Goal: Task Accomplishment & Management: Complete application form

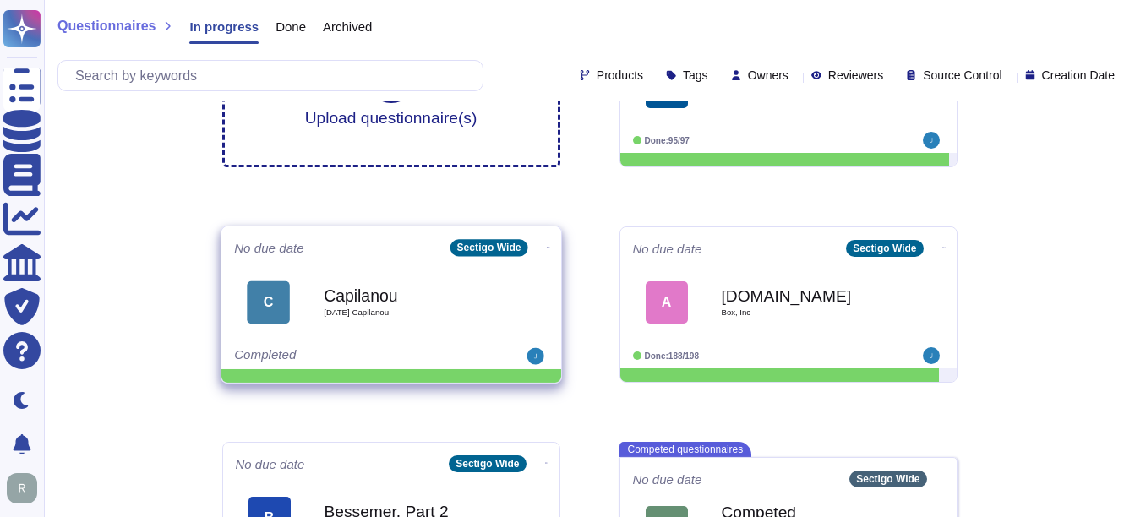
scroll to position [199, 0]
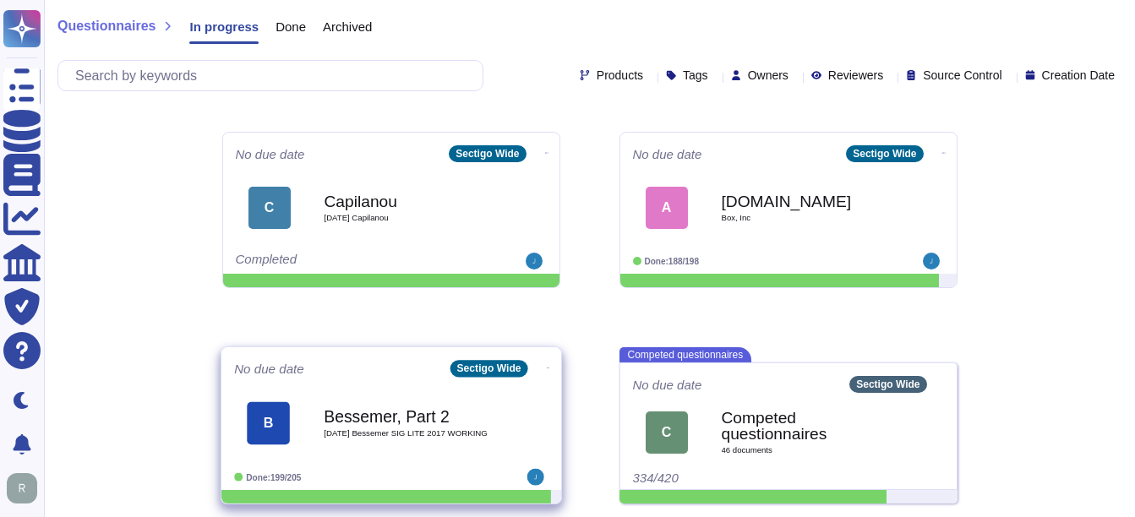
click at [390, 413] on b "Bessemer, Part 2" at bounding box center [409, 416] width 171 height 16
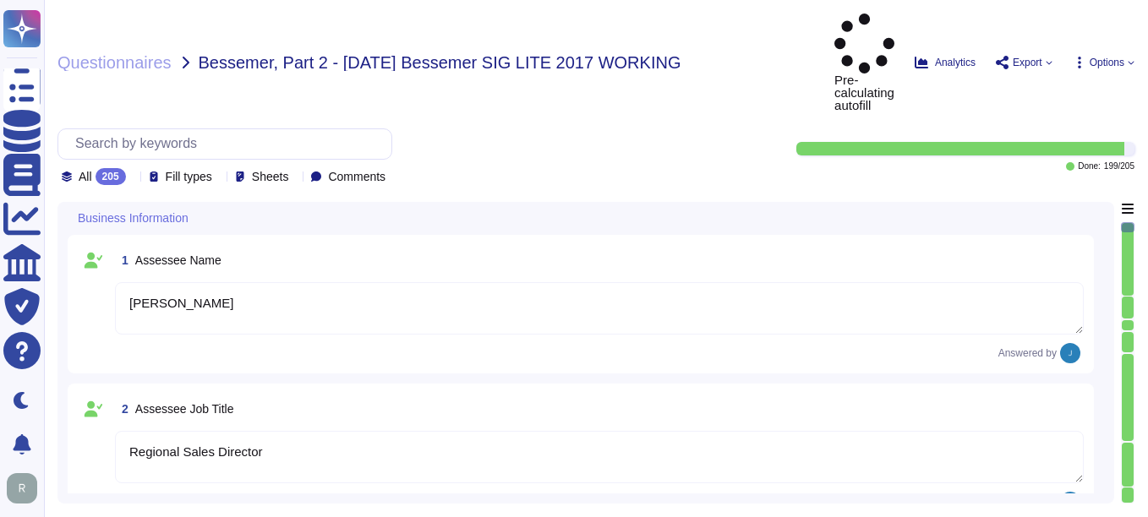
type textarea "[PERSON_NAME]"
type textarea "Regional Sales Director"
type textarea "[PERSON_NAME], Chief Compliance Officer"
type textarea "The date of the response is [DATE]."
click at [133, 177] on icon at bounding box center [133, 177] width 0 height 0
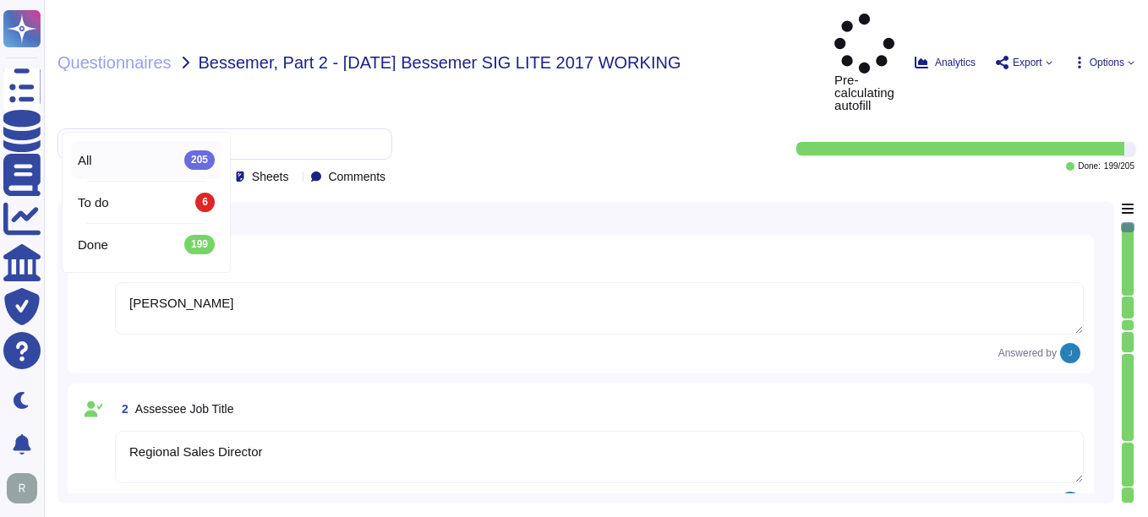
click at [119, 165] on div "All 205" at bounding box center [146, 159] width 137 height 19
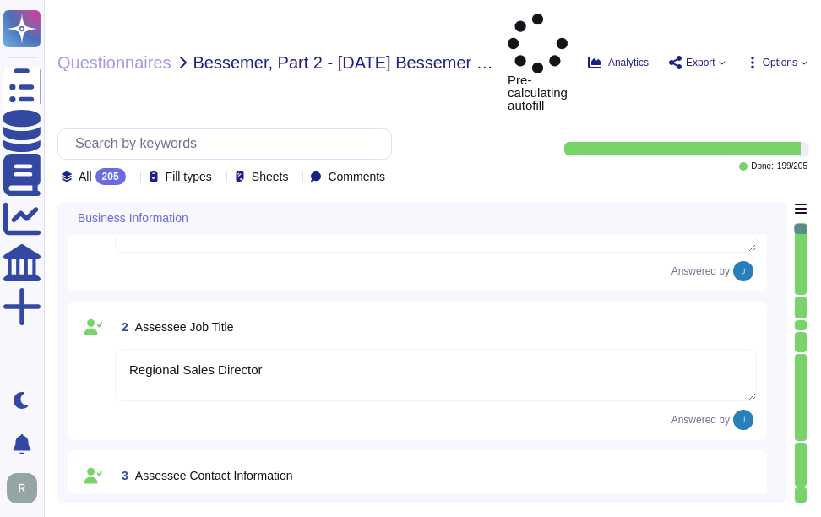
type textarea "Sectigo Limited"
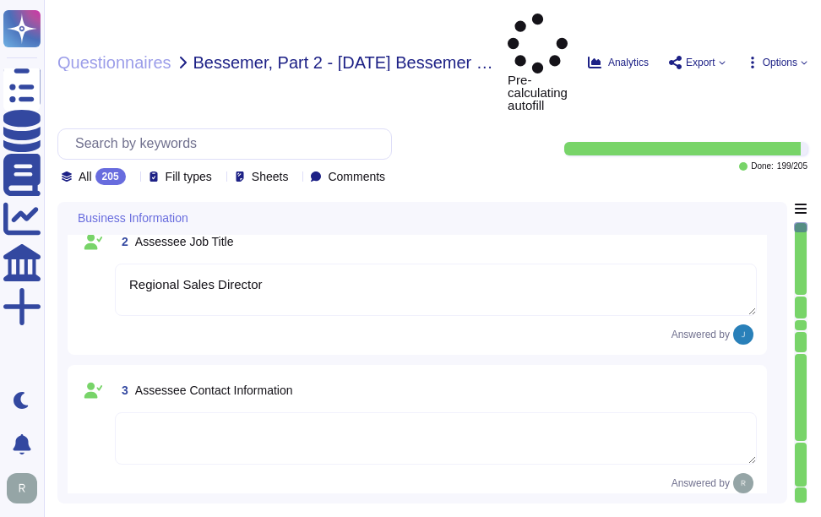
type textarea "Sectigo Limited"
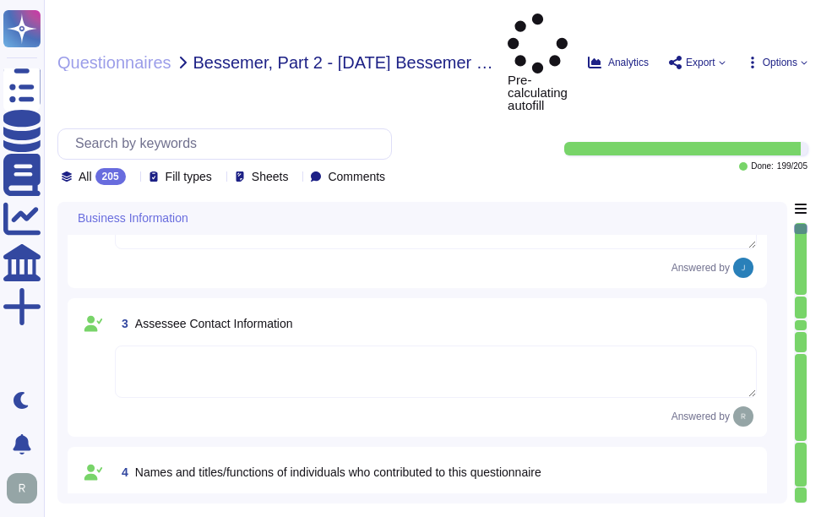
type textarea "Sectigo Limited"
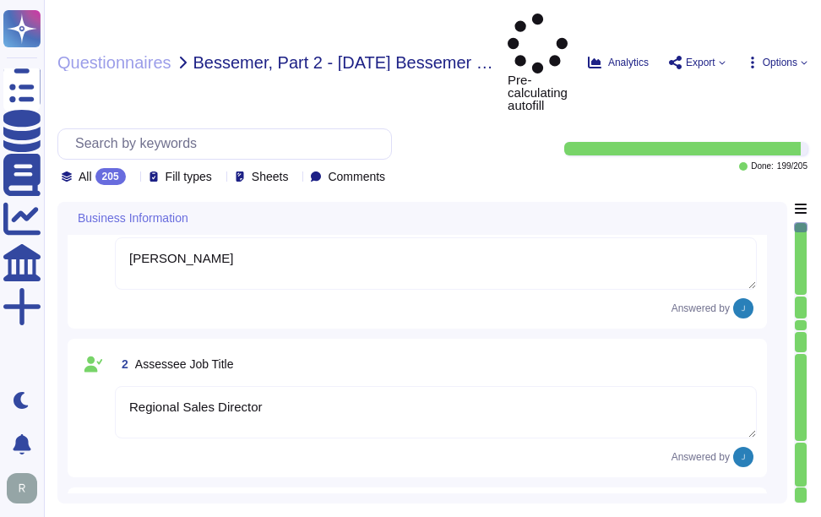
type textarea "Sectigo Limited"
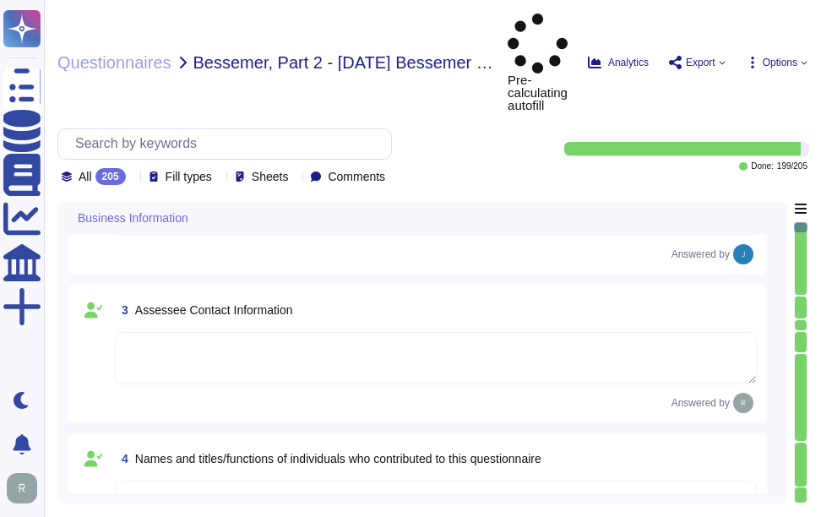
scroll to position [254, 0]
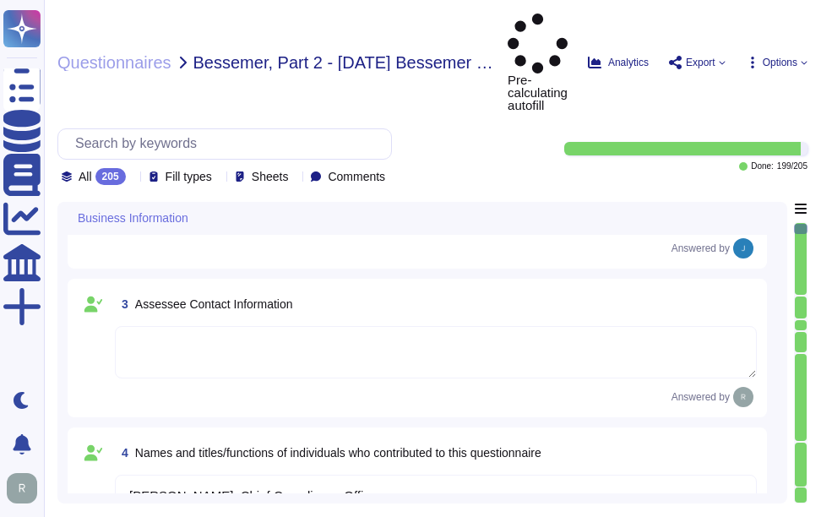
type textarea "Sectigo Limited"
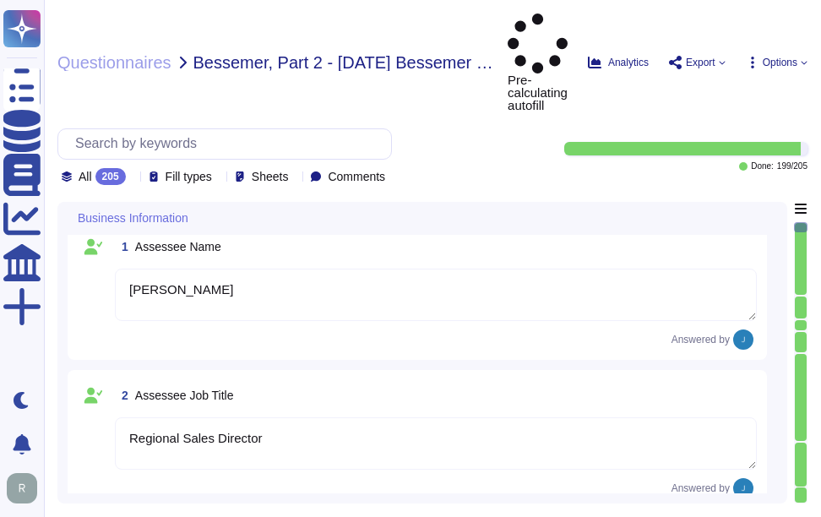
scroll to position [0, 0]
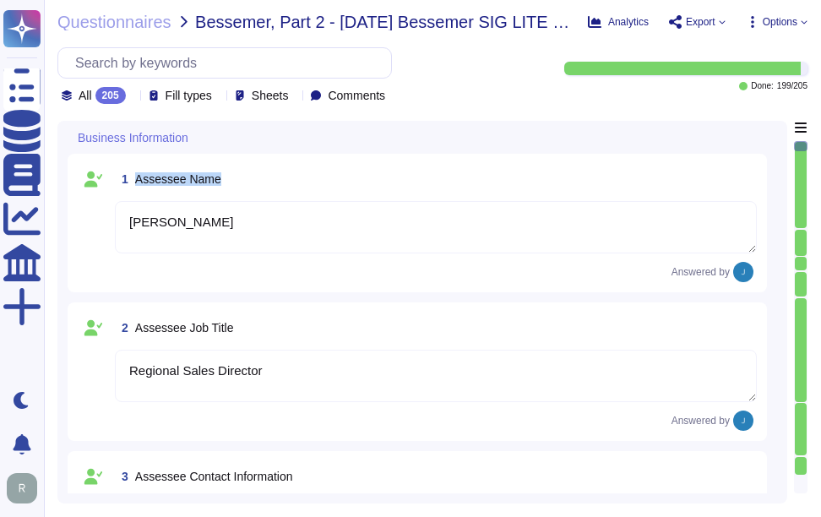
drag, startPoint x: 135, startPoint y: 179, endPoint x: 270, endPoint y: 177, distance: 134.4
click at [270, 177] on div "1 Assessee Name" at bounding box center [436, 179] width 642 height 30
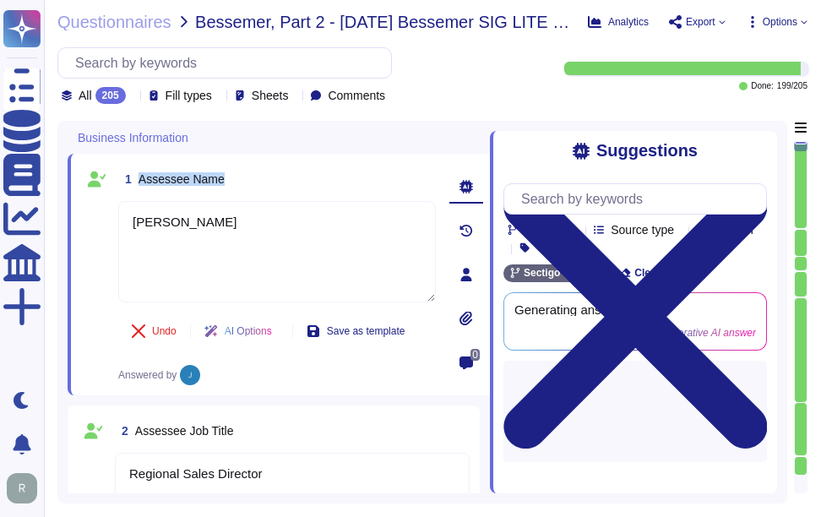
drag, startPoint x: 140, startPoint y: 177, endPoint x: 294, endPoint y: 177, distance: 153.8
click at [294, 177] on div "1 Assessee Name" at bounding box center [277, 179] width 318 height 30
copy span "Assessee Name"
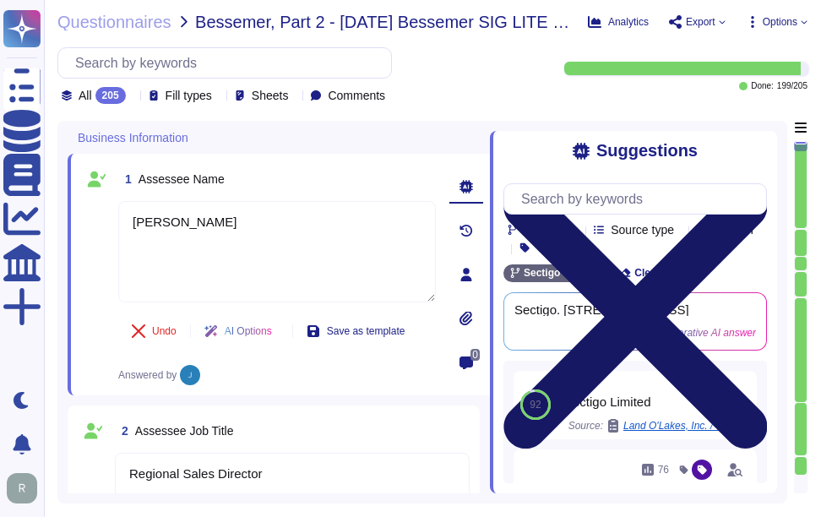
click at [755, 145] on icon at bounding box center [636, 317] width 264 height 352
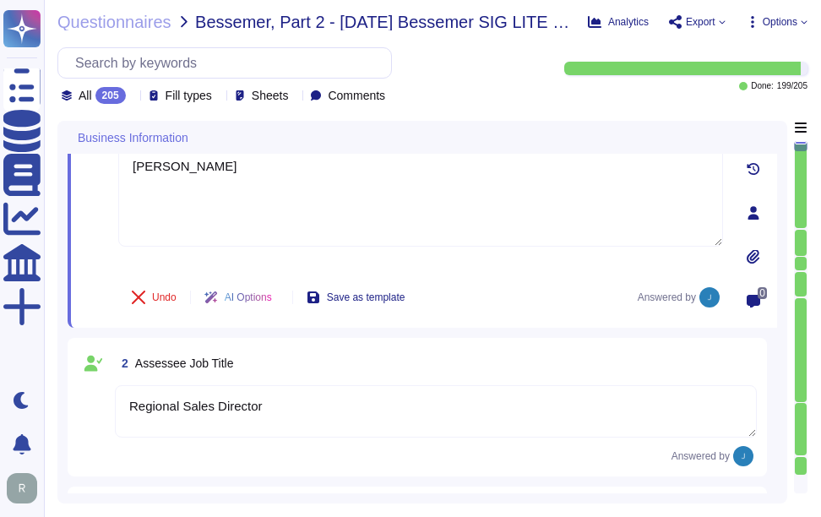
scroll to position [169, 0]
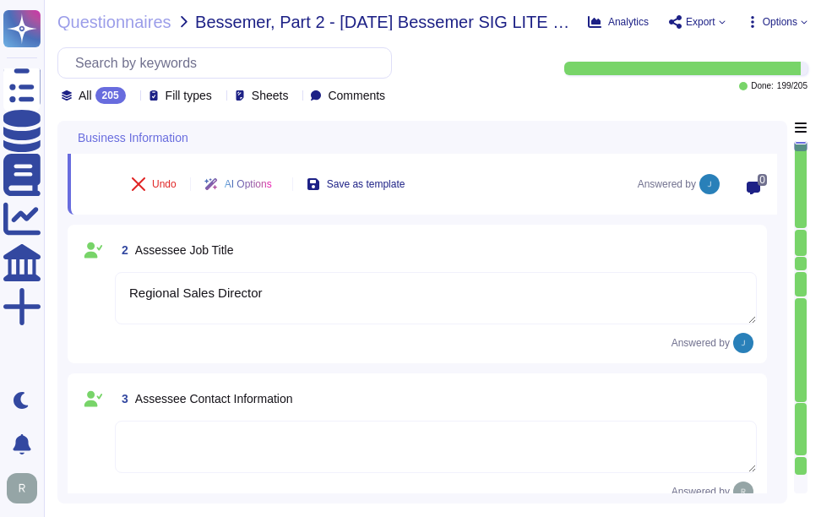
type textarea "Sectigo Limited"
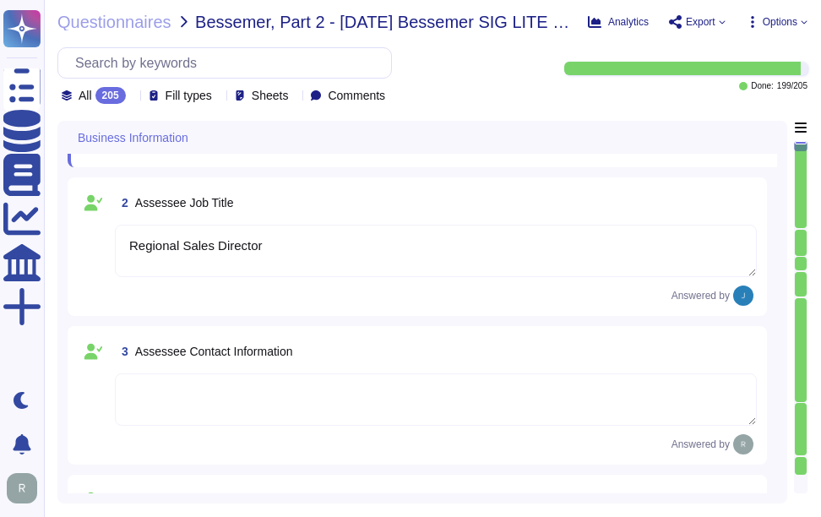
scroll to position [338, 0]
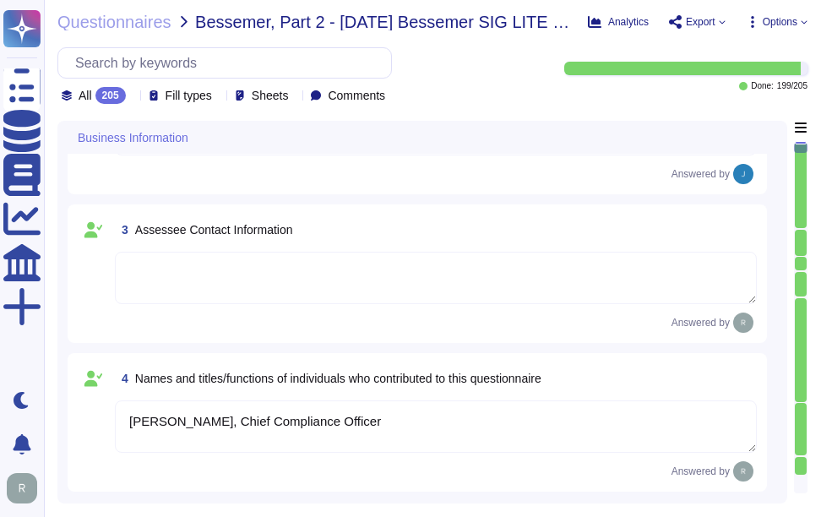
type textarea "Sectigo Limited"
drag, startPoint x: 134, startPoint y: 232, endPoint x: 308, endPoint y: 232, distance: 174.1
click at [308, 232] on div "3 Assessee Contact Information" at bounding box center [436, 230] width 642 height 30
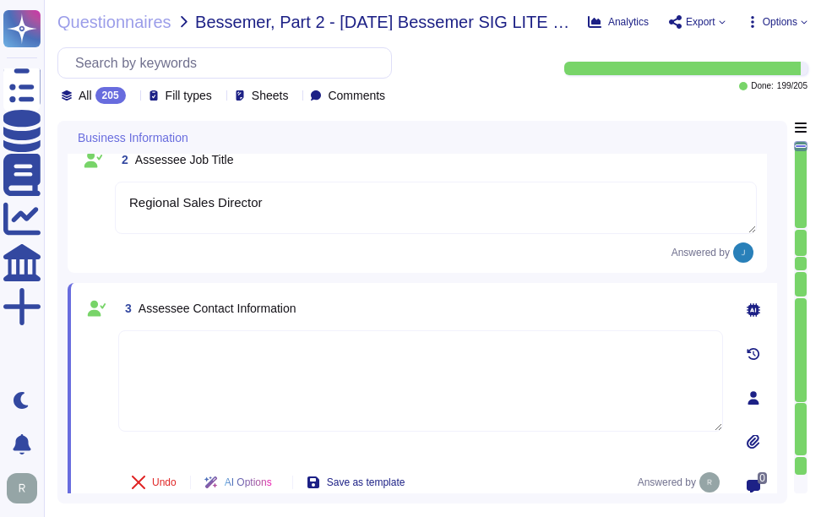
scroll to position [169, 0]
type textarea "Sectigo Limited"
drag, startPoint x: 138, startPoint y: 308, endPoint x: 345, endPoint y: 315, distance: 207.2
click at [345, 315] on div "3 Assessee Contact Information" at bounding box center [420, 307] width 605 height 30
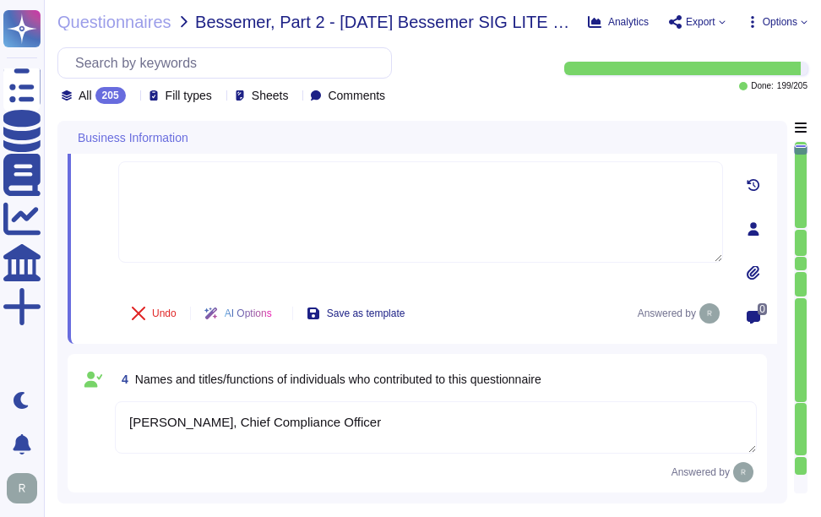
type textarea "Sectigo Limited"
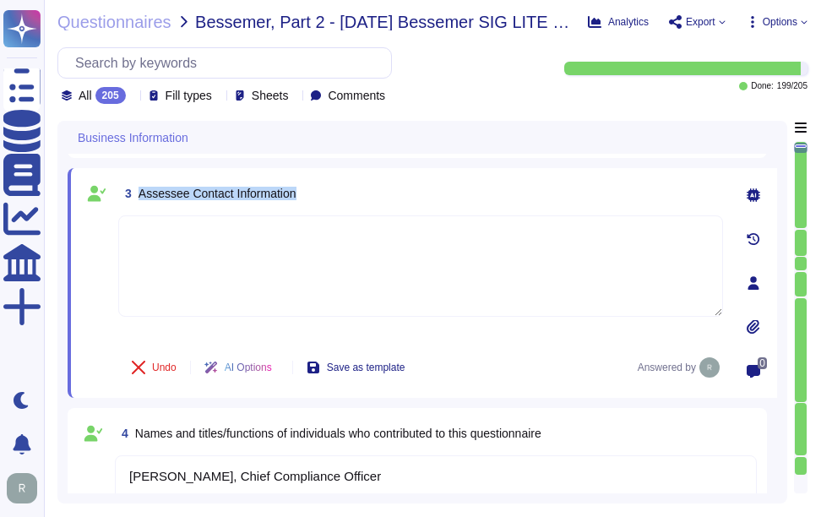
scroll to position [254, 0]
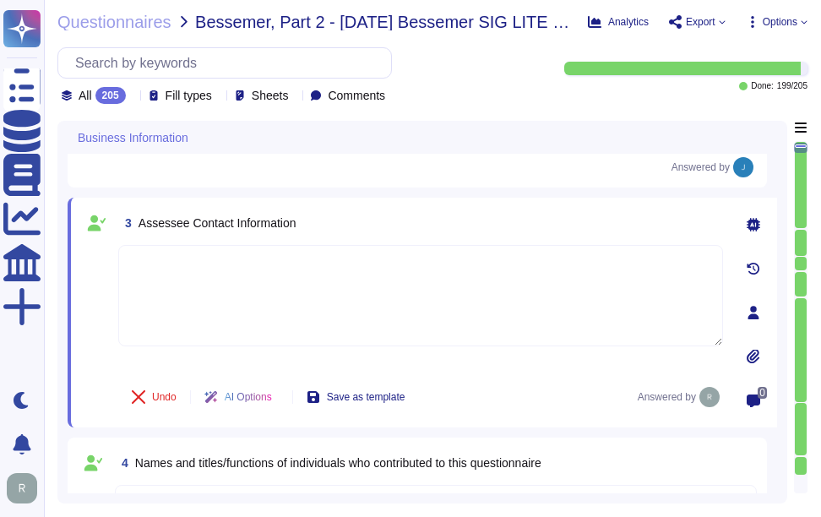
click at [271, 309] on textarea at bounding box center [420, 295] width 605 height 101
paste textarea "Please contact our enterprise sales representative."
type textarea "Please contact our enterprise sales representative."
click at [426, 221] on div "3 Assessee Contact Information" at bounding box center [420, 223] width 605 height 30
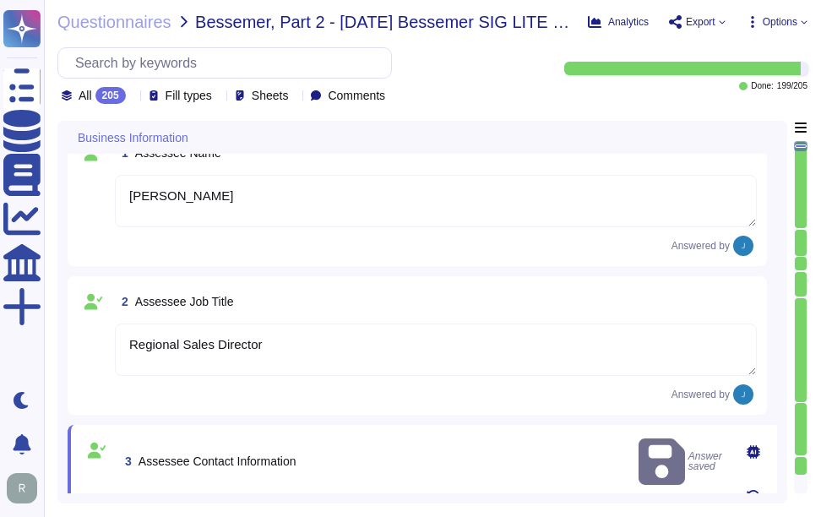
scroll to position [0, 0]
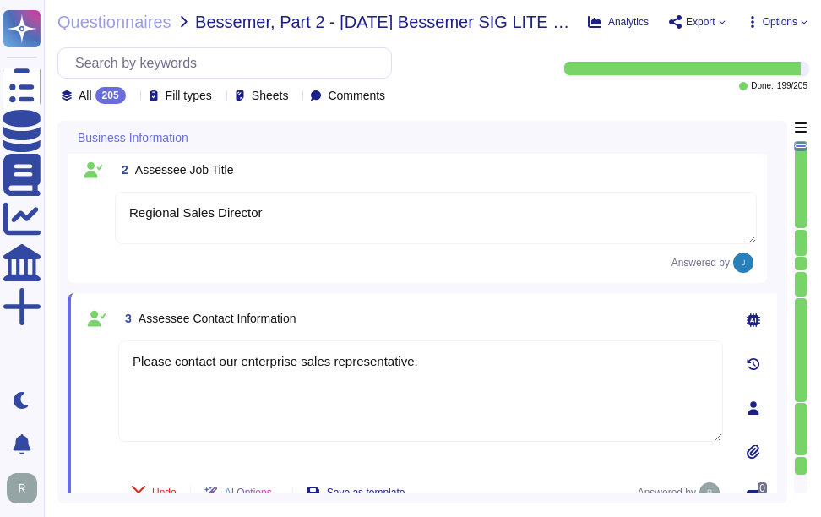
type textarea "Sectigo Limited"
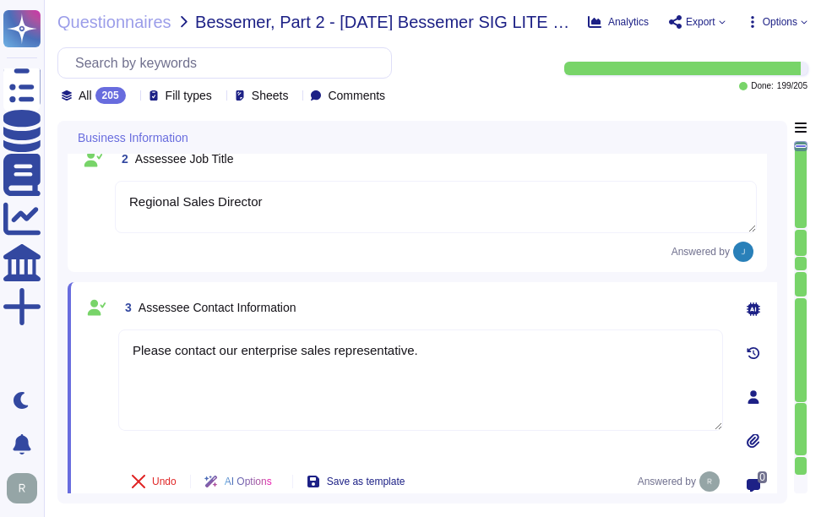
type textarea "Sectigo Limited"
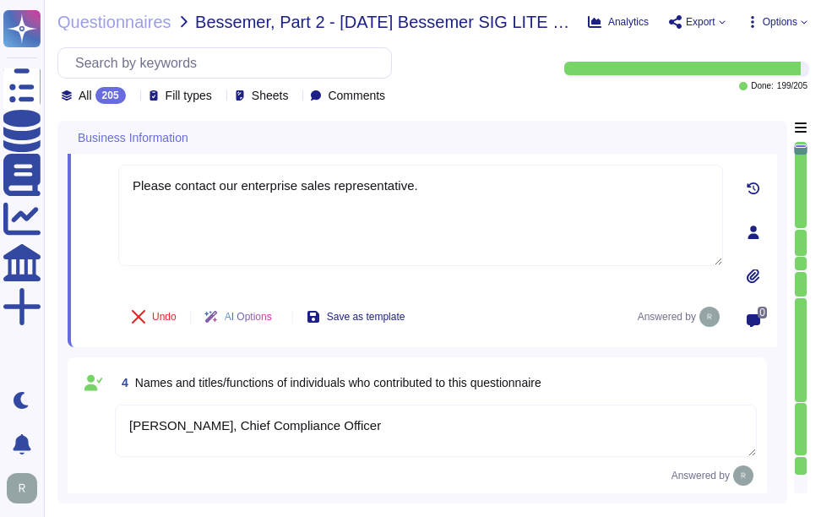
type textarea "Sectigo Limited"
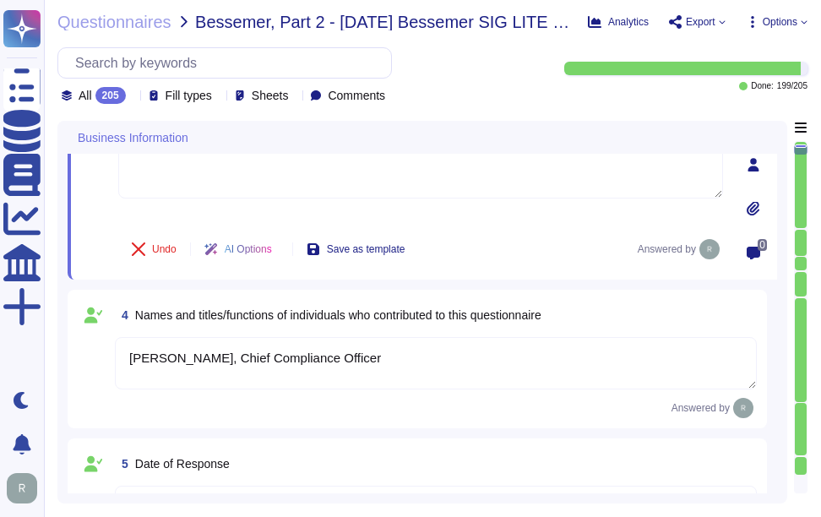
scroll to position [507, 0]
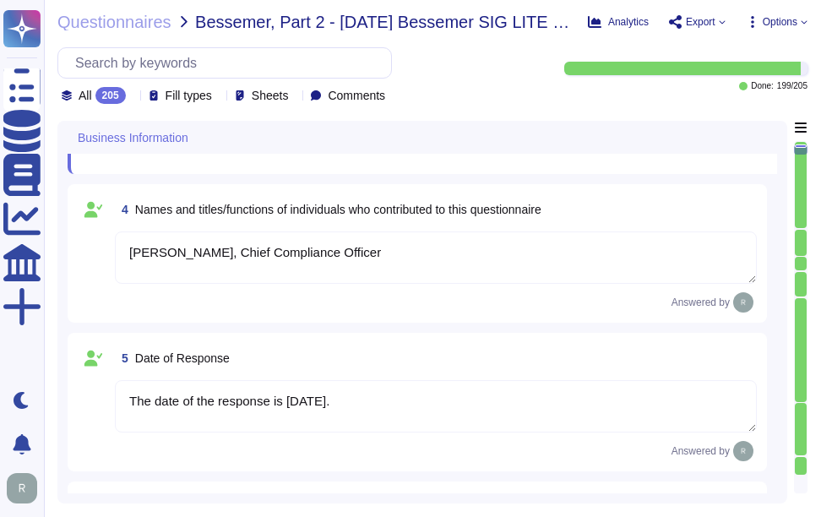
type textarea "We are a privately held company."
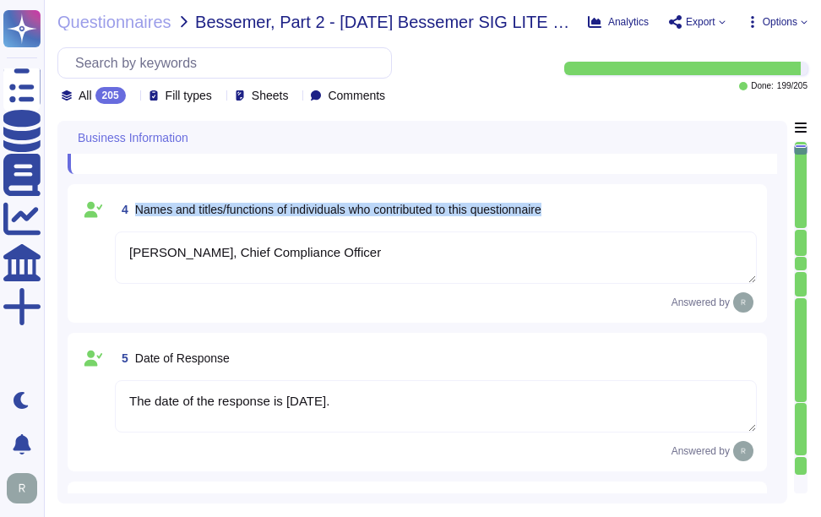
drag, startPoint x: 137, startPoint y: 215, endPoint x: 608, endPoint y: 221, distance: 470.8
click at [608, 221] on div "4 Names and titles/functions of individuals who contributed to this questionnai…" at bounding box center [436, 209] width 642 height 30
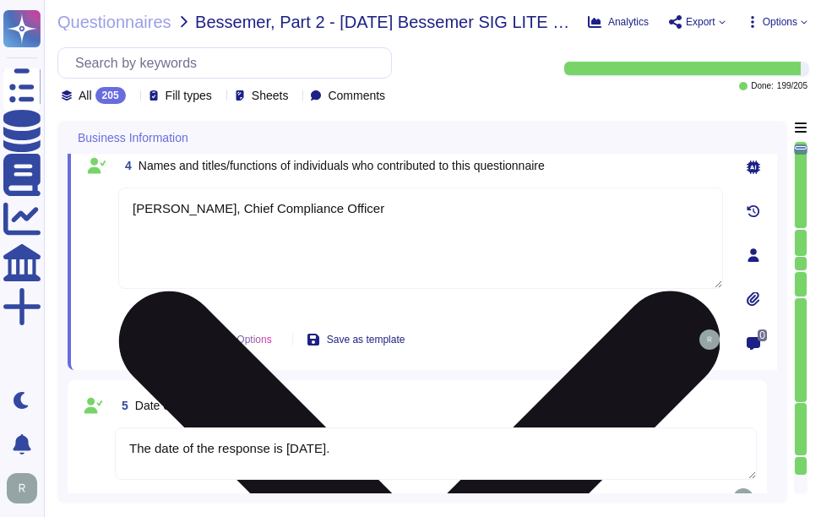
type textarea "We are a privately held company."
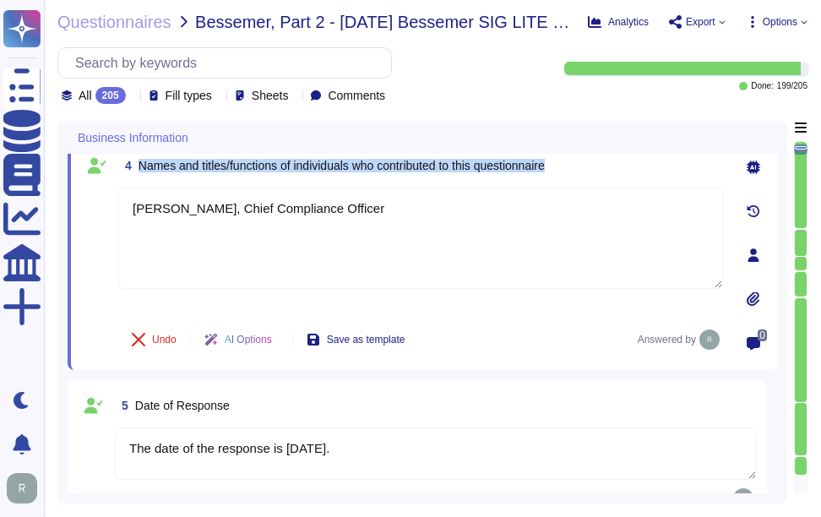
drag, startPoint x: 140, startPoint y: 172, endPoint x: 630, endPoint y: 176, distance: 490.2
click at [630, 176] on div "4 Names and titles/functions of individuals who contributed to this questionnai…" at bounding box center [420, 165] width 605 height 30
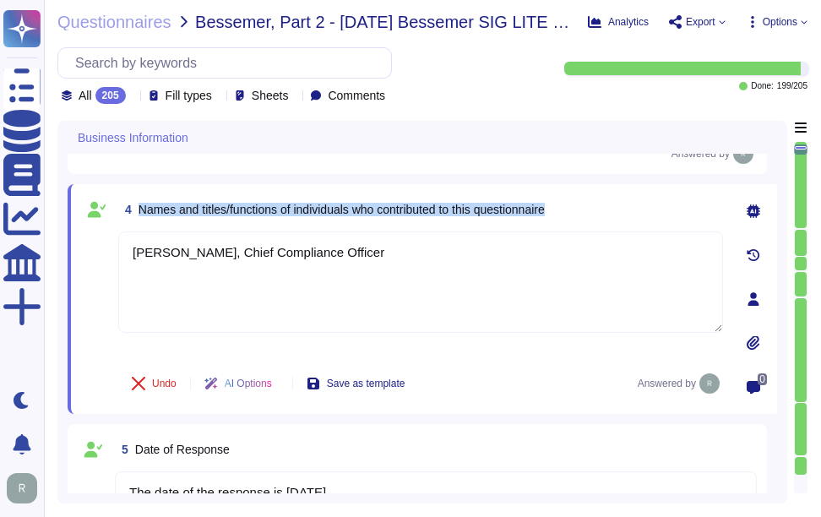
scroll to position [423, 0]
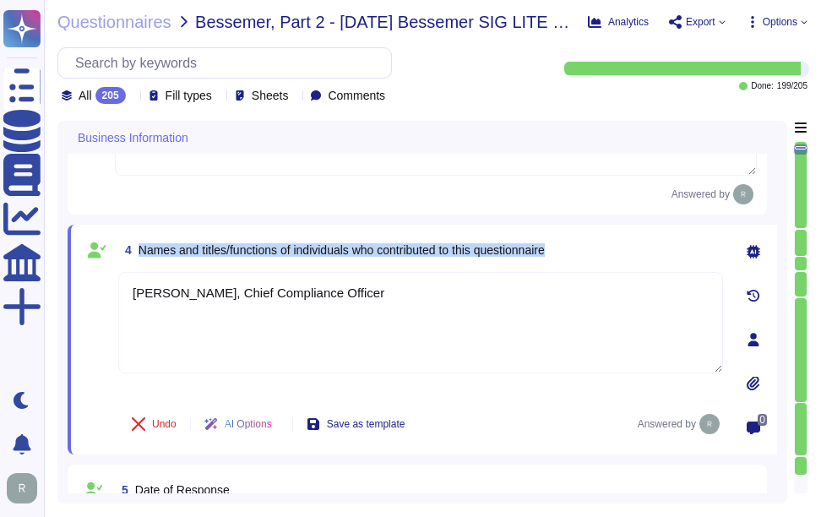
click at [156, 248] on span "4 Names and titles/functions of individuals who contributed to this questionnai…" at bounding box center [331, 250] width 427 height 30
drag, startPoint x: 138, startPoint y: 255, endPoint x: 596, endPoint y: 255, distance: 458.1
click at [596, 255] on div "4 Names and titles/functions of individuals who contributed to this questionnai…" at bounding box center [420, 250] width 605 height 30
click at [630, 239] on div "4 Names and titles/functions of individuals who contributed to this questionnai…" at bounding box center [423, 340] width 710 height 230
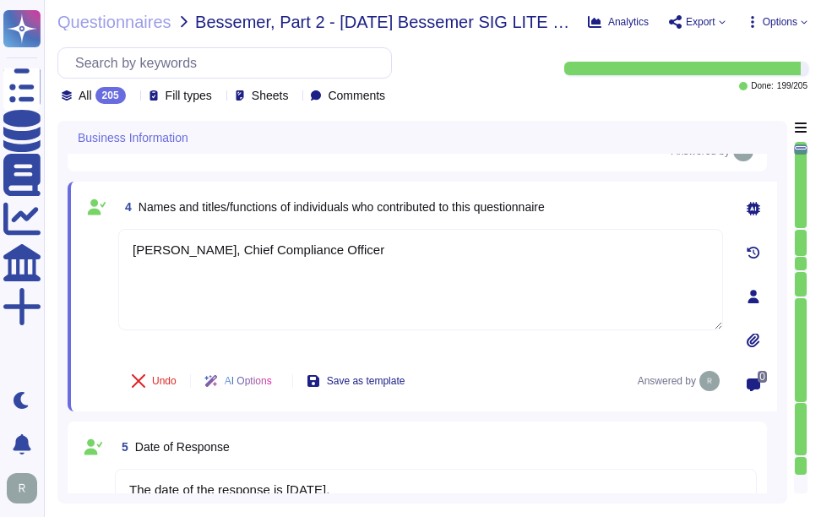
scroll to position [507, 0]
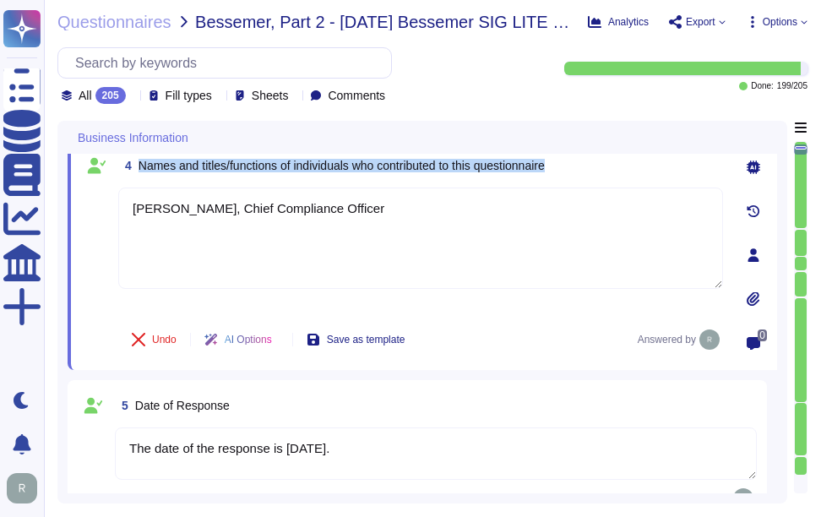
drag, startPoint x: 139, startPoint y: 172, endPoint x: 584, endPoint y: 181, distance: 444.6
click at [584, 181] on div "4 Names and titles/functions of individuals who contributed to this questionnai…" at bounding box center [420, 165] width 605 height 30
click at [412, 188] on div "4 Names and titles/functions of individuals who contributed to this questionnai…" at bounding box center [402, 255] width 642 height 210
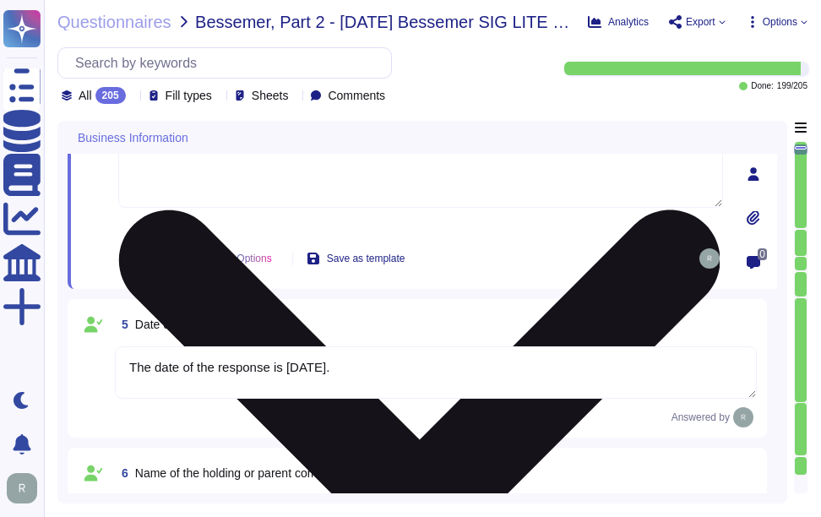
scroll to position [676, 0]
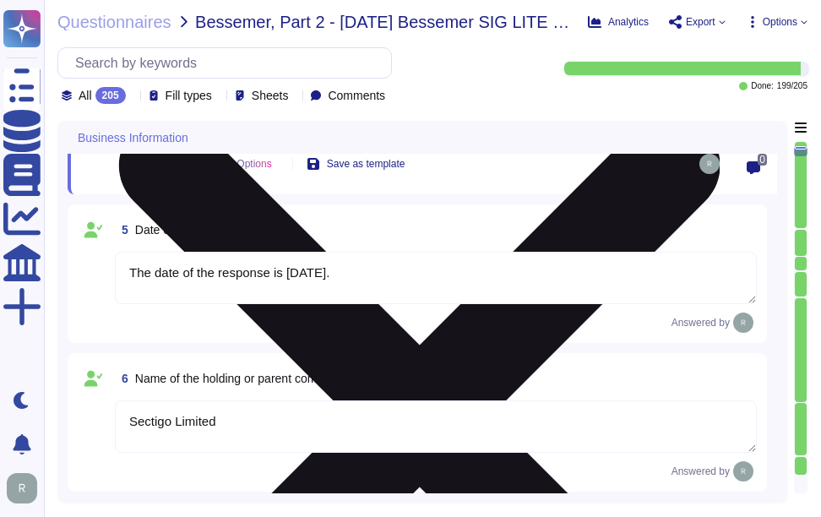
type textarea "N/A"
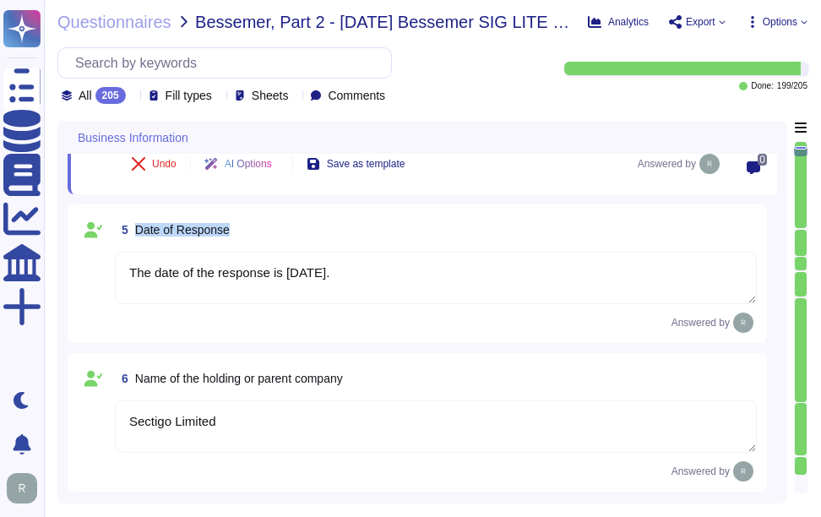
drag, startPoint x: 134, startPoint y: 227, endPoint x: 262, endPoint y: 227, distance: 127.6
click at [262, 227] on div "5 Date of Response" at bounding box center [436, 230] width 642 height 30
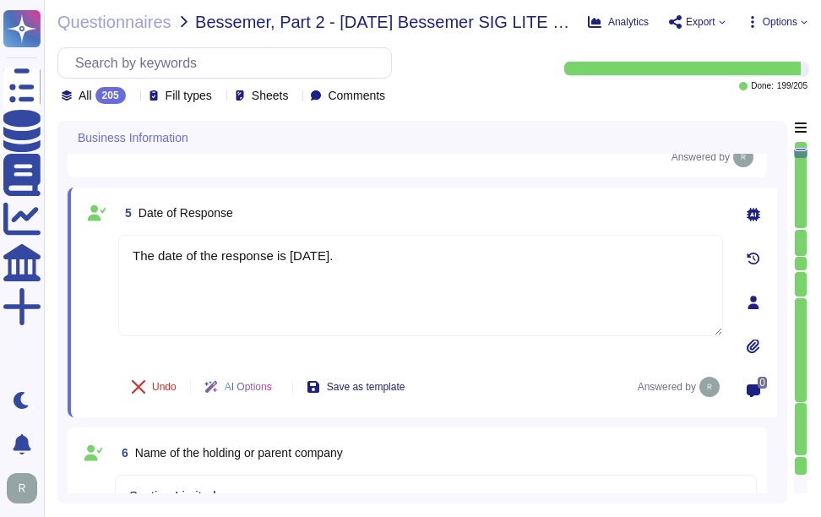
scroll to position [507, 0]
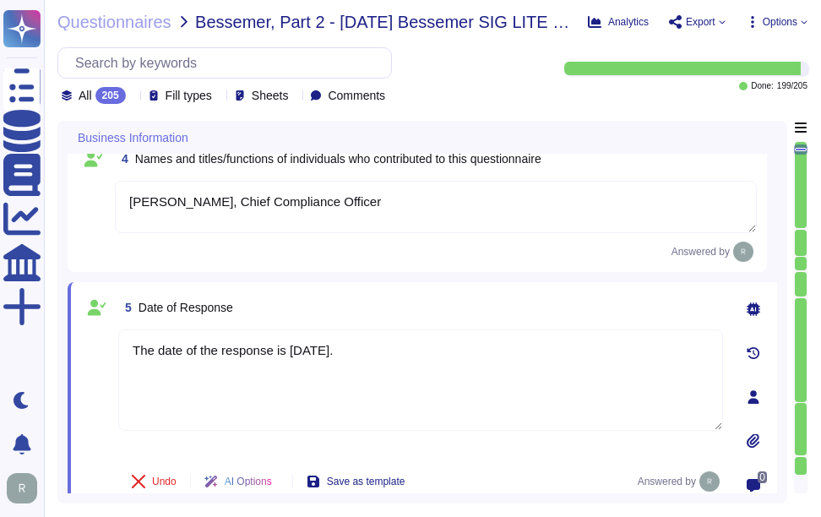
click at [519, 291] on div "5 Date of Response The date of the response is [DATE]. Undo AI Options Save as …" at bounding box center [423, 397] width 710 height 230
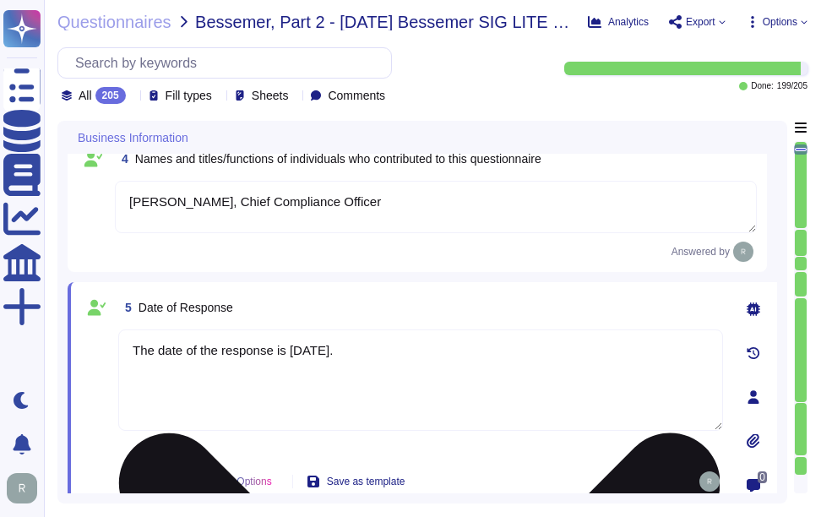
drag, startPoint x: 287, startPoint y: 354, endPoint x: 517, endPoint y: 356, distance: 229.9
click at [517, 356] on textarea "The date of the response is [DATE]." at bounding box center [420, 380] width 605 height 101
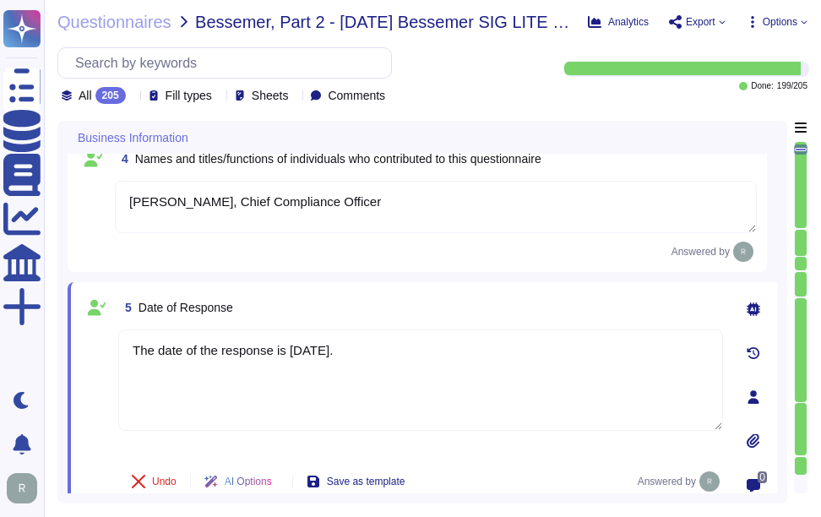
type textarea "The date of the response is [DATE]."
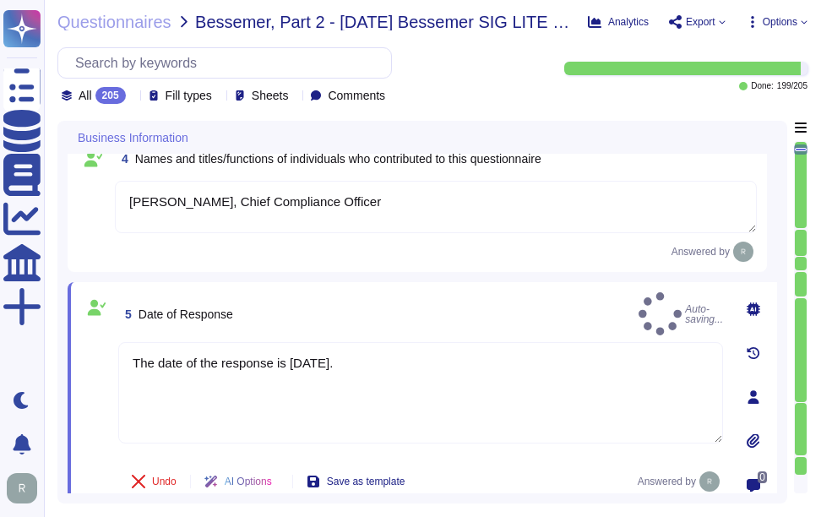
click at [539, 296] on div "5 Date of Response Auto-saving..." at bounding box center [420, 313] width 605 height 43
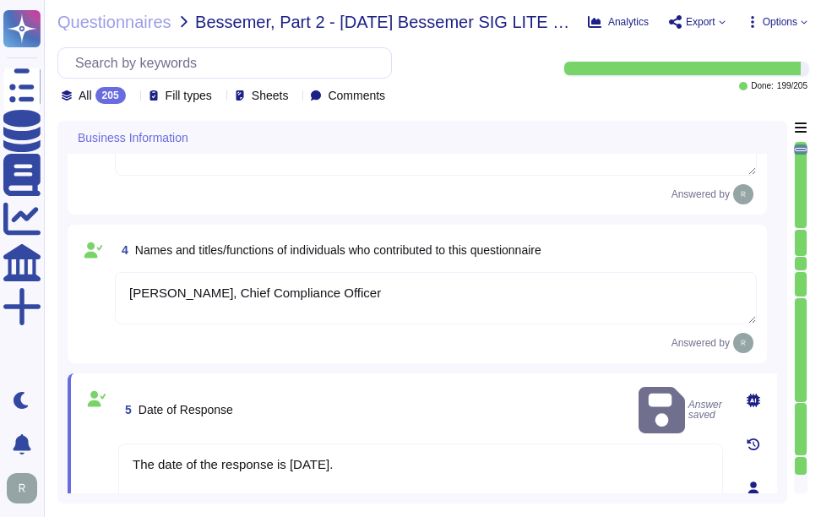
type textarea "[PERSON_NAME]"
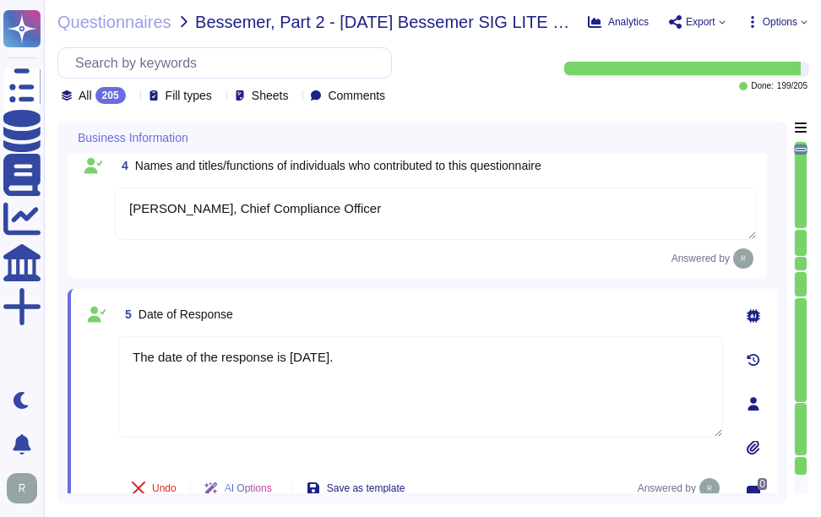
click at [433, 325] on div "5 Date of Response" at bounding box center [420, 314] width 605 height 30
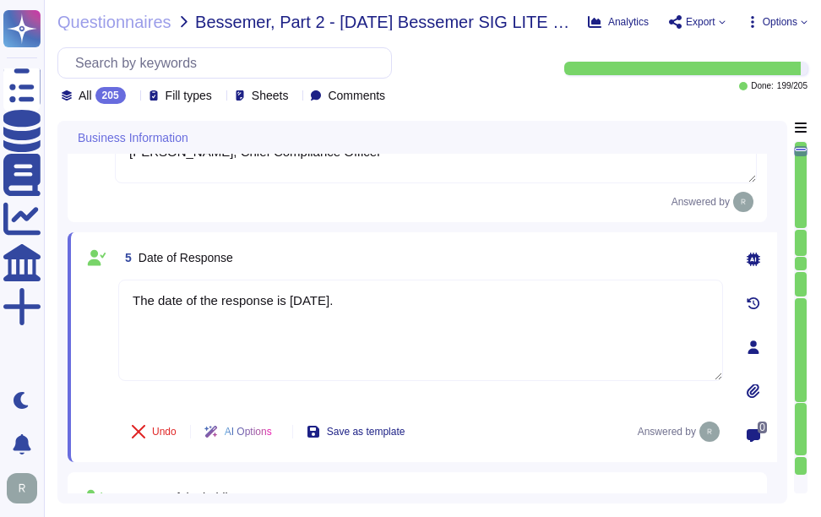
scroll to position [592, 0]
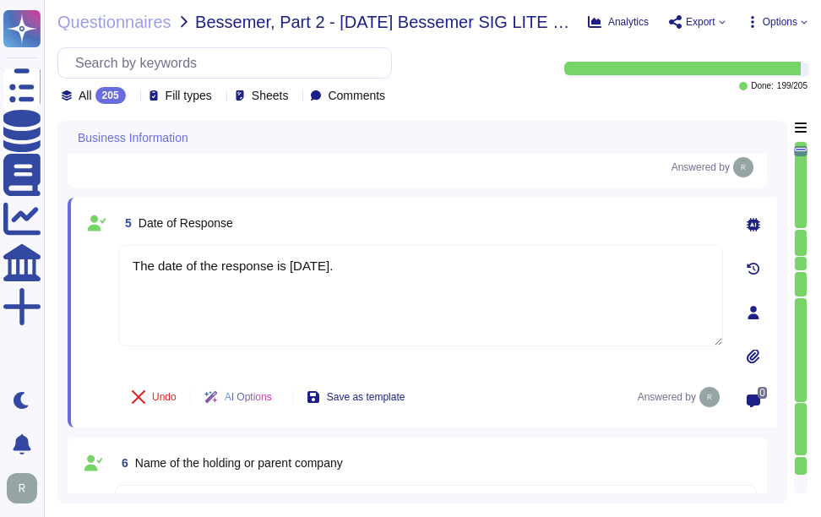
type textarea "N/A"
click at [279, 220] on div "5 Date of Response" at bounding box center [420, 223] width 605 height 30
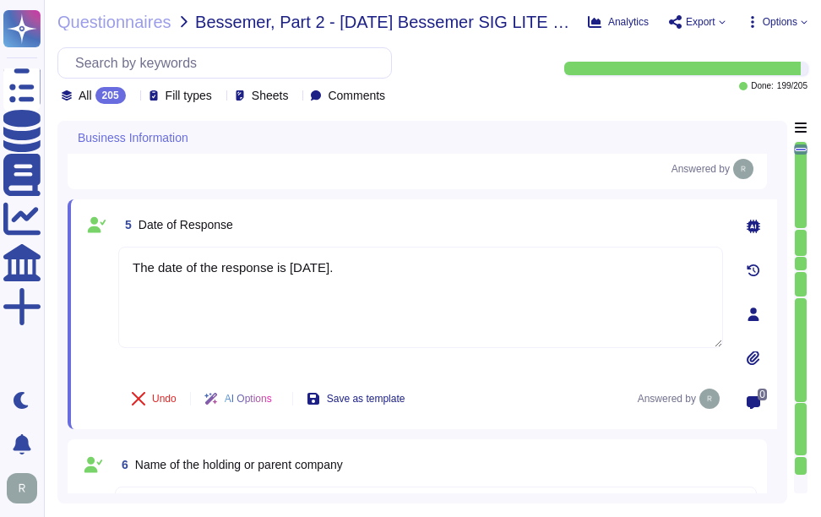
scroll to position [507, 0]
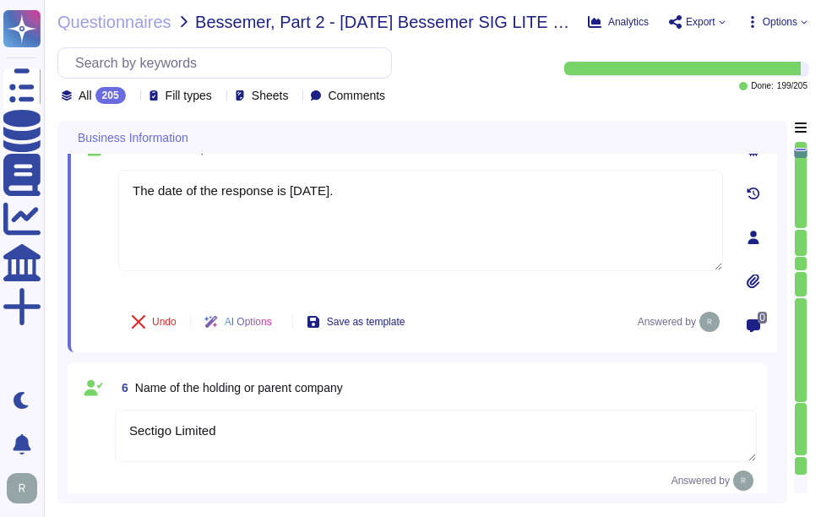
scroll to position [761, 0]
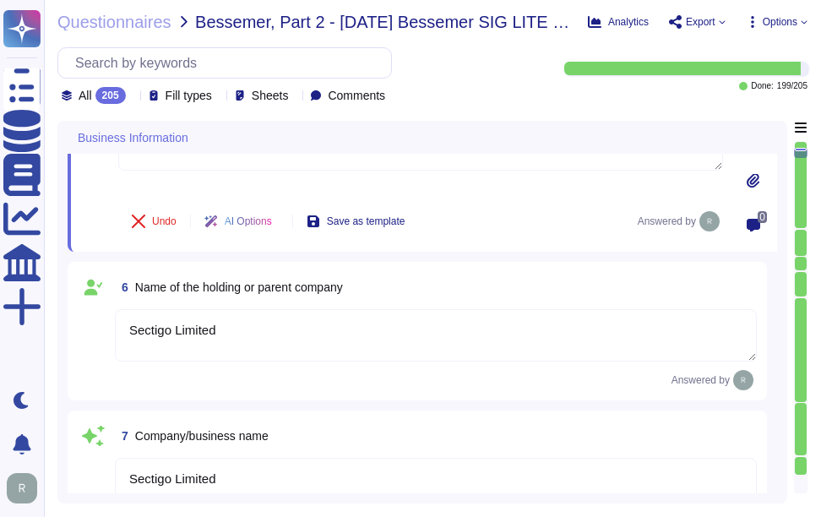
type textarea "N/A"
drag, startPoint x: 136, startPoint y: 288, endPoint x: 425, endPoint y: 292, distance: 289.1
click at [425, 292] on div "6 Name of the holding or parent company" at bounding box center [436, 287] width 642 height 30
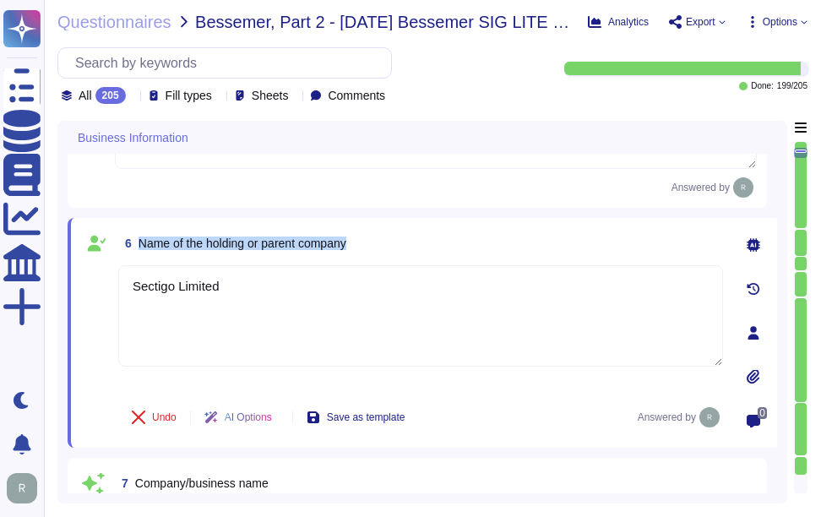
drag, startPoint x: 140, startPoint y: 241, endPoint x: 428, endPoint y: 247, distance: 288.3
click at [428, 247] on div "6 Name of the holding or parent company" at bounding box center [420, 243] width 605 height 30
click at [228, 237] on span "Name of the holding or parent company" at bounding box center [243, 244] width 208 height 14
drag, startPoint x: 139, startPoint y: 239, endPoint x: 381, endPoint y: 248, distance: 241.9
click at [381, 248] on div "6 Name of the holding or parent company" at bounding box center [420, 243] width 605 height 30
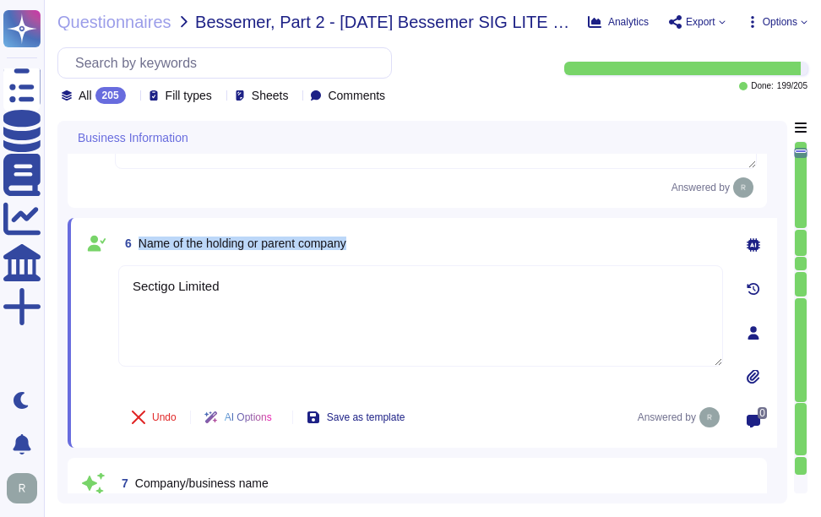
click at [415, 240] on div "6 Name of the holding or parent company" at bounding box center [420, 243] width 605 height 30
drag, startPoint x: 138, startPoint y: 240, endPoint x: 401, endPoint y: 245, distance: 262.9
click at [401, 245] on div "6 Name of the holding or parent company" at bounding box center [420, 243] width 605 height 30
click at [416, 257] on div "6 Name of the holding or parent company" at bounding box center [420, 243] width 605 height 30
drag, startPoint x: 139, startPoint y: 241, endPoint x: 419, endPoint y: 239, distance: 280.6
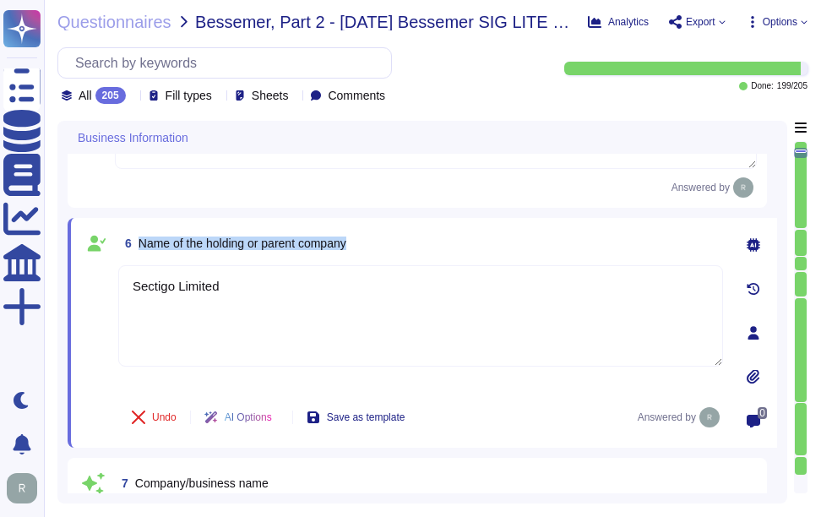
click at [419, 239] on div "6 Name of the holding or parent company" at bounding box center [420, 243] width 605 height 30
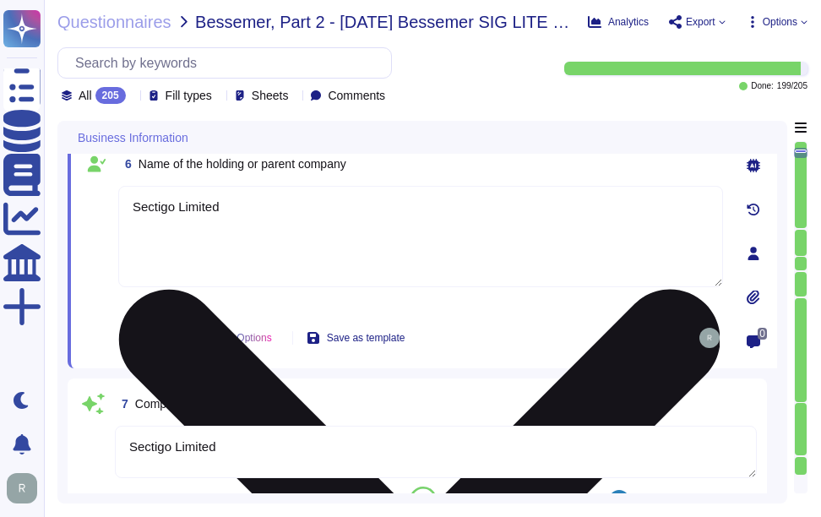
type textarea "N/A"
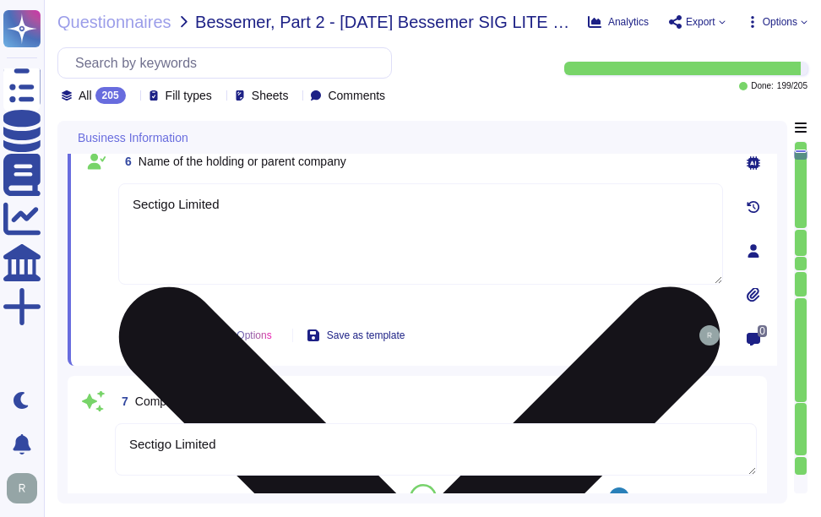
scroll to position [930, 0]
type textarea "The legal entity is a Private Limited company, and it is incorporated in the [G…"
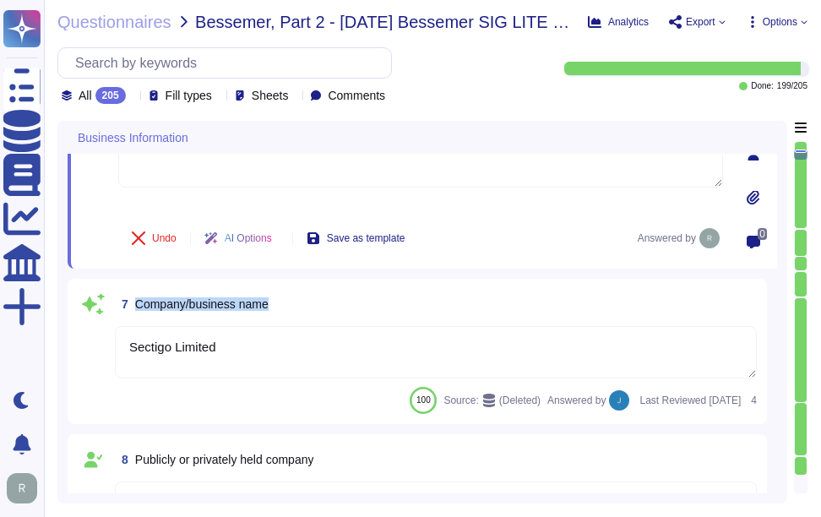
drag, startPoint x: 131, startPoint y: 303, endPoint x: 357, endPoint y: 293, distance: 226.7
click at [357, 293] on div "7 Company/business name" at bounding box center [436, 304] width 642 height 30
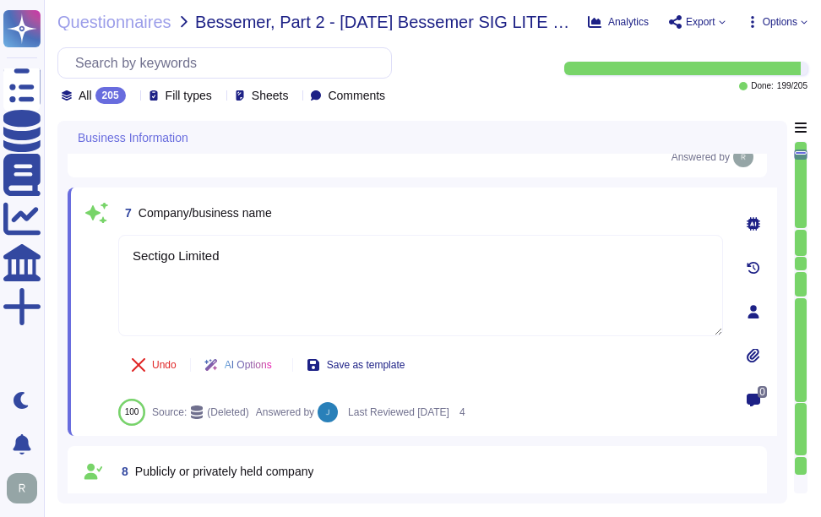
click at [372, 237] on div "7 Company/business name Sectigo Limited Undo AI Options Save as template 100 So…" at bounding box center [402, 312] width 642 height 228
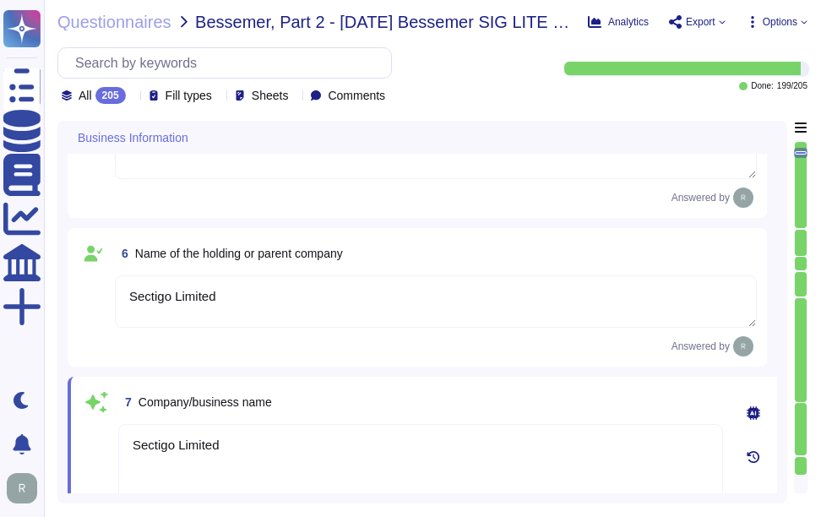
type textarea "Please contact our enterprise sales representative."
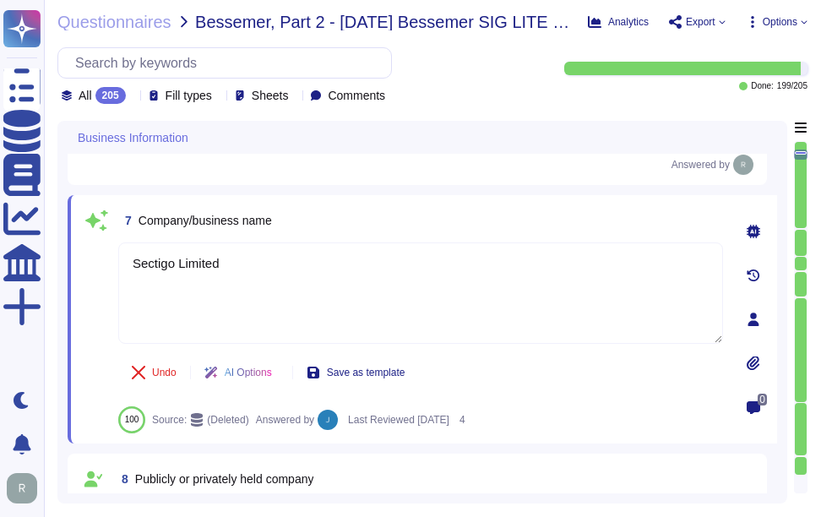
type textarea "N/A"
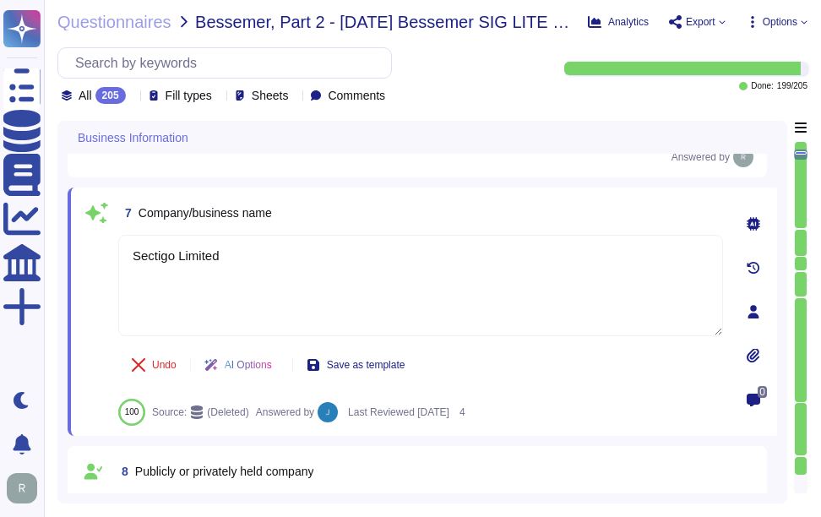
type textarea "The legal entity is a Private Limited company, and it is incorporated in the [G…"
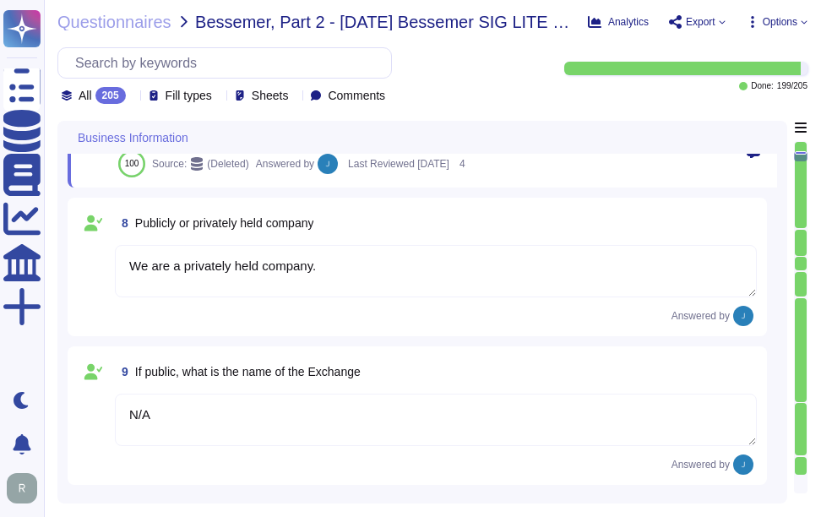
type textarea "1998"
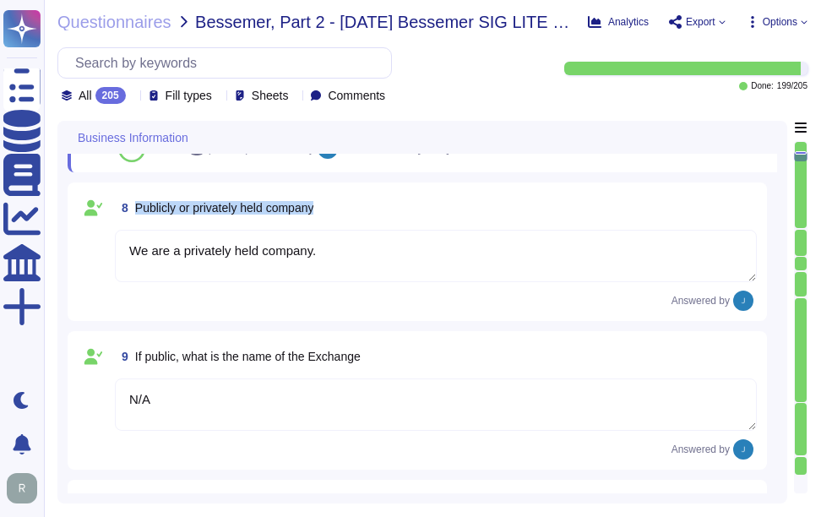
drag, startPoint x: 135, startPoint y: 210, endPoint x: 481, endPoint y: 210, distance: 345.7
click at [481, 210] on div "8 Publicly or privately held company" at bounding box center [436, 208] width 642 height 30
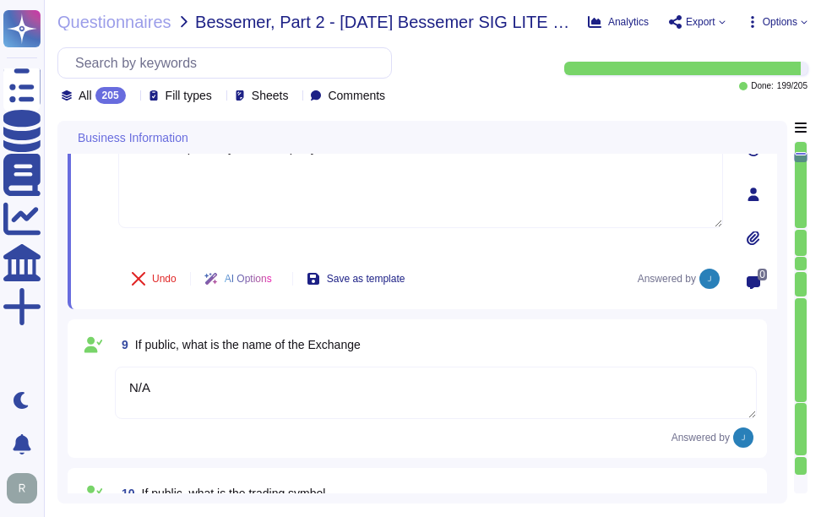
scroll to position [1055, 0]
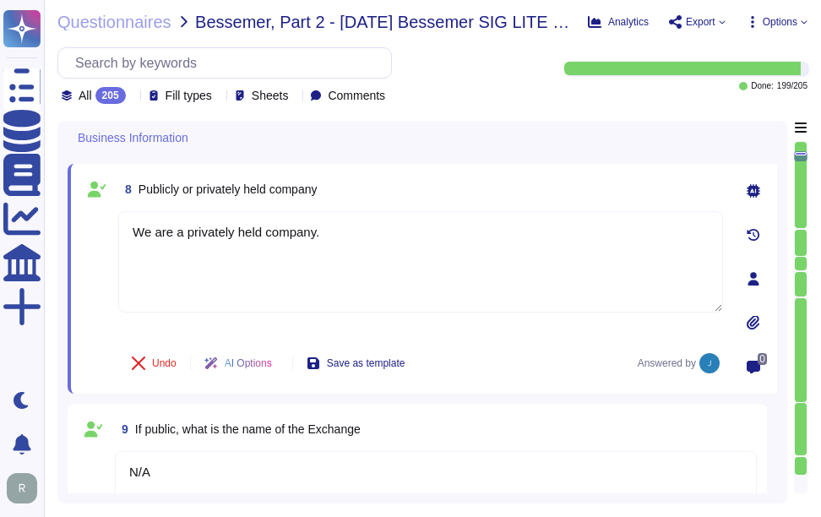
click at [380, 184] on div "8 Publicly or privately held company" at bounding box center [420, 189] width 605 height 30
drag, startPoint x: 136, startPoint y: 189, endPoint x: 464, endPoint y: 202, distance: 328.2
click at [464, 202] on div "8 Publicly or privately held company" at bounding box center [420, 189] width 605 height 30
drag, startPoint x: 464, startPoint y: 202, endPoint x: 352, endPoint y: 186, distance: 113.5
click at [352, 186] on div "8 Publicly or privately held company" at bounding box center [420, 189] width 605 height 30
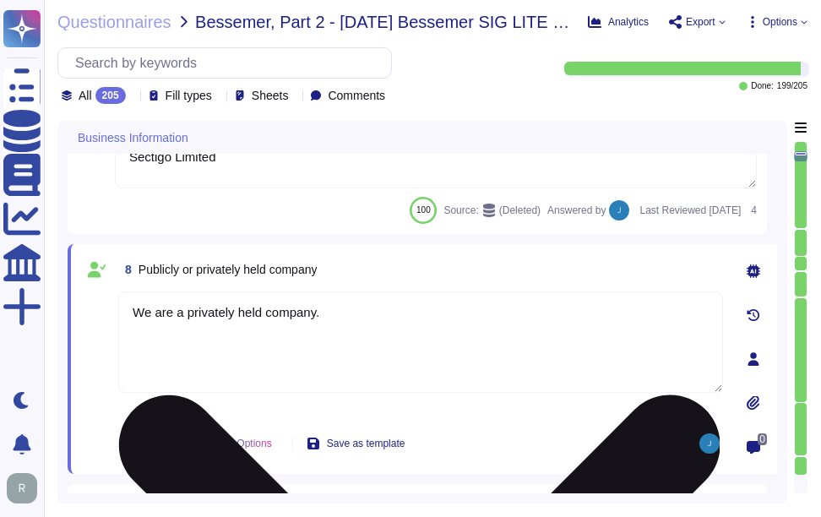
scroll to position [970, 0]
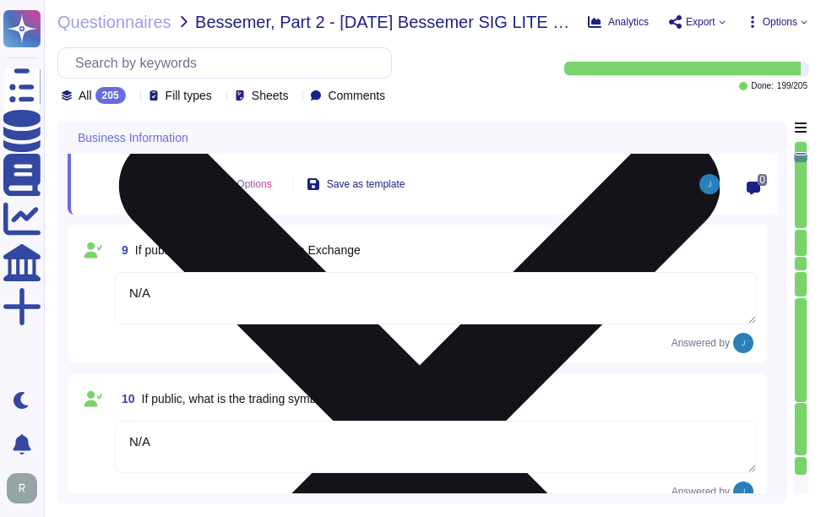
type textarea "No, there are no material claims or judgments against the company."
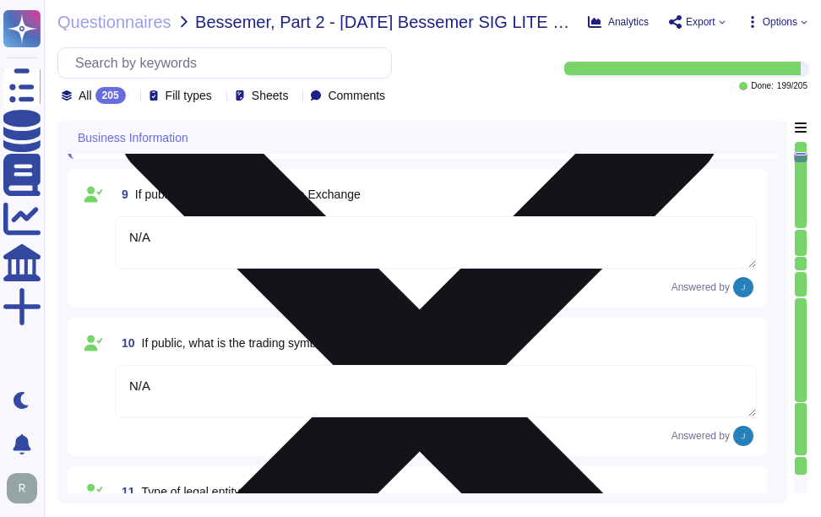
scroll to position [1308, 0]
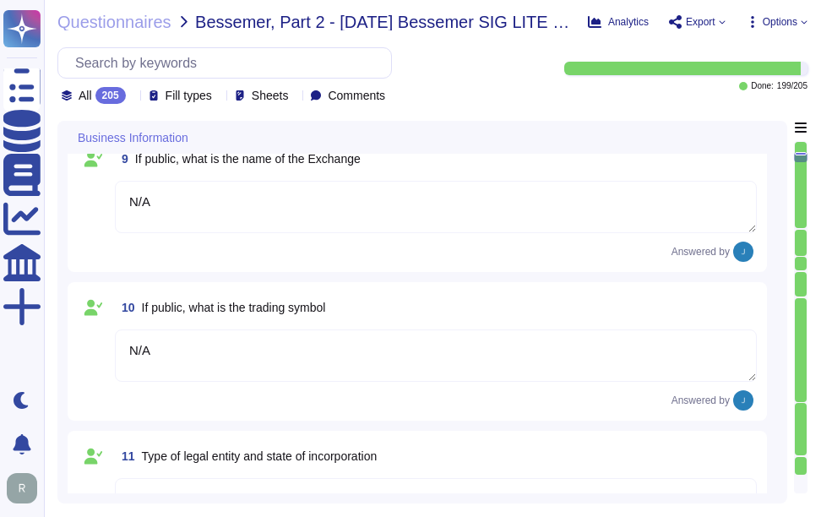
type textarea "N/A"
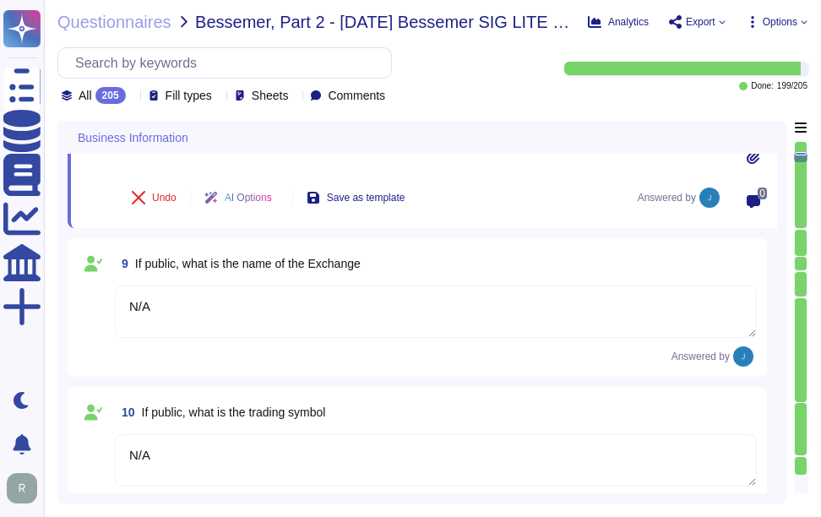
type textarea "Sectigo Limited"
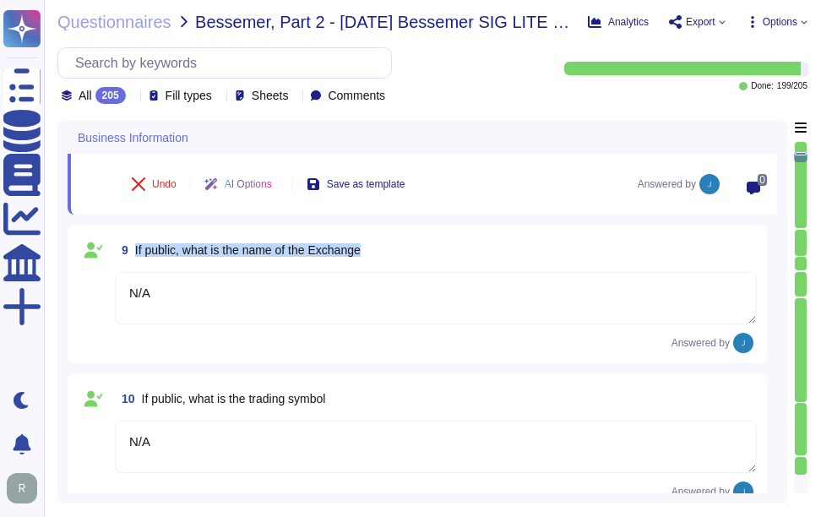
drag, startPoint x: 134, startPoint y: 253, endPoint x: 516, endPoint y: 256, distance: 382.9
click at [516, 256] on div "9 If public, what is the name of the Exchange" at bounding box center [436, 250] width 642 height 30
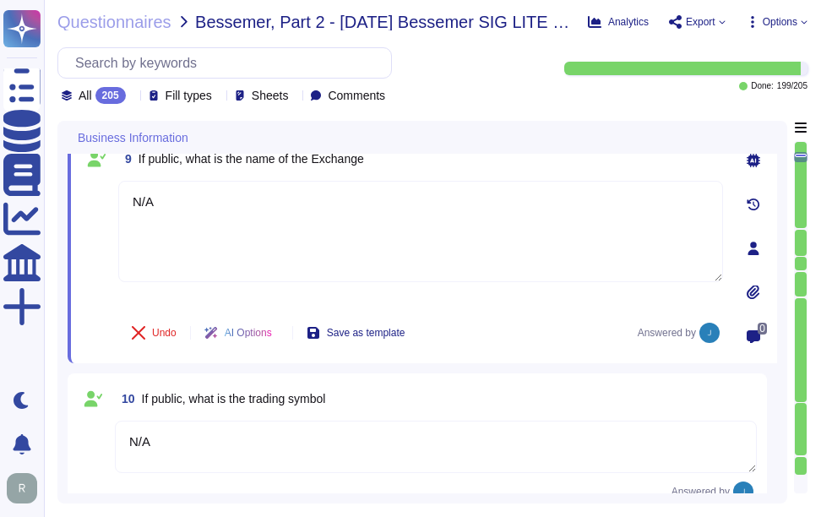
click at [439, 164] on div "9 If public, what is the name of the Exchange" at bounding box center [420, 159] width 605 height 30
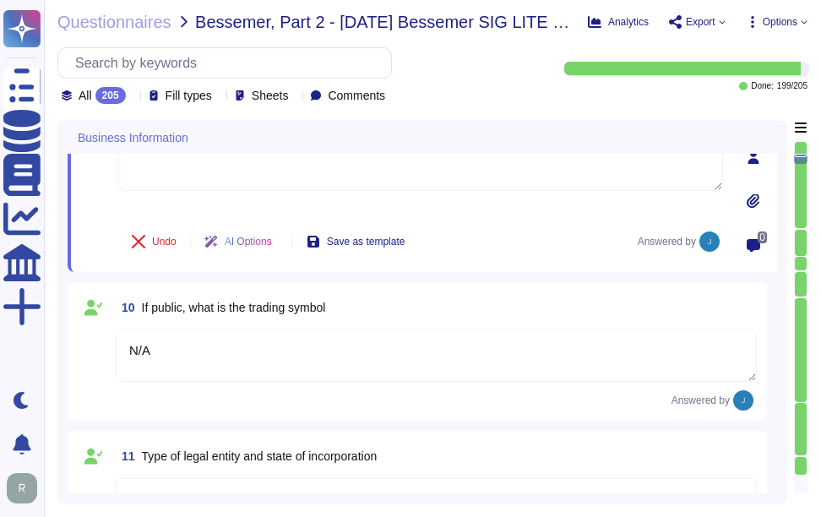
type textarea "N/A"
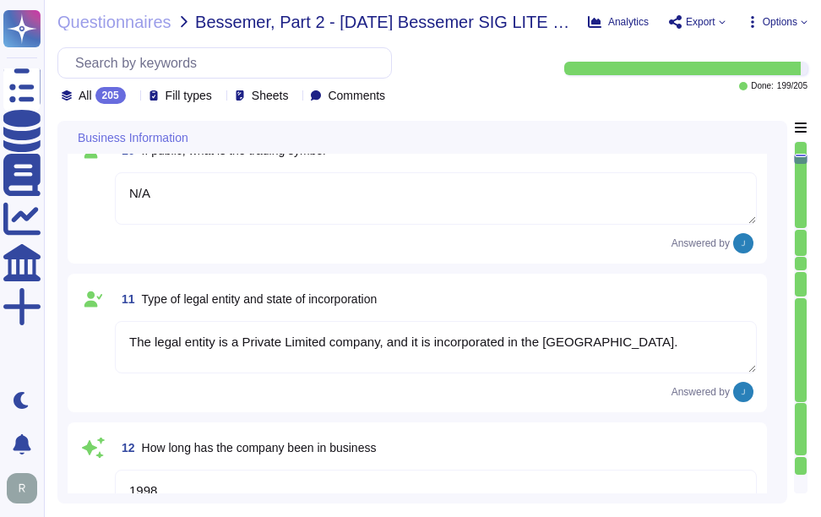
type textarea "No, we have not encountered a security incident for the last 12 months, and the…"
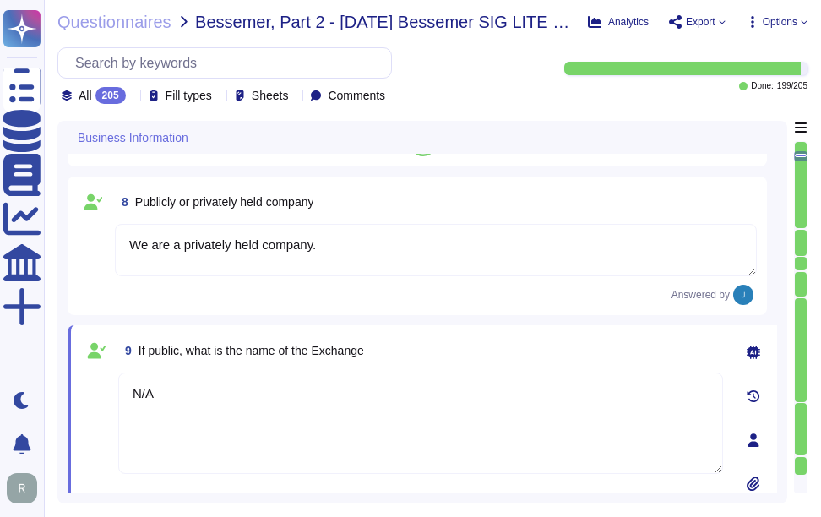
type textarea "The date of the response is [DATE]."
type textarea "Sectigo Limited"
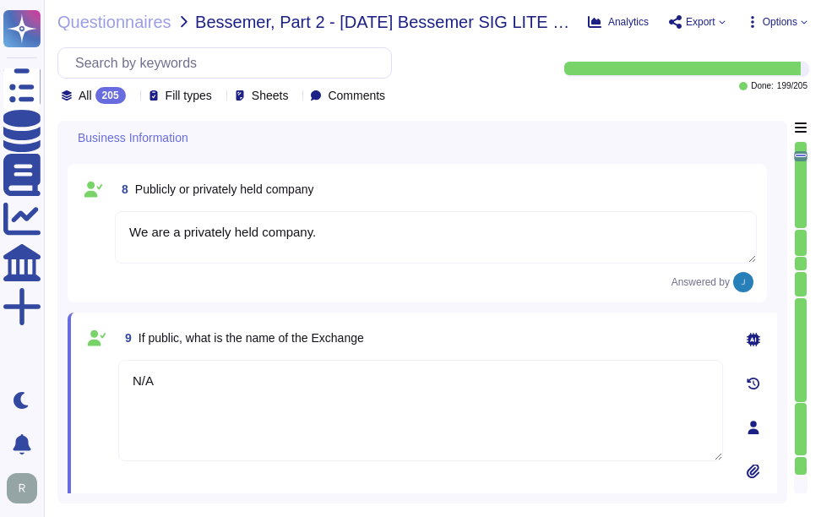
click at [493, 346] on div "9 If public, what is the name of the Exchange" at bounding box center [420, 338] width 605 height 30
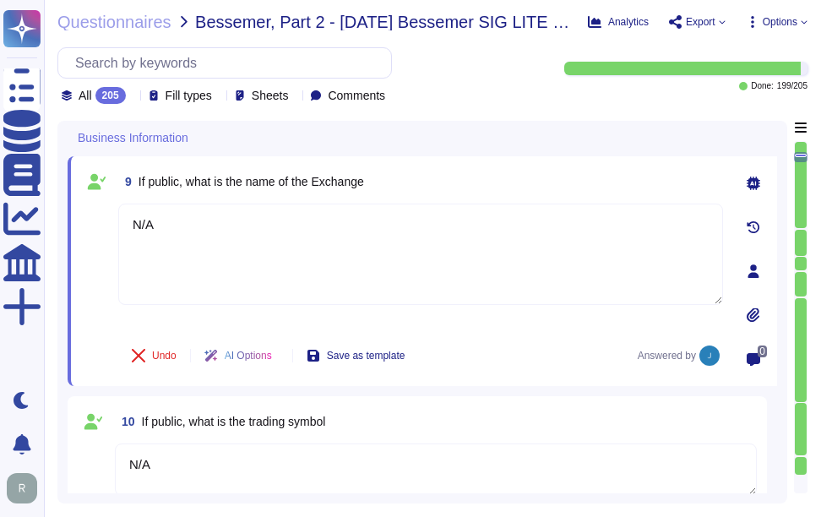
type textarea "No, there are no material claims or judgments against the company."
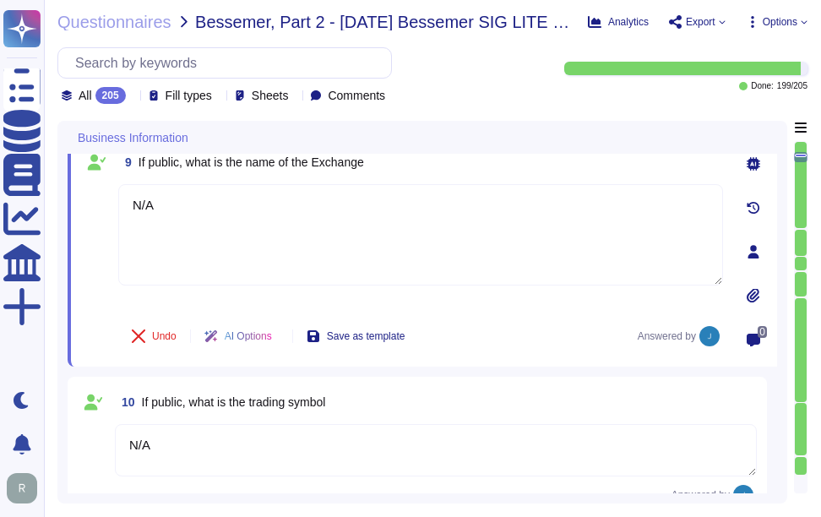
scroll to position [1261, 0]
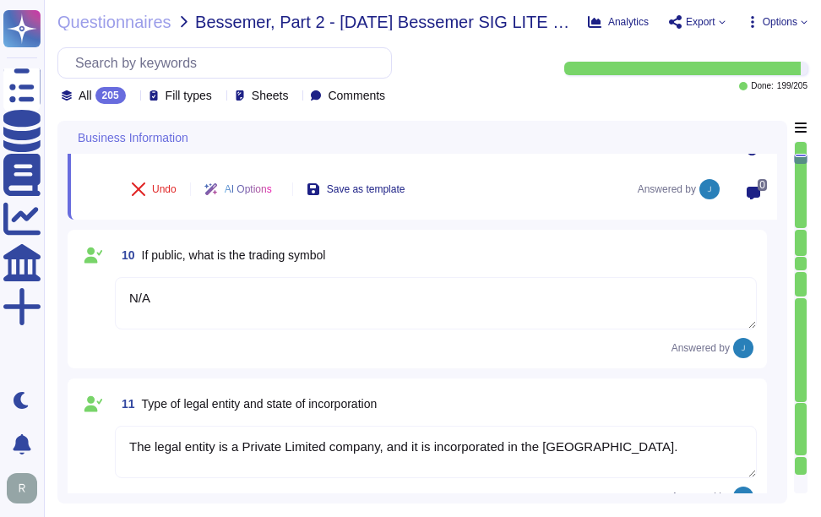
type textarea "N/A"
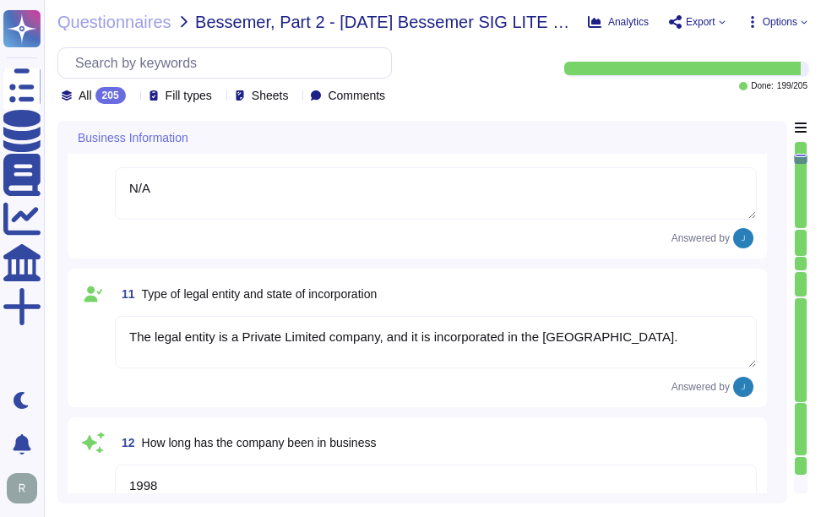
scroll to position [1430, 0]
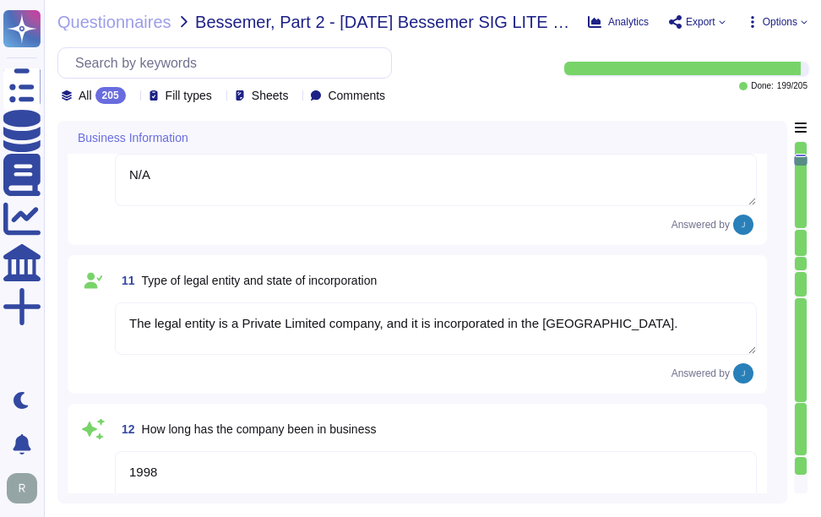
type textarea "No, we have not encountered a security incident for the last 12 months, and the…"
drag, startPoint x: 139, startPoint y: 282, endPoint x: 412, endPoint y: 285, distance: 273.0
click at [412, 285] on div "11 Type of legal entity and state of incorporation" at bounding box center [436, 280] width 642 height 30
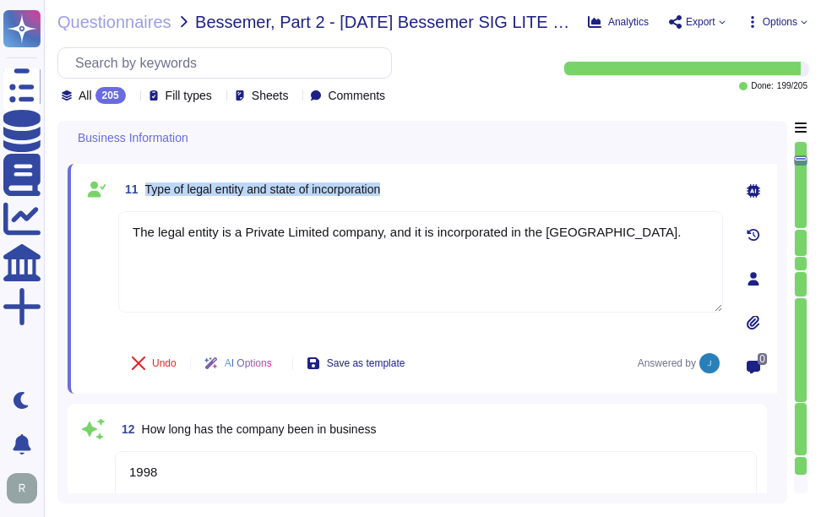
drag, startPoint x: 146, startPoint y: 196, endPoint x: 421, endPoint y: 196, distance: 274.7
click at [421, 196] on div "11 Type of legal entity and state of incorporation" at bounding box center [420, 189] width 605 height 30
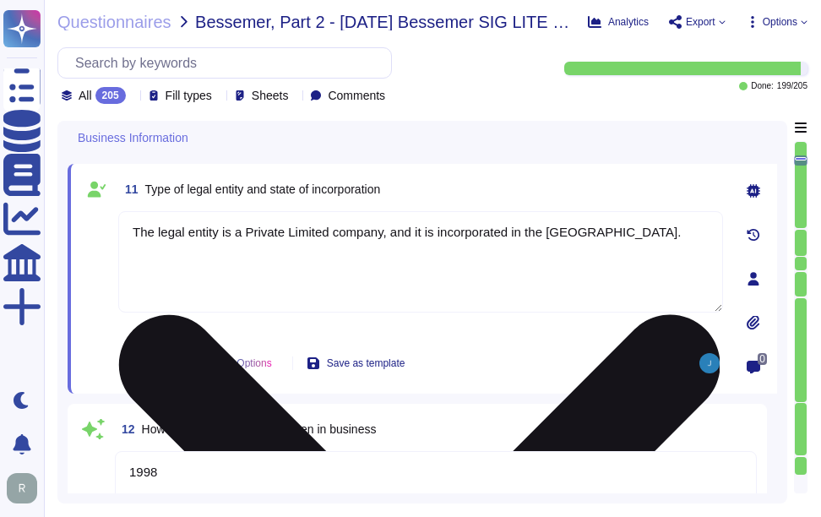
click at [519, 255] on textarea "The legal entity is a Private Limited company, and it is incorporated in the [G…" at bounding box center [420, 261] width 605 height 101
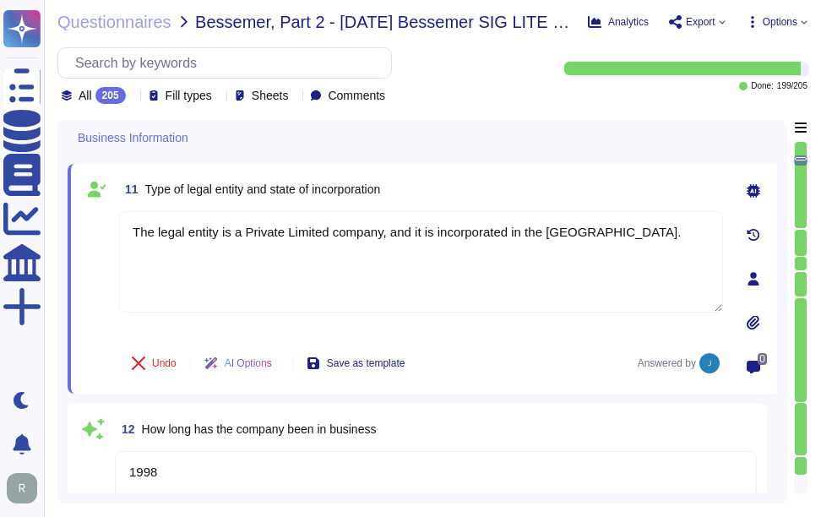
click at [585, 205] on div "11 Type of legal entity and state of incorporation" at bounding box center [420, 189] width 605 height 30
click at [486, 199] on div "11 Type of legal entity and state of incorporation" at bounding box center [420, 189] width 605 height 30
click at [523, 189] on div "11 Type of legal entity and state of incorporation" at bounding box center [420, 189] width 605 height 30
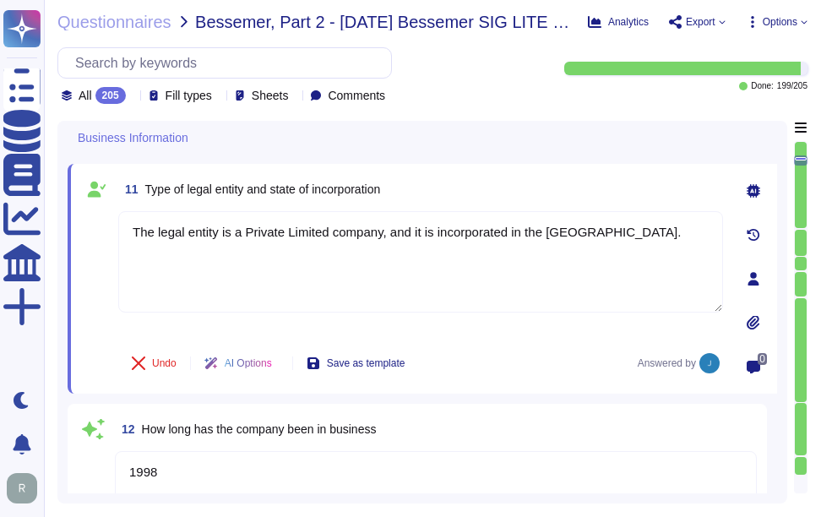
click at [537, 202] on div "11 Type of legal entity and state of incorporation" at bounding box center [420, 189] width 605 height 30
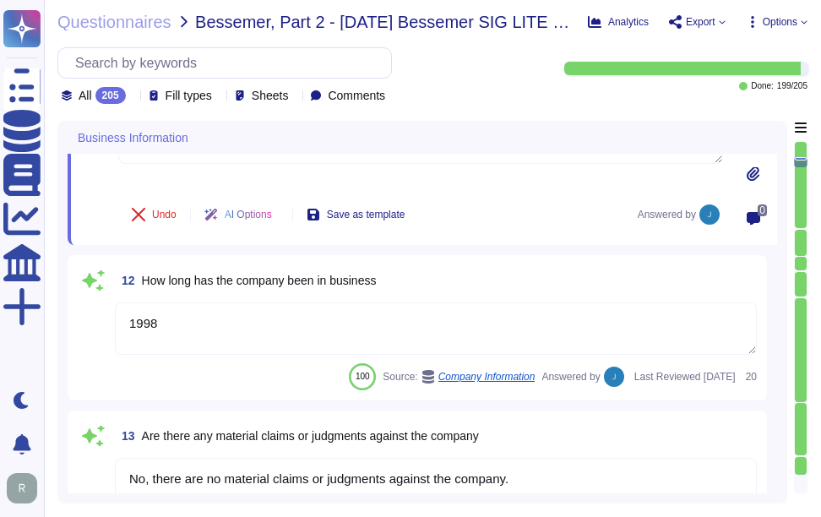
type textarea "No, we have no recent cybersecurity incidents."
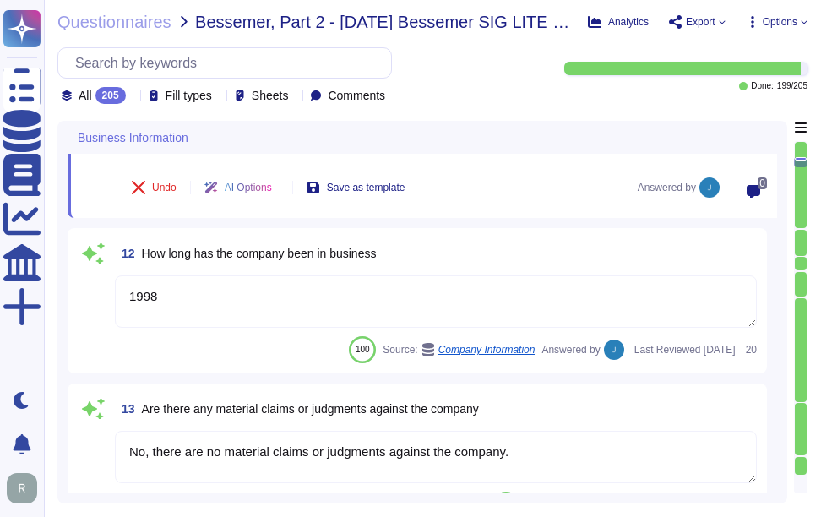
click at [417, 262] on div "12 How long has the company been in business" at bounding box center [436, 253] width 642 height 30
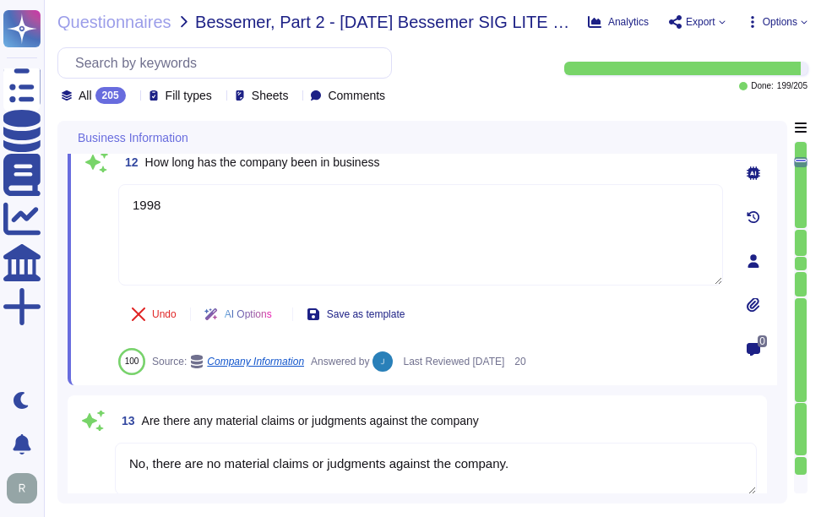
type textarea "No, we have no recent cybersecurity incidents."
click at [661, 169] on div "12 How long has the company been in business" at bounding box center [420, 162] width 605 height 30
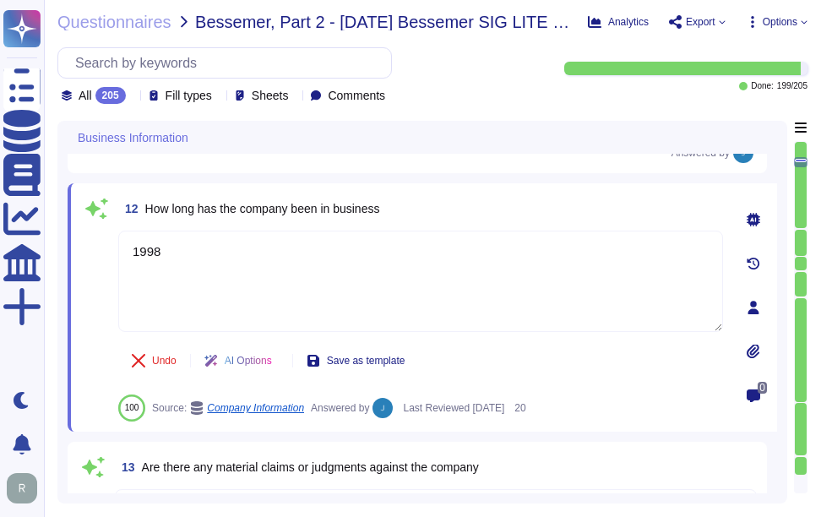
scroll to position [1514, 0]
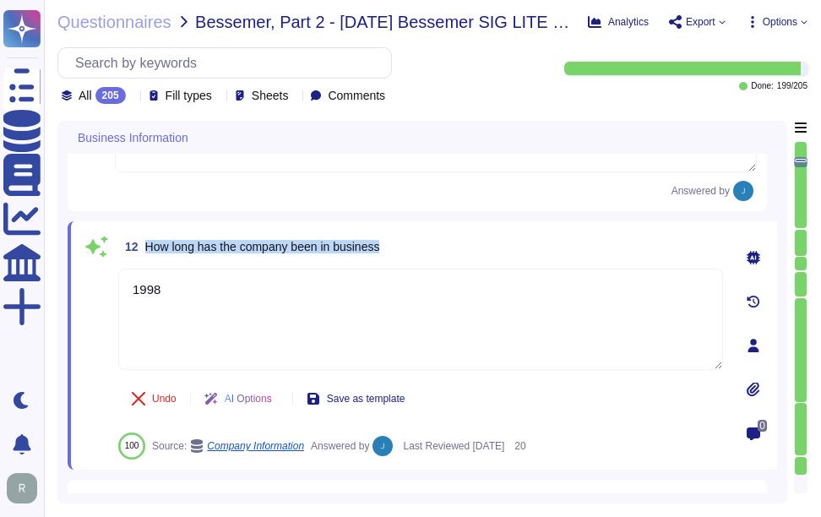
drag, startPoint x: 146, startPoint y: 255, endPoint x: 422, endPoint y: 257, distance: 275.5
click at [422, 257] on div "12 How long has the company been in business" at bounding box center [420, 247] width 605 height 30
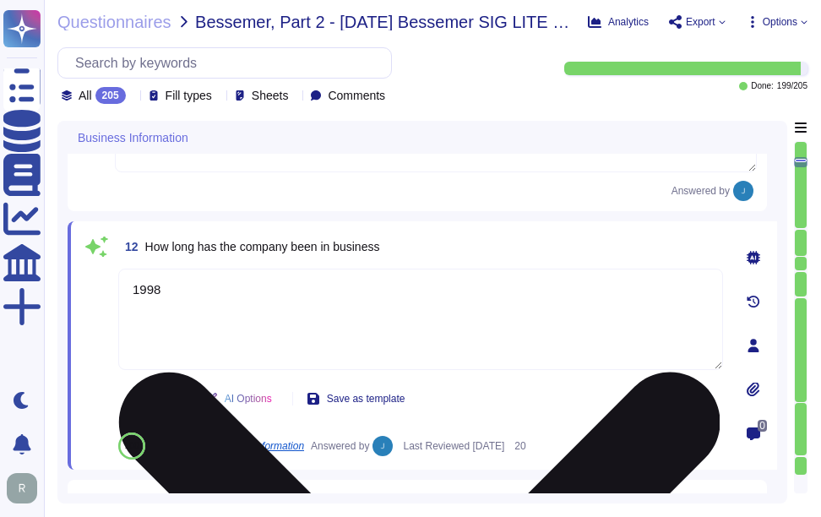
click at [357, 317] on textarea "1998" at bounding box center [420, 319] width 605 height 101
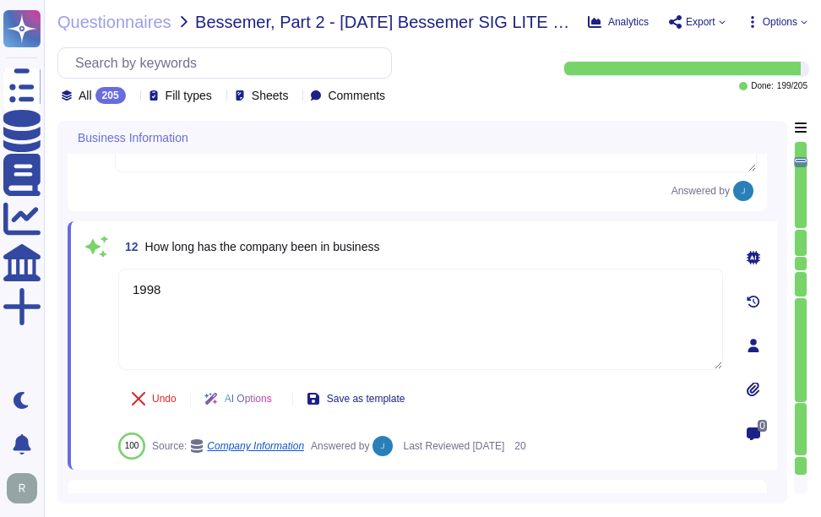
paste textarea "Sectigo has been in business for more than 25 years."
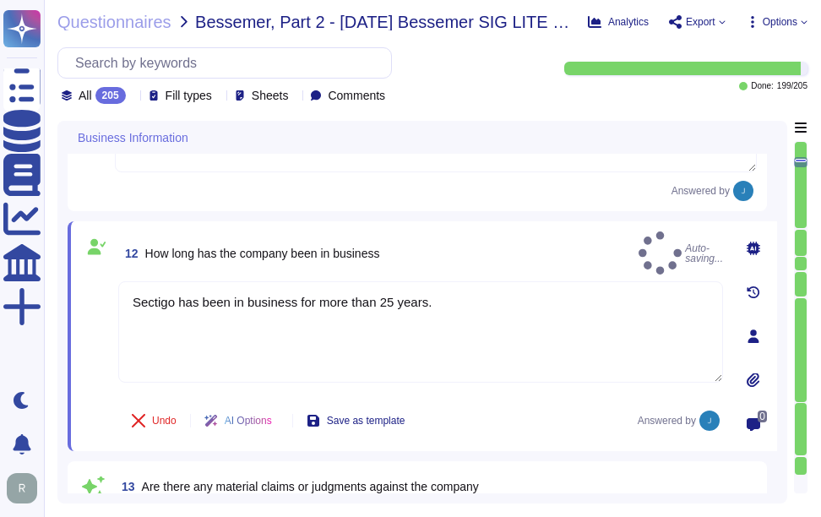
type textarea "Sectigo has been in business for more than 25 years."
click at [445, 256] on div "12 How long has the company been in business Auto-saving..." at bounding box center [420, 253] width 605 height 43
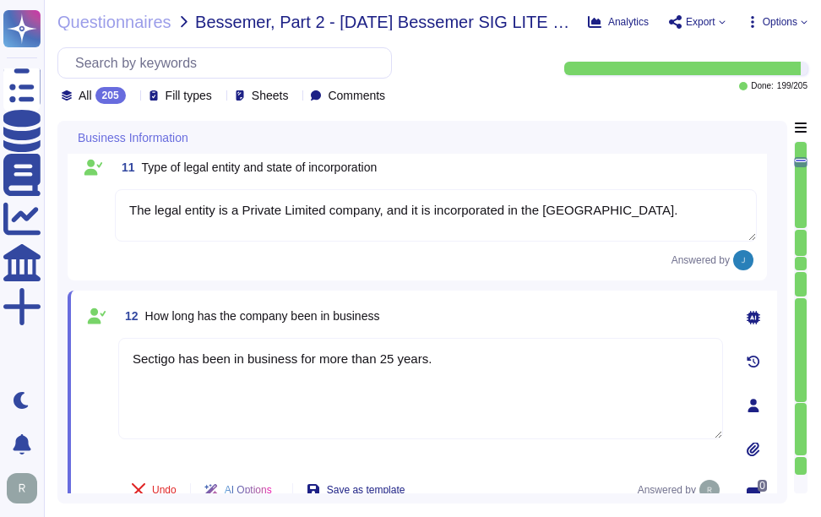
scroll to position [1427, 0]
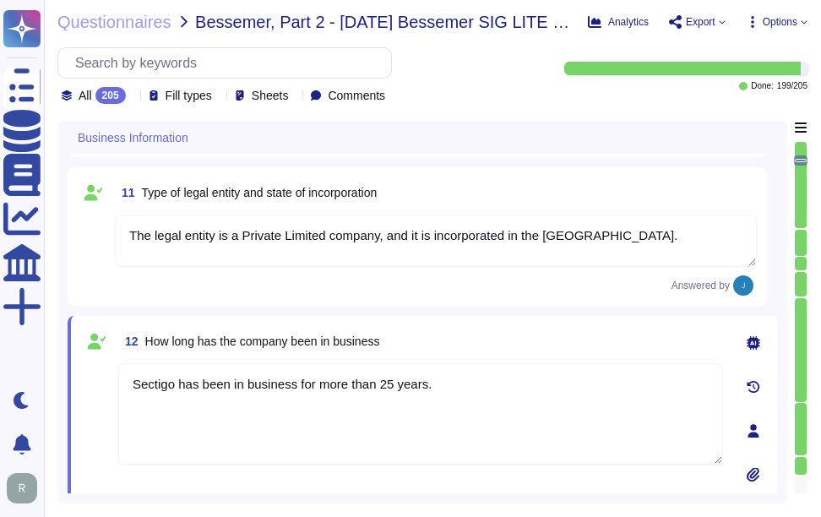
type textarea "We are a privately held company."
click at [538, 357] on div "12 How long has the company been in business" at bounding box center [420, 341] width 605 height 30
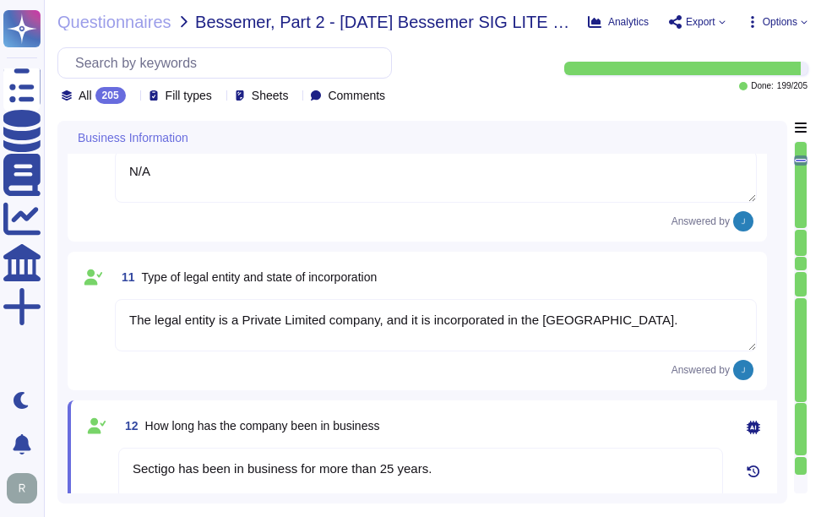
scroll to position [2, 0]
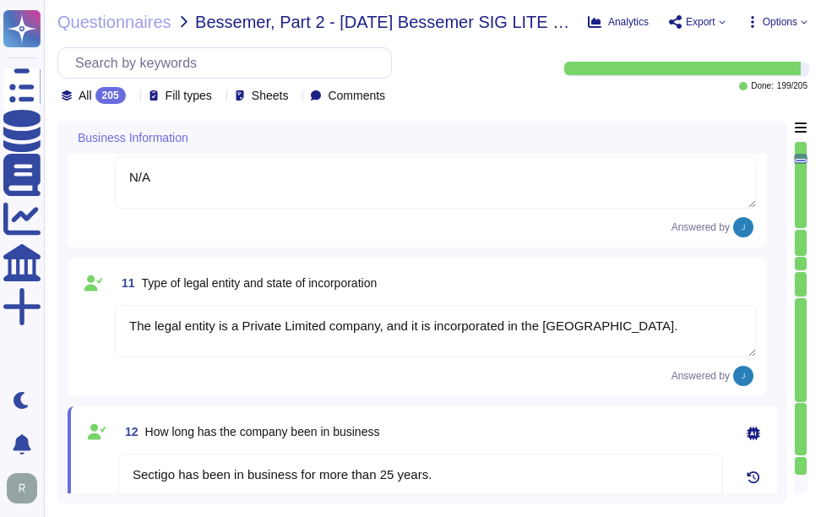
type textarea "Sectigo Limited"
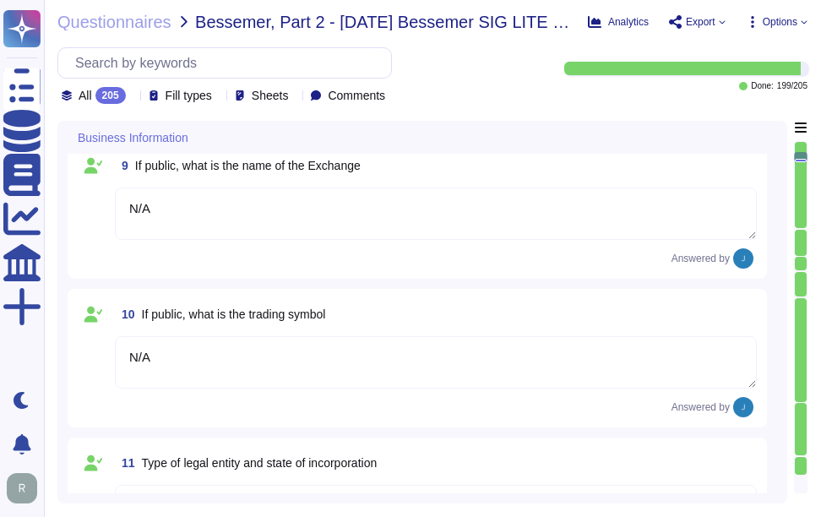
type textarea "Sectigo Limited"
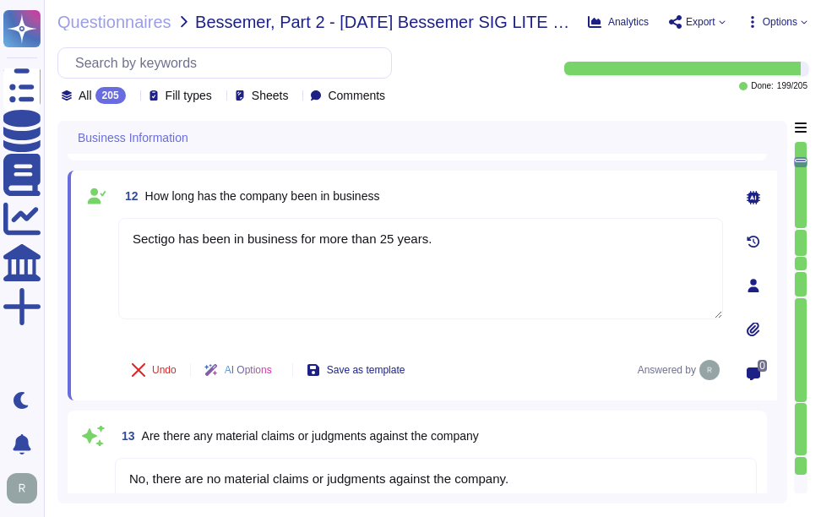
type textarea "N/A"
type textarea "No, we have not encountered a security incident for the last 12 months, and the…"
type textarea "No, we have no recent cybersecurity incidents."
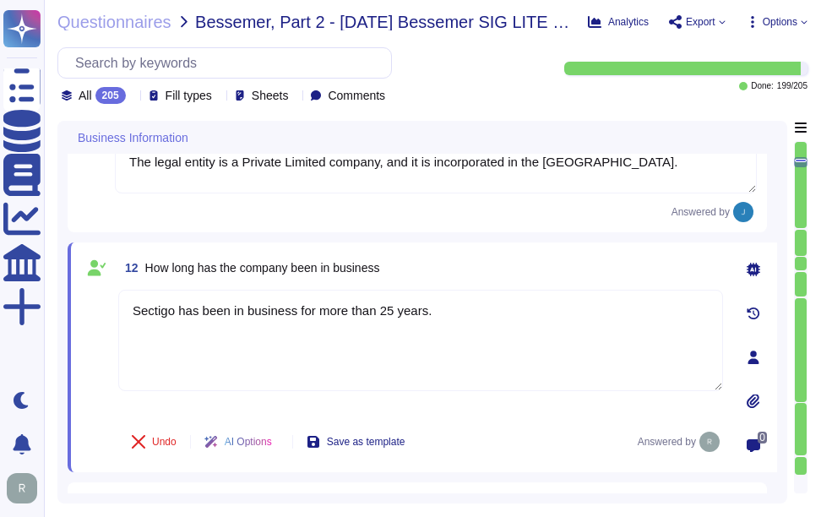
scroll to position [1393, 0]
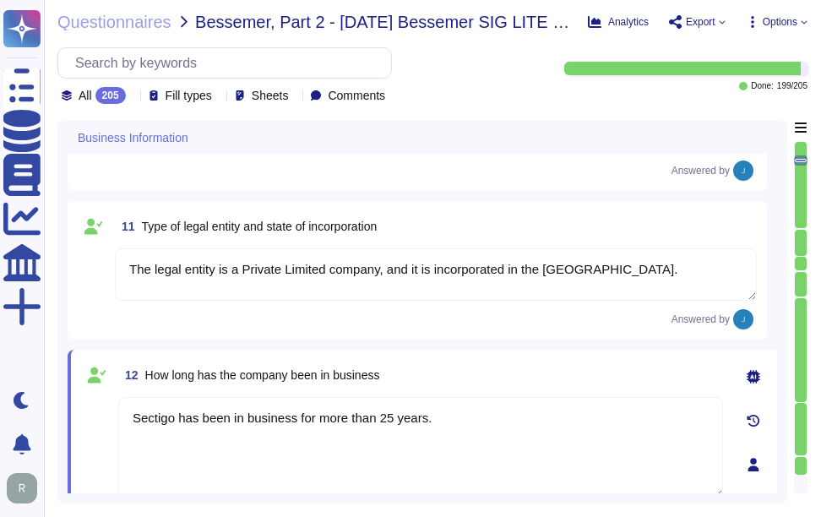
type textarea "We are a privately held company."
click at [476, 386] on div "12 How long has the company been in business" at bounding box center [420, 375] width 605 height 30
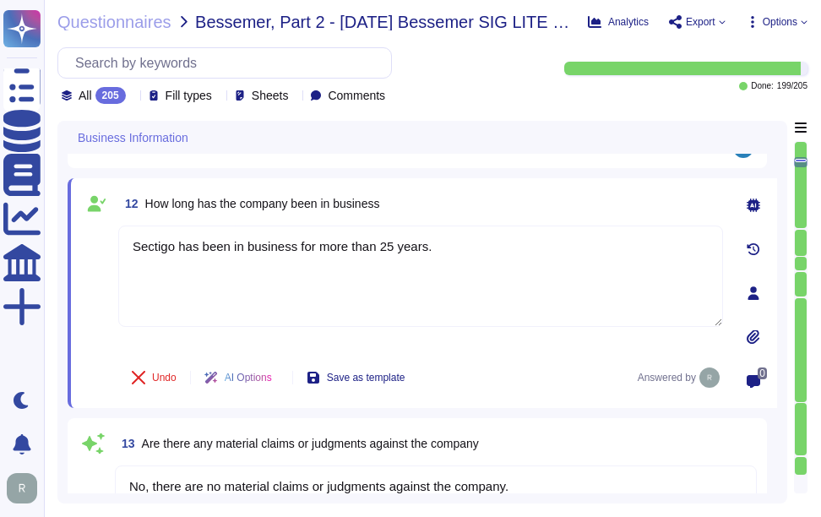
type textarea "No, we have no recent cybersecurity incidents."
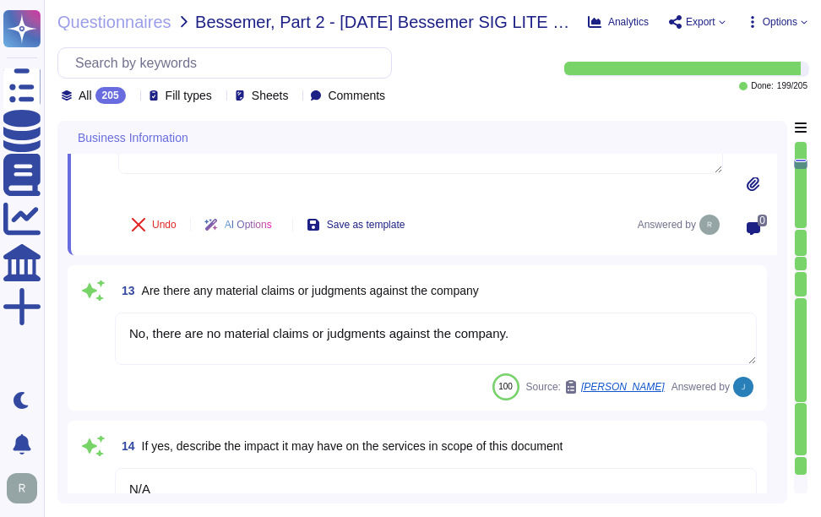
scroll to position [1731, 0]
type textarea "No, we have no recent cybersecurity incidents."
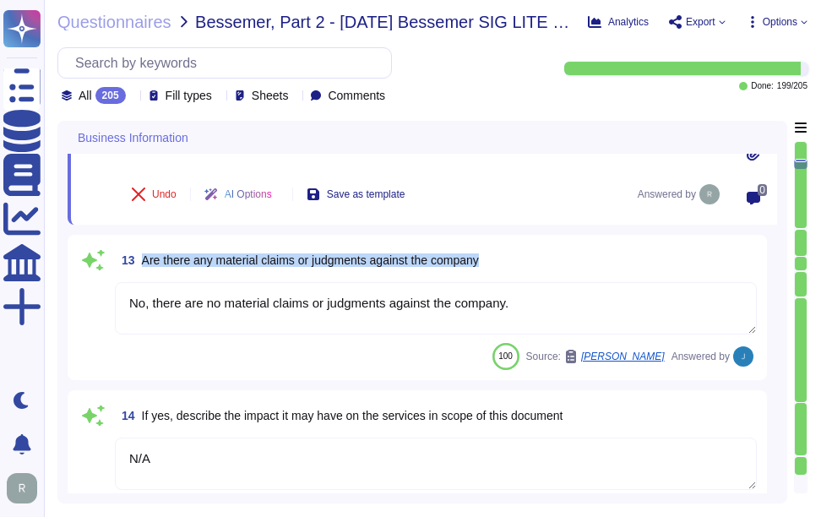
drag, startPoint x: 143, startPoint y: 270, endPoint x: 554, endPoint y: 265, distance: 411.6
click at [554, 265] on div "13 Are there any material claims or judgments against the company" at bounding box center [436, 260] width 642 height 30
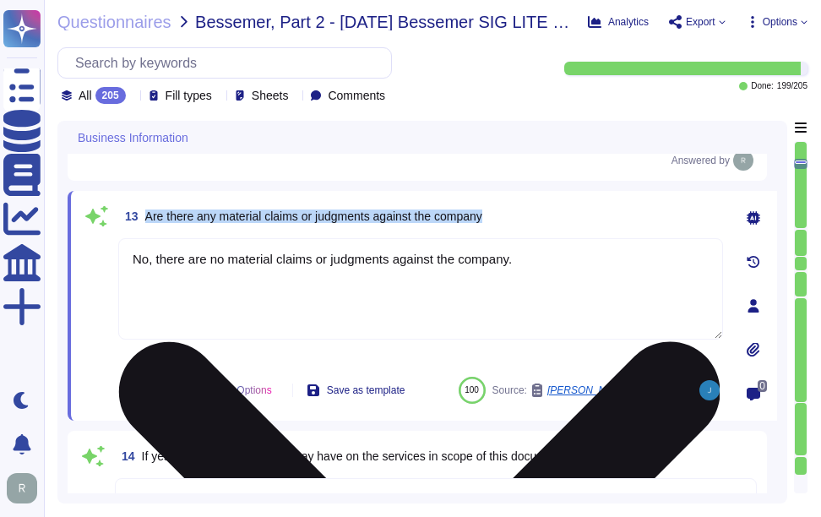
type textarea "No, we have no recent cybersecurity incidents."
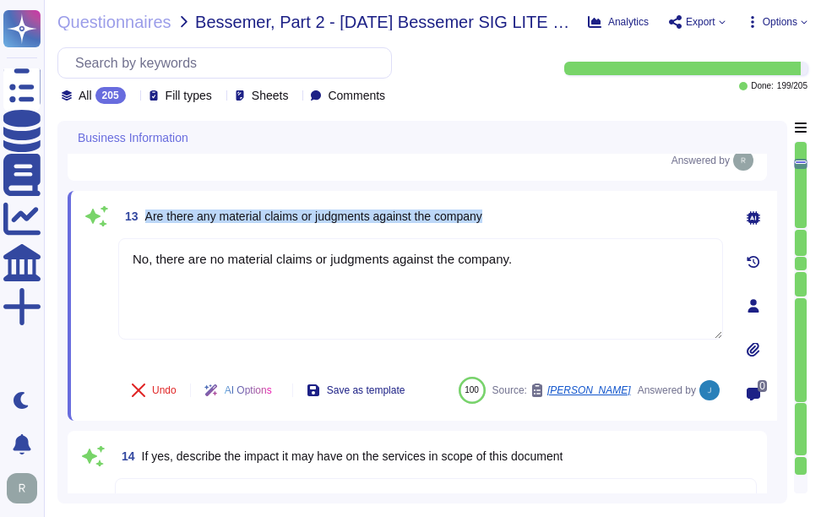
drag, startPoint x: 147, startPoint y: 225, endPoint x: 607, endPoint y: 219, distance: 459.8
click at [607, 219] on div "13 Are there any material claims or judgments against the company" at bounding box center [420, 216] width 605 height 30
click at [481, 212] on span "13 Are there any material claims or judgments against the company" at bounding box center [300, 216] width 364 height 30
click at [558, 181] on div "12 How long has the company been in business Sectigo has been in business for m…" at bounding box center [418, 88] width 700 height 186
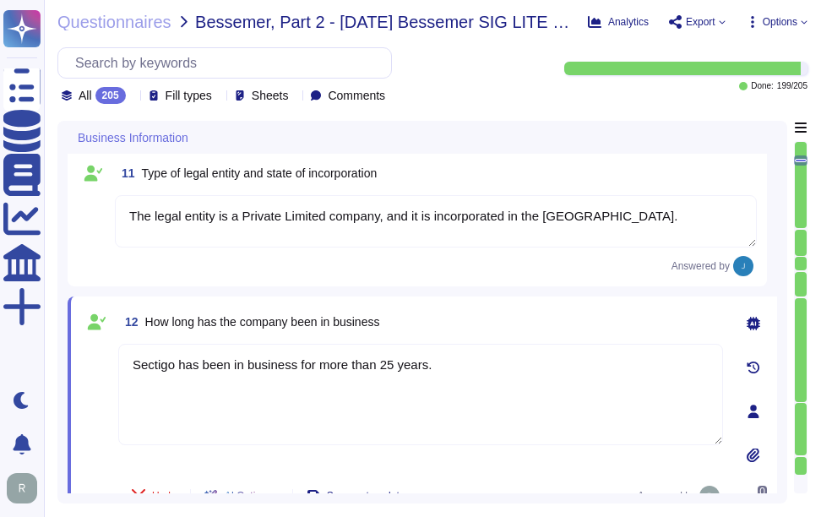
type textarea "We are a privately held company."
type textarea "N/A"
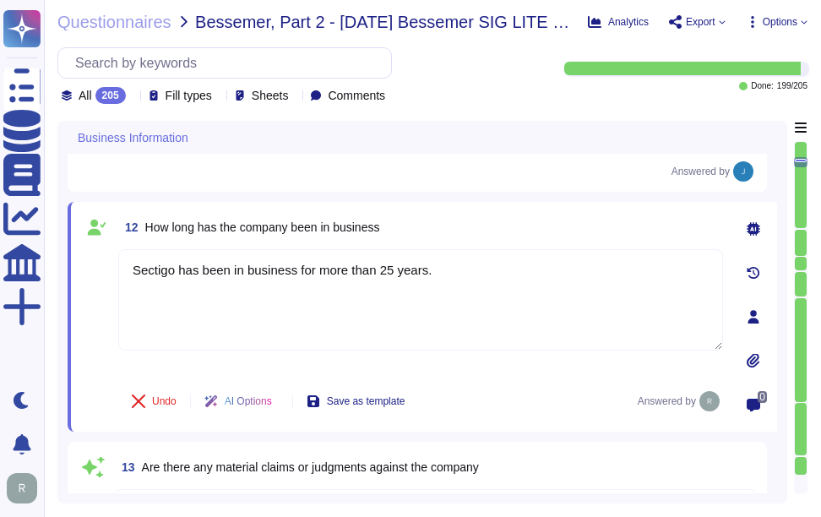
type textarea "No, we have no recent cybersecurity incidents."
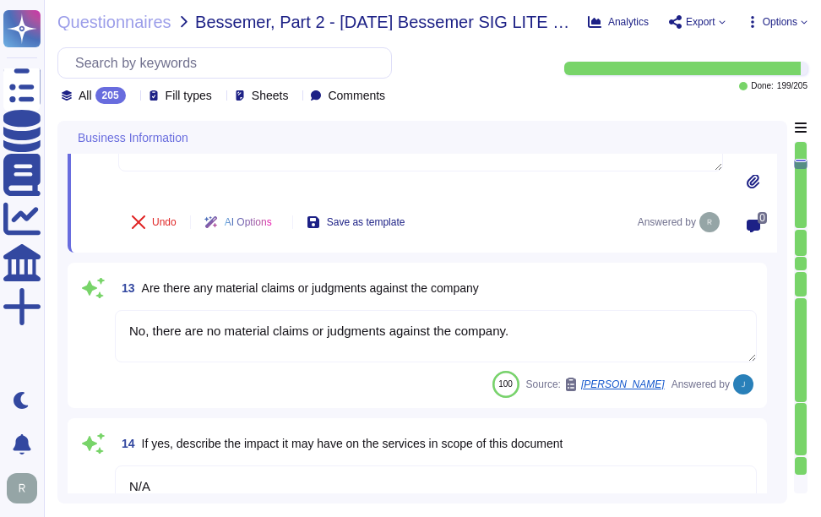
type textarea "No, we have no recent cybersecurity incidents."
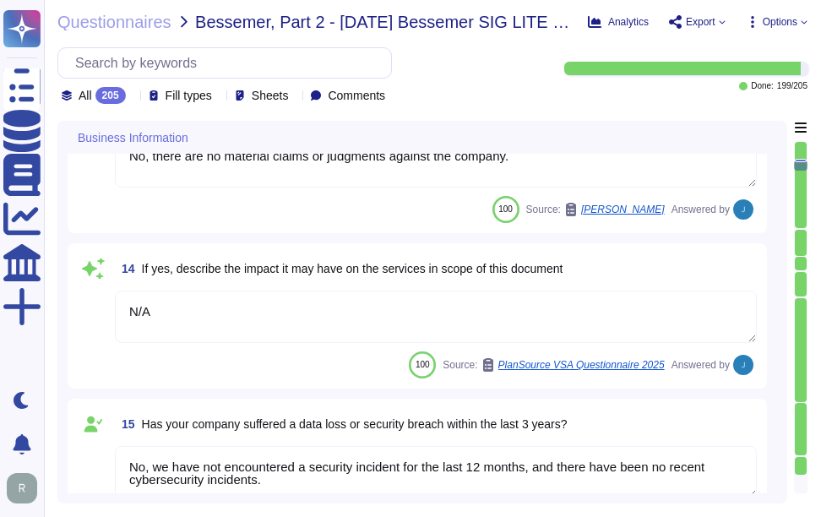
type textarea "No, we have no recent cybersecurity incidents."
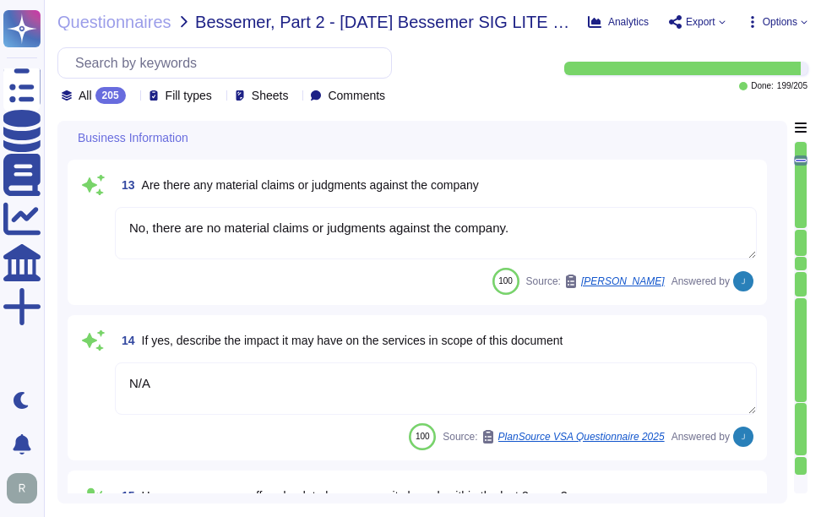
type textarea "We are a privately held company."
type textarea "N/A"
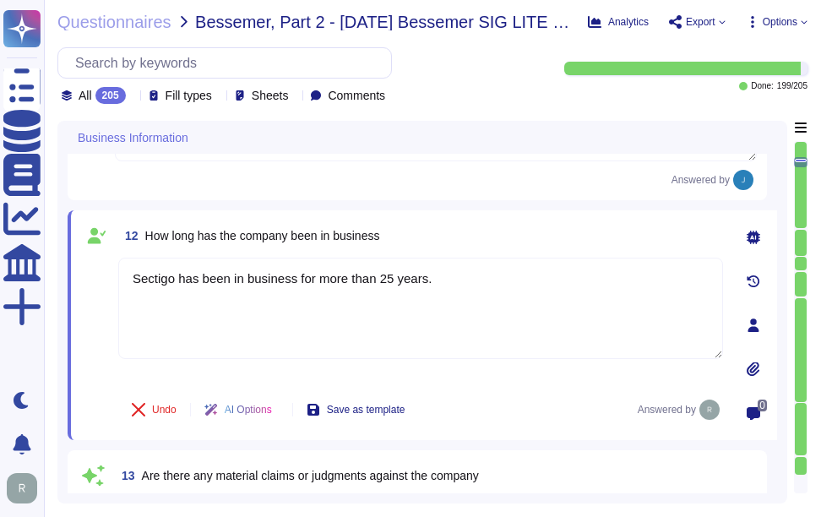
type textarea "No, we have no recent cybersecurity incidents."
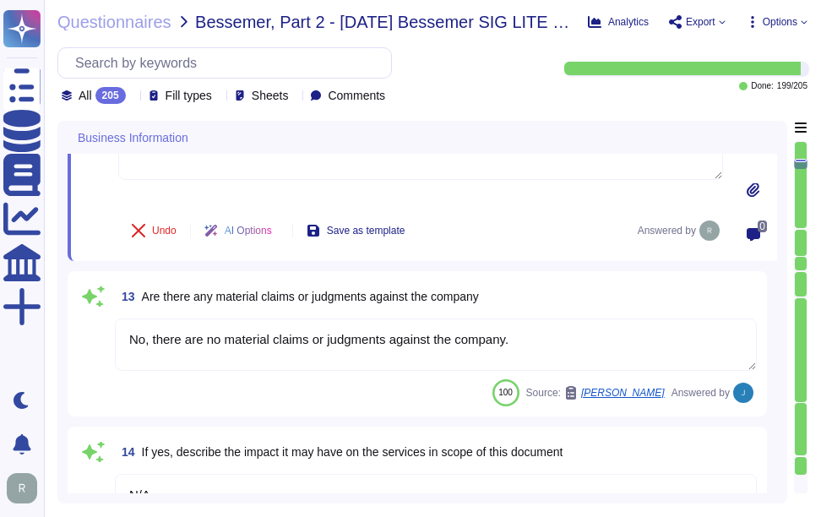
type textarea "No, we have no recent cybersecurity incidents."
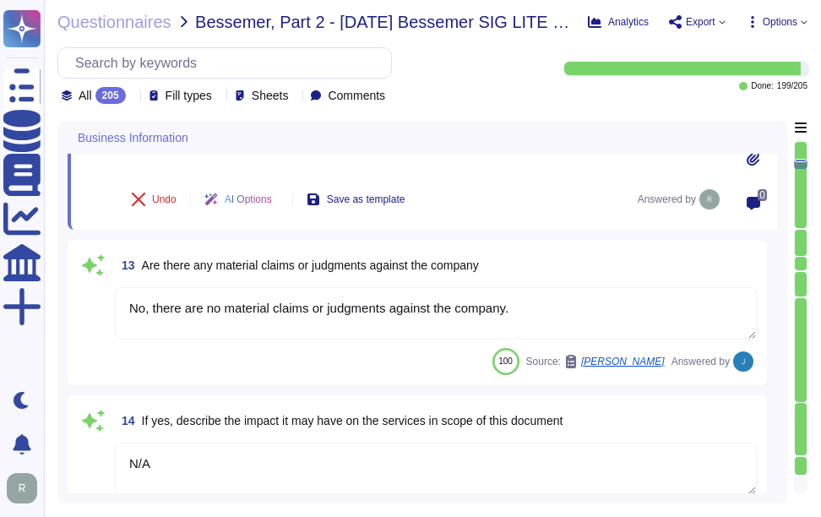
scroll to position [1776, 0]
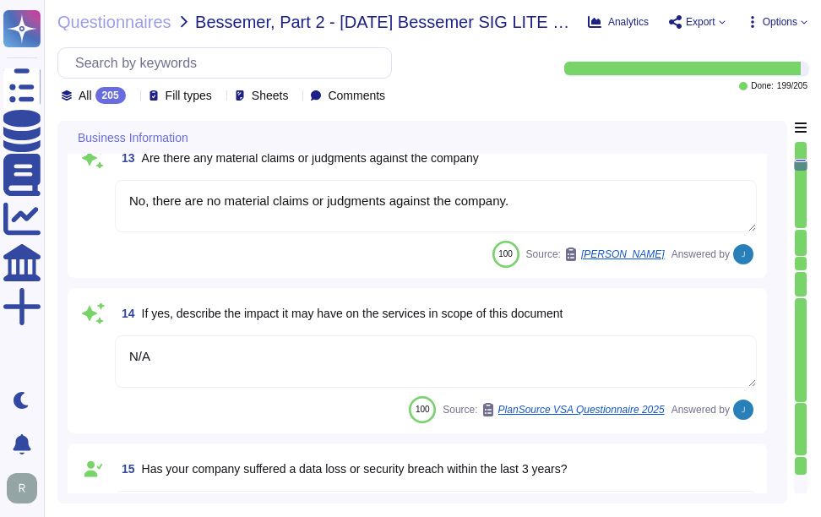
type textarea "No, we have no recent cybersecurity incidents."
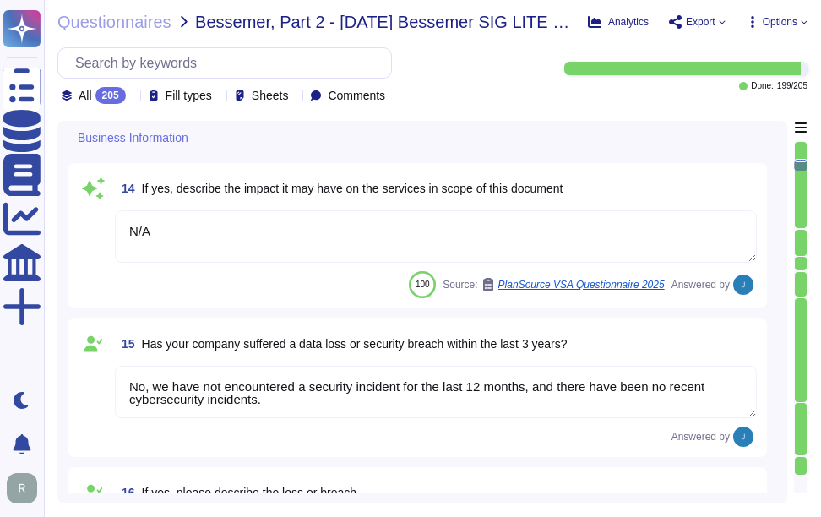
scroll to position [2029, 0]
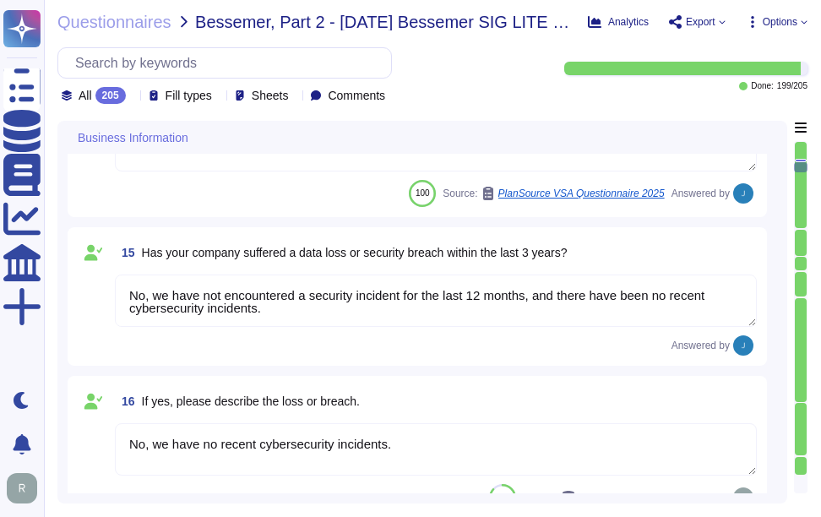
type textarea "The answers in this questionnaire pertain to multiple facilities and geographic…"
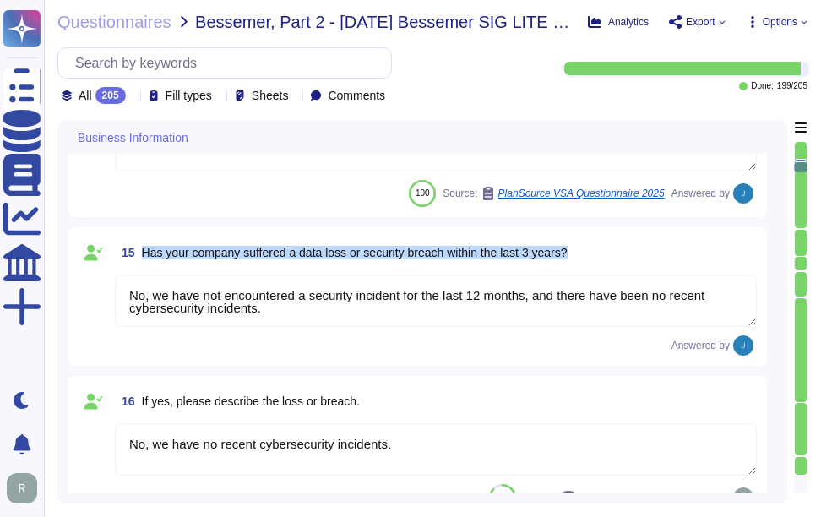
drag, startPoint x: 143, startPoint y: 246, endPoint x: 625, endPoint y: 248, distance: 482.6
click at [625, 248] on div "15 Has your company suffered a data loss or security breach within the last 3 y…" at bounding box center [436, 252] width 642 height 30
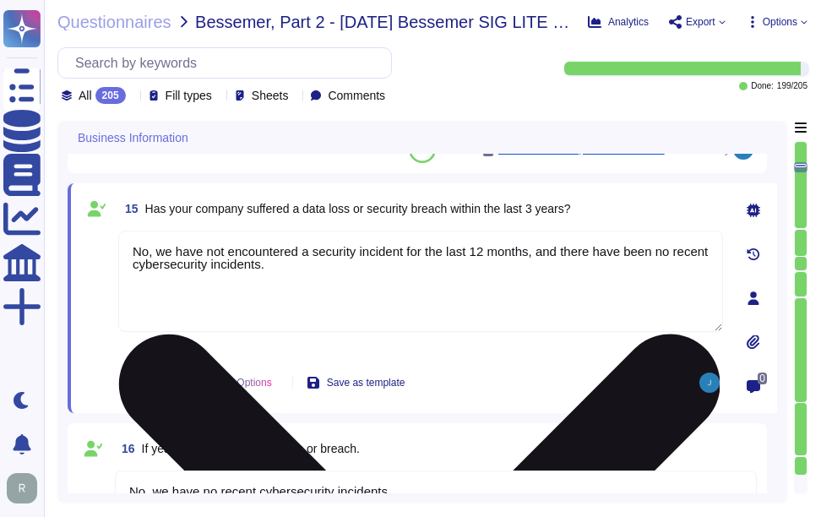
type textarea "The answers in this questionnaire pertain to multiple facilities and geographic…"
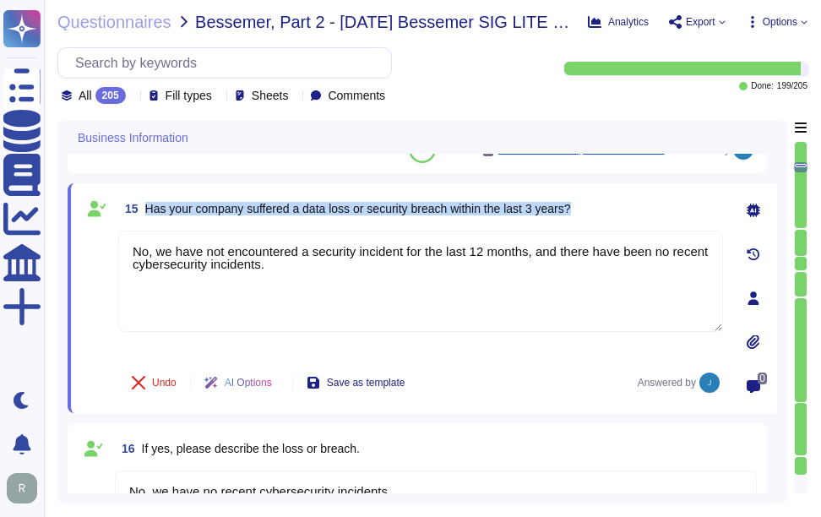
drag, startPoint x: 145, startPoint y: 209, endPoint x: 631, endPoint y: 207, distance: 486.0
click at [631, 207] on div "15 Has your company suffered a data loss or security breach within the last 3 y…" at bounding box center [420, 209] width 605 height 30
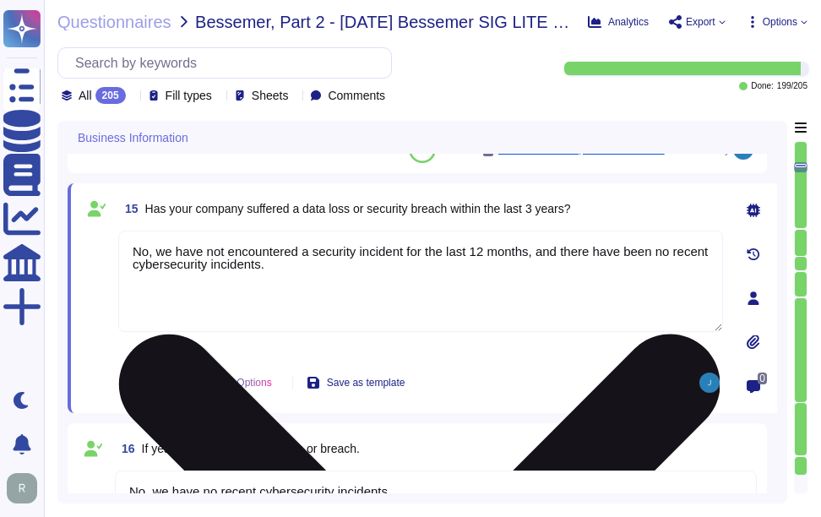
click at [428, 292] on textarea "No, we have not encountered a security incident for the last 12 months, and the…" at bounding box center [420, 281] width 605 height 101
paste textarea "had a data breach in the last 3 years. Additionally, we have not encountered a …"
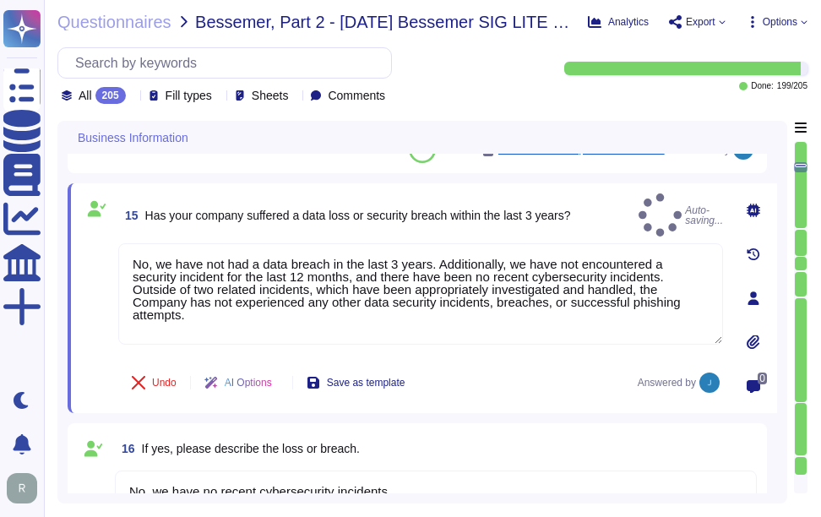
click at [595, 194] on div "15 Has your company suffered a data loss or security breach within the last 3 y…" at bounding box center [423, 298] width 710 height 230
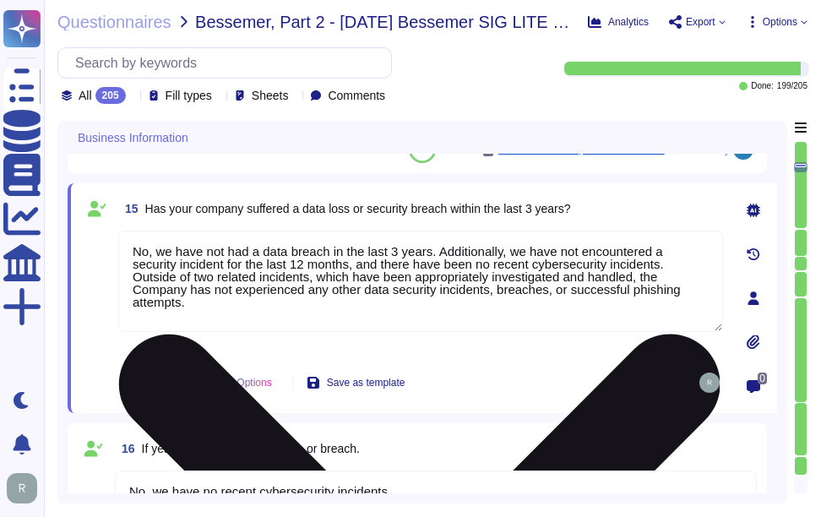
drag, startPoint x: 614, startPoint y: 269, endPoint x: 641, endPoint y: 318, distance: 56.0
click at [641, 318] on textarea "No, we have not had a data breach in the last 3 years. Additionally, we have no…" at bounding box center [420, 281] width 605 height 101
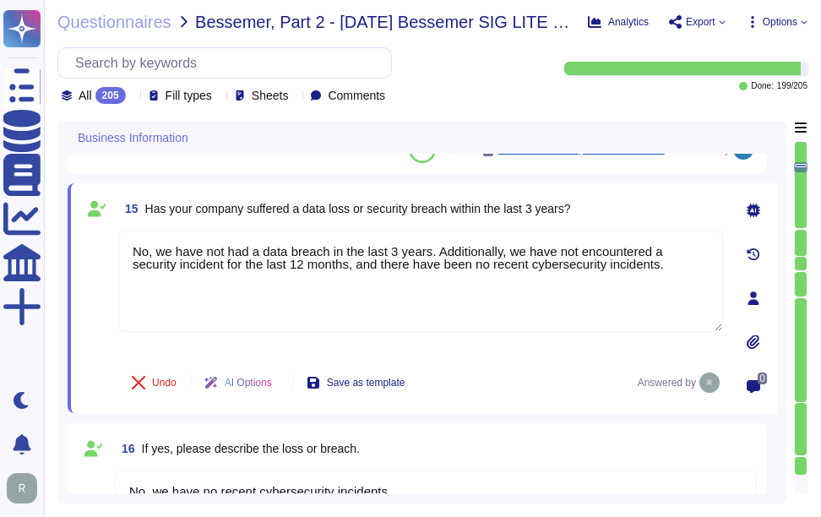
type textarea "No, we have not had a data breach in the last 3 years. Additionally, we have no…"
click at [631, 224] on div "15 Has your company suffered a data loss or security breach within the last 3 y…" at bounding box center [420, 209] width 605 height 30
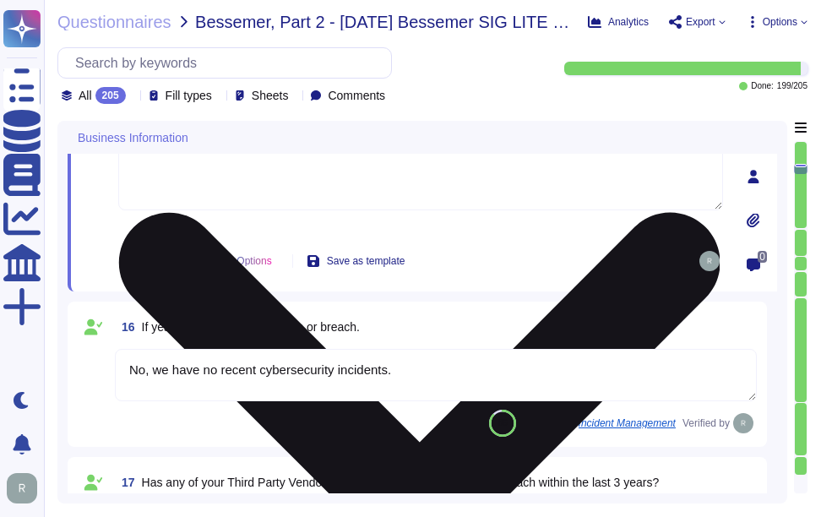
scroll to position [2198, 0]
type textarea "The backup sites are operated by Sectigo, located in [GEOGRAPHIC_DATA], [US_STA…"
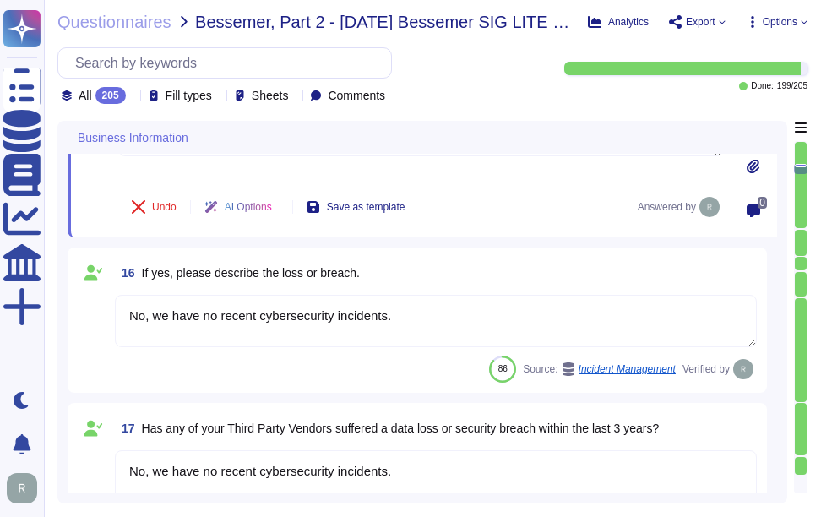
drag, startPoint x: 423, startPoint y: 316, endPoint x: 64, endPoint y: 278, distance: 360.4
click at [64, 278] on div "Business Information 13 Are there any material claims or judgments against the …" at bounding box center [422, 312] width 730 height 383
click at [436, 313] on textarea "No, we have no recent cybersecurity incidents." at bounding box center [436, 321] width 642 height 52
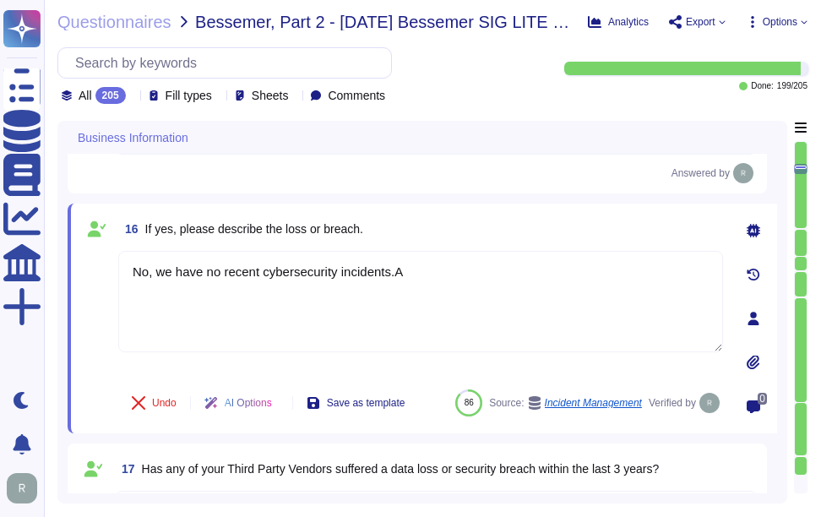
drag, startPoint x: 417, startPoint y: 276, endPoint x: 106, endPoint y: 270, distance: 311.1
click at [106, 270] on div "16 If yes, please describe the loss or breach. No, we have no recent cybersecur…" at bounding box center [402, 319] width 642 height 210
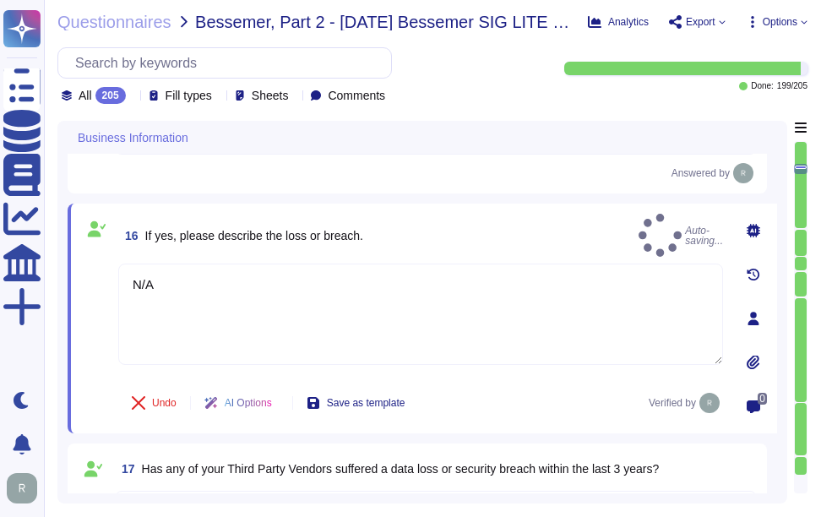
type textarea "N/A"
click at [561, 219] on div "16 If yes, please describe the loss or breach. Auto-saving..." at bounding box center [420, 235] width 605 height 43
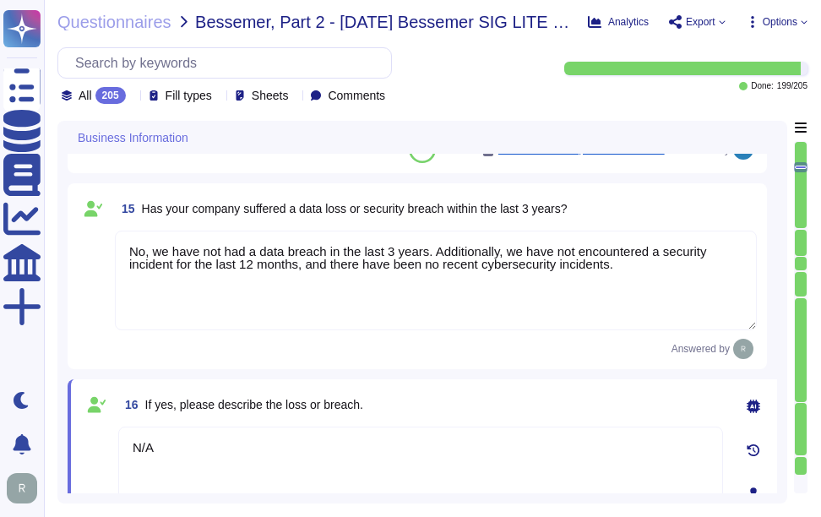
type textarea "Sectigo has been in business for more than 25 years."
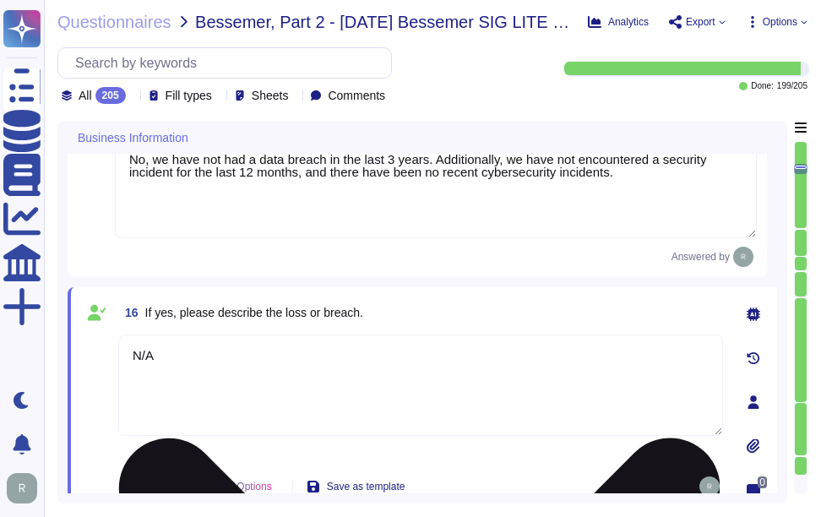
type textarea "The answers in this questionnaire pertain to multiple facilities and geographic…"
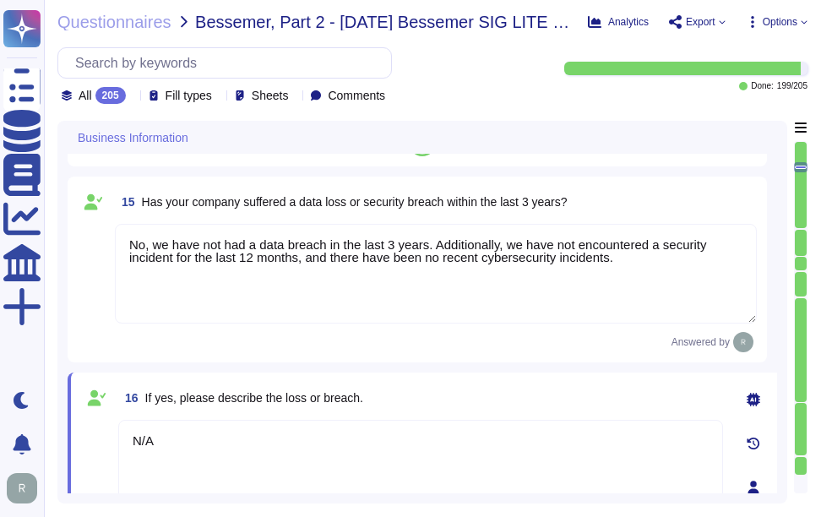
scroll to position [1978, 0]
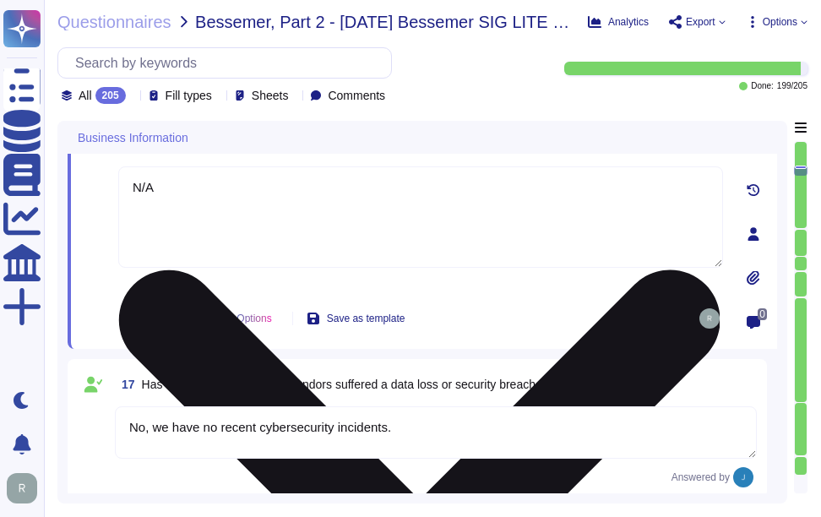
type textarea "The backup sites are operated by Sectigo, located in [GEOGRAPHIC_DATA], [US_STA…"
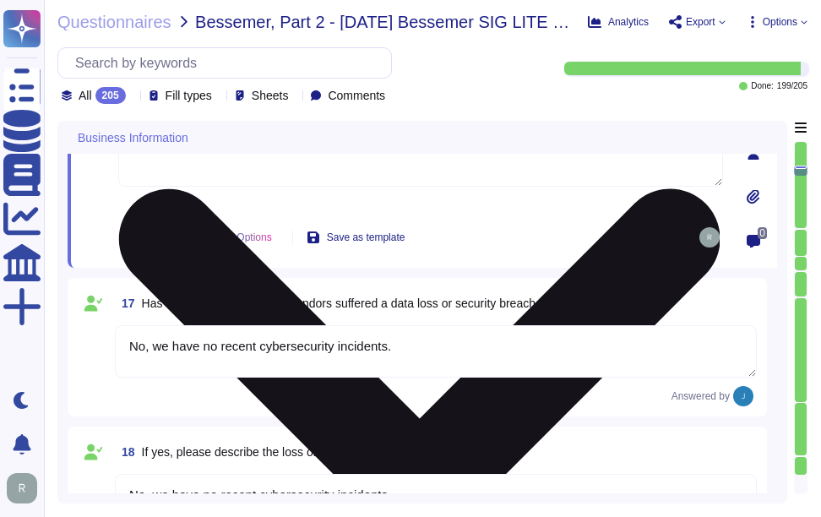
type textarea "Scoped Systems and Data are stored in the following locations: - [GEOGRAPHIC_DA…"
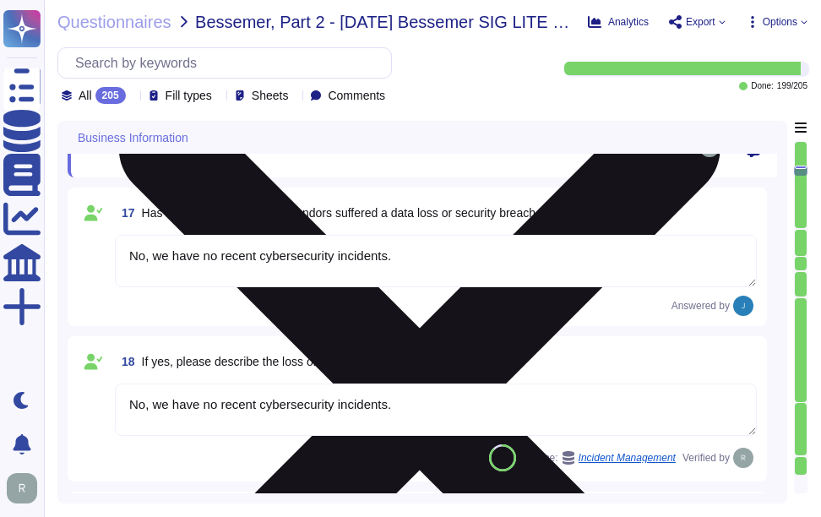
scroll to position [2401, 0]
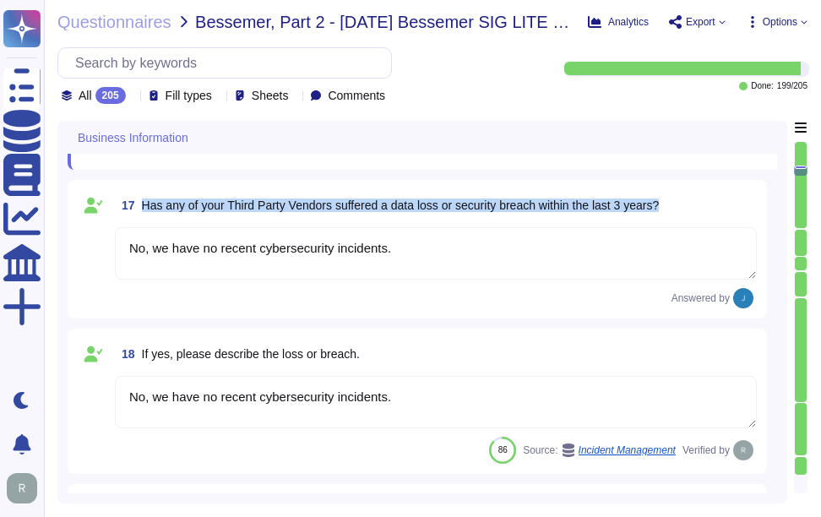
drag, startPoint x: 141, startPoint y: 208, endPoint x: 687, endPoint y: 210, distance: 546.0
click at [687, 210] on div "17 Has any of your Third Party Vendors suffered a data loss or security breach …" at bounding box center [436, 205] width 642 height 30
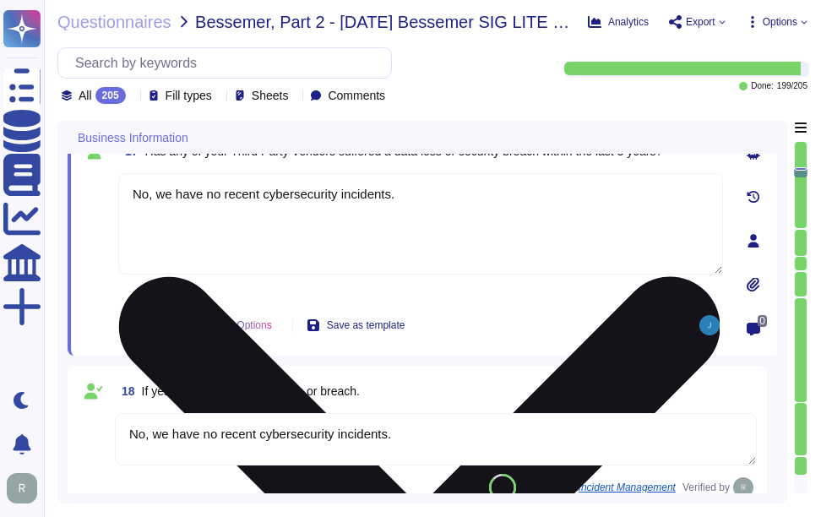
type textarea "Scoped Systems and Data are stored in the following locations: - [GEOGRAPHIC_DA…"
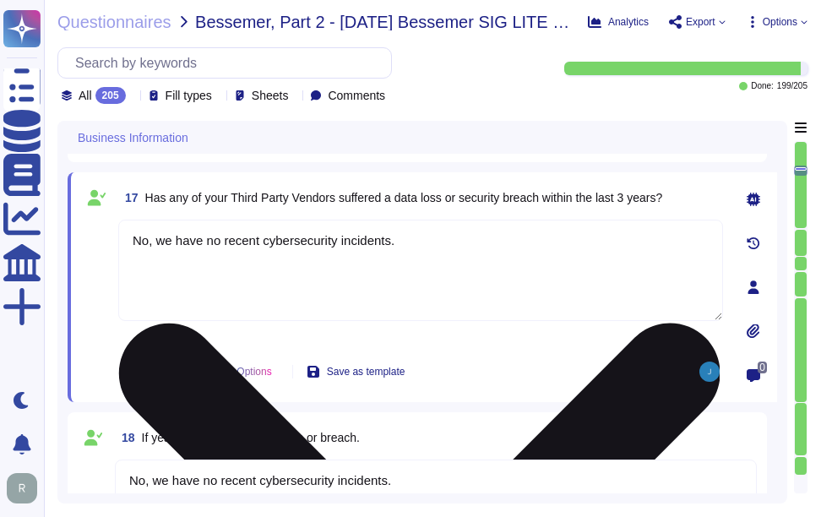
scroll to position [2317, 0]
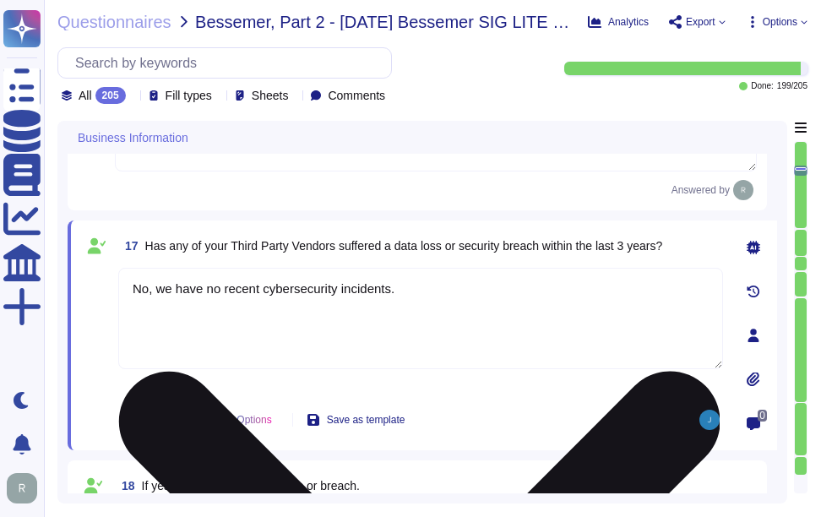
type textarea "N/A"
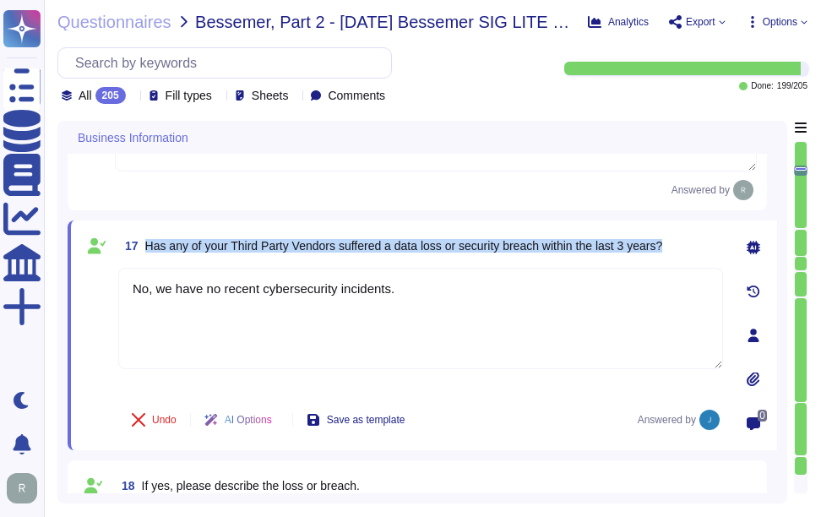
drag, startPoint x: 147, startPoint y: 248, endPoint x: 674, endPoint y: 246, distance: 527.4
click at [674, 246] on div "17 Has any of your Third Party Vendors suffered a data loss or security breach …" at bounding box center [420, 246] width 605 height 30
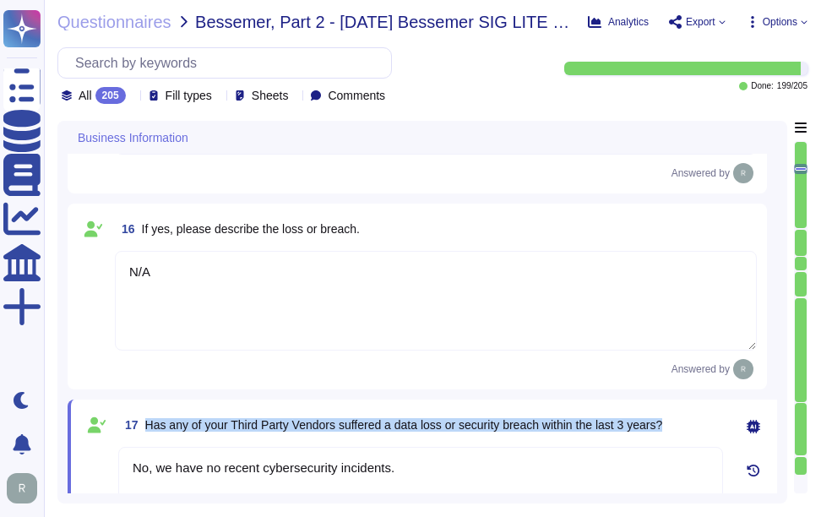
type textarea "No, there are no material claims or judgments against the company."
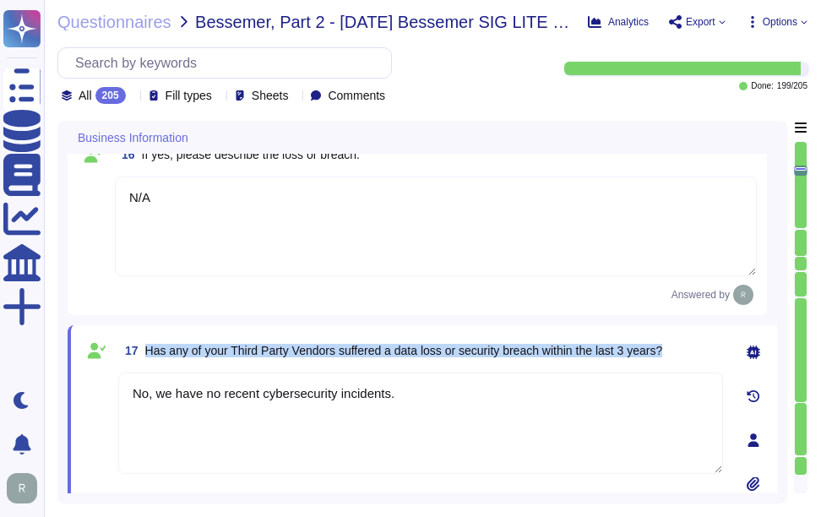
type textarea "The backup sites are operated by Sectigo, located in [GEOGRAPHIC_DATA], [US_STA…"
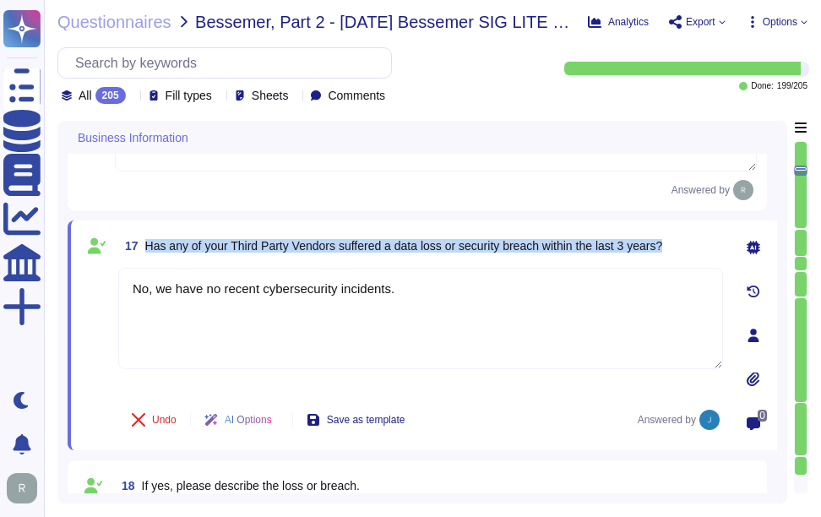
click at [232, 249] on span "Has any of your Third Party Vendors suffered a data loss or security breach wit…" at bounding box center [404, 246] width 518 height 14
drag, startPoint x: 148, startPoint y: 250, endPoint x: 685, endPoint y: 254, distance: 537.5
click at [685, 254] on div "17 Has any of your Third Party Vendors suffered a data loss or security breach …" at bounding box center [420, 246] width 605 height 30
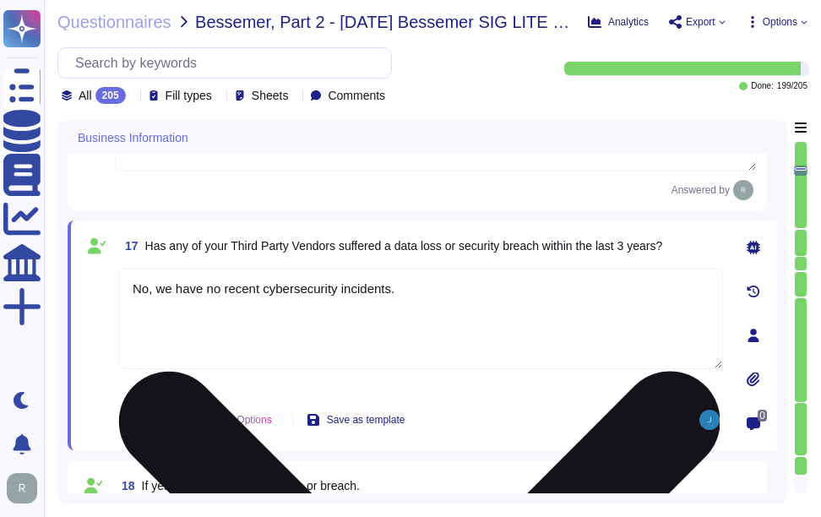
click at [420, 314] on textarea "No, we have no recent cybersecurity incidents." at bounding box center [420, 318] width 605 height 101
paste textarea "none of Sectigo's third parties have access to our data, and we operate and mai…"
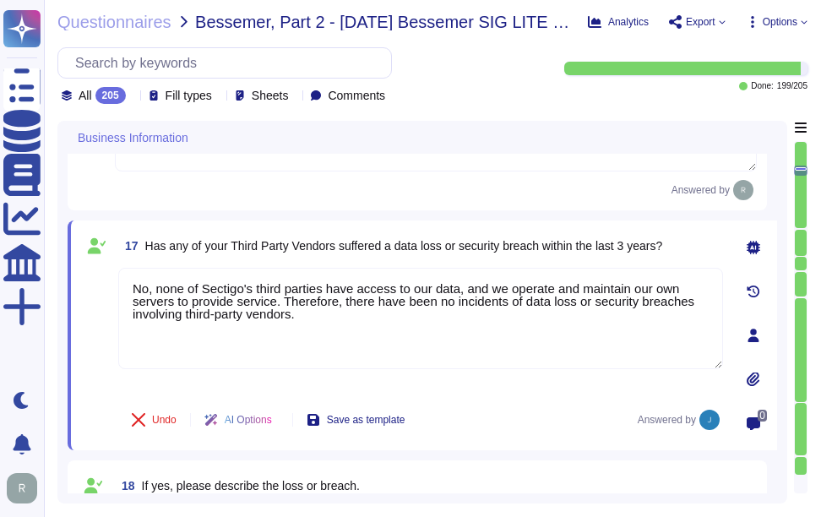
type textarea "No, none of Sectigo's third parties have access to our data, and we operate and…"
click at [449, 234] on span "17 Has any of your Third Party Vendors suffered a data loss or security breach …" at bounding box center [390, 246] width 544 height 30
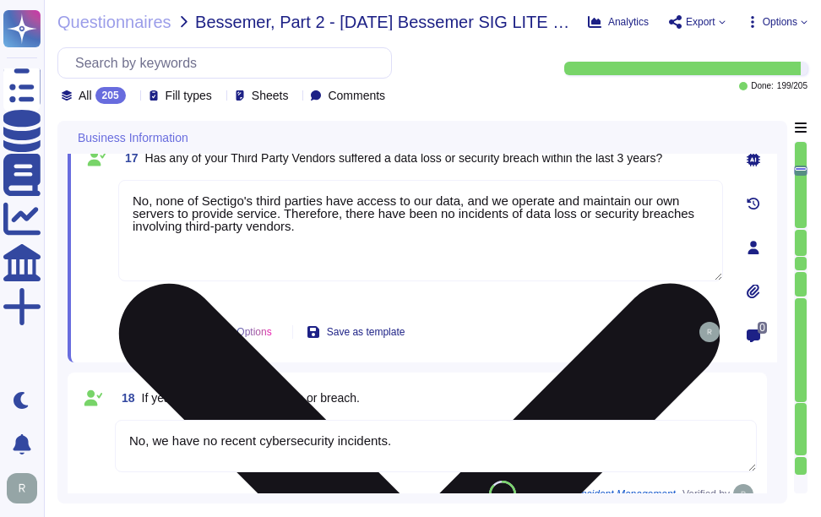
type textarea "Scoped Systems and Data are stored in the following locations: - [GEOGRAPHIC_DA…"
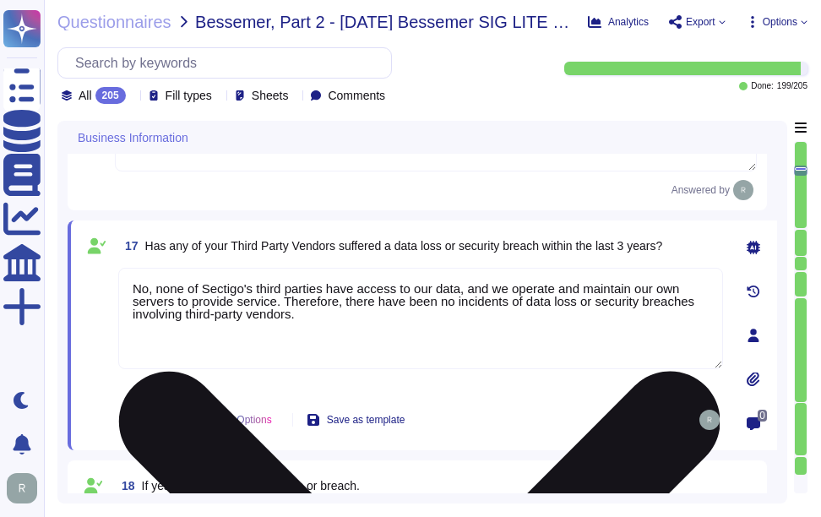
type textarea "N/A"
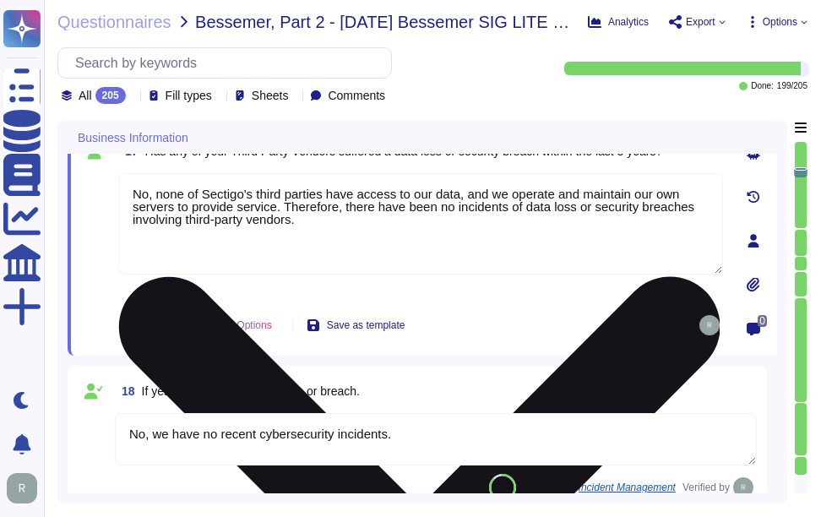
type textarea "Scoped Systems and Data are stored in the following locations: - [GEOGRAPHIC_DA…"
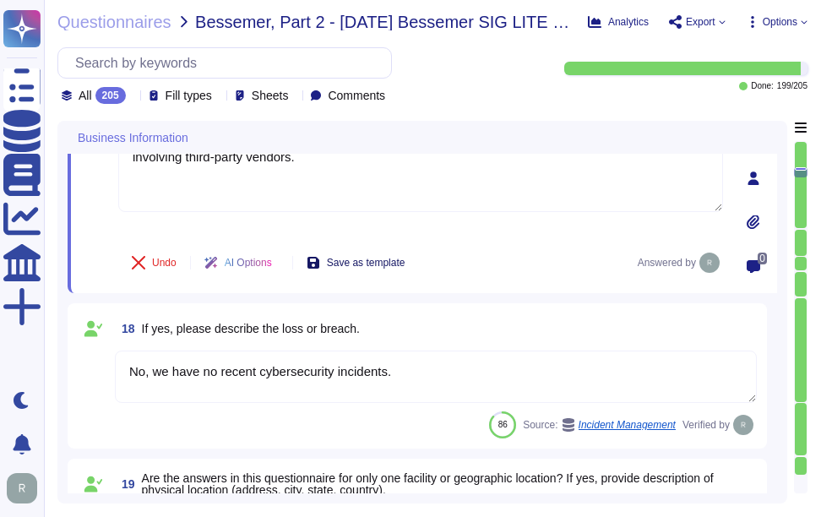
scroll to position [2570, 0]
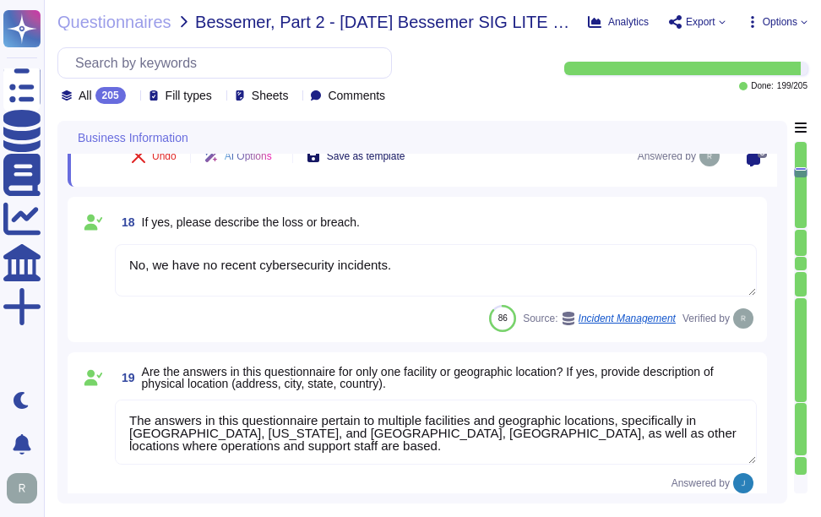
type textarea "1. [STREET_ADDRESS]. [STREET_ADDRESS]. [STREET_ADDRESS]. Secaucus, [US_STATE], …"
drag, startPoint x: 418, startPoint y: 266, endPoint x: 91, endPoint y: 258, distance: 327.2
click at [91, 258] on div "18 If yes, please describe the loss or breach. No, we have no recent cybersecur…" at bounding box center [417, 269] width 679 height 125
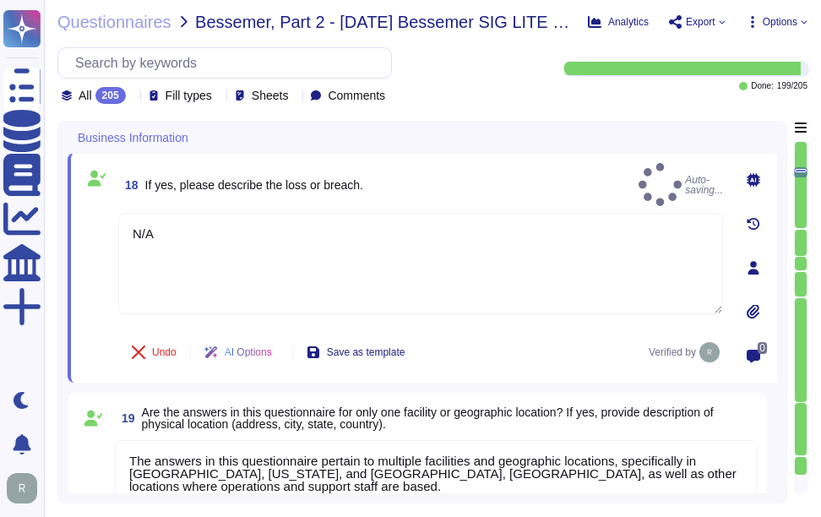
type textarea "N/A"
click at [473, 182] on div "18 If yes, please describe the loss or breach. Auto-saving..." at bounding box center [420, 184] width 605 height 43
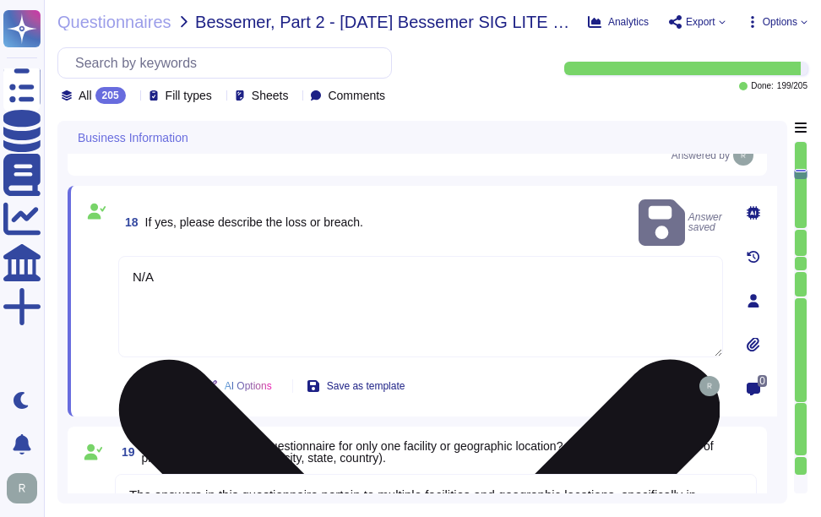
type textarea "1. [STREET_ADDRESS]. [STREET_ADDRESS]. [STREET_ADDRESS]. Secaucus, [US_STATE], …"
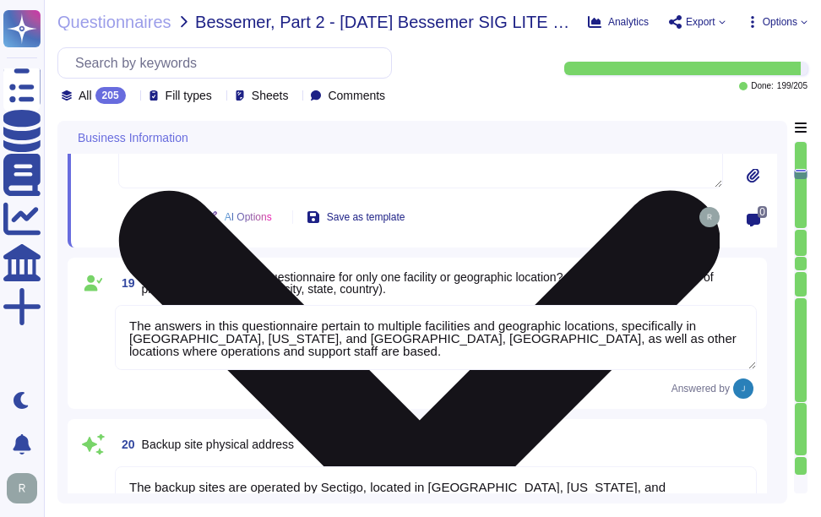
scroll to position [2739, 0]
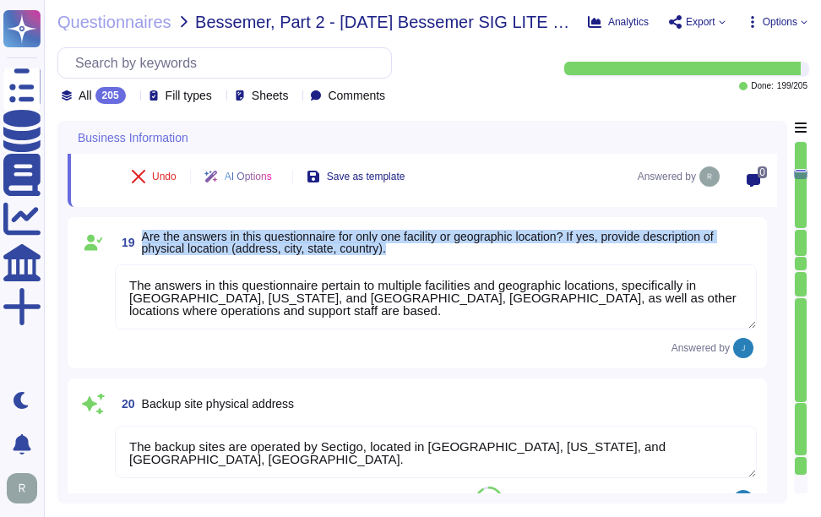
drag, startPoint x: 139, startPoint y: 234, endPoint x: 434, endPoint y: 261, distance: 295.3
click at [434, 261] on div "19 Are the answers in this questionnaire for only one facility or geographic lo…" at bounding box center [417, 292] width 679 height 131
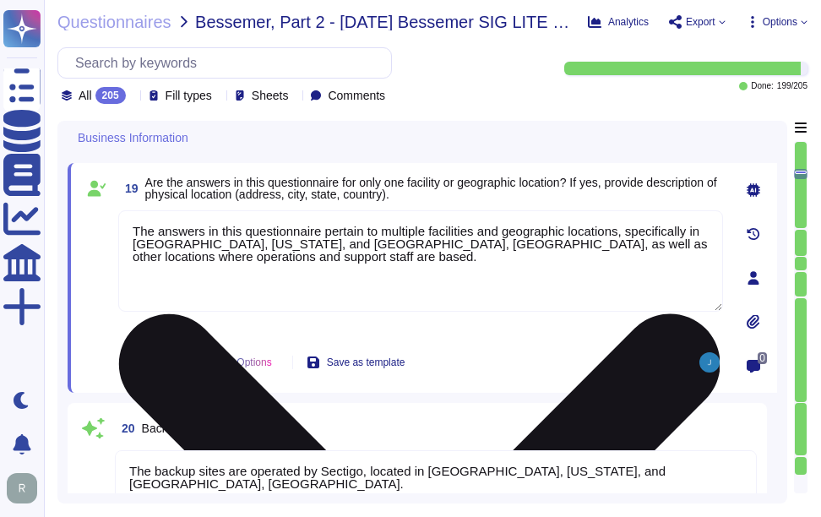
type textarea "1. [STREET_ADDRESS]. [STREET_ADDRESS]. [STREET_ADDRESS]. Secaucus, [US_STATE], …"
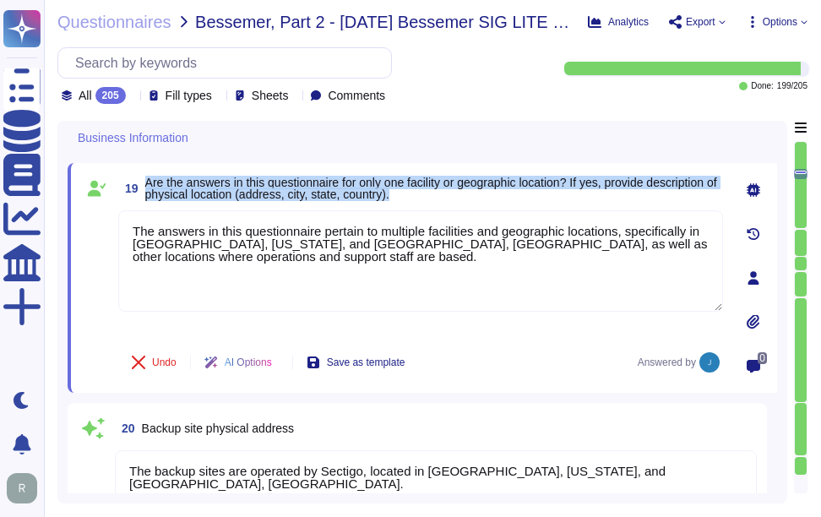
drag, startPoint x: 148, startPoint y: 178, endPoint x: 437, endPoint y: 199, distance: 289.7
click at [437, 199] on span "Are the answers in this questionnaire for only one facility or geographic locat…" at bounding box center [434, 189] width 578 height 24
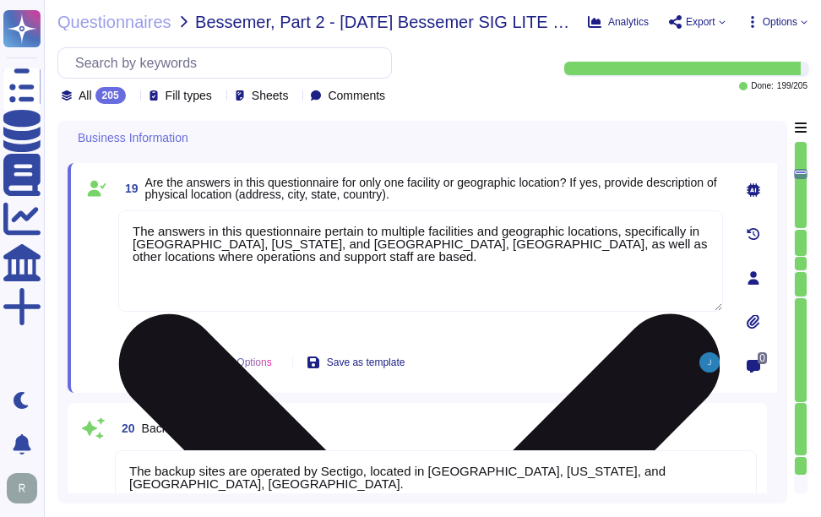
click at [510, 272] on textarea "The answers in this questionnaire pertain to multiple facilities and geographic…" at bounding box center [420, 260] width 605 height 101
paste textarea "No, the answers in this questionnaire pertain to multiple facilities and geogra…"
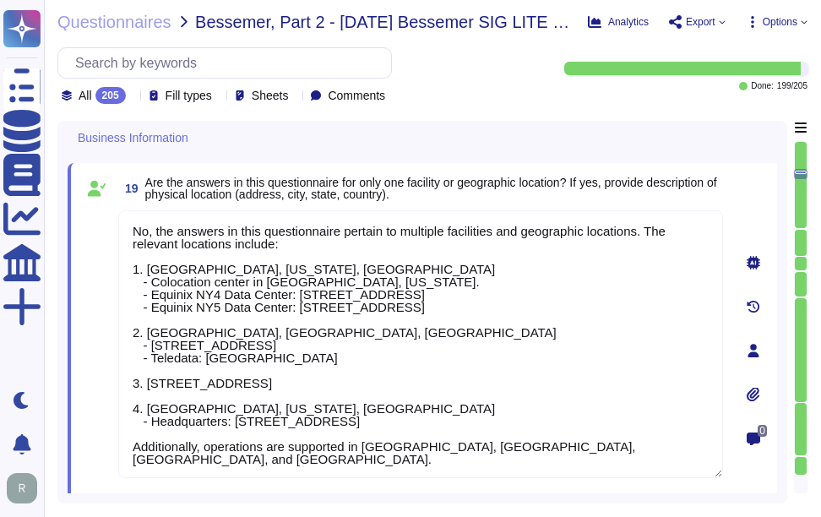
type textarea "No, the answers in this questionnaire pertain to multiple facilities and geogra…"
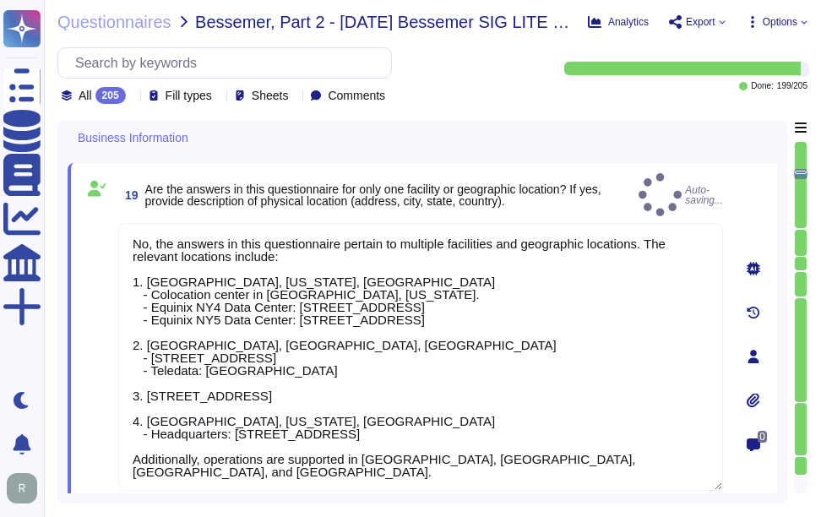
click at [530, 188] on span "Are the answers in this questionnaire for only one facility or geographic locat…" at bounding box center [373, 195] width 456 height 25
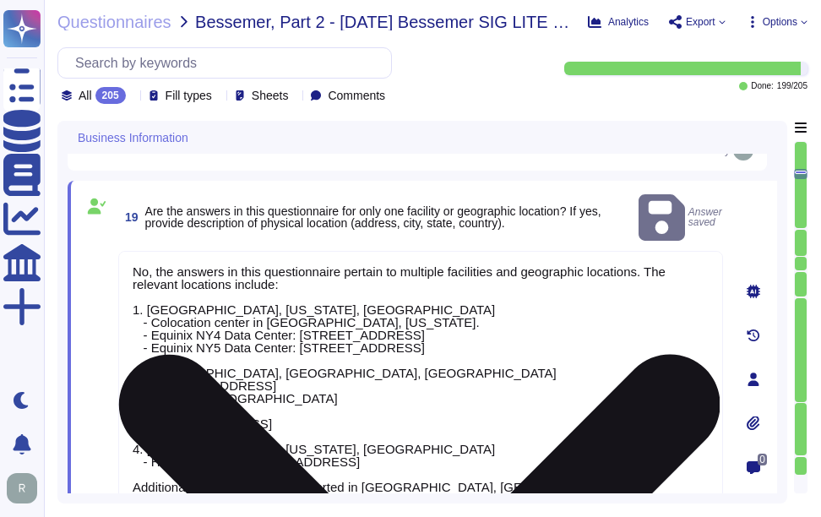
type textarea "N/A"
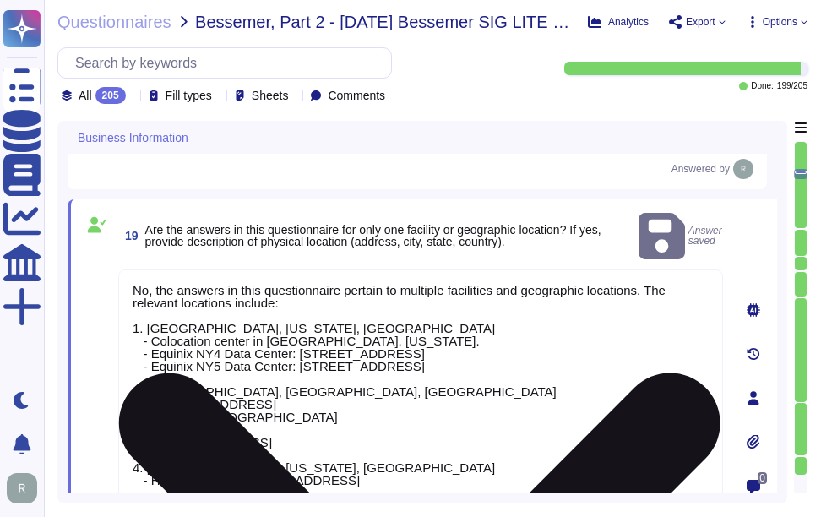
scroll to position [2692, 0]
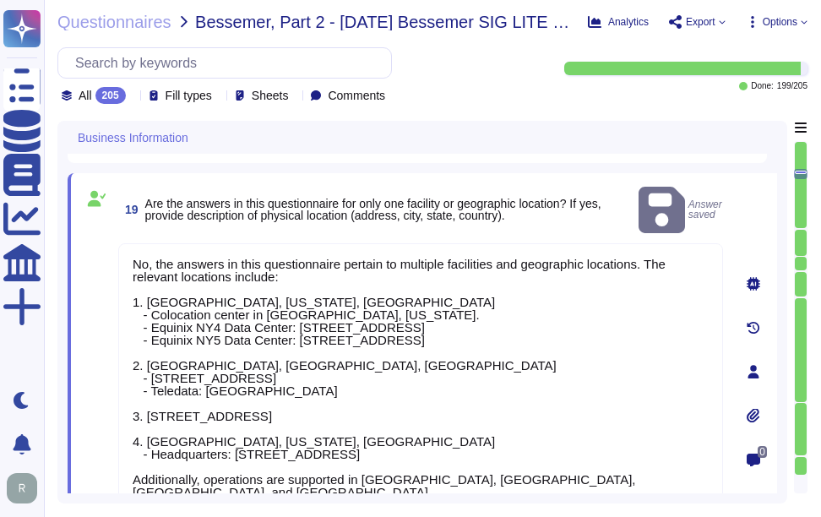
click at [577, 204] on span "Are the answers in this questionnaire for only one facility or geographic locat…" at bounding box center [388, 210] width 487 height 24
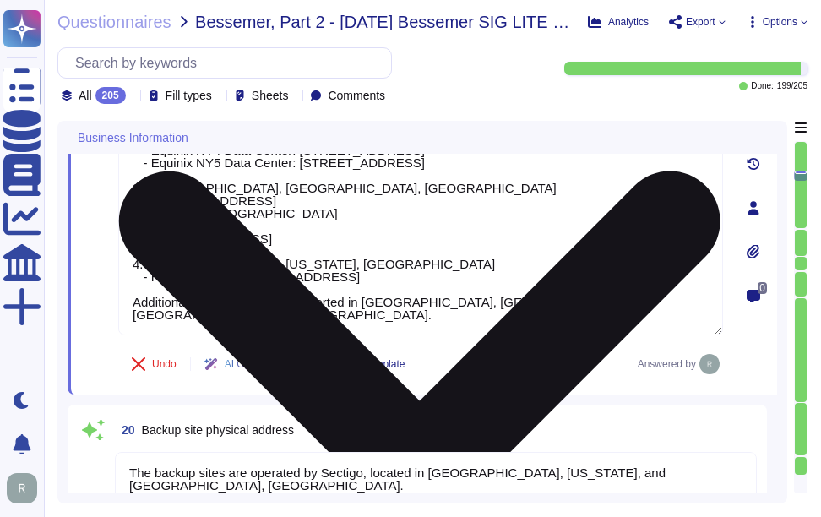
scroll to position [2861, 0]
type textarea "1. [STREET_ADDRESS]. [STREET_ADDRESS]. [STREET_ADDRESS]. Secaucus, [US_STATE], …"
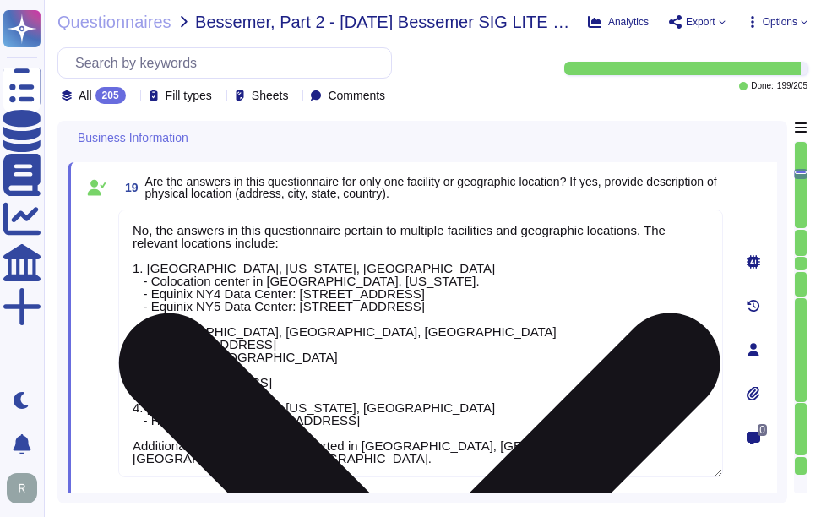
scroll to position [2692, 0]
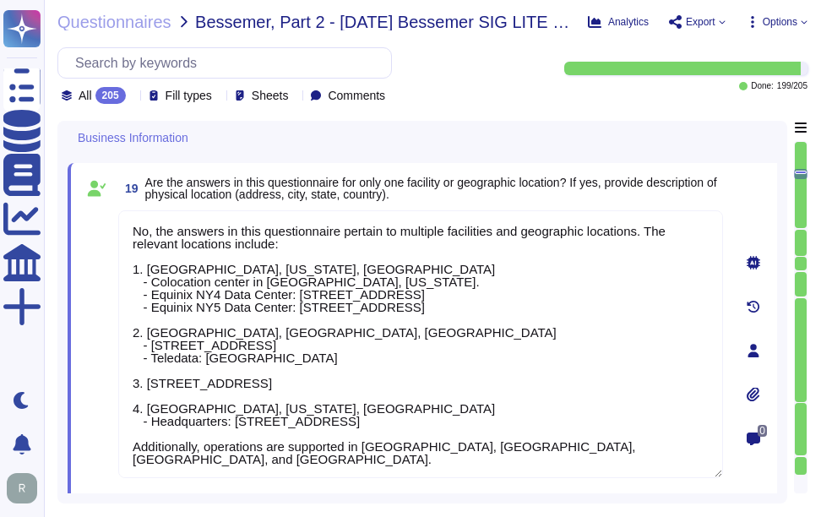
click at [606, 202] on span "19 Are the answers in this questionnaire for only one facility or geographic lo…" at bounding box center [420, 188] width 605 height 30
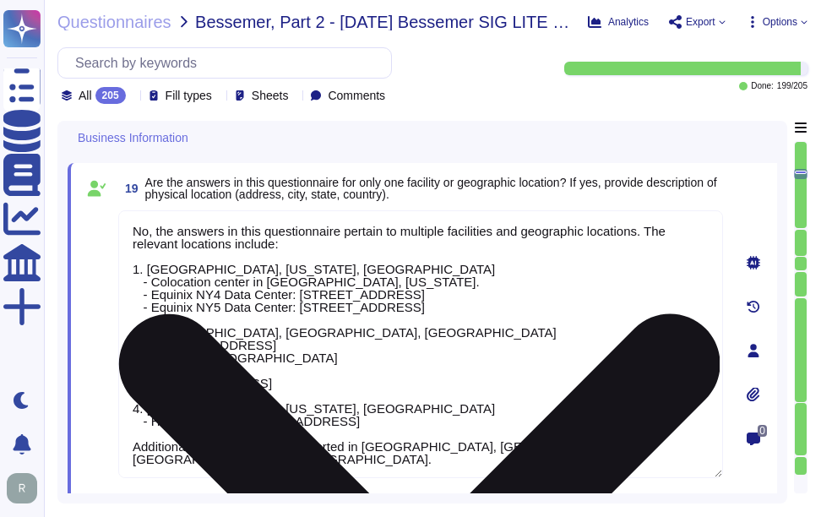
scroll to position [2, 0]
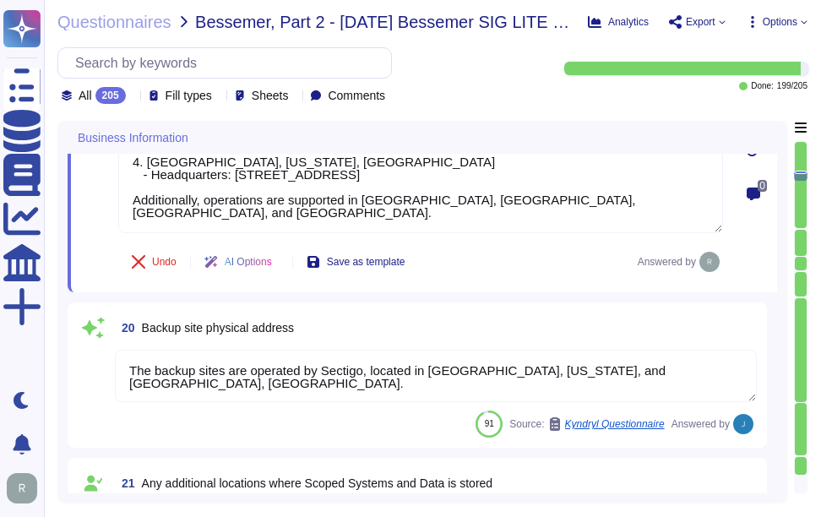
type textarea "Yes, the service being provided is a Software as a Service (SaaS). It involves …"
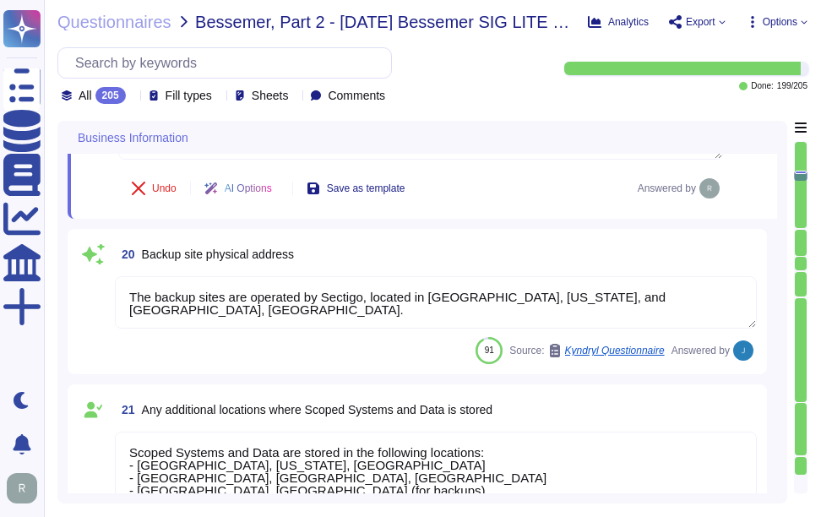
scroll to position [3030, 0]
type textarea "Yes, we provide technology and software applications. Our services include a So…"
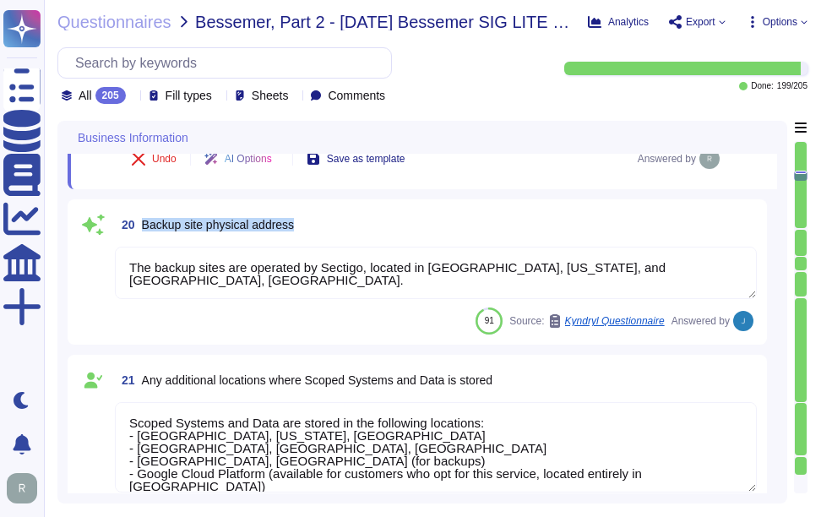
drag, startPoint x: 142, startPoint y: 223, endPoint x: 407, endPoint y: 223, distance: 264.5
click at [407, 223] on div "20 Backup site physical address" at bounding box center [436, 225] width 642 height 30
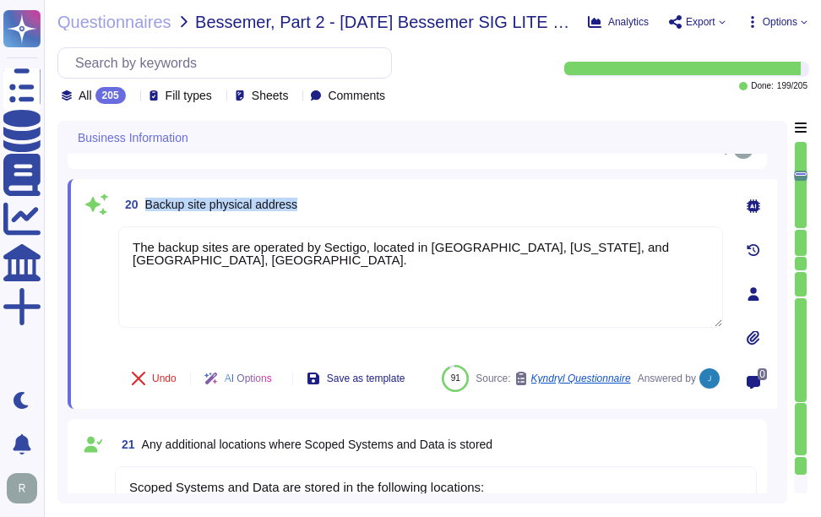
drag, startPoint x: 146, startPoint y: 201, endPoint x: 449, endPoint y: 186, distance: 302.9
click at [449, 186] on div "20 Backup site physical address The backup sites are operated by Sectigo, locat…" at bounding box center [423, 294] width 710 height 230
click at [401, 203] on div "20 Backup site physical address" at bounding box center [420, 204] width 605 height 30
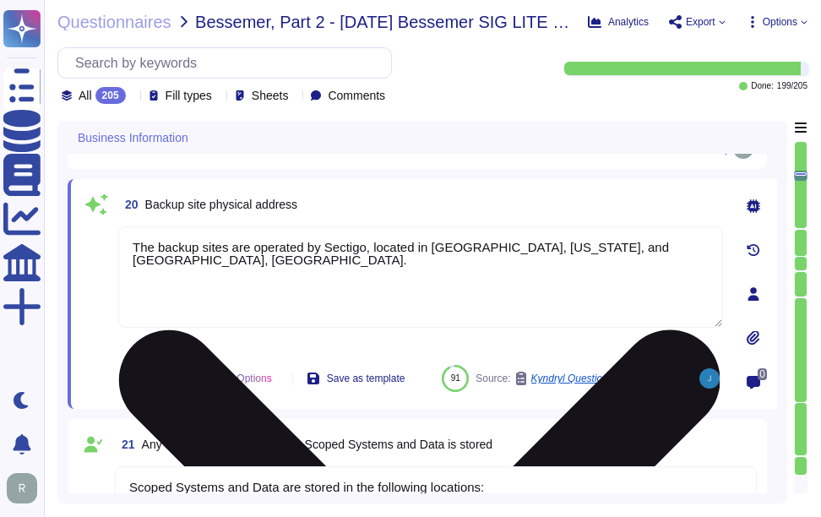
click at [423, 251] on textarea "The backup sites are operated by Sectigo, located in [GEOGRAPHIC_DATA], [US_STA…" at bounding box center [420, 276] width 605 height 101
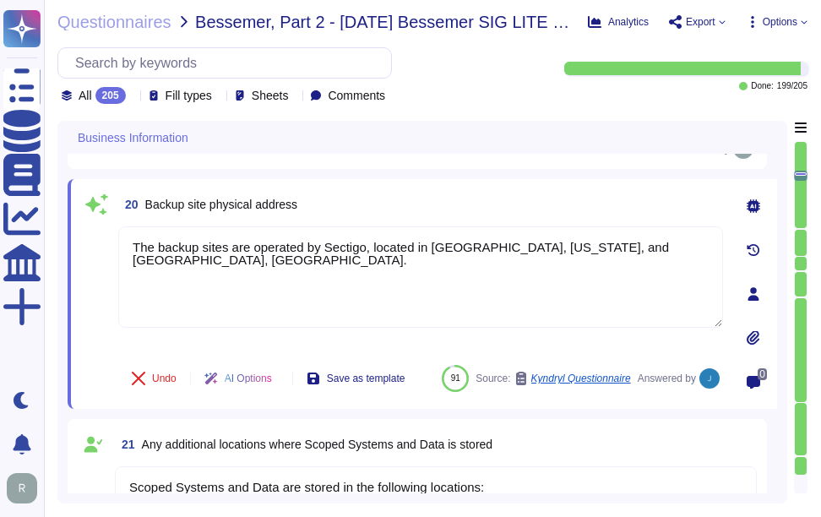
paste textarea "located at the following physical addresses: 1. Secaucus, [US_STATE]: - Equinix…"
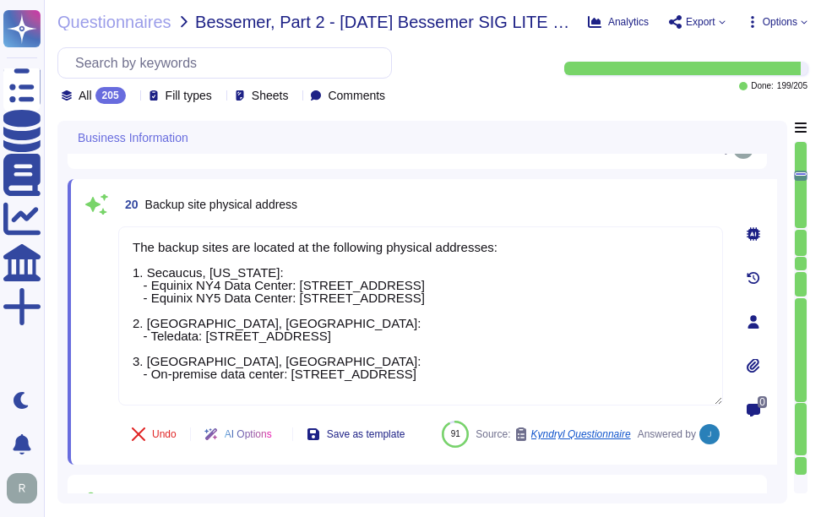
type textarea "The backup sites are located at the following physical addresses: 1. Secaucus, …"
click at [478, 199] on div "20 Backup site physical address" at bounding box center [420, 204] width 605 height 30
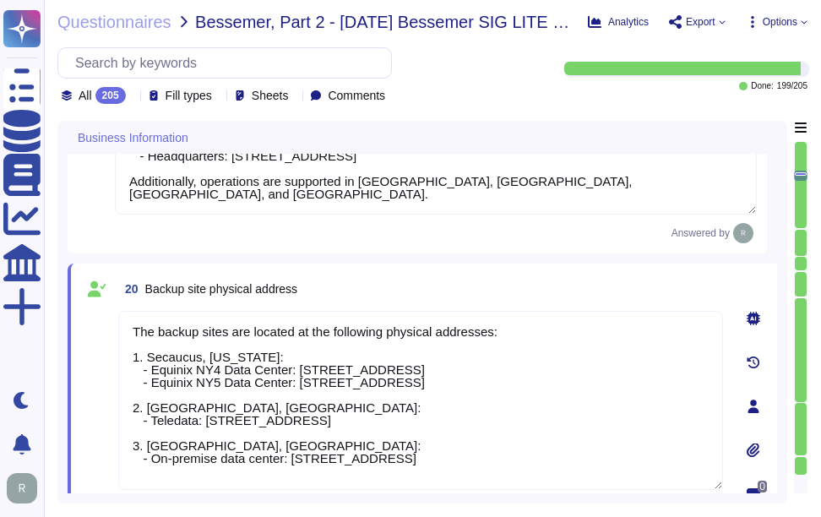
click at [482, 279] on div "20 Backup site physical address" at bounding box center [420, 289] width 605 height 30
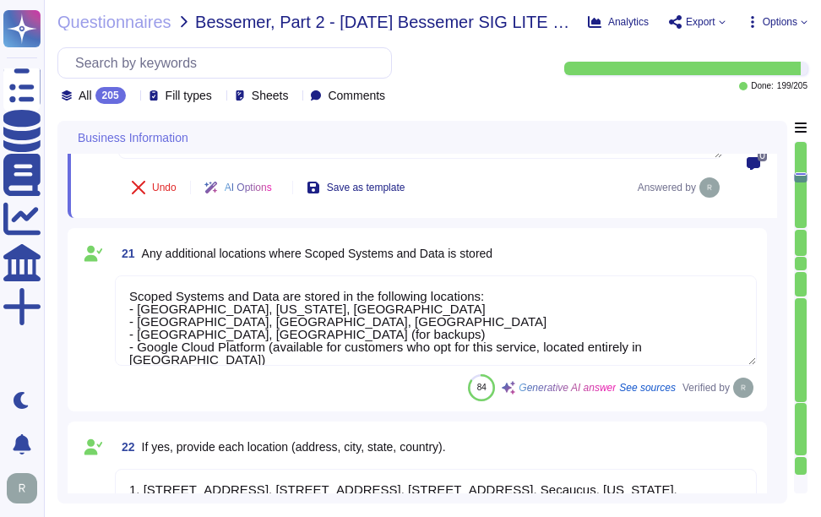
scroll to position [3283, 0]
type textarea "Yes, we provide technology and software applications. Our services include a So…"
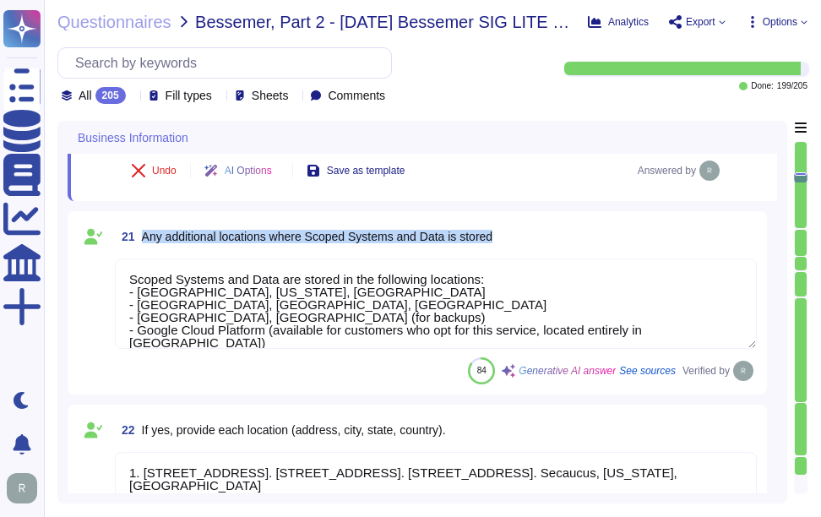
drag, startPoint x: 141, startPoint y: 234, endPoint x: 558, endPoint y: 237, distance: 416.7
click at [558, 237] on div "21 Any additional locations where Scoped Systems and Data is stored" at bounding box center [436, 236] width 642 height 30
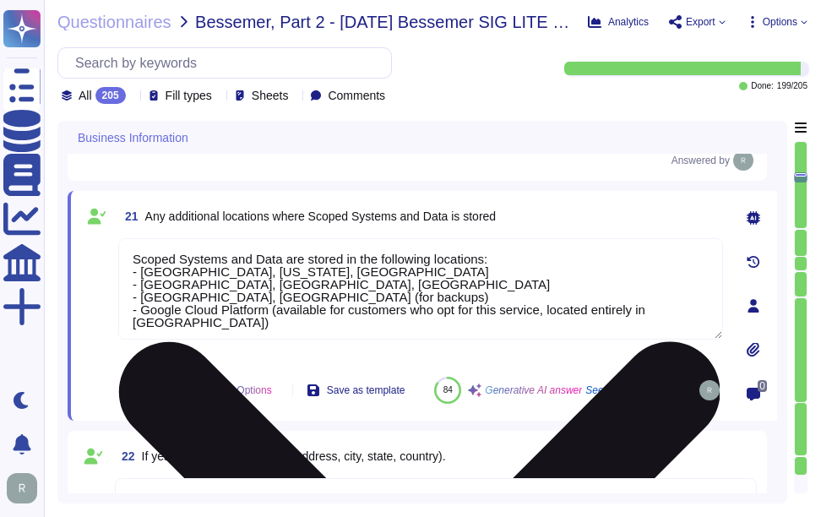
type textarea "Yes, we provide technology and software applications. Our services include a So…"
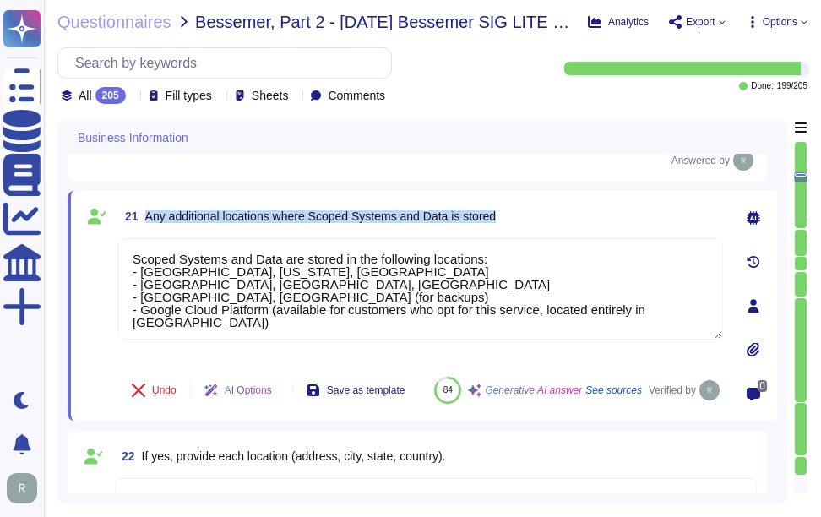
drag, startPoint x: 145, startPoint y: 214, endPoint x: 598, endPoint y: 225, distance: 453.1
click at [598, 225] on div "21 Any additional locations where Scoped Systems and Data is stored" at bounding box center [420, 216] width 605 height 30
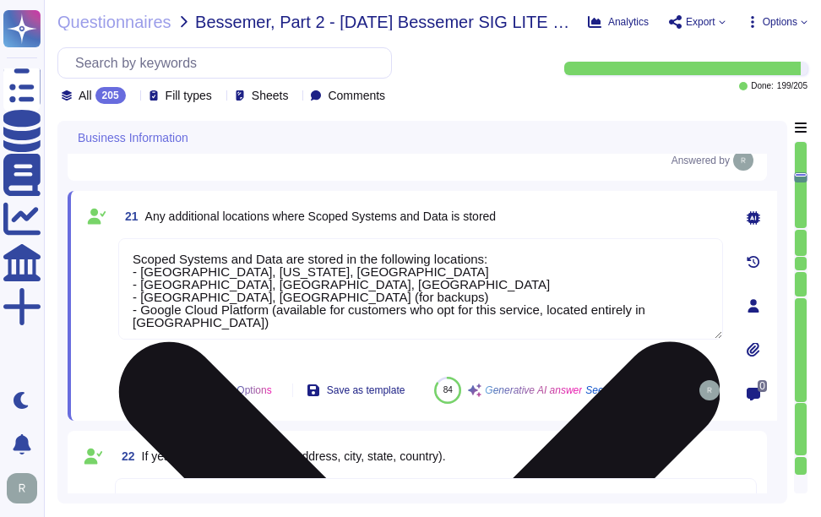
click at [437, 301] on textarea "Scoped Systems and Data are stored in the following locations: - [GEOGRAPHIC_DA…" at bounding box center [420, 288] width 605 height 101
paste textarea "- Secaucus, [US_STATE], [GEOGRAPHIC_DATA] - [GEOGRAPHIC_DATA], [GEOGRAPHIC_DATA…"
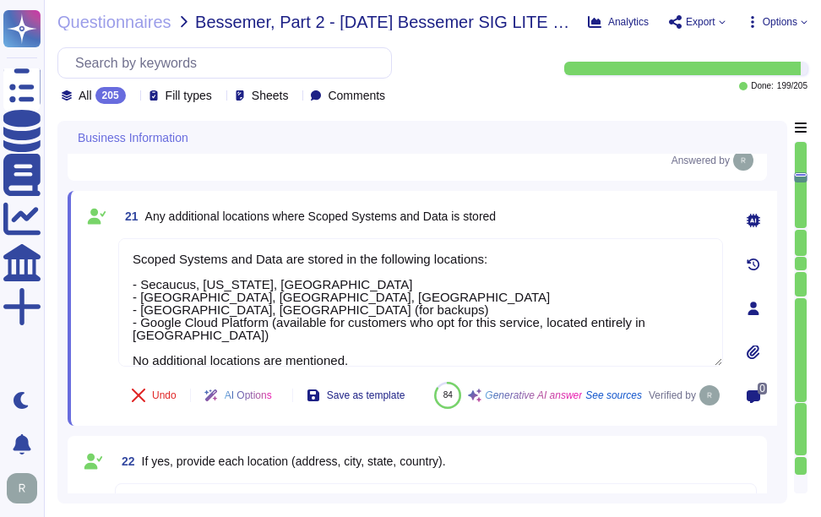
type textarea "Scoped Systems and Data are stored in the following locations: - Secaucus, [US_…"
click at [535, 225] on div "21 Any additional locations where Scoped Systems and Data is stored" at bounding box center [420, 216] width 605 height 30
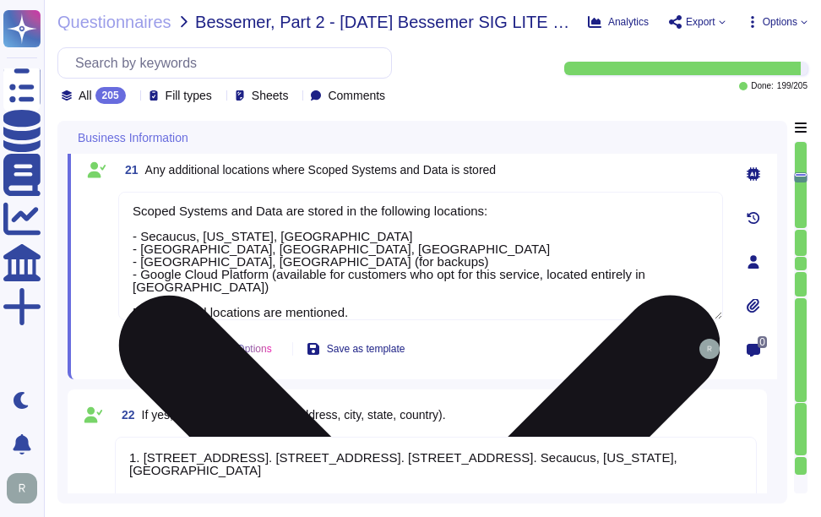
scroll to position [3368, 0]
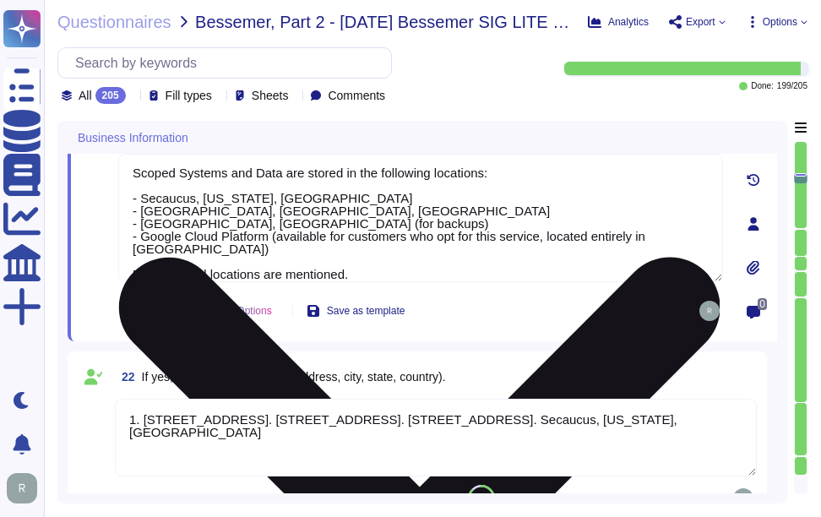
type textarea "Sectigo Certificate Manager. Digital certificates."
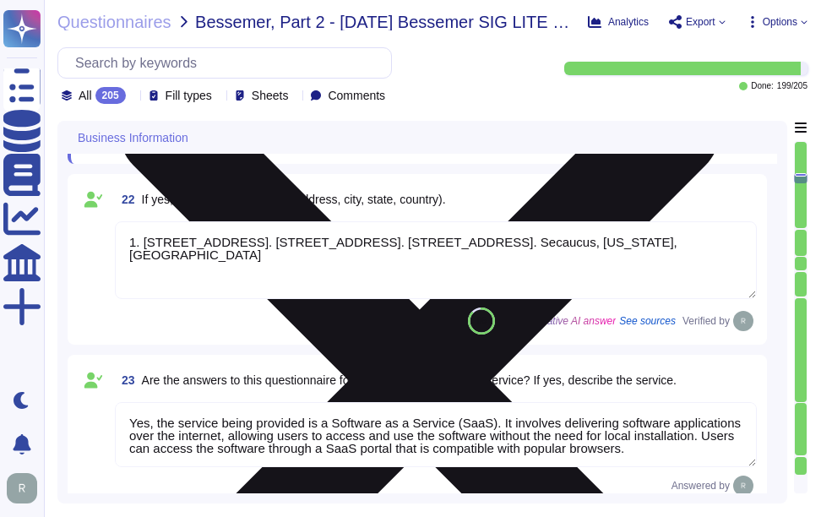
type textarea "All applications developed by Sectigo are based on a Secure Software Developmen…"
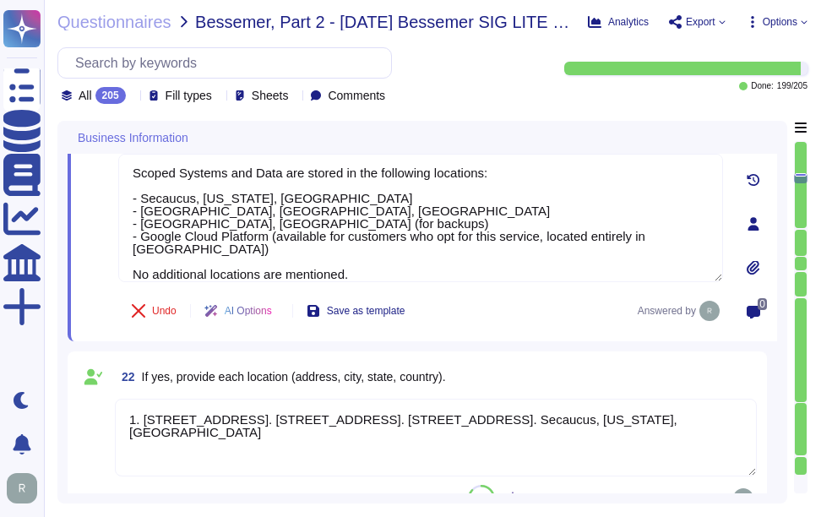
type textarea "No, the answers in this questionnaire pertain to multiple facilities and geogra…"
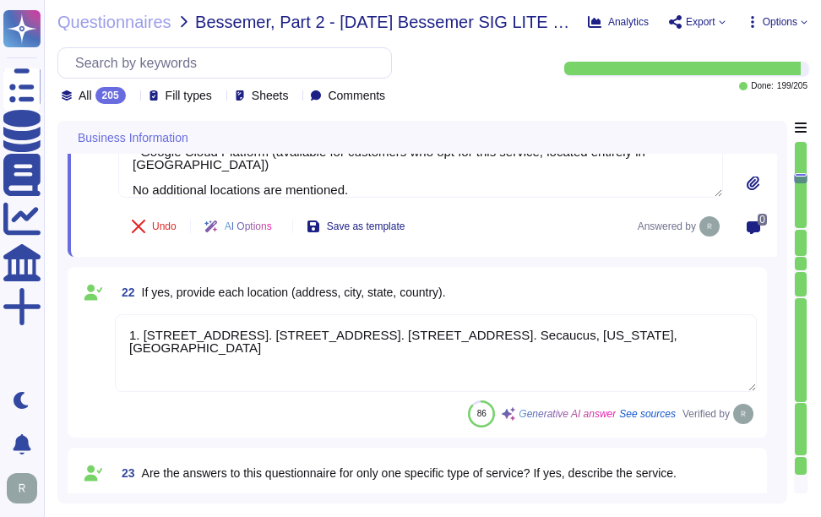
scroll to position [2, 0]
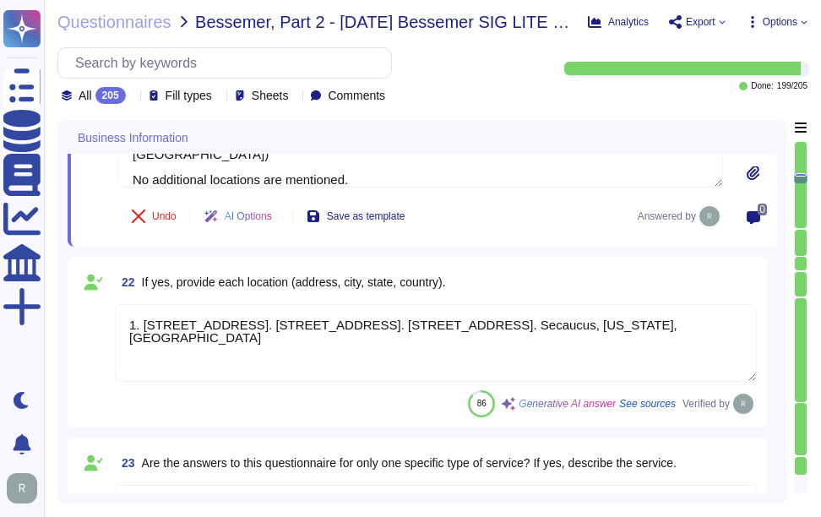
type textarea "All applications developed by Sectigo are based on a Secure Software Developmen…"
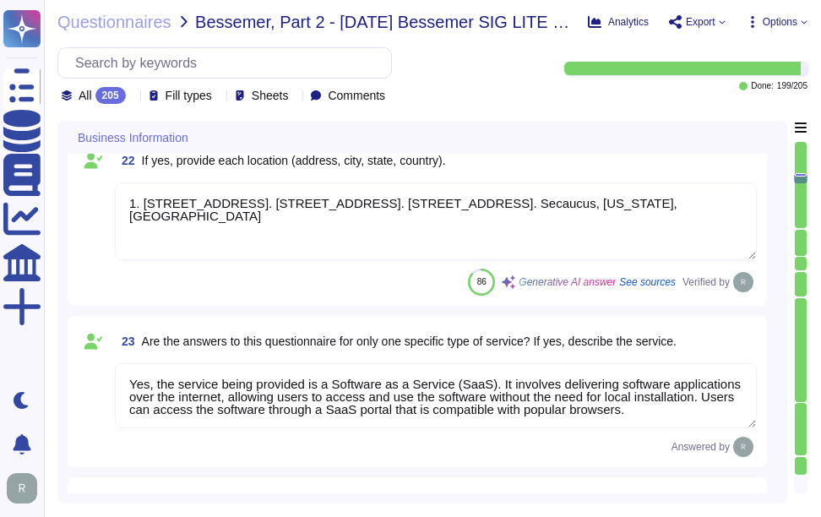
scroll to position [3621, 0]
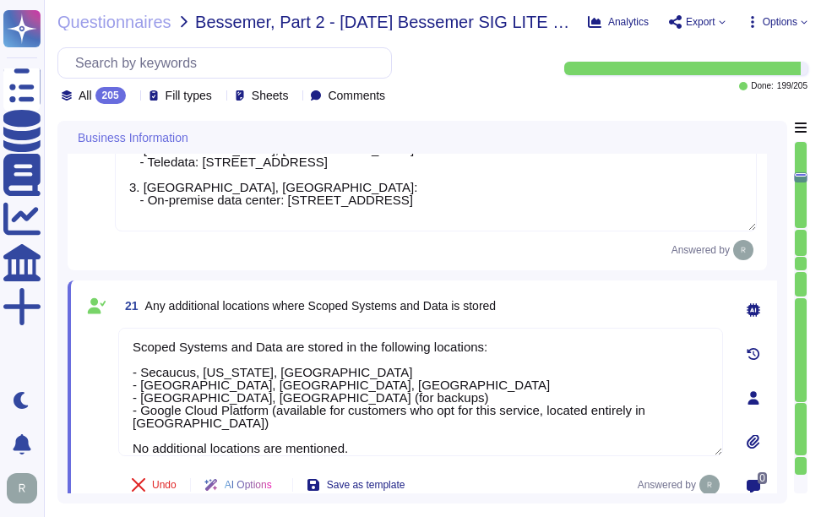
type textarea "No, the answers in this questionnaire pertain to multiple facilities and geogra…"
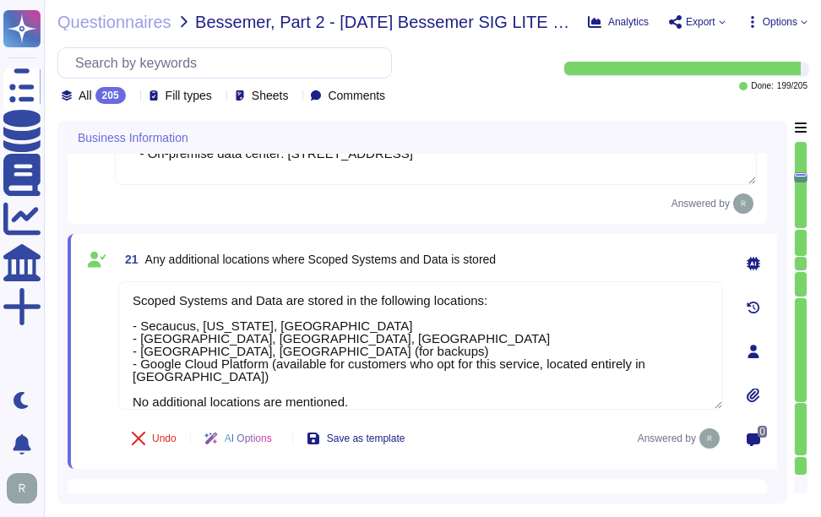
scroll to position [3278, 0]
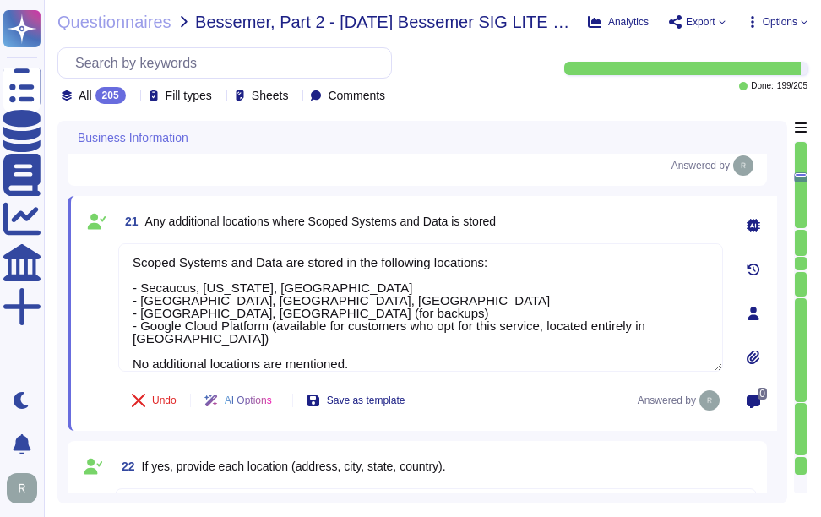
click at [540, 233] on div "21 Any additional locations where Scoped Systems and Data is stored" at bounding box center [420, 221] width 605 height 30
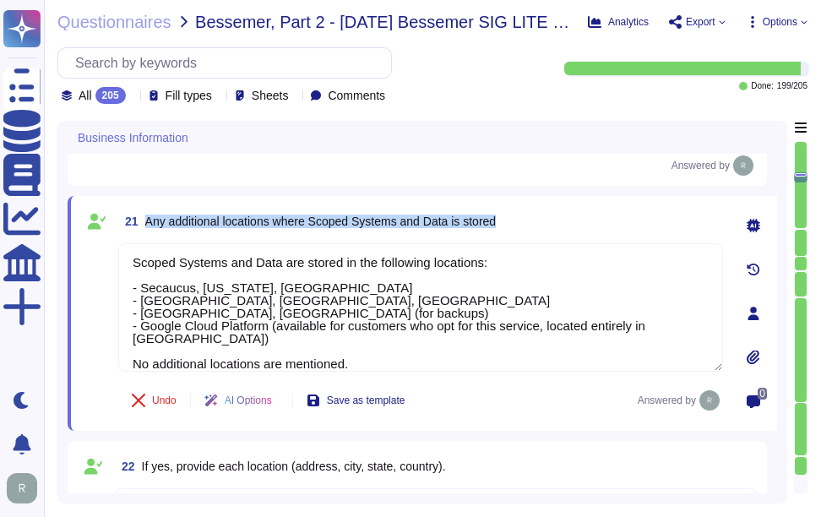
drag, startPoint x: 144, startPoint y: 216, endPoint x: 527, endPoint y: 229, distance: 383.1
click at [527, 229] on div "21 Any additional locations where Scoped Systems and Data is stored" at bounding box center [420, 221] width 605 height 30
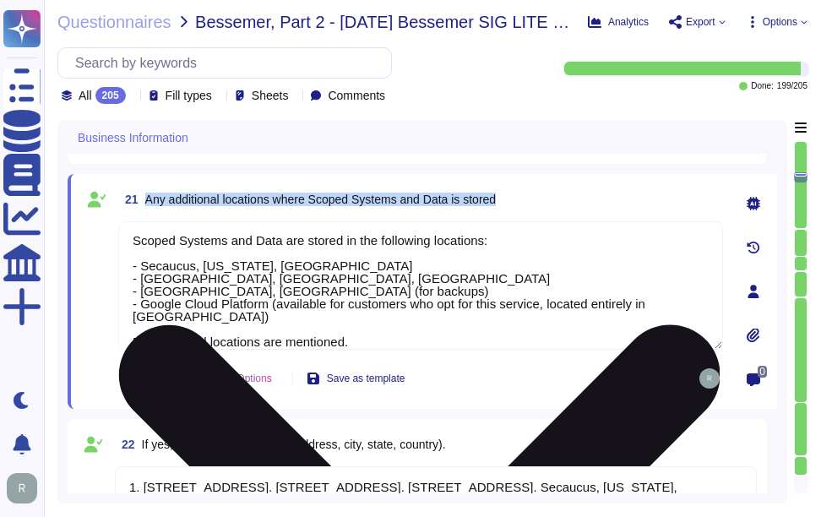
scroll to position [3363, 0]
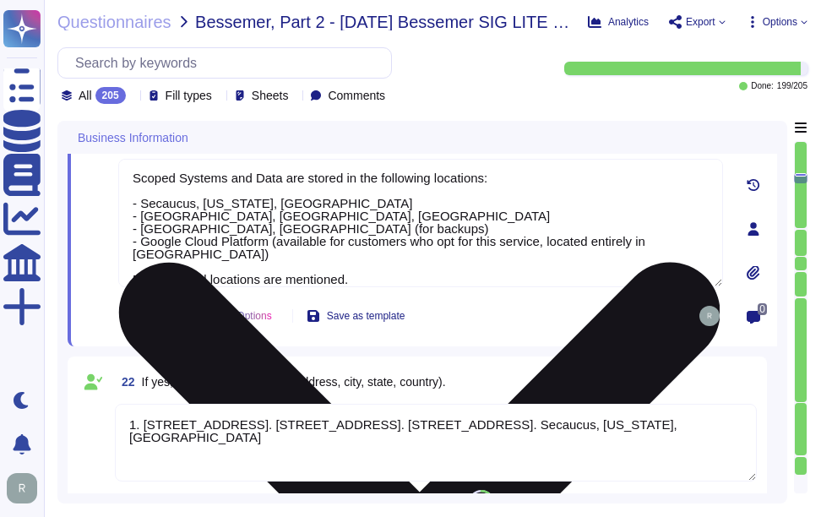
type textarea "Sectigo Certificate Manager. Digital certificates."
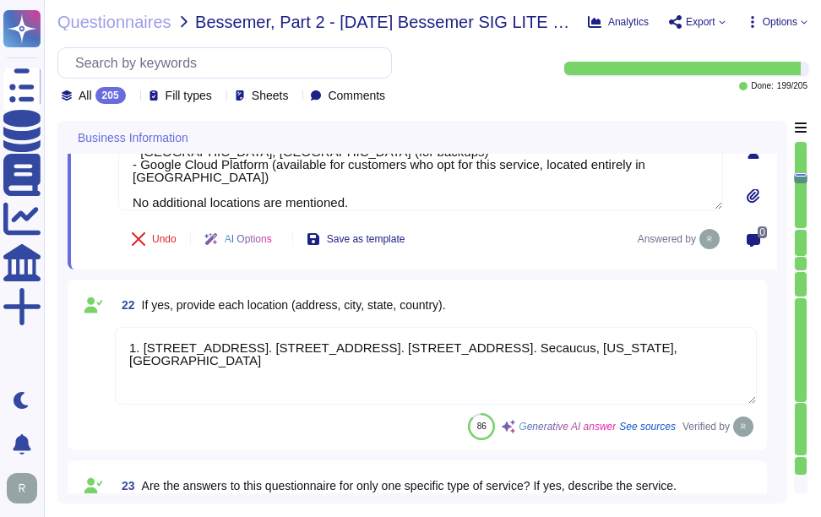
scroll to position [3447, 0]
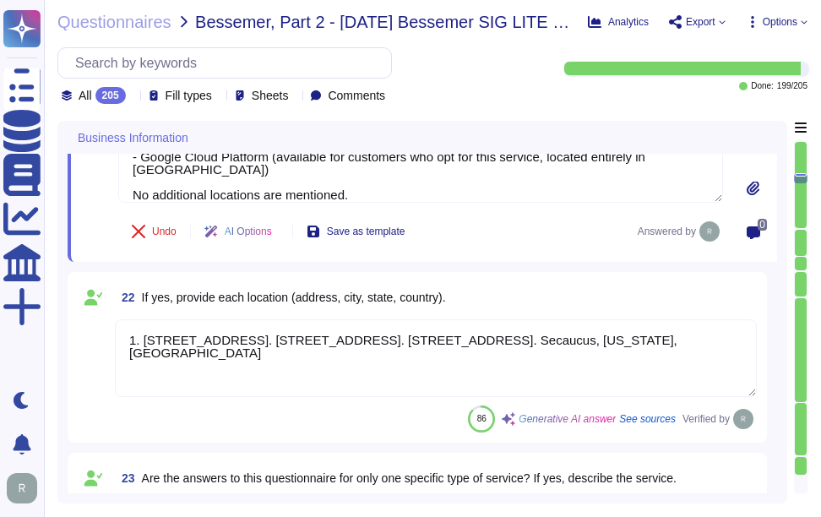
click at [393, 367] on textarea "1. [STREET_ADDRESS]. [STREET_ADDRESS]. [STREET_ADDRESS]. Secaucus, [US_STATE], …" at bounding box center [436, 358] width 642 height 78
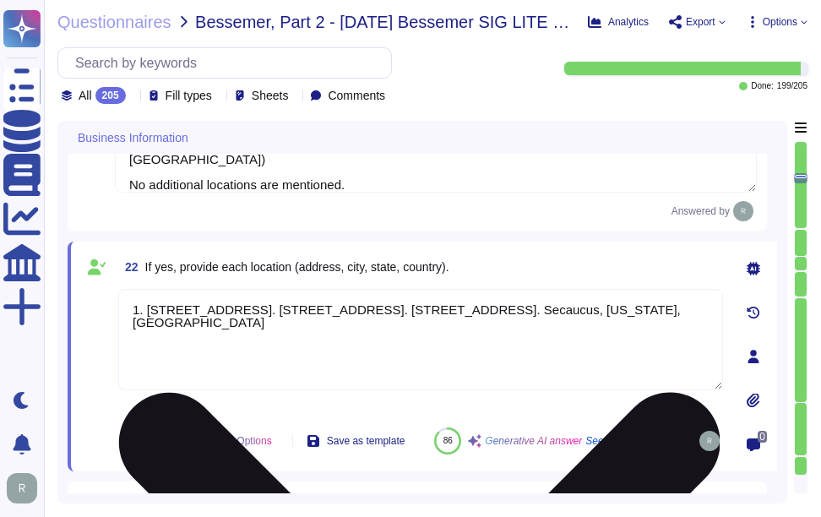
type textarea "Sectigo Certificate Manager. Digital certificates."
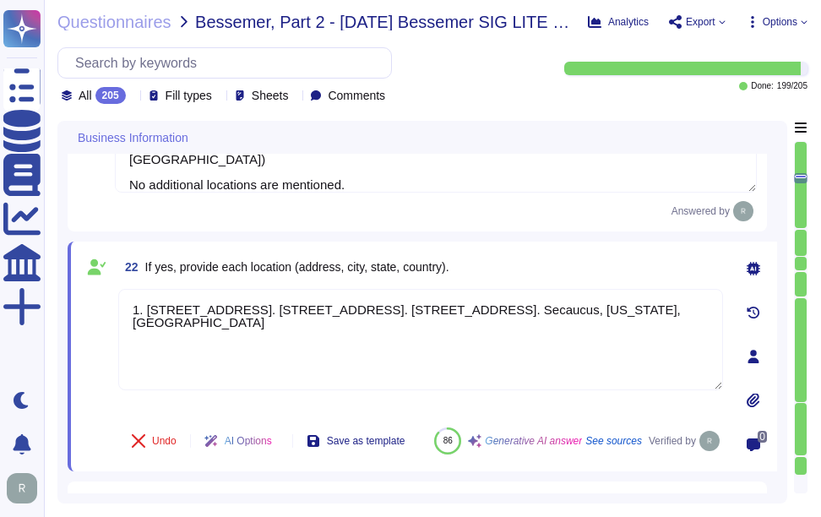
drag, startPoint x: 341, startPoint y: 347, endPoint x: 91, endPoint y: 282, distance: 258.3
click at [91, 282] on div "22 If yes, provide each location (address, city, state, country). 1. [STREET_AD…" at bounding box center [402, 357] width 642 height 210
paste textarea "Scoped Systems and Data are stored in the following locations: - Secaucus, [US_…"
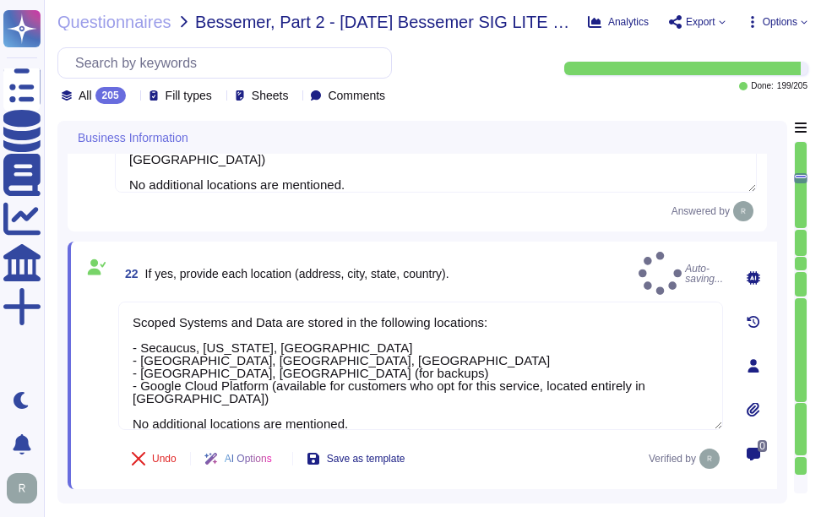
type textarea "Scoped Systems and Data are stored in the following locations: - Secaucus, [US_…"
click at [478, 253] on div "22 If yes, provide each location (address, city, state, country). Auto-saving..." at bounding box center [420, 273] width 605 height 43
click at [518, 270] on div "22 If yes, provide each location (address, city, state, country). Auto-saving..." at bounding box center [420, 273] width 605 height 43
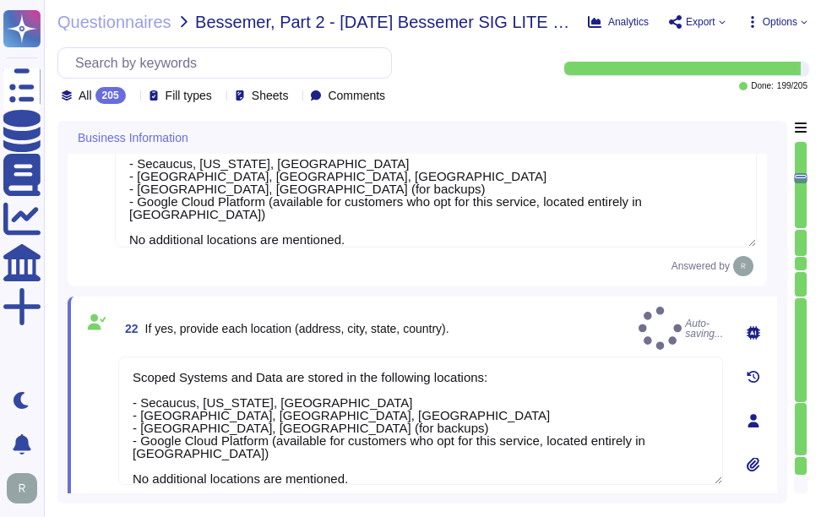
scroll to position [3363, 0]
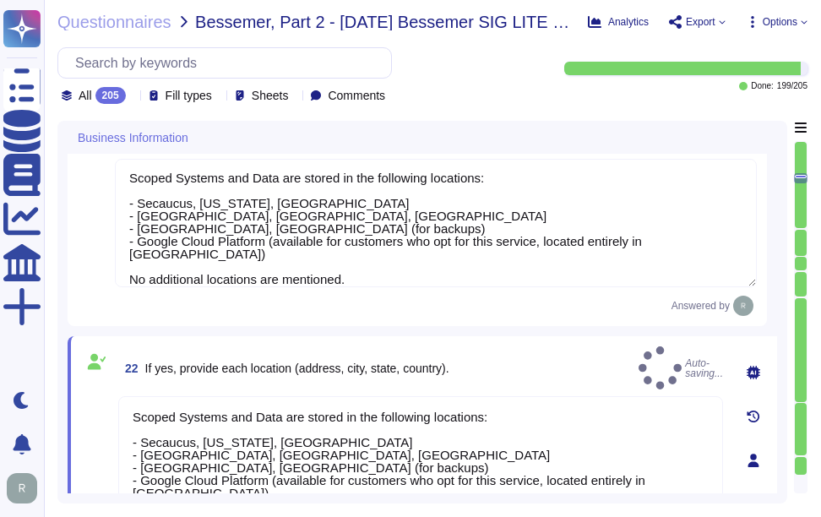
type textarea "No, the answers in this questionnaire pertain to multiple facilities and geogra…"
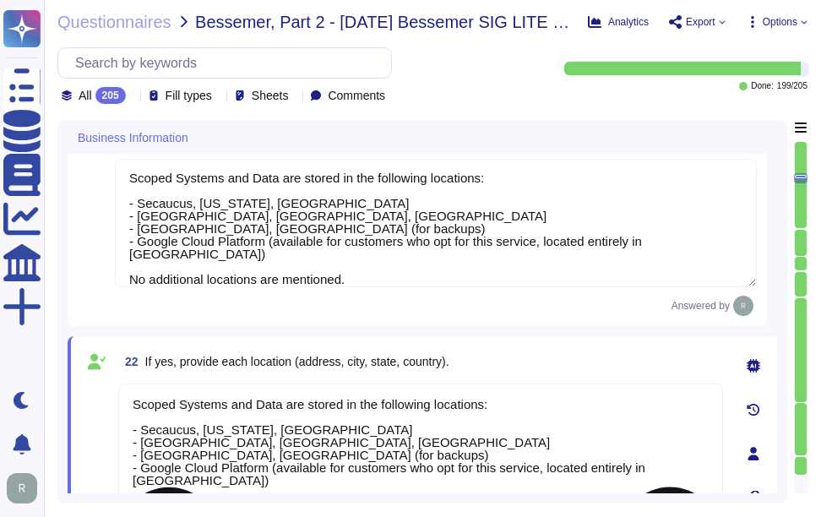
scroll to position [2, 0]
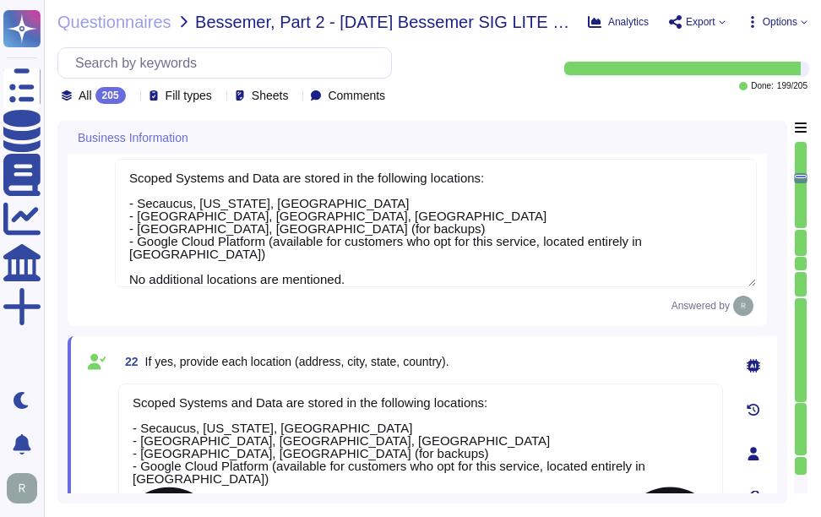
type textarea "Sectigo Certificate Manager. Digital certificates."
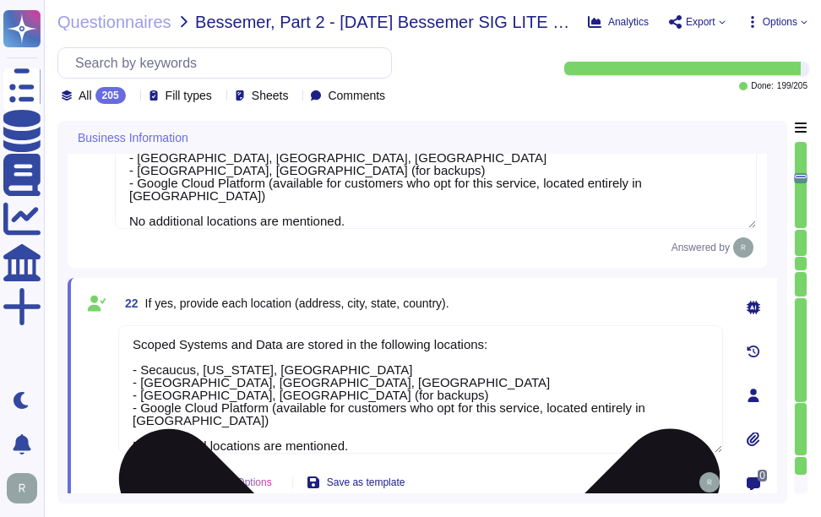
scroll to position [3447, 0]
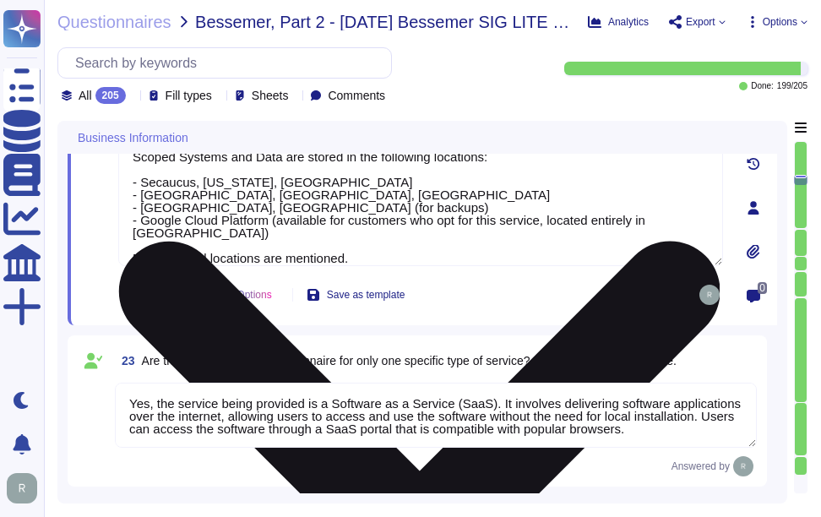
type textarea "All applications developed by Sectigo are based on a Secure Software Developmen…"
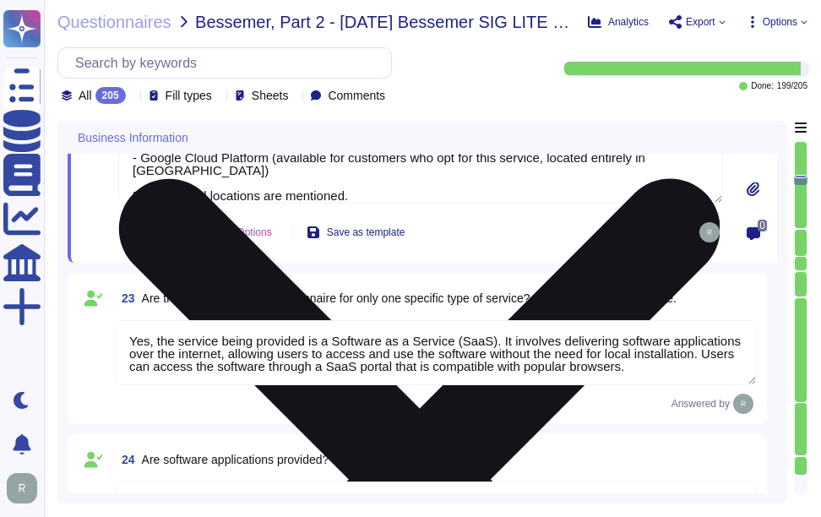
scroll to position [3701, 0]
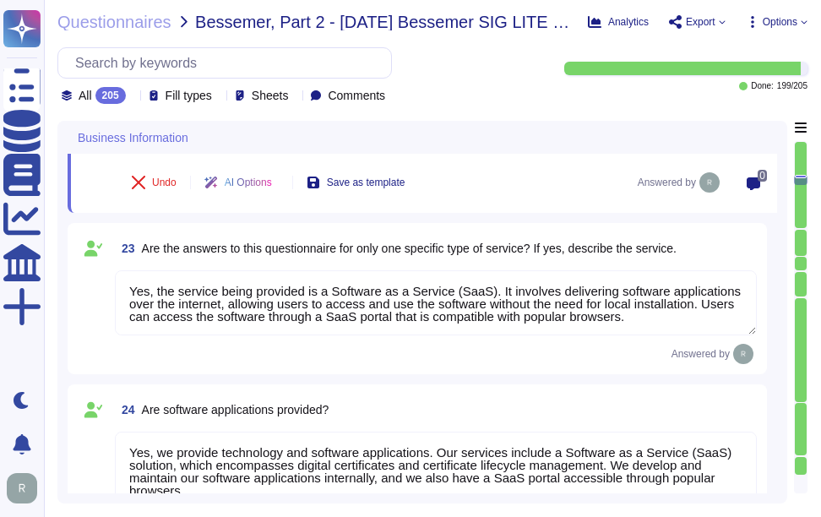
type textarea "The service being provided is a Software as a Service (SaaS). - Software as a S…"
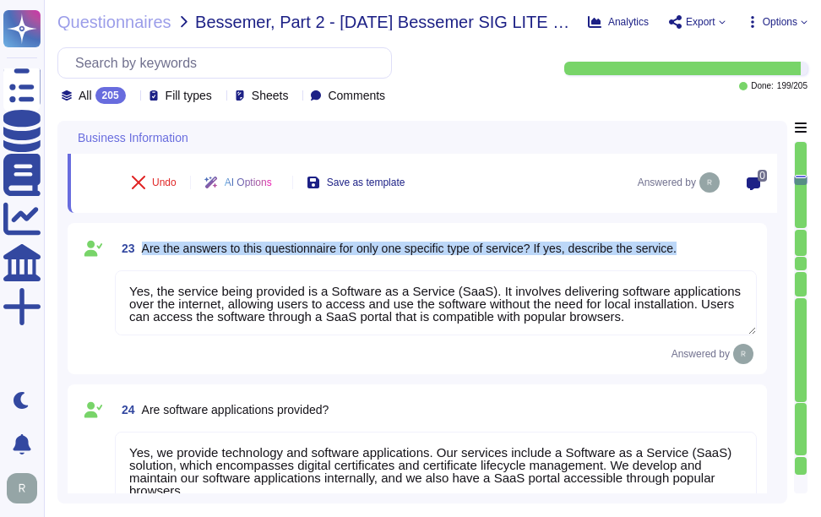
drag, startPoint x: 142, startPoint y: 250, endPoint x: 723, endPoint y: 254, distance: 581.5
click at [723, 254] on div "23 Are the answers to this questionnaire for only one specific type of service?…" at bounding box center [436, 248] width 642 height 30
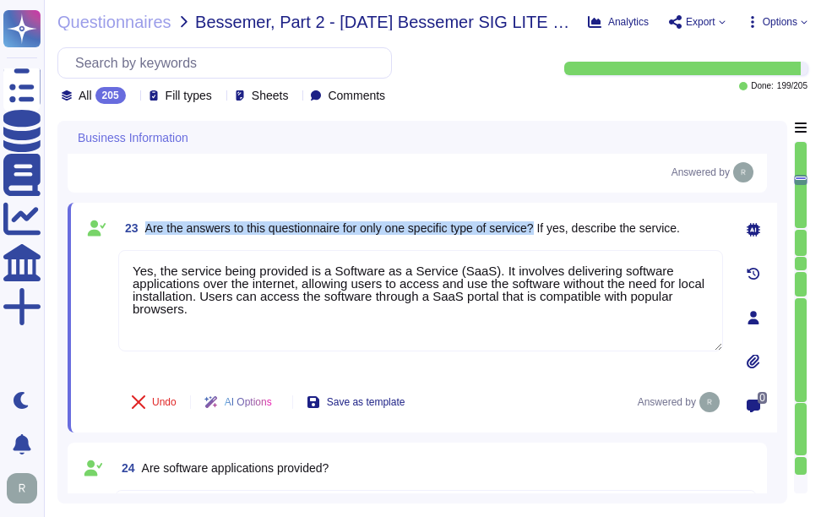
drag, startPoint x: 145, startPoint y: 224, endPoint x: 543, endPoint y: 229, distance: 398.1
click at [543, 229] on span "Are the answers to this questionnaire for only one specific type of service? If…" at bounding box center [412, 228] width 535 height 14
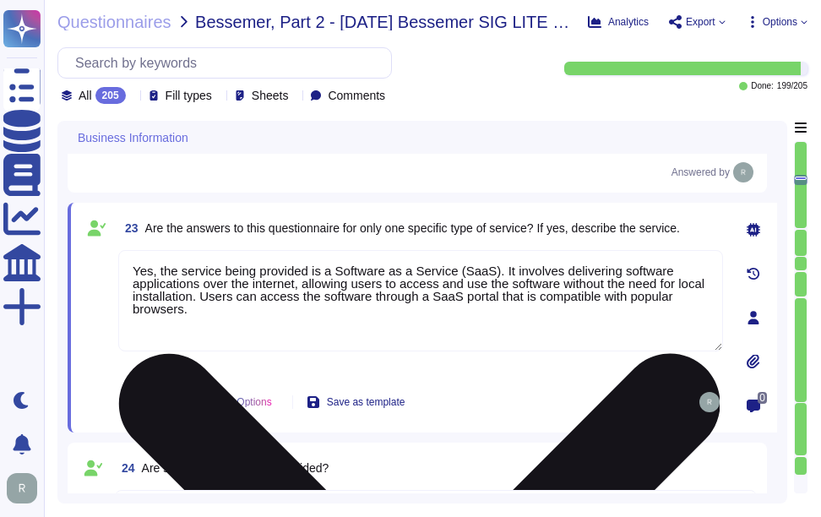
click at [488, 301] on textarea "Yes, the service being provided is a Software as a Service (SaaS). It involves …" at bounding box center [420, 300] width 605 height 101
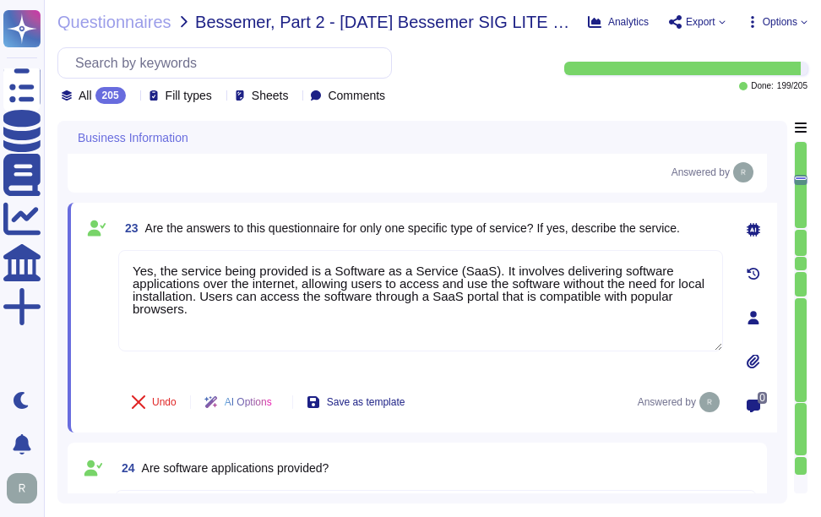
drag, startPoint x: 208, startPoint y: 307, endPoint x: 134, endPoint y: 249, distance: 94.0
click at [99, 239] on div "23 Are the answers to this questionnaire for only one specific type of service?…" at bounding box center [402, 318] width 642 height 210
paste textarea "answers to this questionnaire pertain specifically to the Software as a Service…"
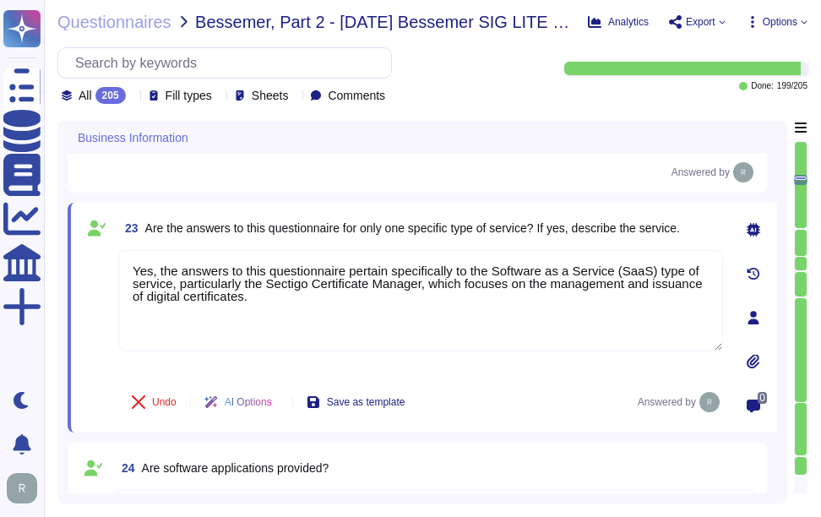
type textarea "Yes, the answers to this questionnaire pertain specifically to the Software as …"
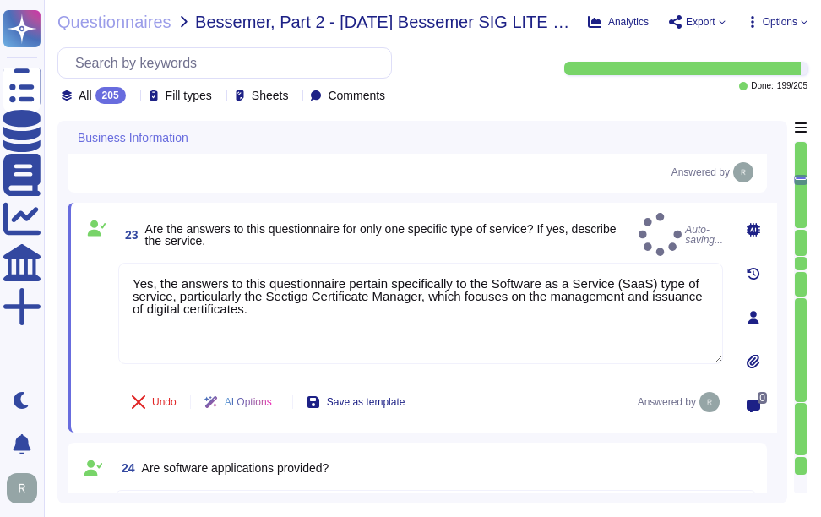
click at [263, 220] on span "23 Are the answers to this questionnaire for only one specific type of service?…" at bounding box center [375, 235] width 514 height 30
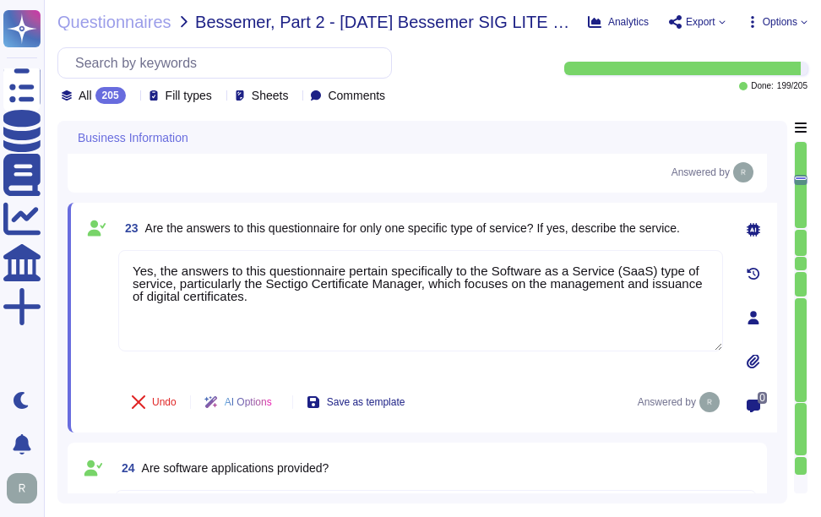
click at [557, 233] on span "Are the answers to this questionnaire for only one specific type of service? If…" at bounding box center [412, 228] width 535 height 14
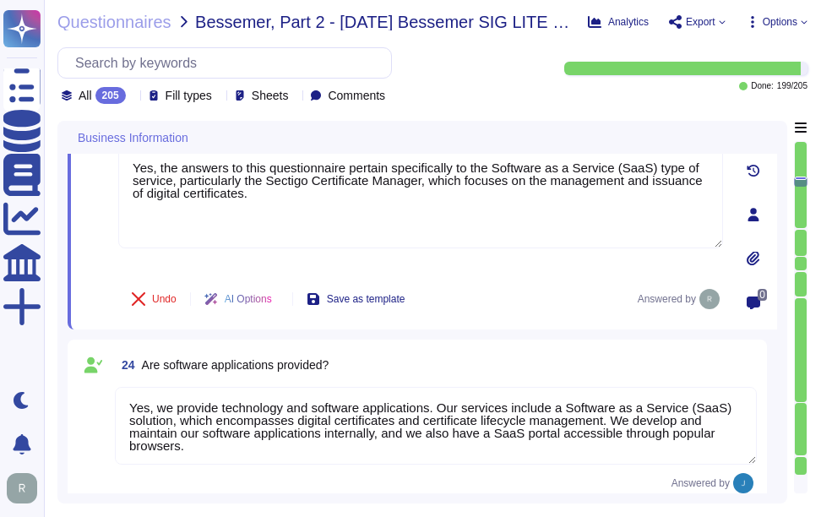
type textarea "The service being provided is a Software as a Service (SaaS). - Software as a S…"
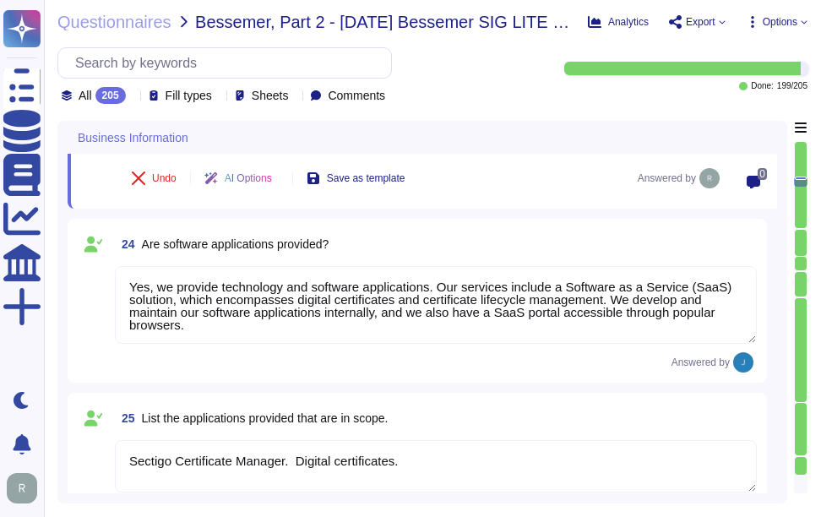
scroll to position [3954, 0]
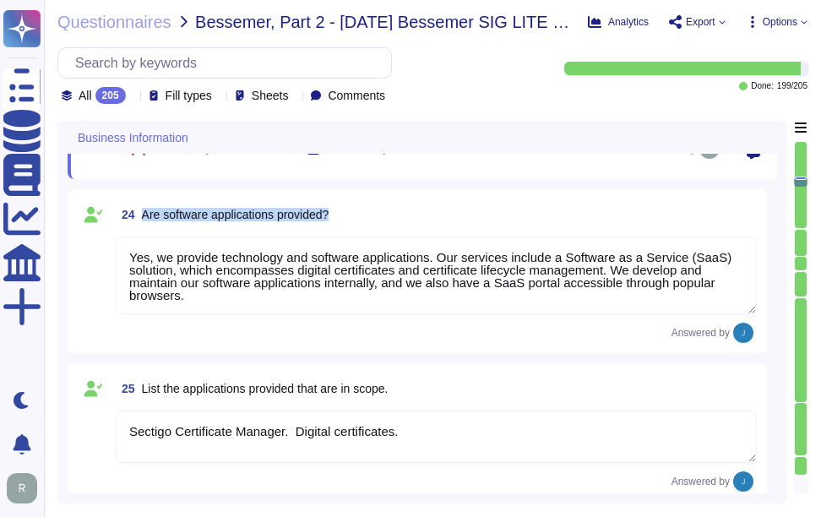
drag, startPoint x: 139, startPoint y: 213, endPoint x: 363, endPoint y: 213, distance: 224.8
click at [363, 213] on div "24 Are software applications provided?" at bounding box center [436, 214] width 642 height 30
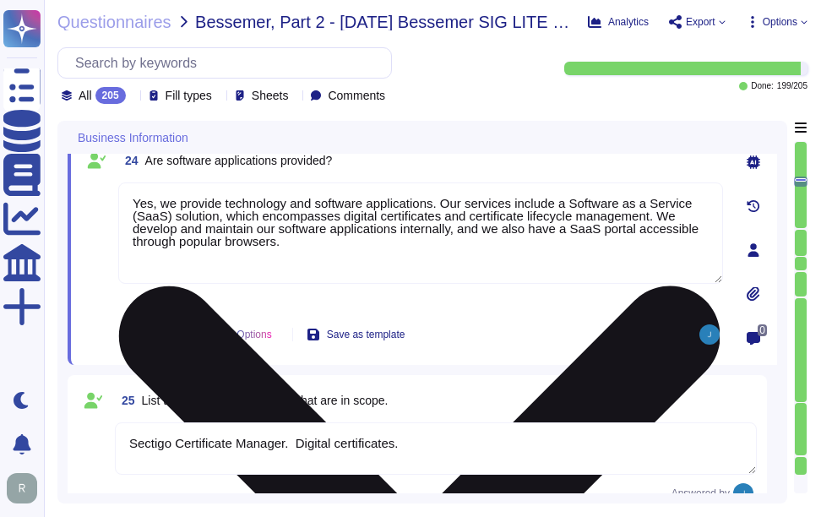
type textarea "The service being provided is a Software as a Service (SaaS). - Software as a S…"
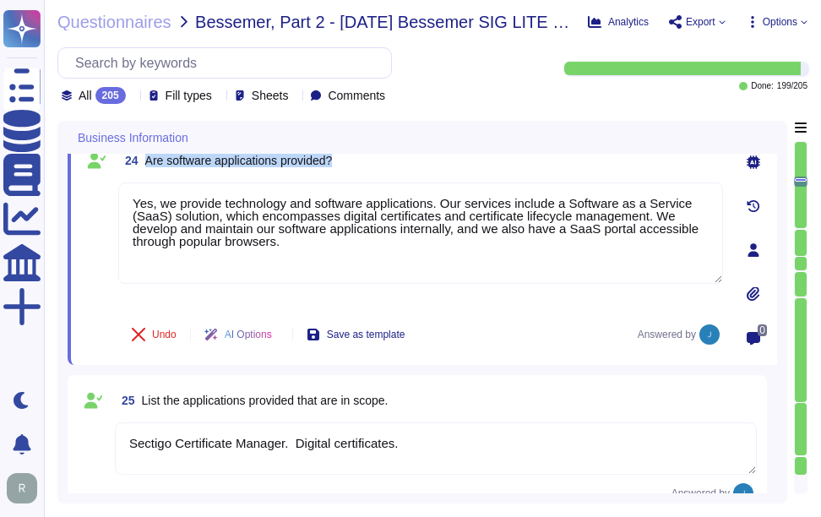
drag, startPoint x: 145, startPoint y: 161, endPoint x: 407, endPoint y: 161, distance: 262.0
click at [407, 161] on div "24 Are software applications provided?" at bounding box center [420, 160] width 605 height 30
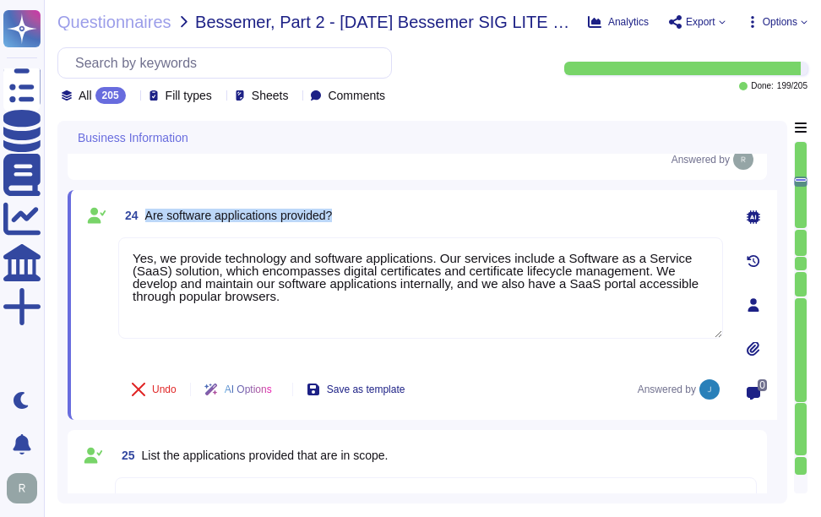
scroll to position [3870, 0]
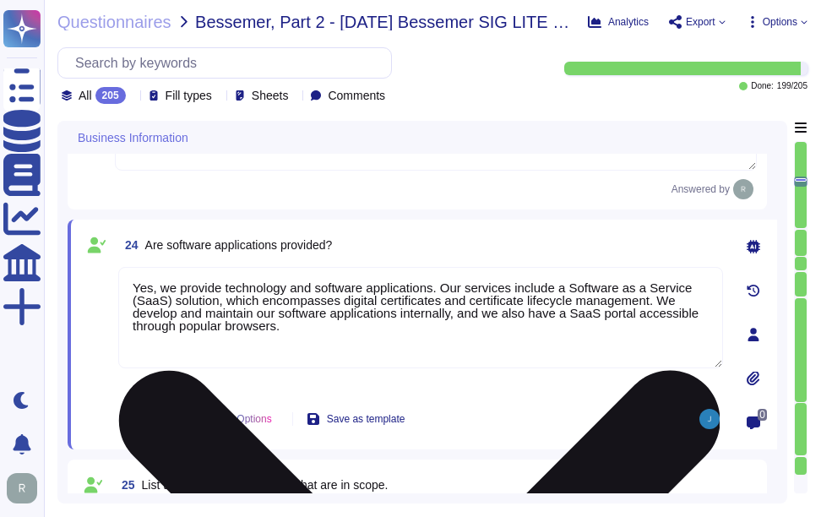
click at [384, 295] on textarea "Yes, we provide technology and software applications. Our services include a So…" at bounding box center [420, 317] width 605 height 101
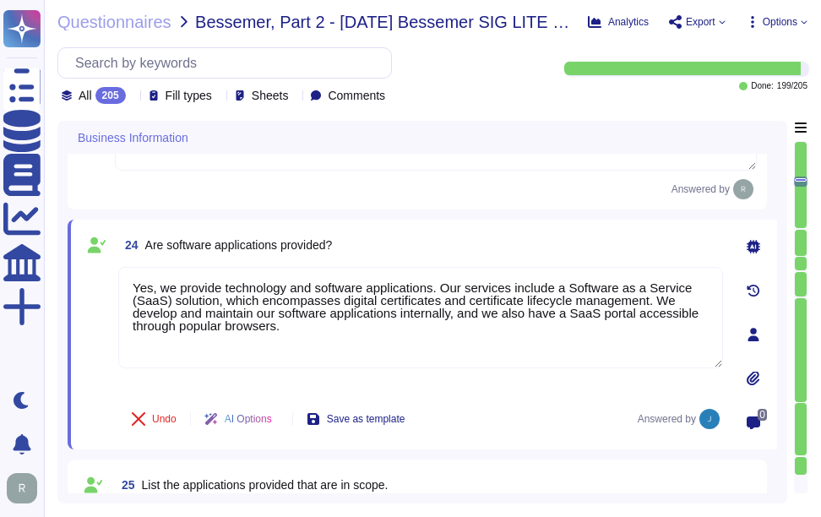
paste textarea "as part of our services. Our offerings include a Software as a Service (SaaS) s…"
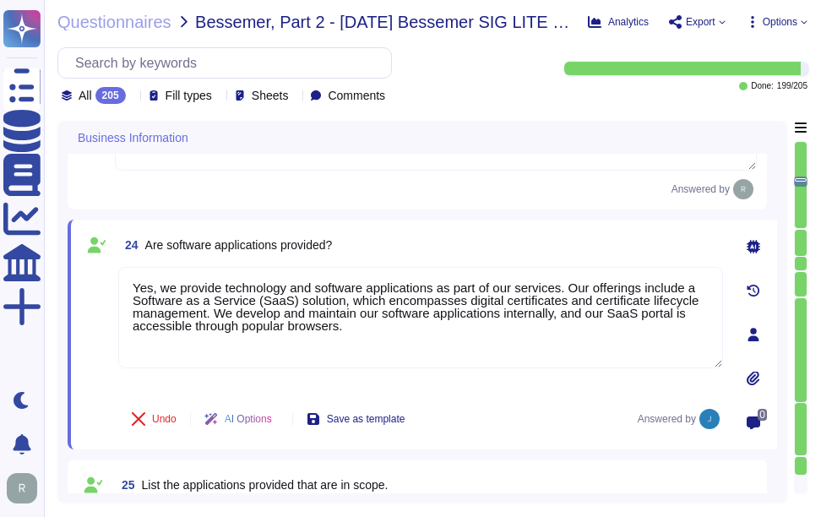
type textarea "Yes, we provide technology and software applications as part of our services. O…"
click at [472, 253] on div "24 Are software applications provided?" at bounding box center [420, 245] width 605 height 30
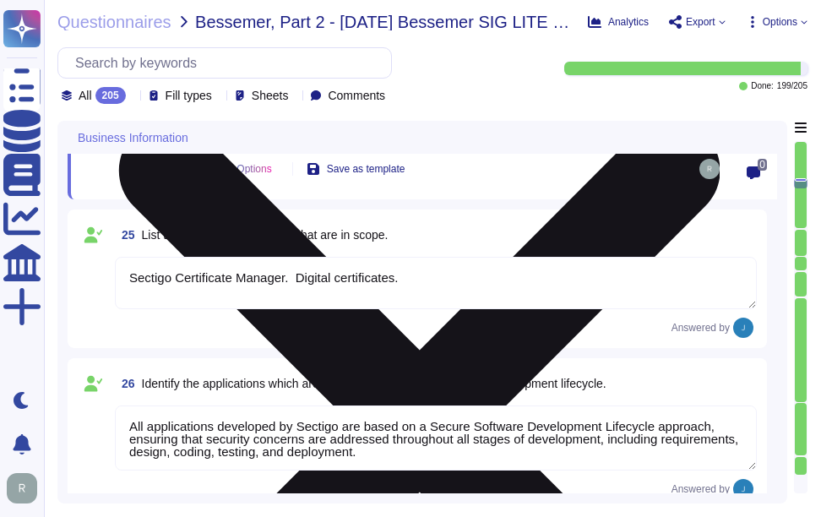
scroll to position [4123, 0]
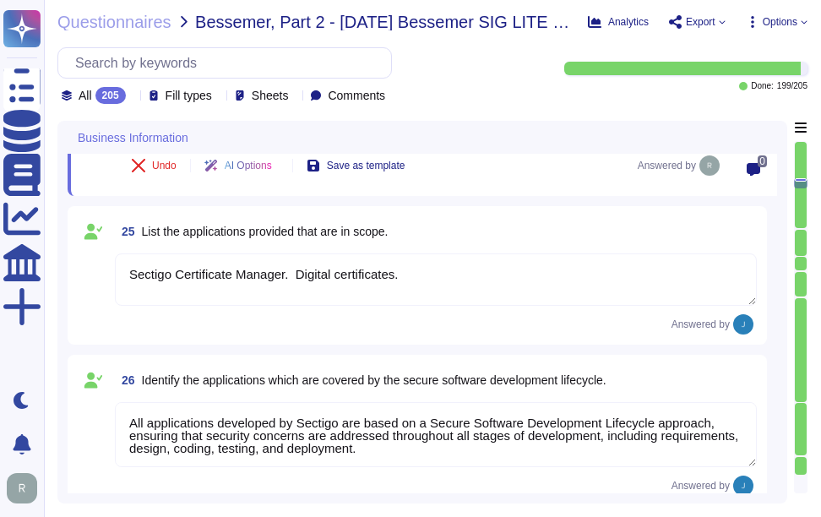
type textarea "N/A"
drag, startPoint x: 142, startPoint y: 229, endPoint x: 479, endPoint y: 230, distance: 337.2
click at [479, 230] on div "25 List the applications provided that are in scope." at bounding box center [436, 231] width 642 height 30
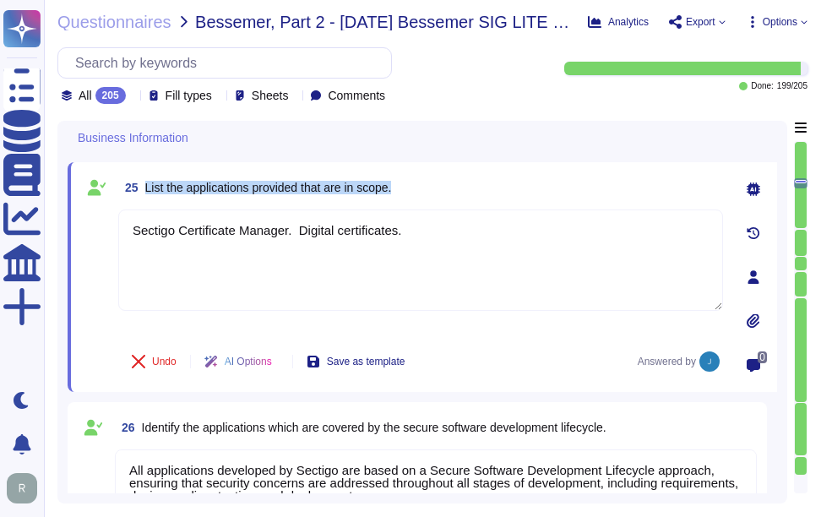
drag, startPoint x: 146, startPoint y: 183, endPoint x: 423, endPoint y: 184, distance: 277.2
click at [423, 184] on div "25 List the applications provided that are in scope." at bounding box center [420, 187] width 605 height 30
click at [574, 186] on div "25 List the applications provided that are in scope." at bounding box center [420, 187] width 605 height 30
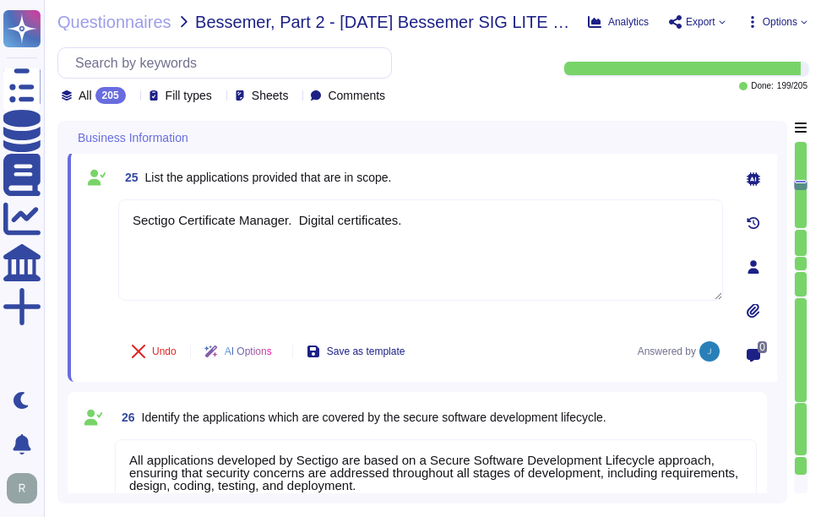
type textarea "N/A"
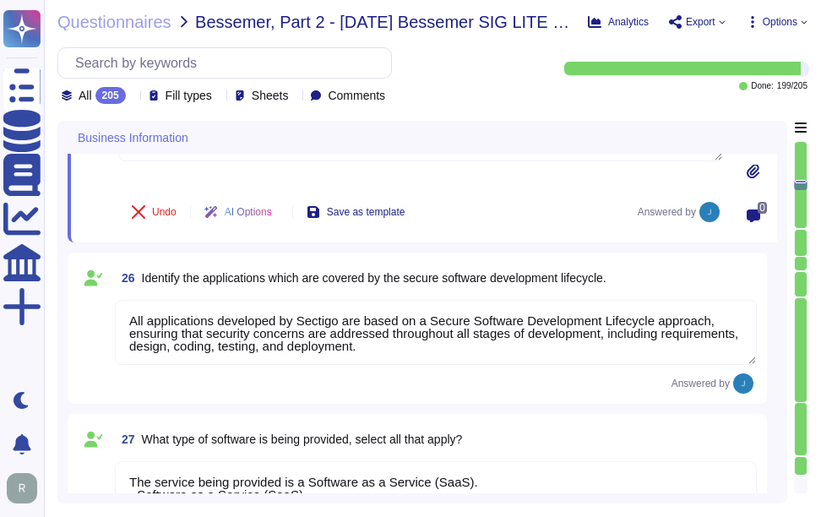
scroll to position [4292, 0]
type textarea "Yes"
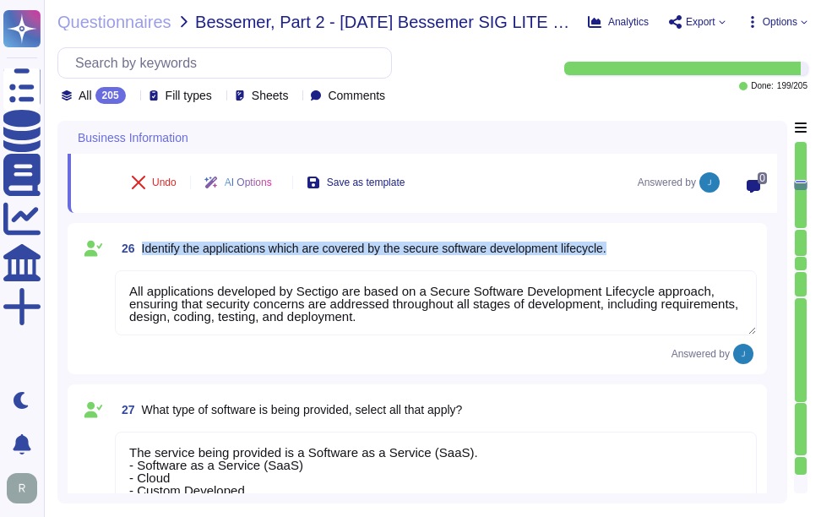
drag, startPoint x: 142, startPoint y: 245, endPoint x: 632, endPoint y: 254, distance: 490.3
click at [632, 254] on div "26 Identify the applications which are covered by the secure software developme…" at bounding box center [436, 248] width 642 height 30
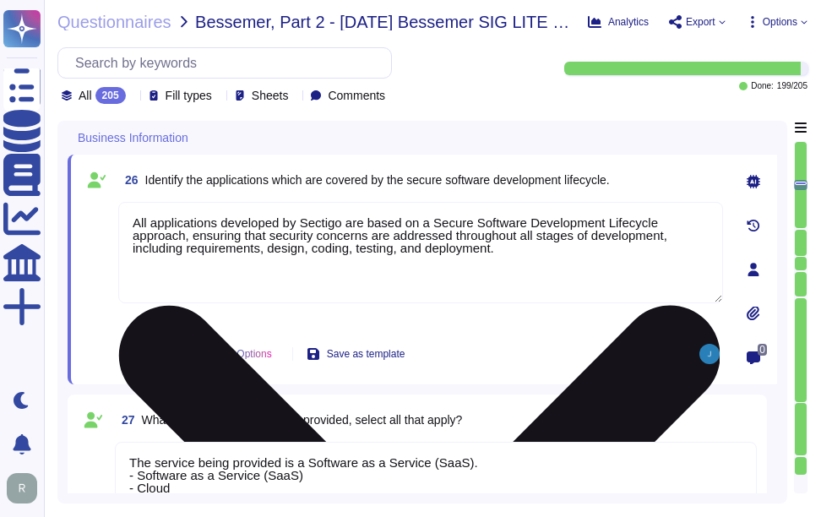
scroll to position [4208, 0]
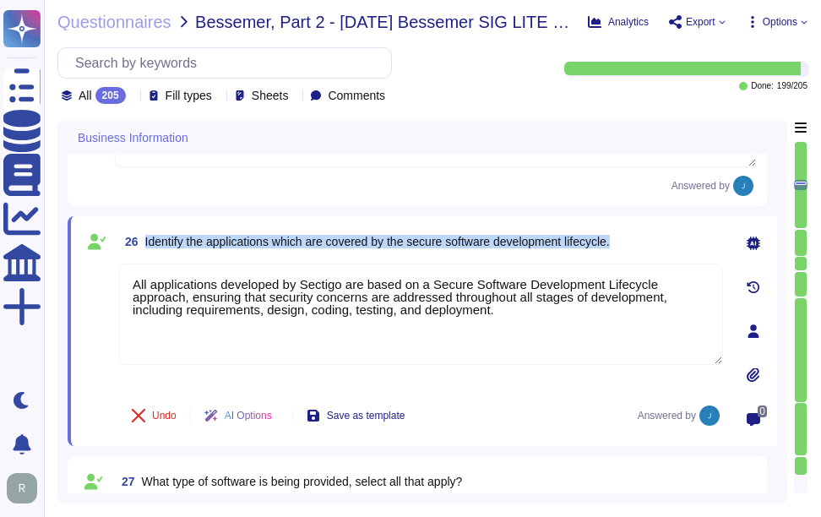
drag, startPoint x: 146, startPoint y: 241, endPoint x: 666, endPoint y: 254, distance: 519.9
click at [666, 254] on div "26 Identify the applications which are covered by the secure software developme…" at bounding box center [420, 241] width 605 height 30
click at [214, 253] on span "26 Identify the applications which are covered by the secure software developme…" at bounding box center [364, 241] width 492 height 30
click at [152, 248] on span "Identify the applications which are covered by the secure software development …" at bounding box center [377, 242] width 465 height 14
drag, startPoint x: 146, startPoint y: 246, endPoint x: 633, endPoint y: 235, distance: 486.9
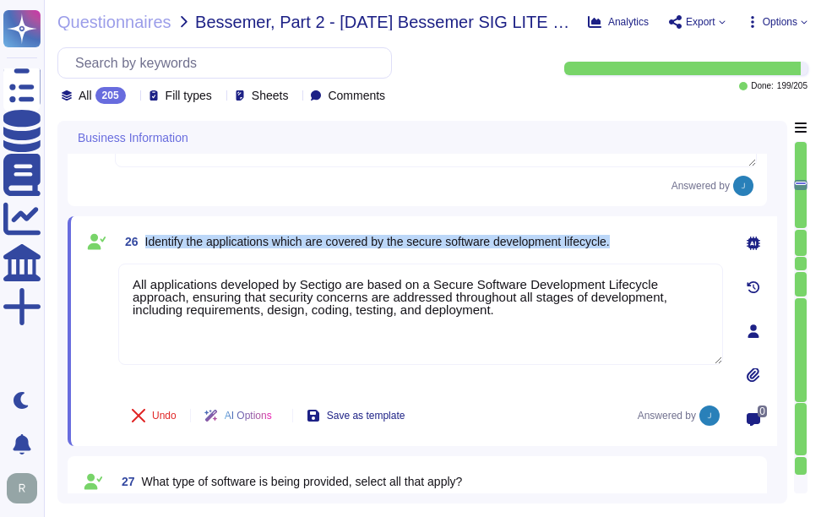
click at [633, 235] on div "26 Identify the applications which are covered by the secure software developme…" at bounding box center [420, 241] width 605 height 30
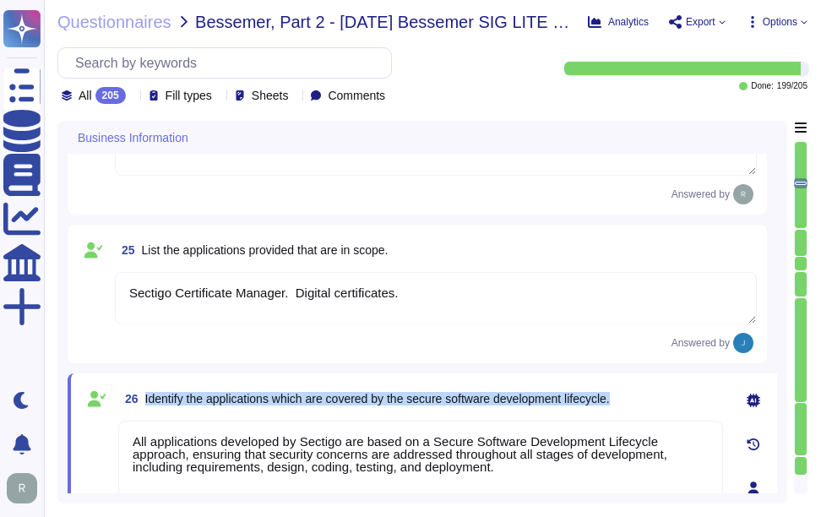
type textarea "Scoped Systems and Data are stored in the following locations: - Secaucus, [US_…"
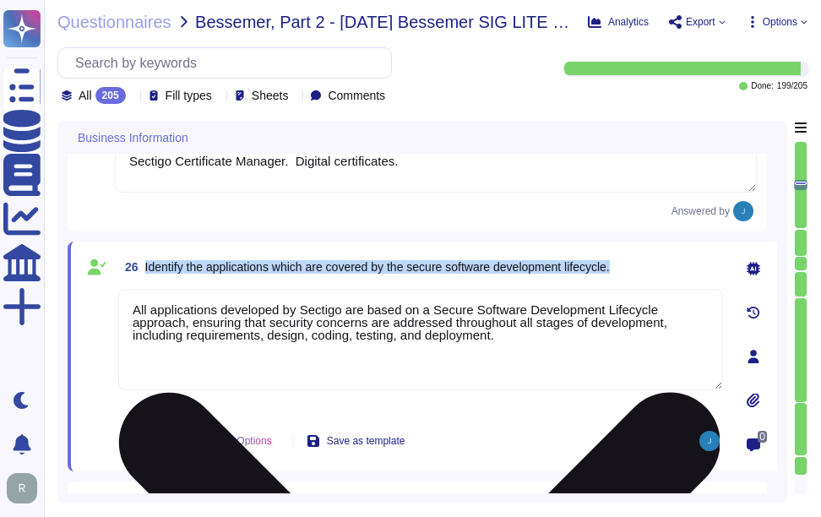
type textarea "N/A"
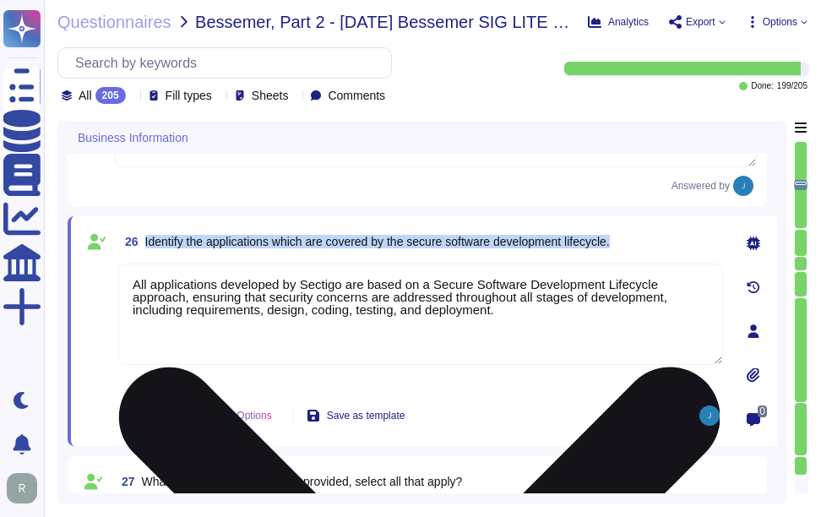
click at [467, 342] on textarea "All applications developed by Sectigo are based on a Secure Software Developmen…" at bounding box center [420, 314] width 605 height 101
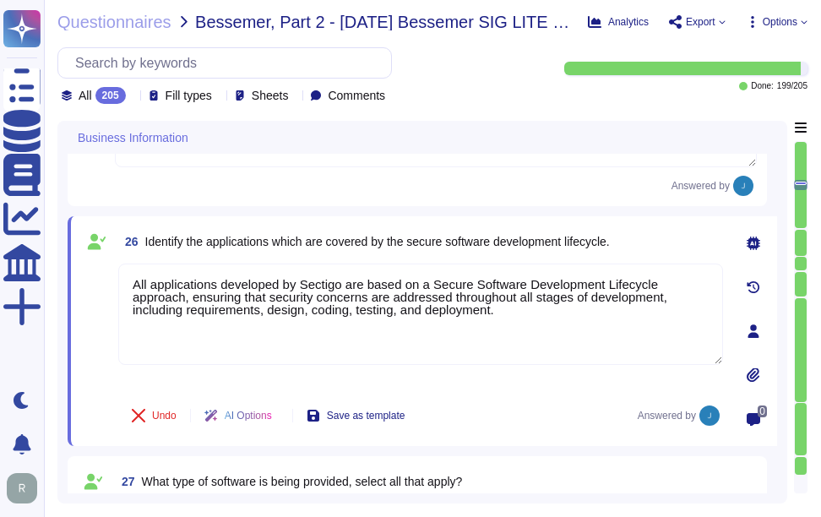
paste textarea "covered by the Secure Software Development Lifecycle approach. This includes ap…"
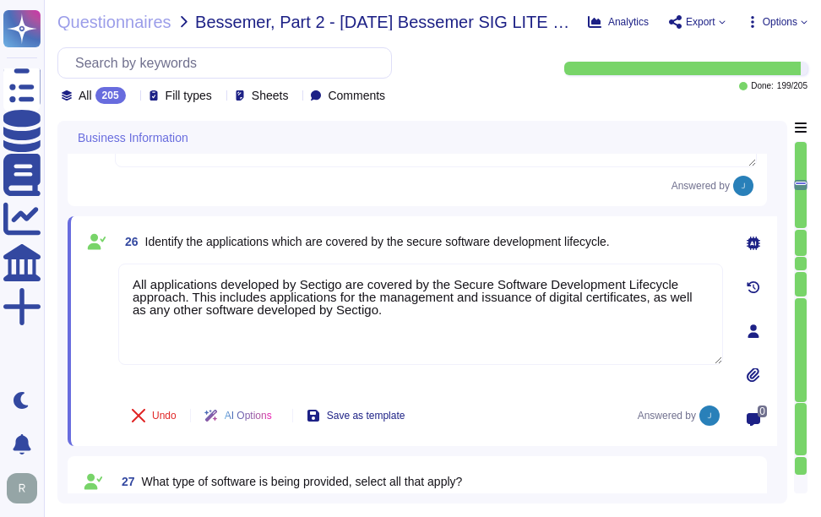
type textarea "All applications developed by Sectigo are covered by the Secure Software Develo…"
click at [511, 230] on span "26 Identify the applications which are covered by the secure software developme…" at bounding box center [364, 241] width 492 height 30
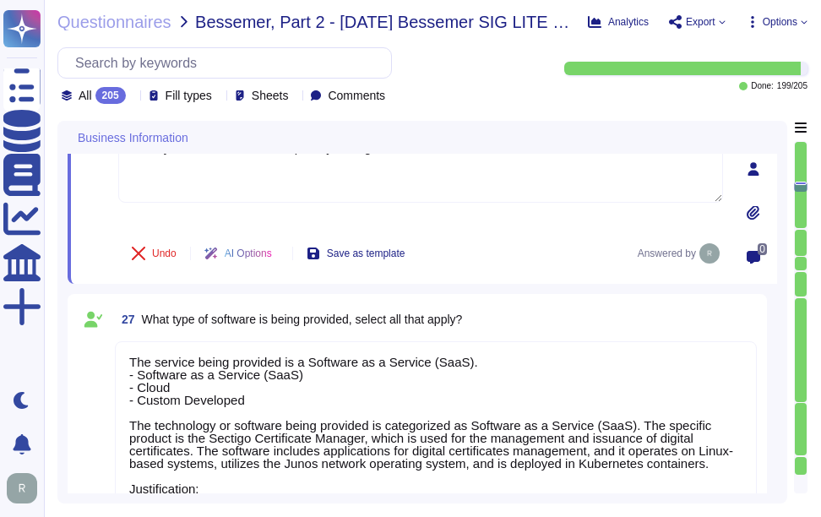
type textarea "Yes"
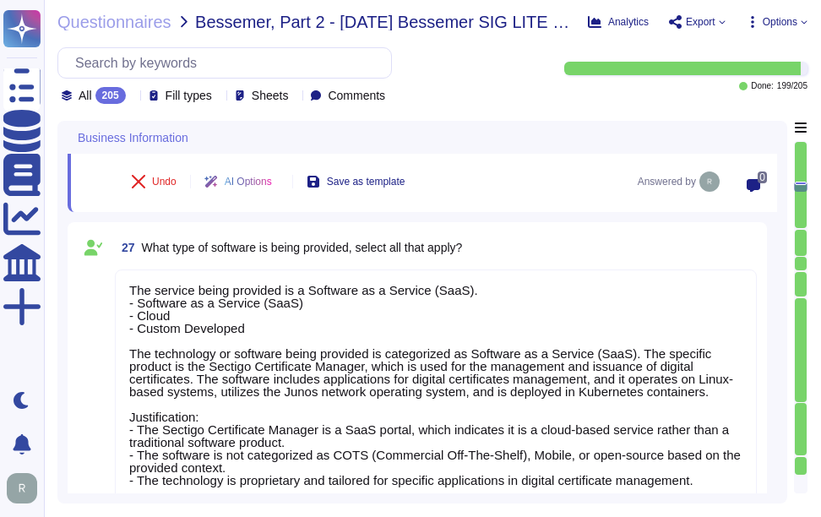
type textarea "Yes"
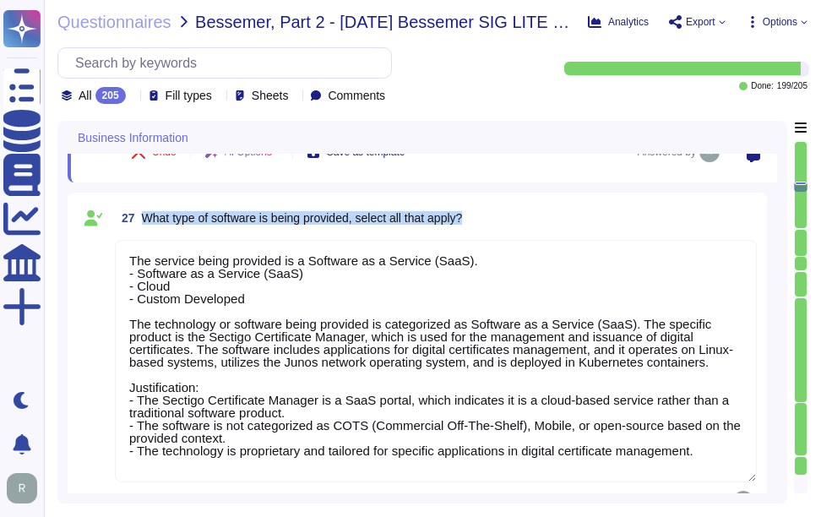
drag, startPoint x: 145, startPoint y: 214, endPoint x: 543, endPoint y: 221, distance: 399.0
click at [543, 221] on div "27 What type of software is being provided, select all that apply?" at bounding box center [436, 218] width 642 height 30
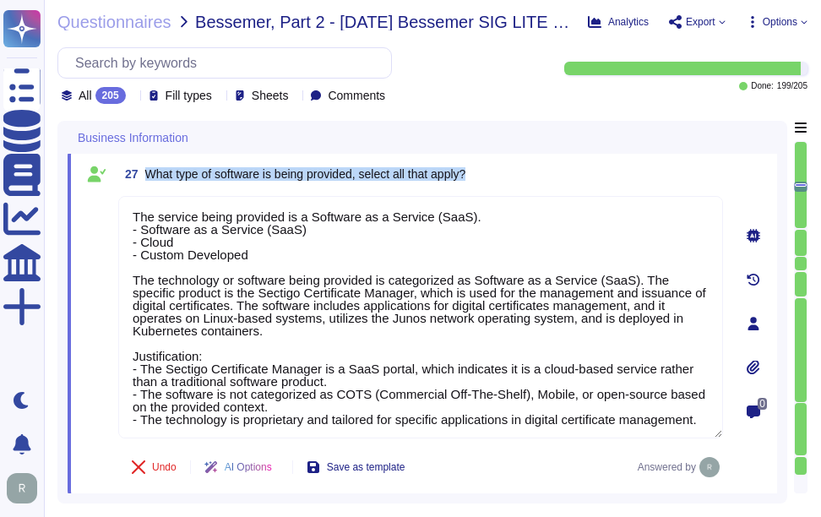
drag, startPoint x: 147, startPoint y: 176, endPoint x: 501, endPoint y: 172, distance: 354.1
click at [501, 172] on div "27 What type of software is being provided, select all that apply?" at bounding box center [420, 174] width 605 height 30
click at [321, 177] on span "What type of software is being provided, select all that apply?" at bounding box center [305, 174] width 321 height 14
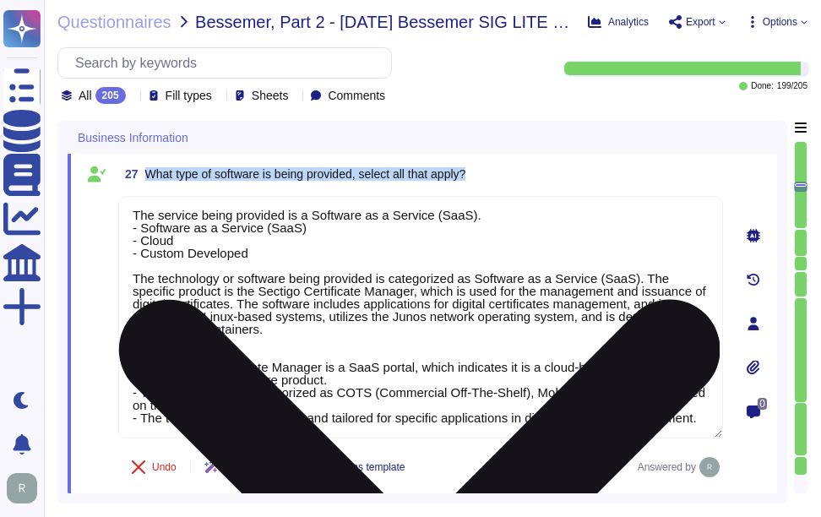
scroll to position [14, 0]
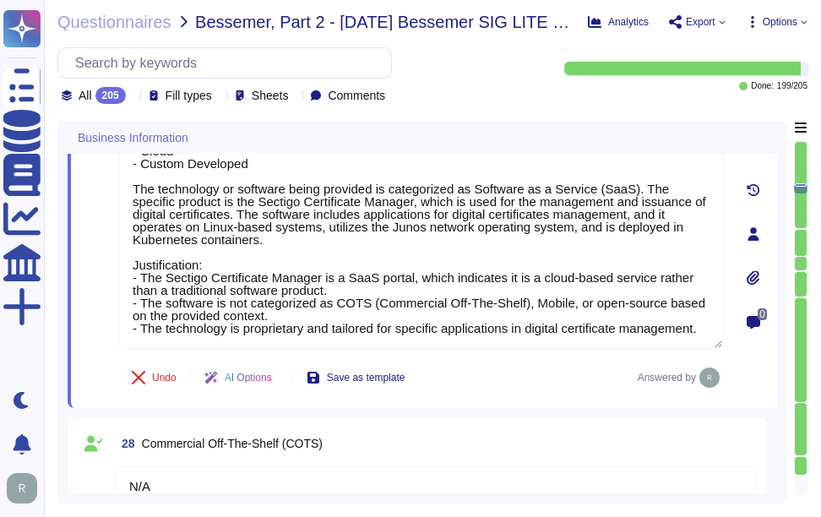
type textarea "N/A"
type textarea "We utilize open-source software and libraries, routinely scanning for vulnerabi…"
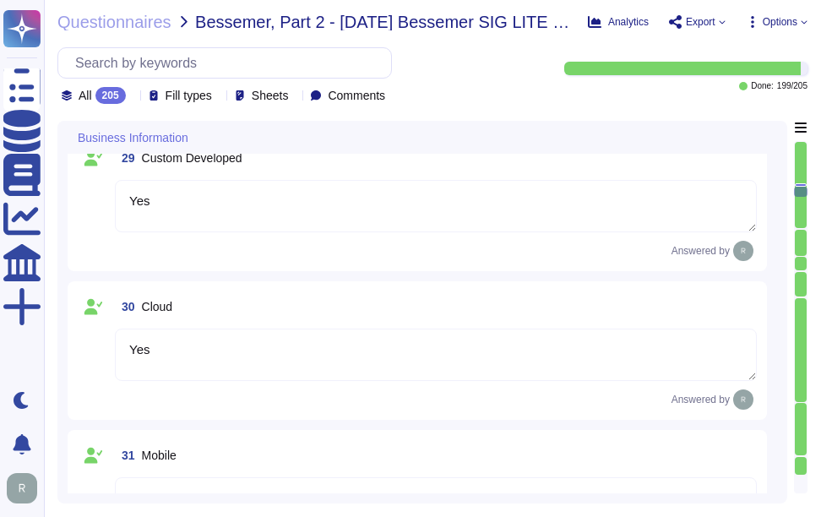
type textarea "None"
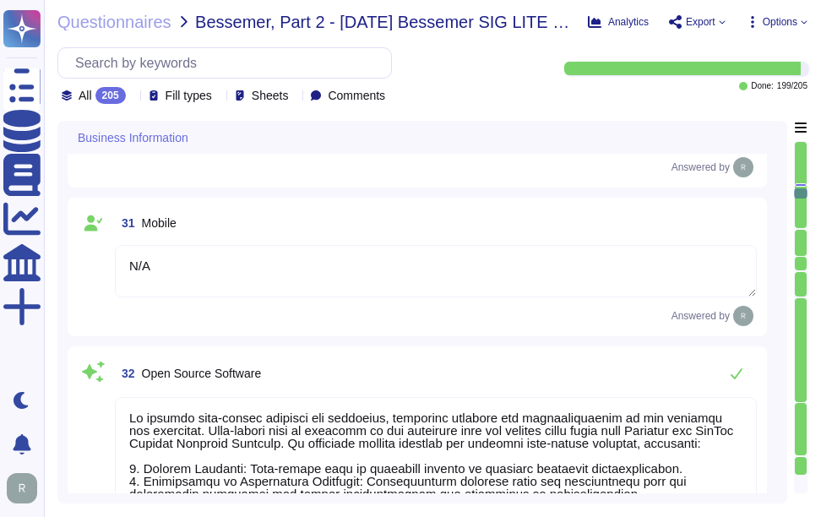
type textarea "Yes, there is a risk assessment program that has been approved by management, c…"
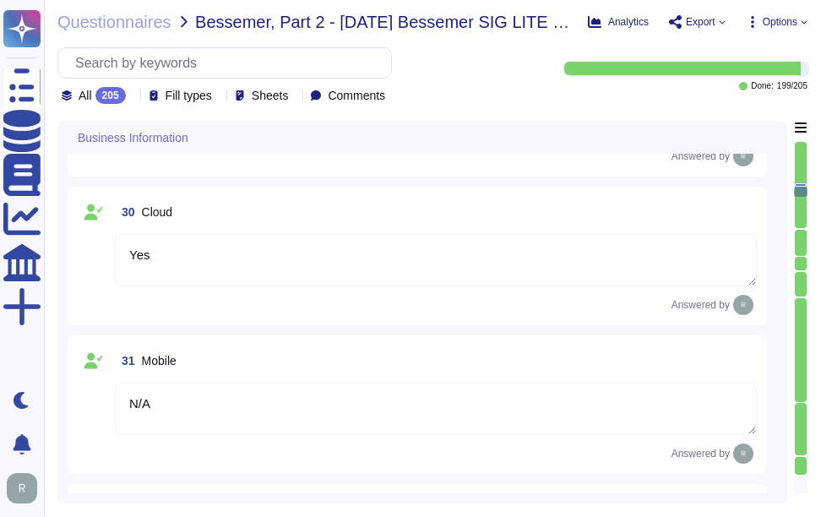
type textarea "The service being provided is a Software as a Service (SaaS). - Software as a S…"
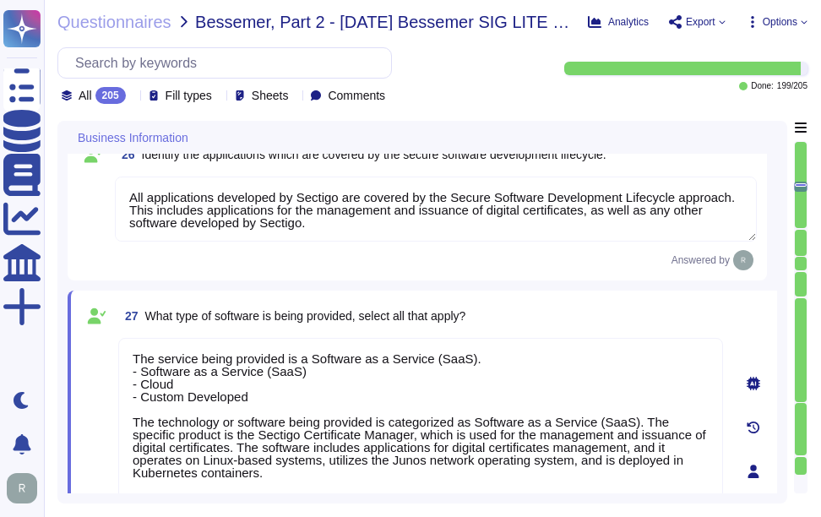
type textarea "Yes, we provide technology and software applications as part of our services. O…"
type textarea "Sectigo Certificate Manager. Digital certificates."
type textarea "All applications developed by Sectigo are covered by the Secure Software Develo…"
type textarea "Yes"
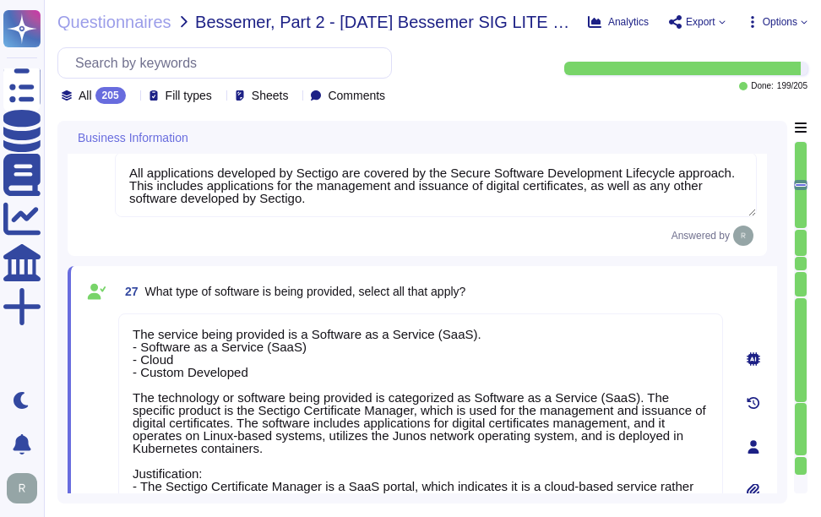
type textarea "Yes, the answers to this questionnaire pertain specifically to the Software as …"
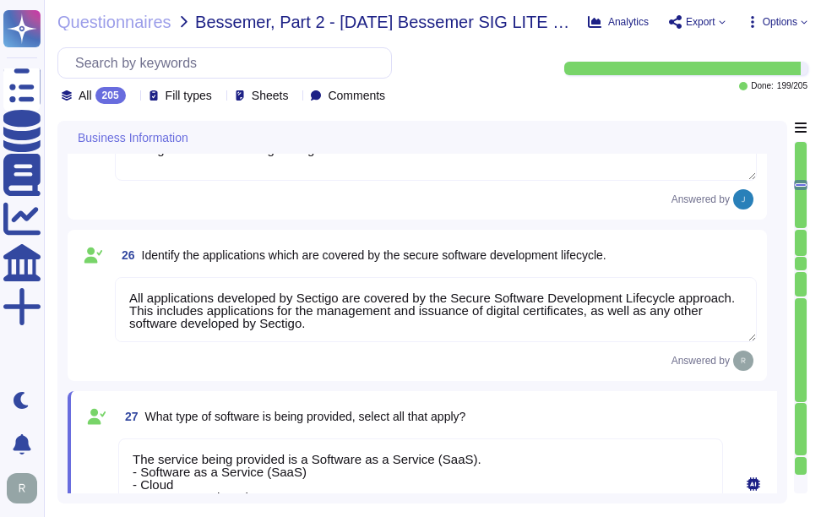
scroll to position [4059, 0]
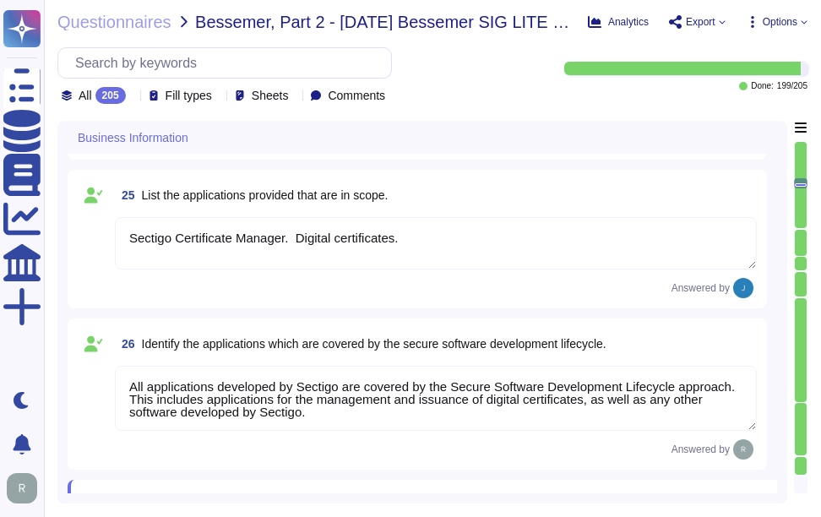
type textarea "Scoped Systems and Data are stored in the following locations: - Secaucus, [US_…"
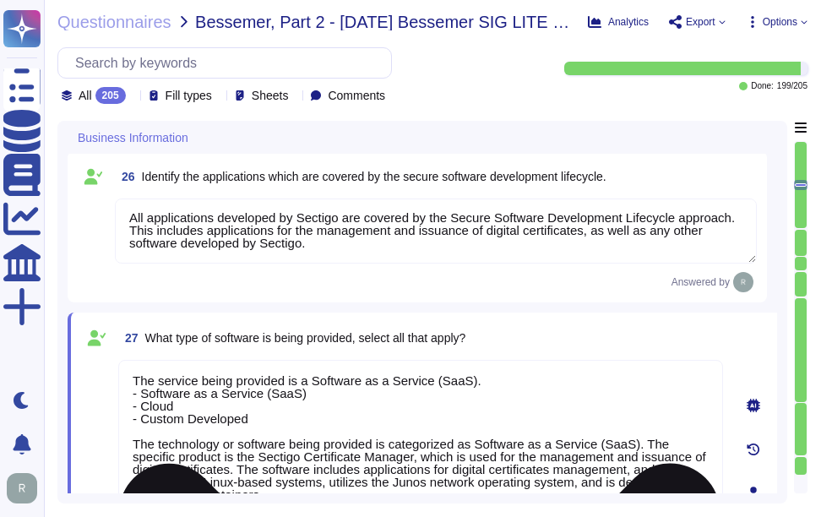
scroll to position [4228, 0]
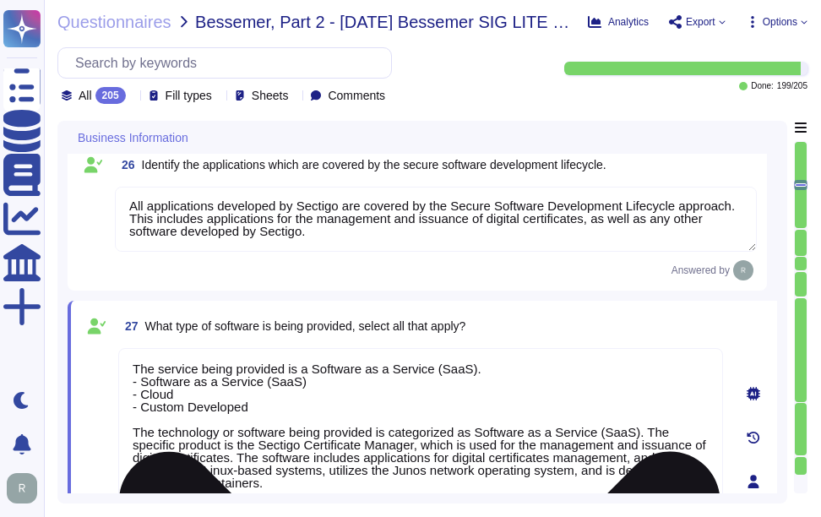
type textarea "Yes"
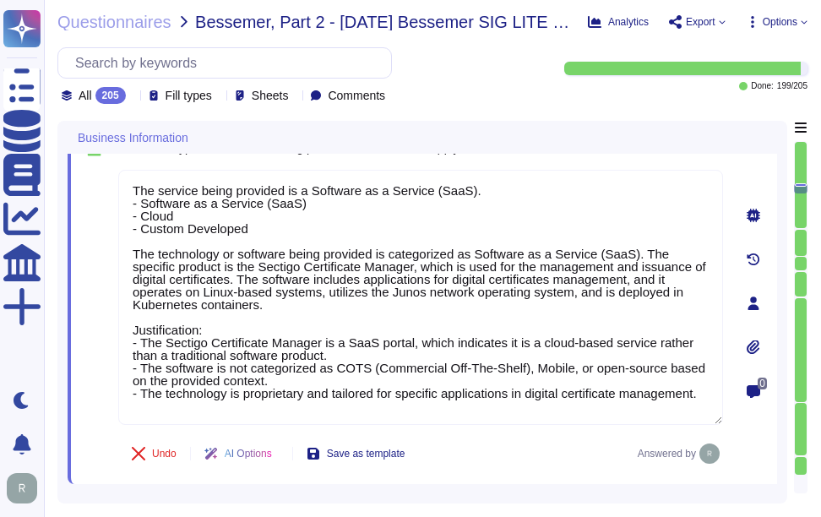
type textarea "Yes"
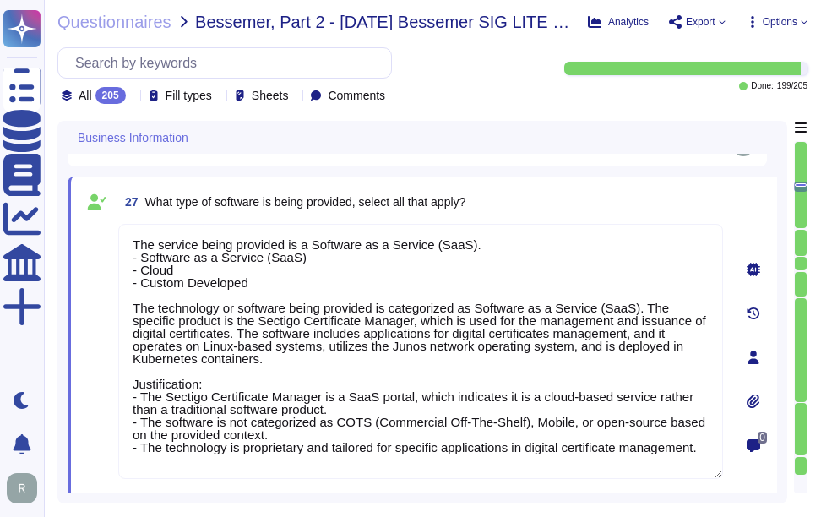
scroll to position [4313, 0]
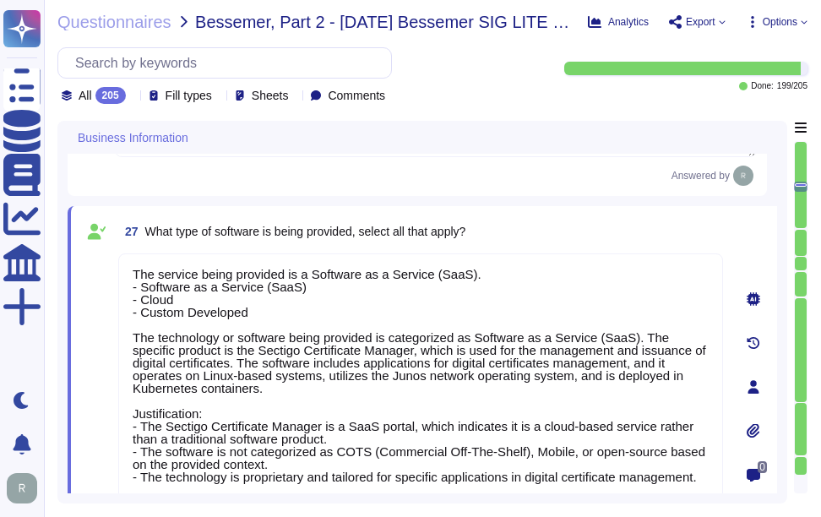
click at [609, 217] on div "27 What type of software is being provided, select all that apply?" at bounding box center [420, 231] width 605 height 30
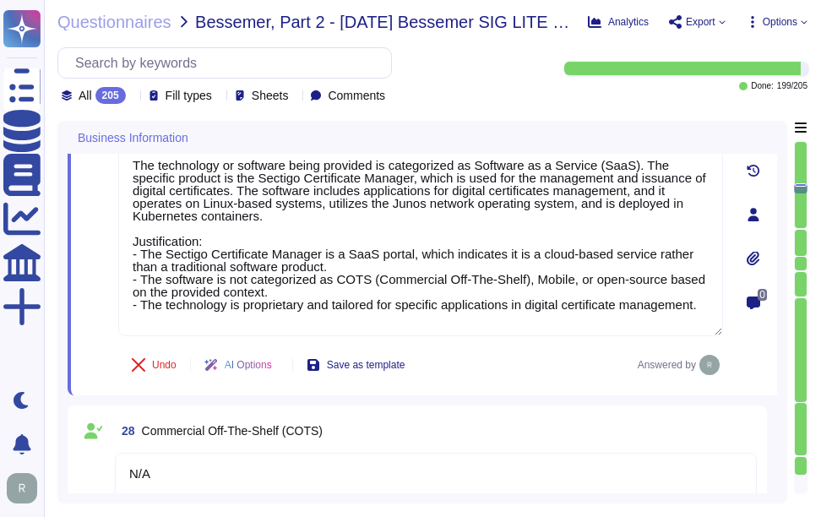
scroll to position [4482, 0]
type textarea "N/A"
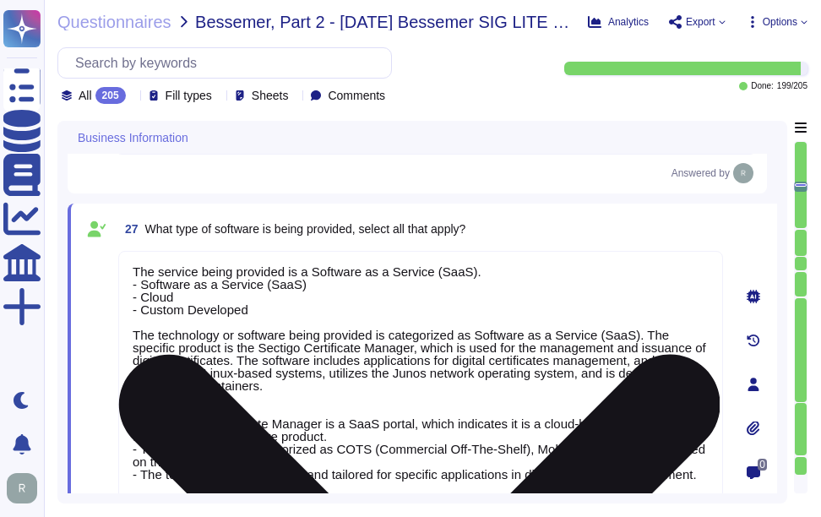
scroll to position [4313, 0]
type textarea "Yes, we provide technology and software applications as part of our services. O…"
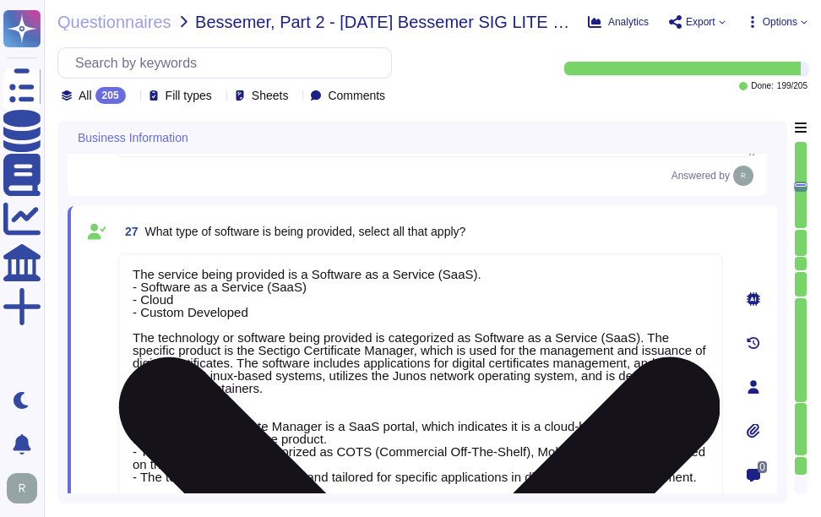
click at [449, 385] on textarea "The service being provided is a Software as a Service (SaaS). - Software as a S…" at bounding box center [420, 381] width 605 height 255
paste textarea "- Software as a Service (SaaS) - Proprietary software for digital certificate m…"
type textarea "- Software as a Service (SaaS) - Proprietary software for digital certificate m…"
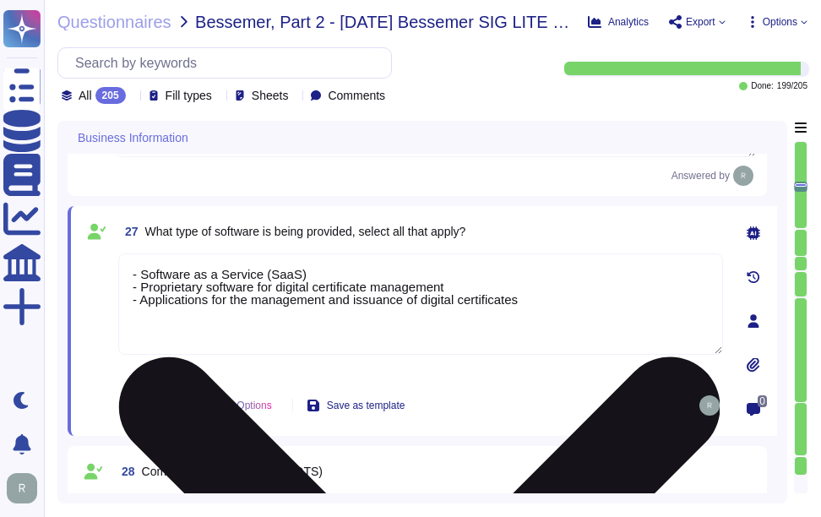
type textarea "N/A"
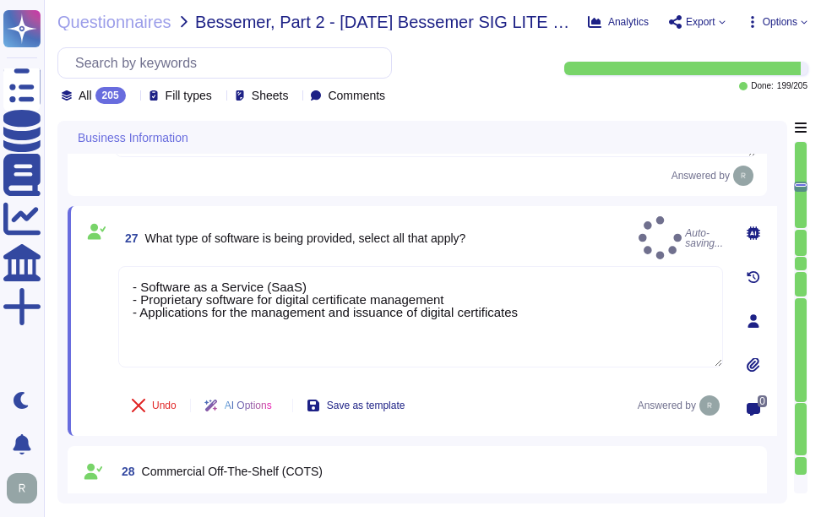
type textarea "- Software as a Service (SaaS) - Proprietary software for digital certificate m…"
click at [532, 243] on div "27 What type of software is being provided, select all that apply? Auto-saving.…" at bounding box center [420, 237] width 605 height 43
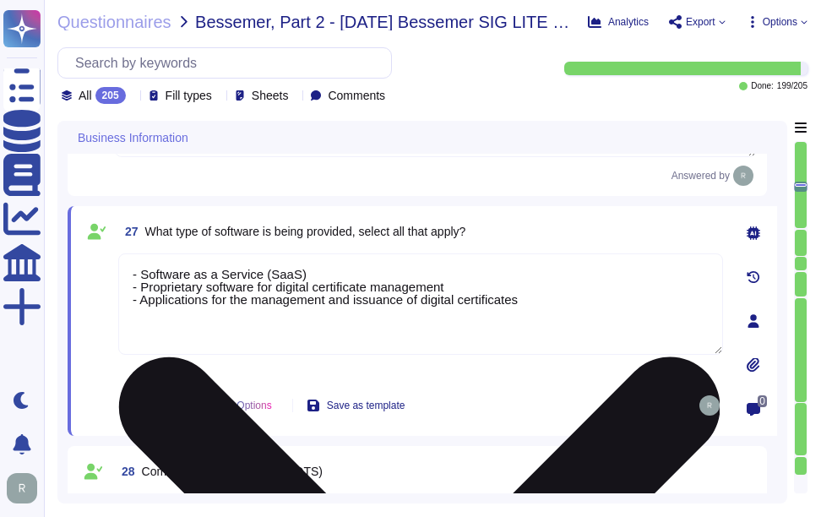
click at [446, 286] on textarea "- Software as a Service (SaaS) - Proprietary software for digital certificate m…" at bounding box center [420, 304] width 605 height 101
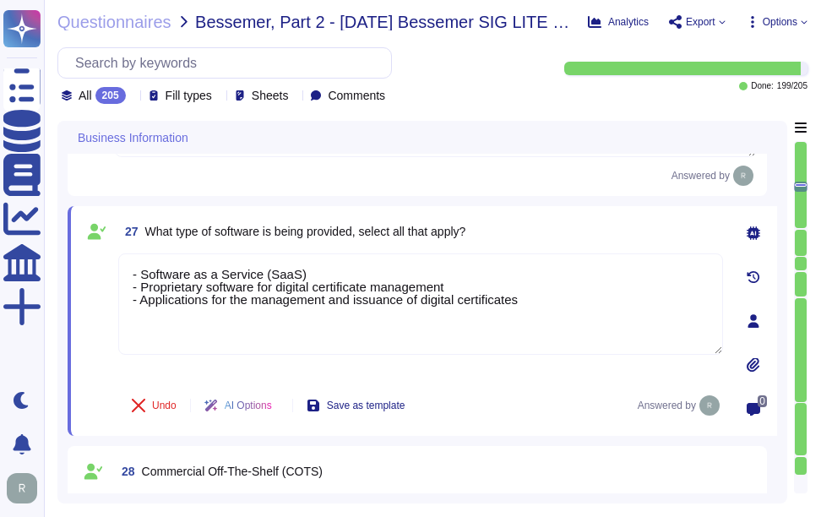
click at [516, 209] on div "27 What type of software is being provided, select all that apply? - Software a…" at bounding box center [423, 321] width 710 height 230
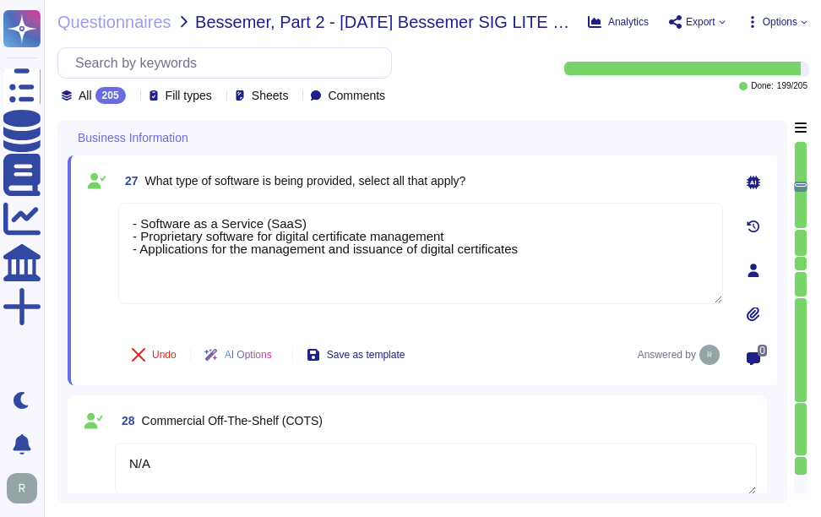
scroll to position [4482, 0]
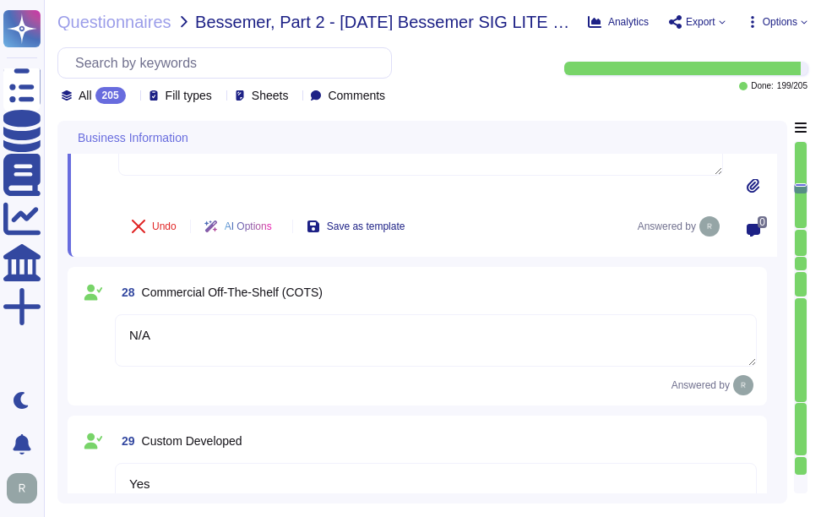
type textarea "We utilize open-source software and libraries, routinely scanning for vulnerabi…"
drag, startPoint x: 144, startPoint y: 289, endPoint x: 521, endPoint y: 288, distance: 376.9
click at [521, 288] on div "28 Commercial Off-The-Shelf (COTS)" at bounding box center [436, 292] width 642 height 30
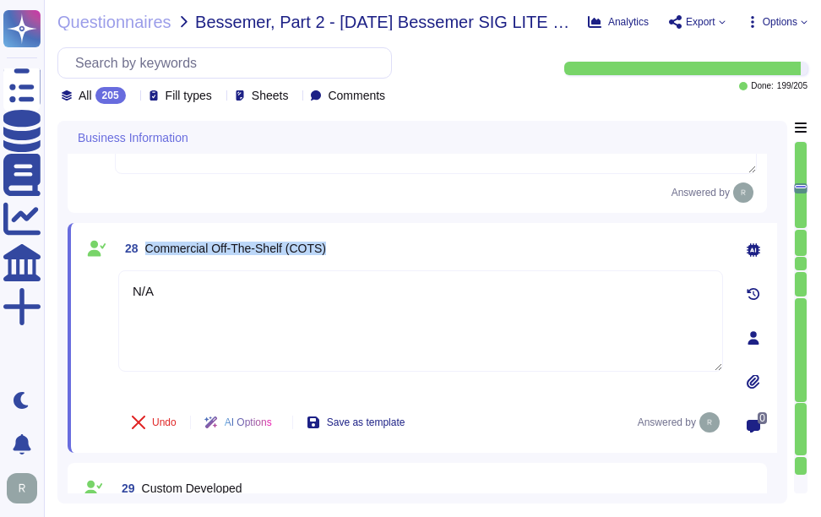
drag, startPoint x: 145, startPoint y: 246, endPoint x: 456, endPoint y: 260, distance: 310.5
click at [456, 260] on div "28 Commercial Off-The-Shelf (COTS)" at bounding box center [420, 248] width 605 height 30
copy span "Commercial Off-The-Shelf (COTS)"
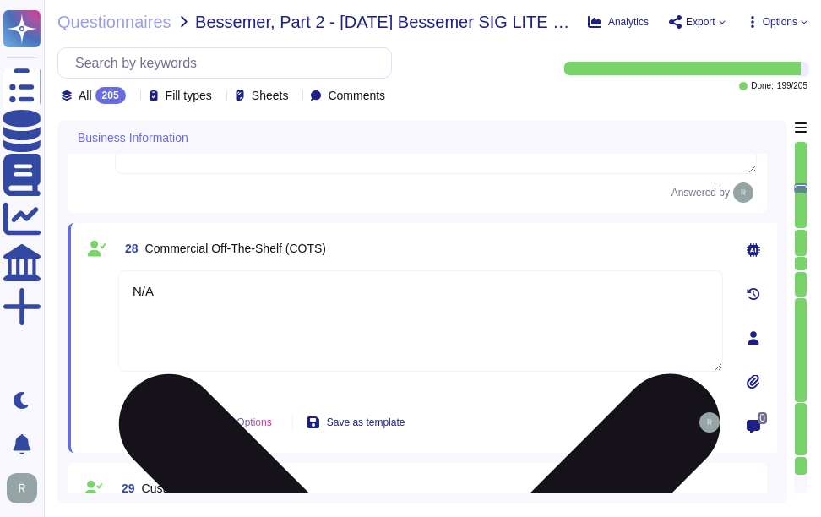
click at [310, 297] on textarea "N/A" at bounding box center [420, 320] width 605 height 101
type textarea "We utilize open-source software and libraries, routinely scanning for vulnerabi…"
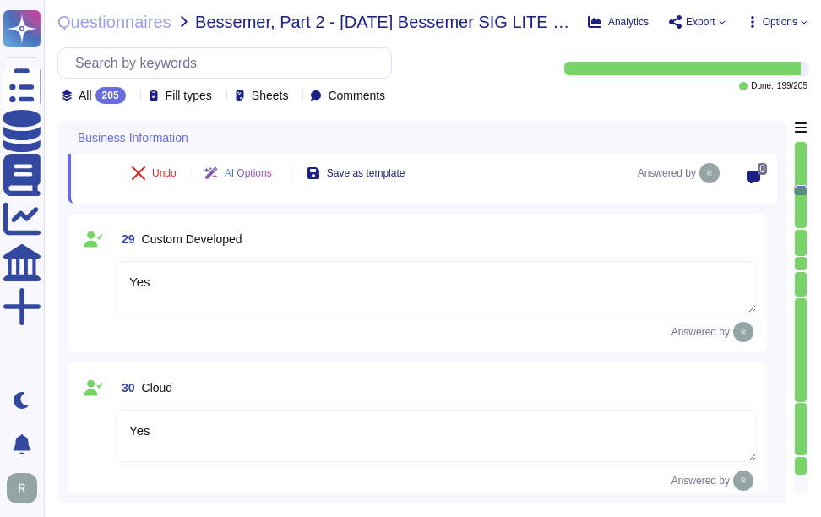
scroll to position [4735, 0]
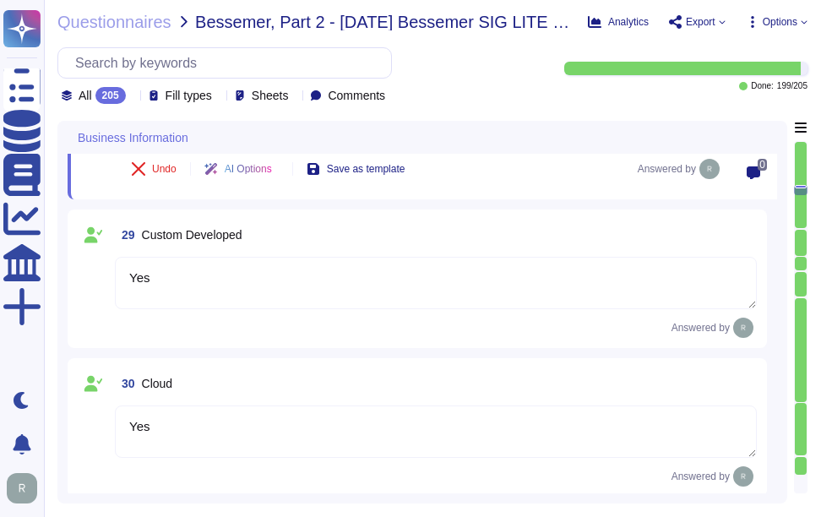
click at [356, 283] on textarea "Yes" at bounding box center [436, 283] width 642 height 52
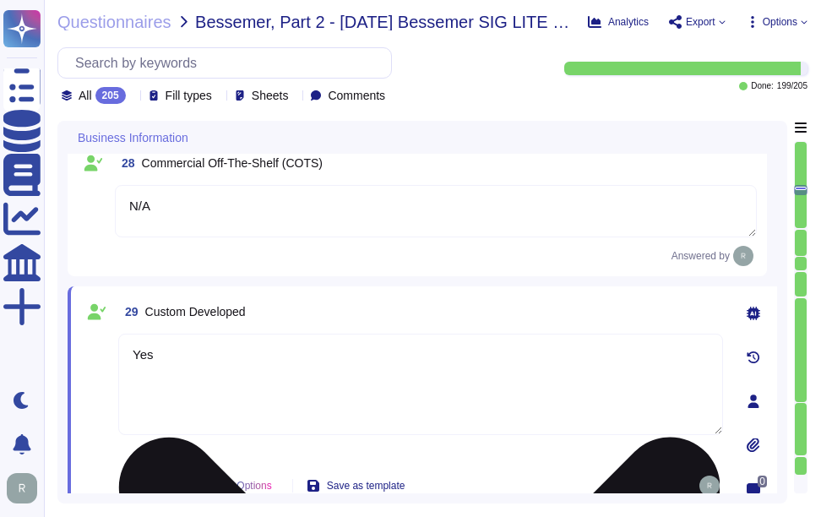
scroll to position [4566, 0]
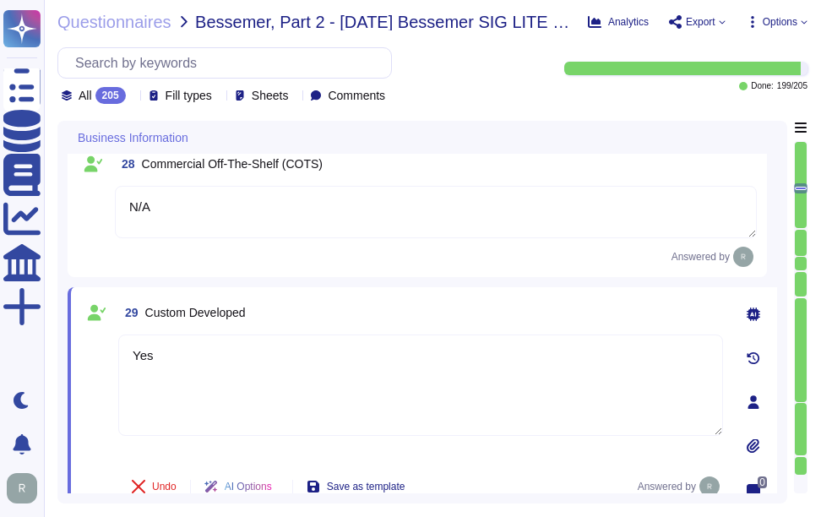
drag, startPoint x: 145, startPoint y: 312, endPoint x: 276, endPoint y: 312, distance: 130.2
click at [276, 312] on div "29 Custom Developed" at bounding box center [420, 312] width 605 height 30
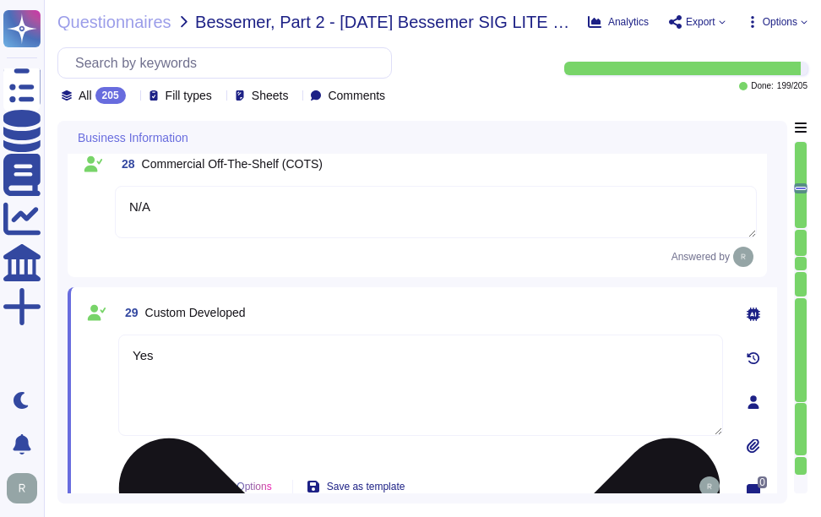
click at [268, 378] on textarea "Yes" at bounding box center [420, 385] width 605 height 101
paste textarea "we do develop software internally as part of our services."
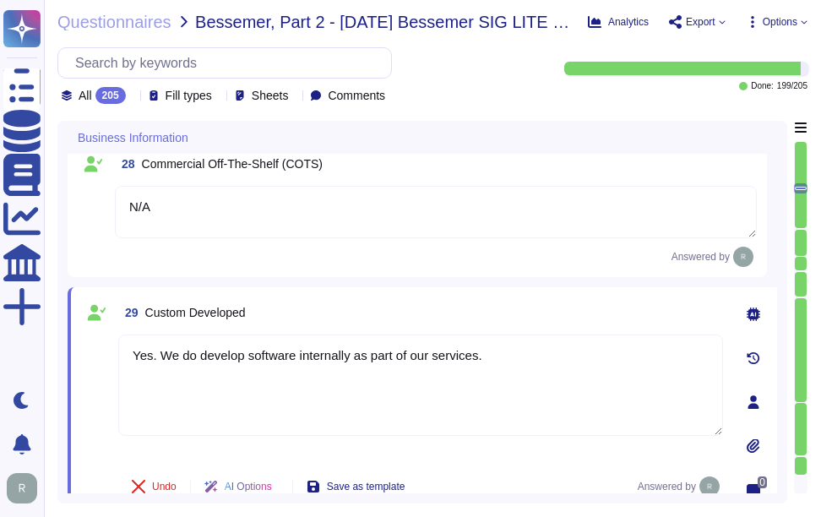
click at [407, 311] on div "29 Custom Developed" at bounding box center [420, 312] width 605 height 30
type textarea "Yes. We do develop software internally as part of our services."
click at [449, 289] on div "29 Custom Developed Yes. We do develop software internally as part of our servi…" at bounding box center [423, 402] width 710 height 230
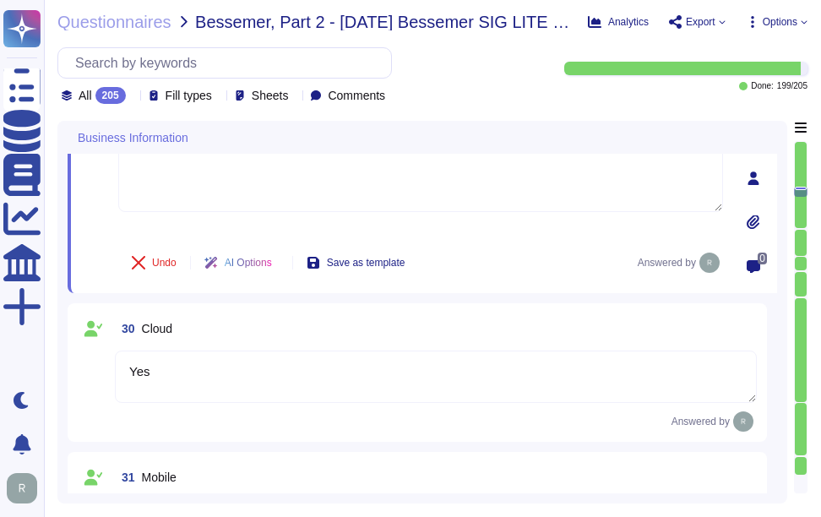
scroll to position [4820, 0]
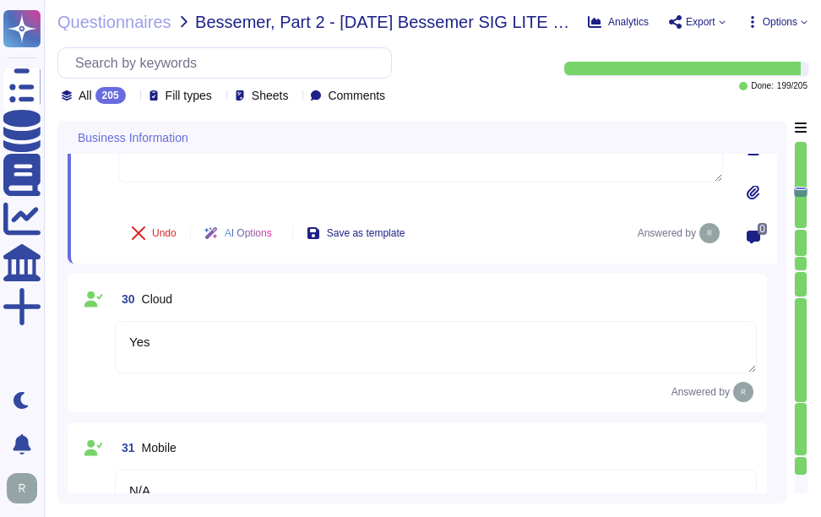
click at [242, 334] on textarea "Yes" at bounding box center [436, 347] width 642 height 52
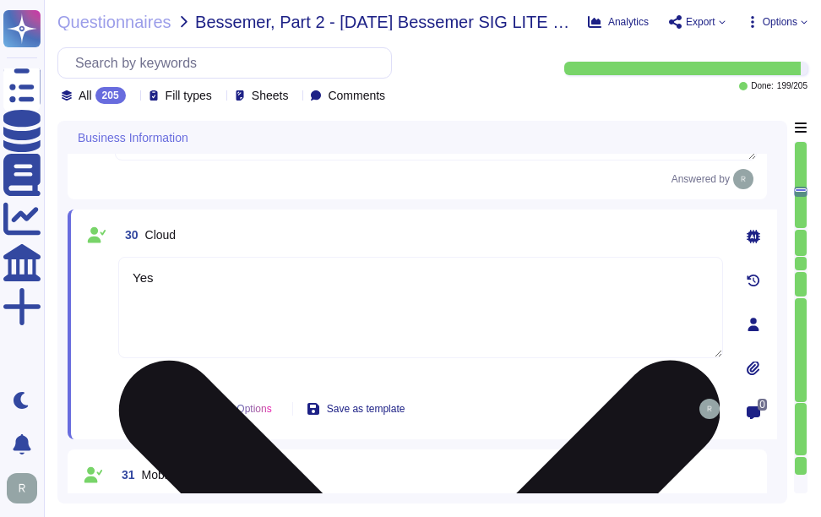
type textarea "We utilize open-source software and libraries, routinely scanning for vulnerabi…"
paste textarea "Our GCP offering for [DEMOGRAPHIC_DATA] customers ensures that all customer dat…"
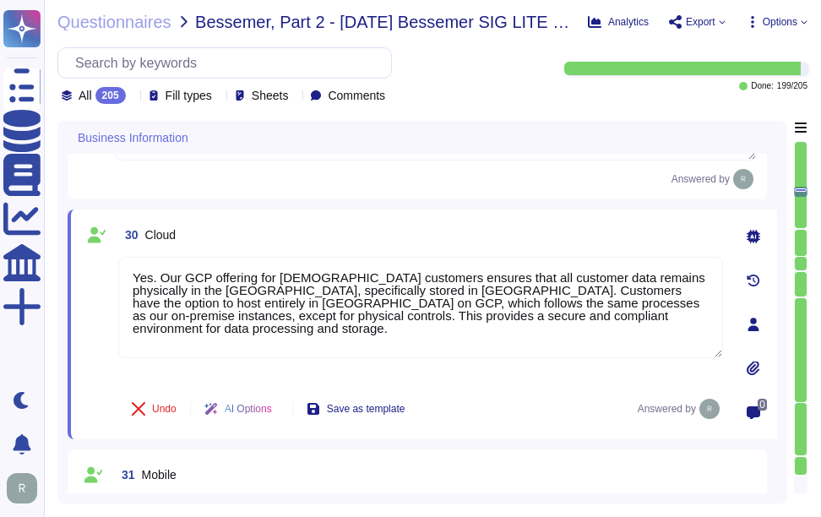
type textarea "Yes. Our GCP offering for [DEMOGRAPHIC_DATA] customers ensures that all custome…"
click at [505, 213] on div "30 Cloud Yes. Our GCP offering for [DEMOGRAPHIC_DATA] customers ensures that al…" at bounding box center [423, 325] width 710 height 230
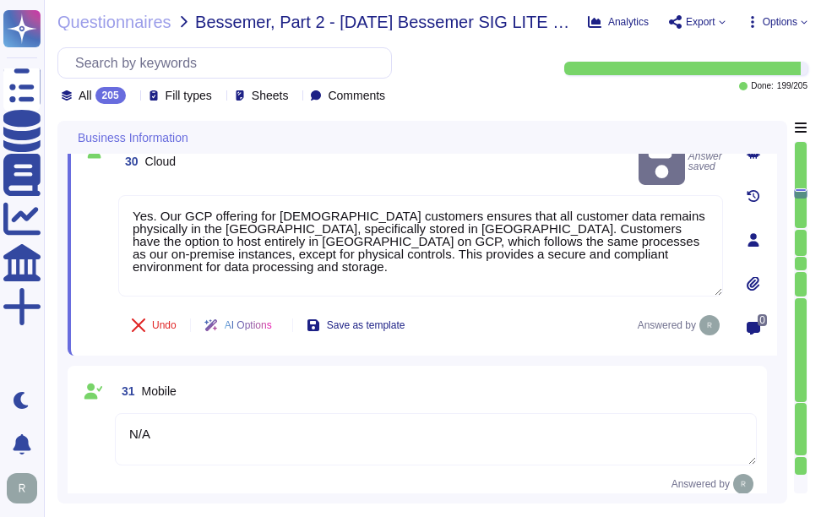
type textarea "None"
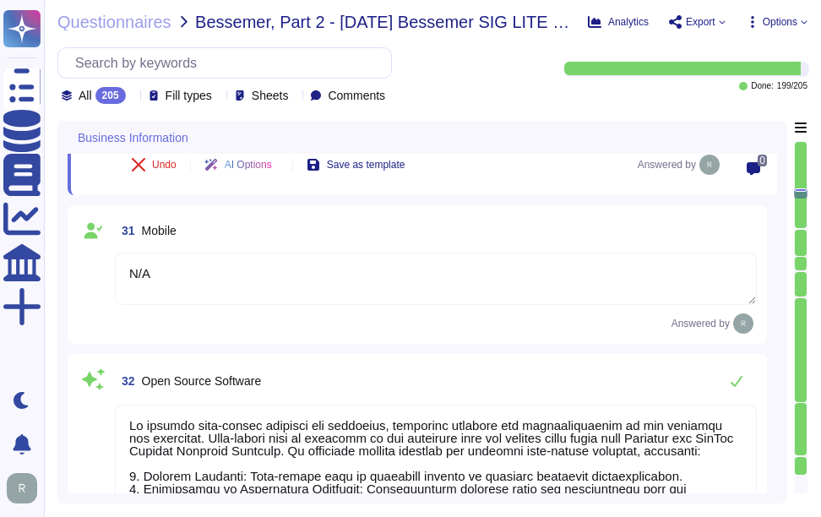
type textarea "Yes, there is a risk assessment program that has been approved by management, c…"
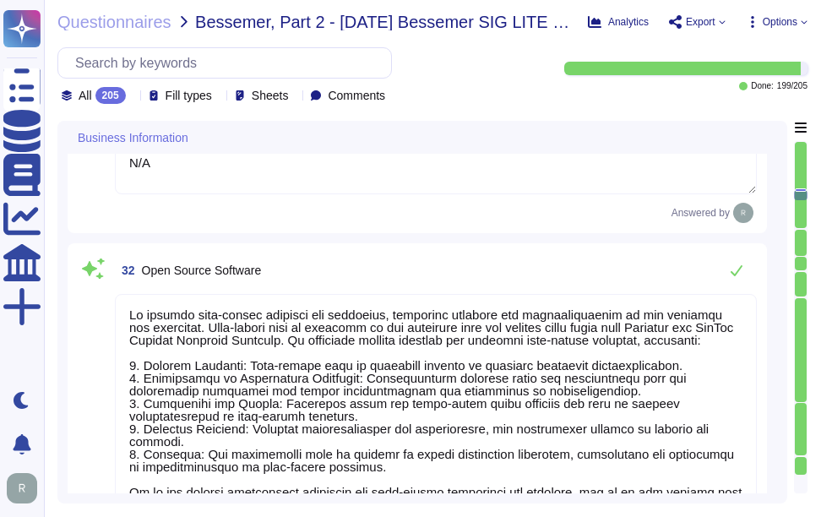
scroll to position [5158, 0]
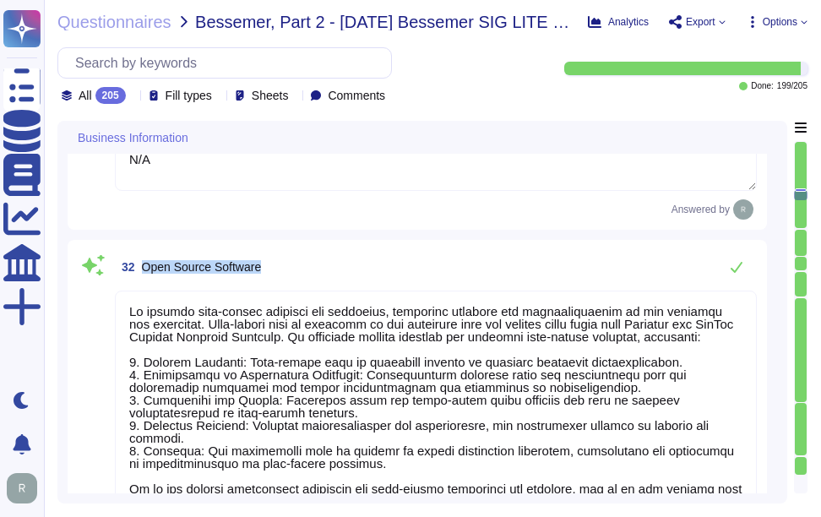
drag, startPoint x: 145, startPoint y: 265, endPoint x: 320, endPoint y: 265, distance: 174.9
click at [320, 265] on div "32 Open Source Software" at bounding box center [436, 267] width 642 height 34
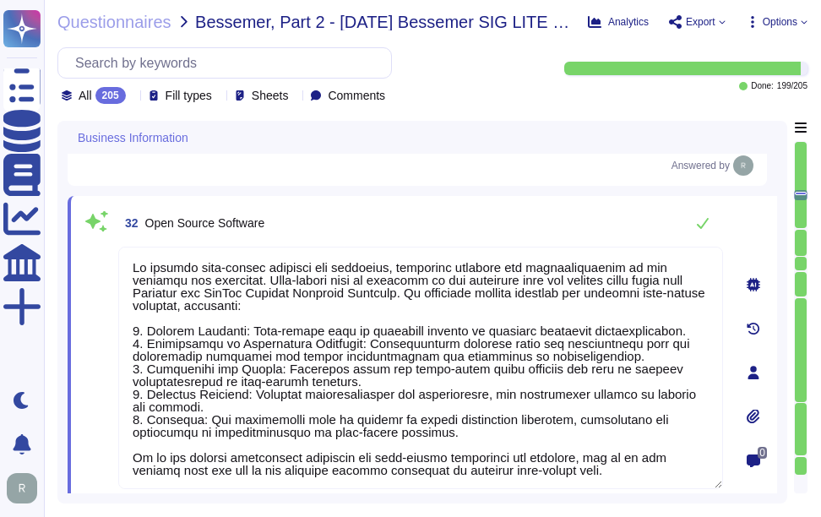
click at [543, 210] on div "32 Open Source Software" at bounding box center [420, 223] width 605 height 34
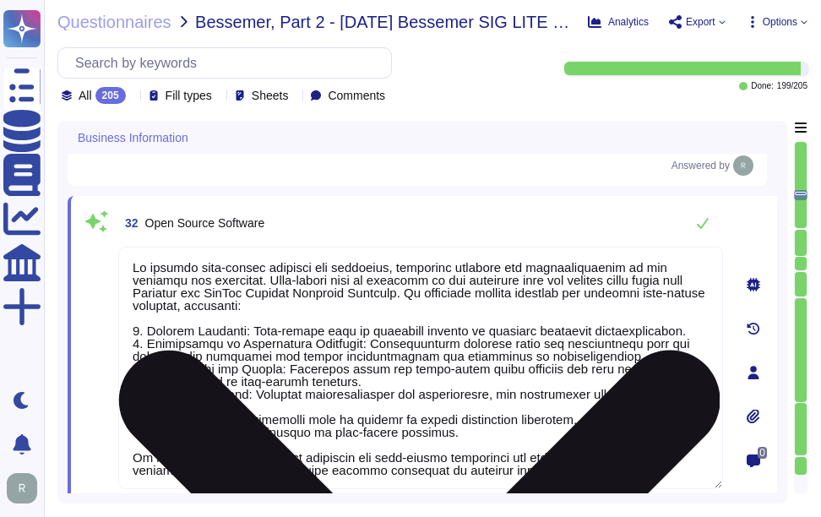
scroll to position [2, 0]
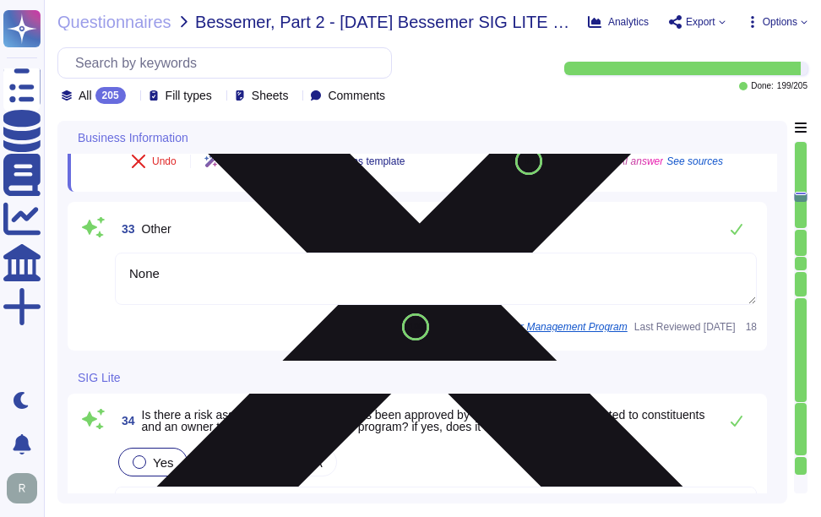
type textarea "Yes, Sectigo has a formal Risk Management process that includes the identificat…"
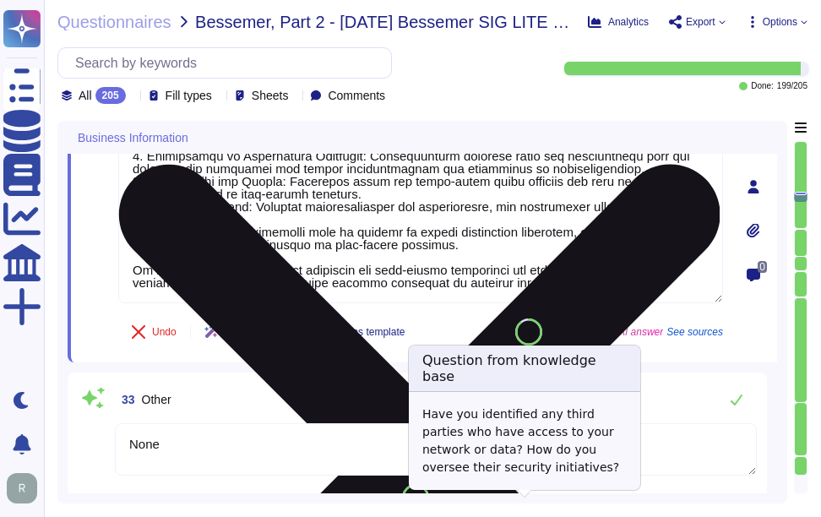
type textarea "Yes. Our GCP offering for [DEMOGRAPHIC_DATA] customers ensures that all custome…"
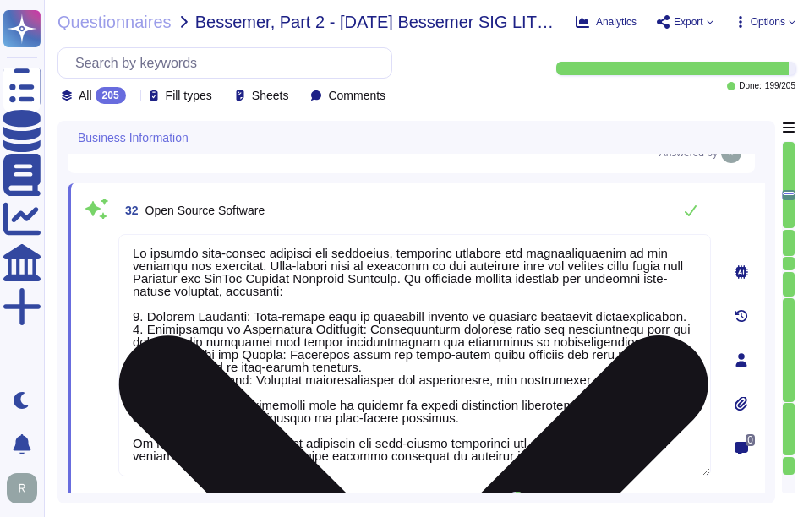
type textarea "Yes. We do develop software internally as part of our services."
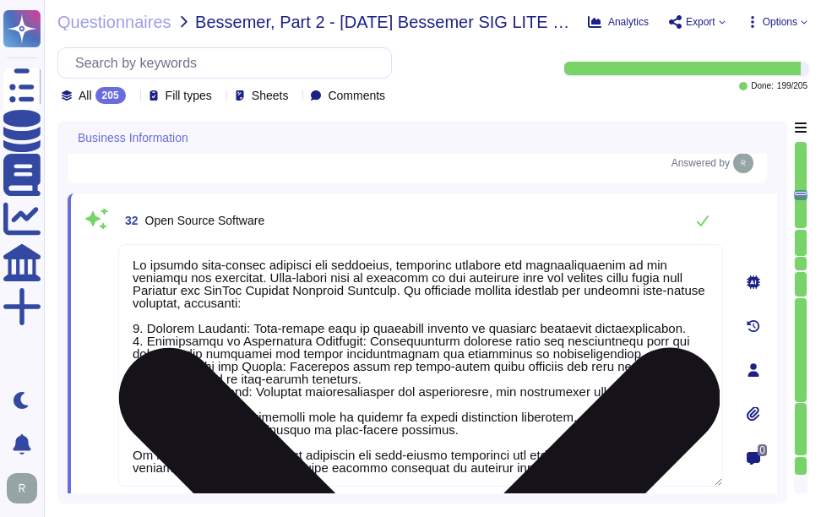
scroll to position [5089, 0]
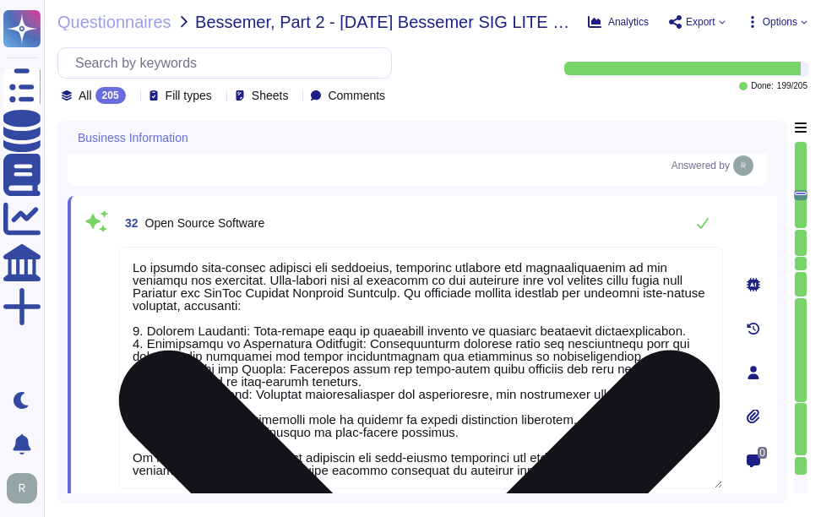
click at [483, 402] on textarea at bounding box center [420, 368] width 605 height 243
paste textarea "in our solutions, and we routinely scan for vulnerabilities in these components…"
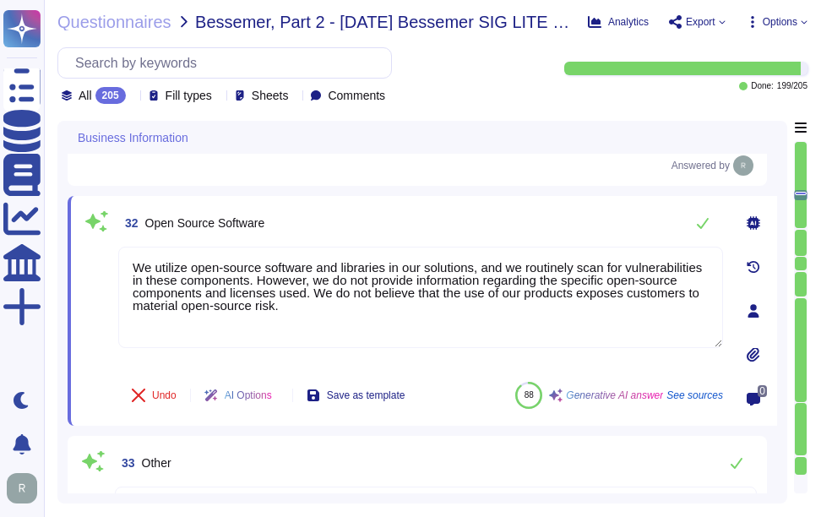
type textarea "We utilize open-source software and libraries in our solutions, and we routinel…"
click at [527, 232] on div "32 Open Source Software" at bounding box center [420, 223] width 605 height 34
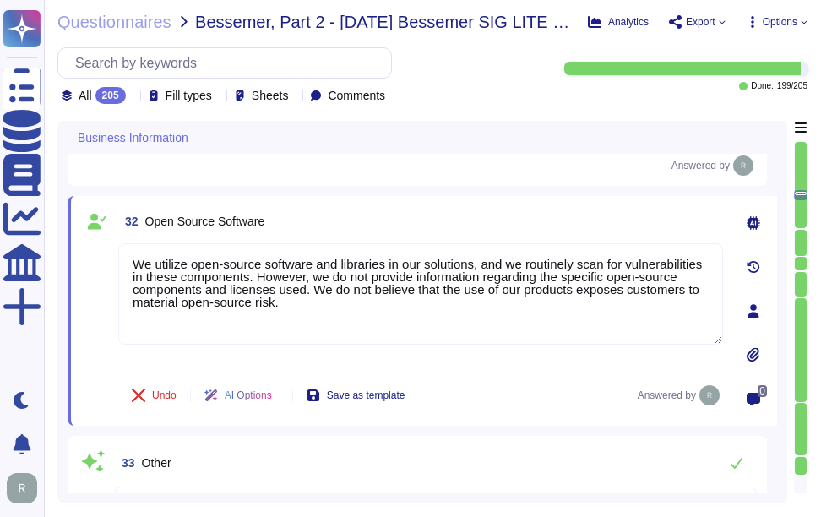
click at [554, 210] on div "32 Open Source Software" at bounding box center [420, 221] width 605 height 30
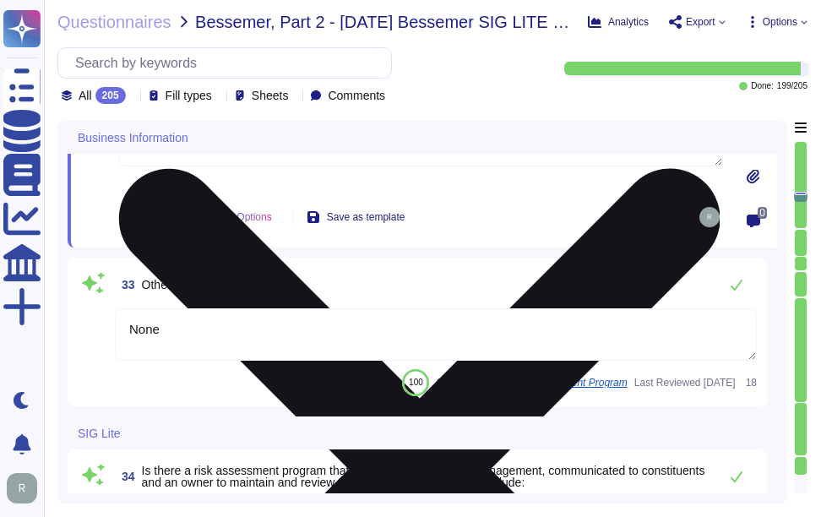
scroll to position [5258, 0]
type textarea "Yes, Sectigo has a formal Risk Management process that includes the identificat…"
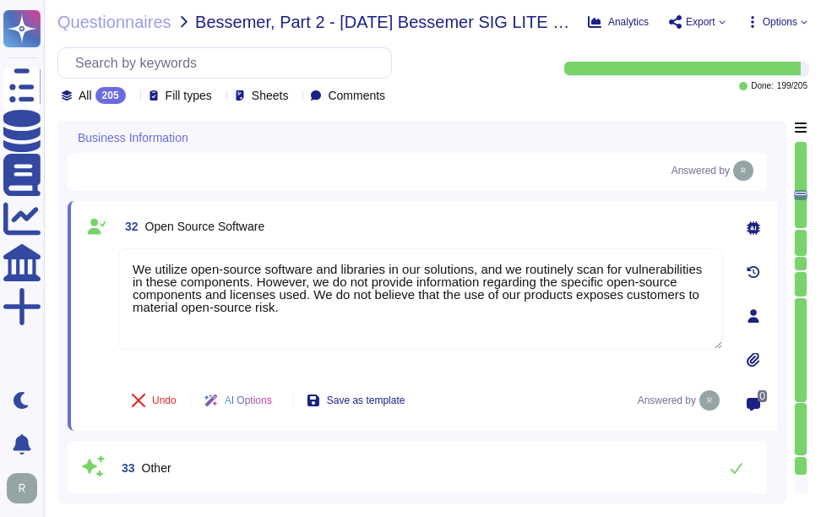
type textarea "Yes. We do develop software internally as part of our services."
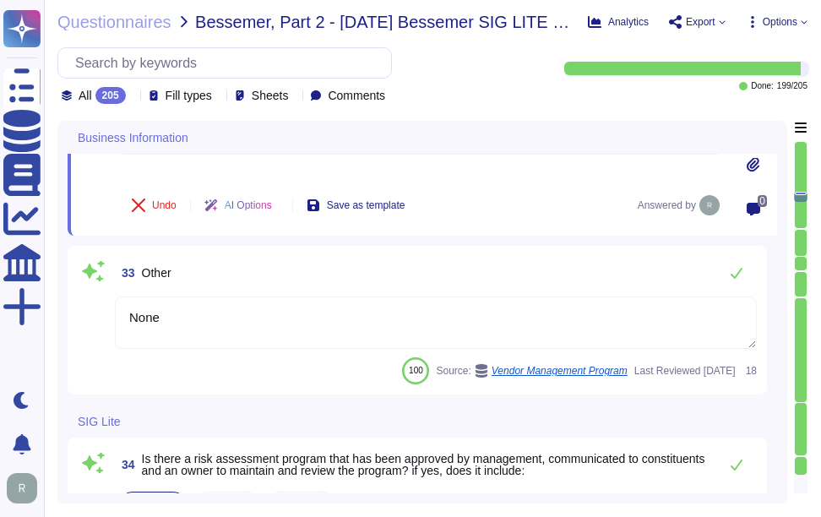
scroll to position [5342, 0]
type textarea "Yes, Sectigo has a formal Risk Management process that includes the identificat…"
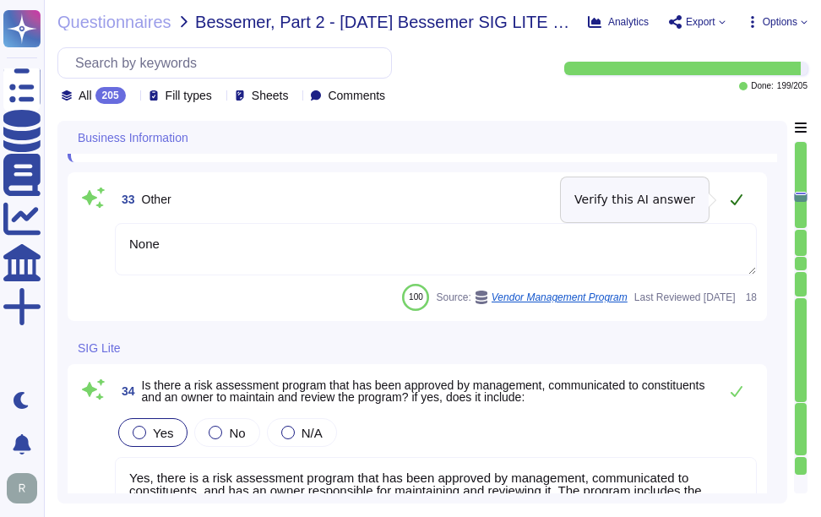
click at [738, 200] on icon at bounding box center [737, 199] width 12 height 11
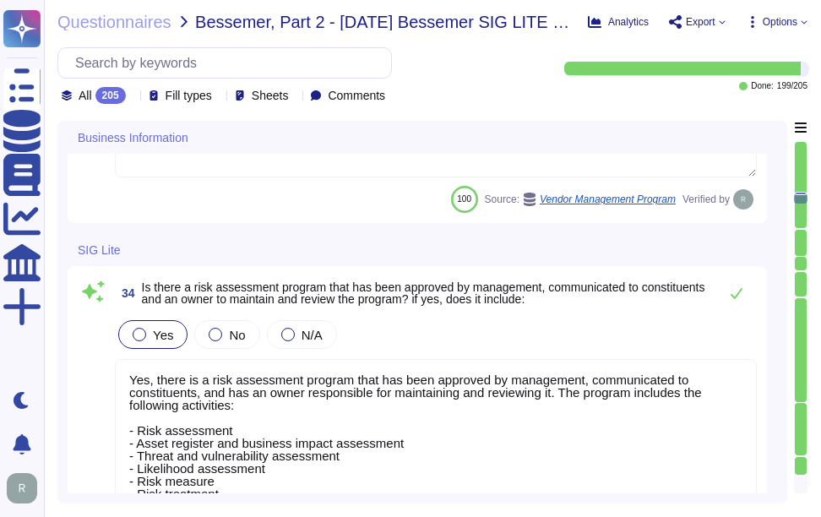
type textarea "Sectigo has a formal Risk Management process that includes assigning an Asset O…"
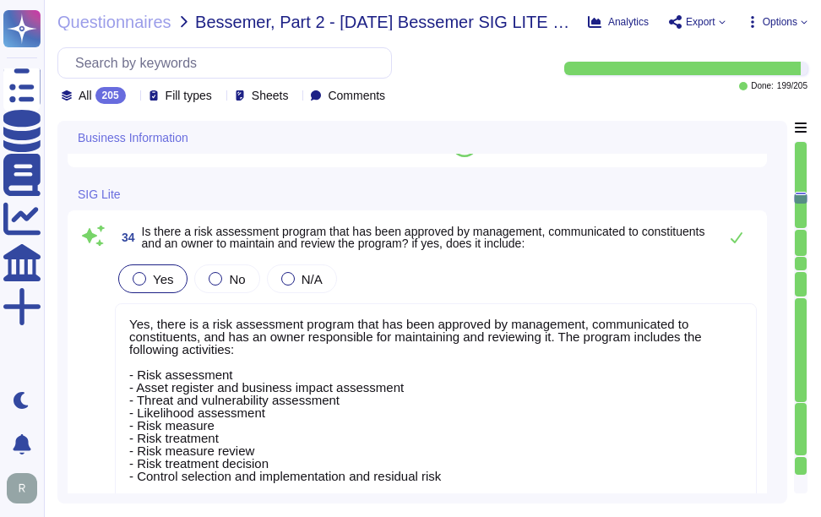
scroll to position [5511, 0]
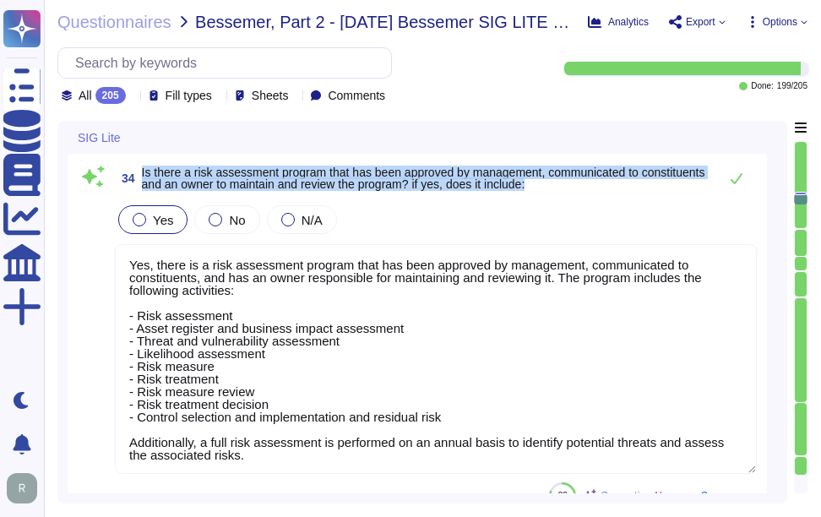
drag, startPoint x: 143, startPoint y: 169, endPoint x: 645, endPoint y: 183, distance: 502.2
click at [645, 183] on span "Is there a risk assessment program that has been approved by management, commun…" at bounding box center [426, 178] width 568 height 24
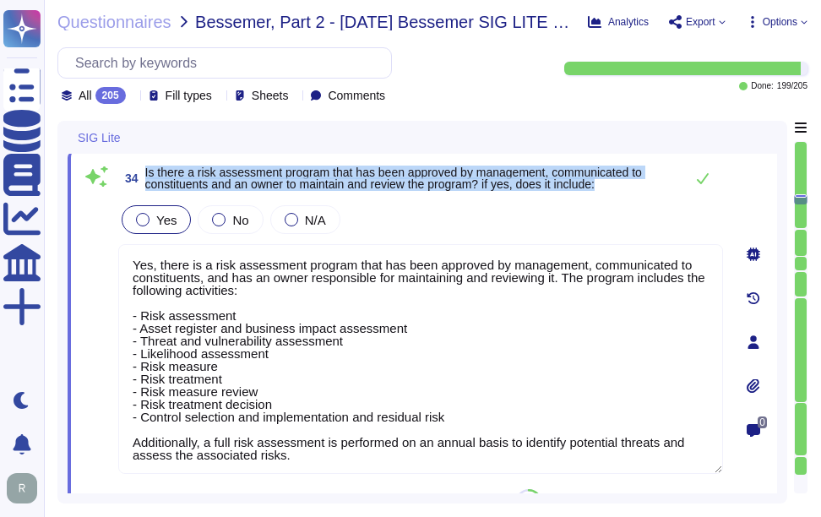
drag, startPoint x: 145, startPoint y: 172, endPoint x: 624, endPoint y: 194, distance: 479.7
click at [624, 194] on div "34 Is there a risk assessment program that has been approved by management, com…" at bounding box center [420, 178] width 605 height 34
click at [155, 173] on span "Is there a risk assessment program that has been approved by management, commun…" at bounding box center [393, 178] width 497 height 25
click at [153, 166] on span "Is there a risk assessment program that has been approved by management, commun…" at bounding box center [393, 178] width 497 height 25
drag, startPoint x: 145, startPoint y: 170, endPoint x: 618, endPoint y: 188, distance: 473.6
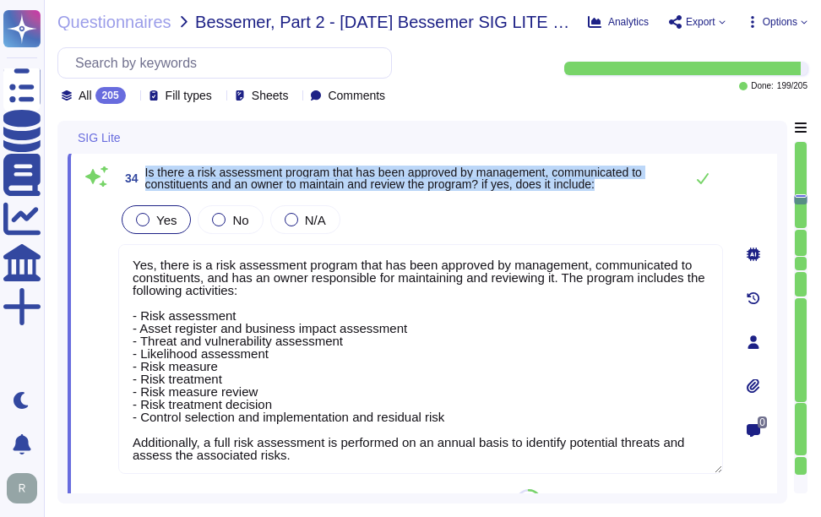
click at [618, 188] on span "34 Is there a risk assessment program that has been approved by management, com…" at bounding box center [397, 178] width 558 height 30
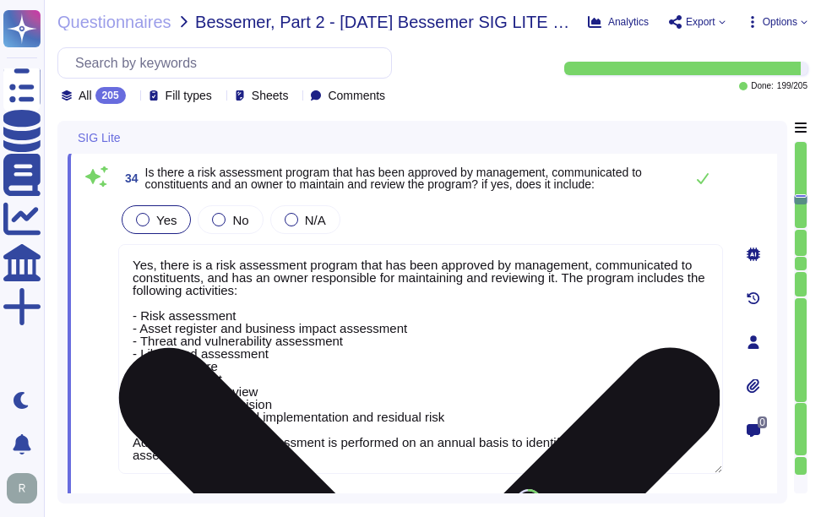
click at [369, 377] on textarea "Yes, there is a risk assessment program that has been approved by management, c…" at bounding box center [420, 359] width 605 height 230
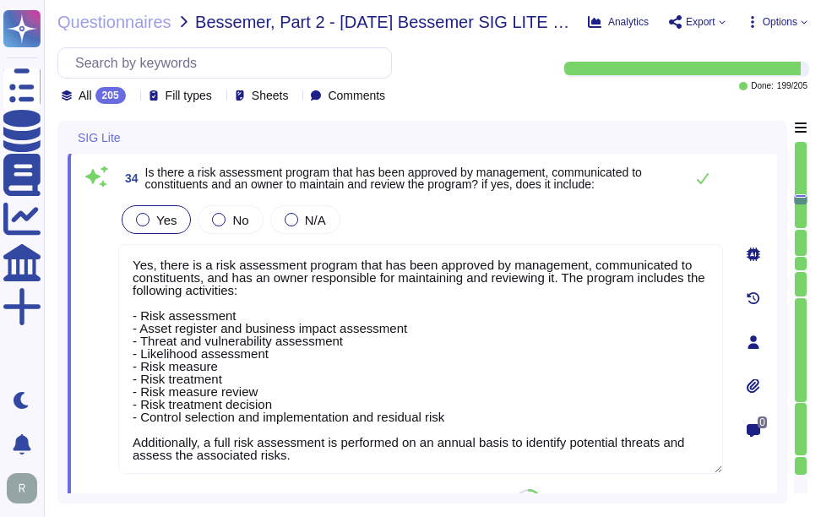
click at [526, 226] on div "Yes No N/A" at bounding box center [420, 219] width 605 height 35
click at [698, 180] on icon at bounding box center [703, 178] width 12 height 11
click at [702, 179] on icon at bounding box center [703, 179] width 14 height 14
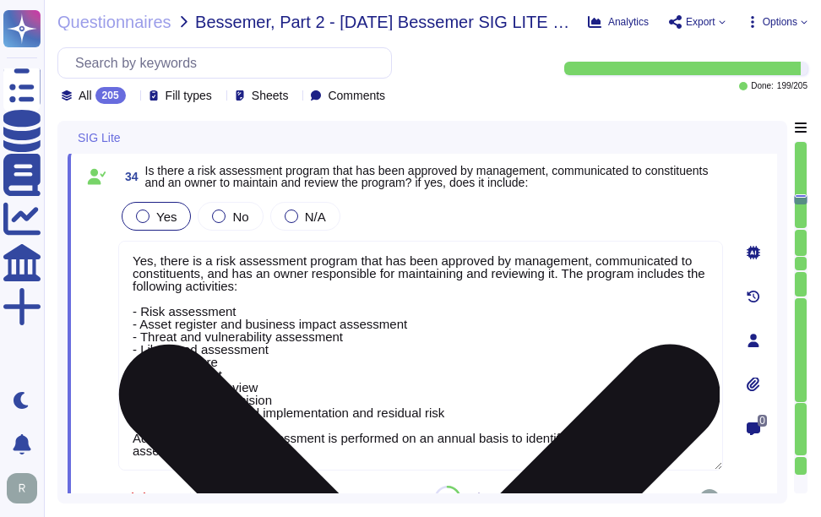
scroll to position [2, 0]
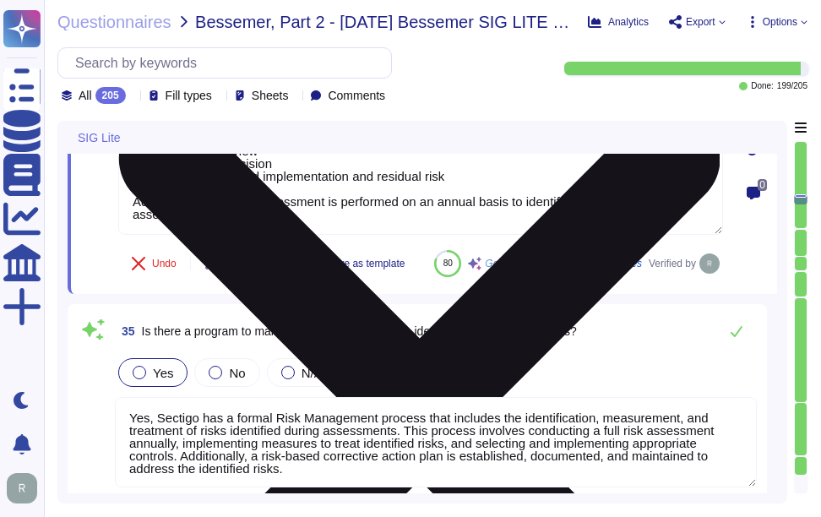
type textarea "Yes, our organization has a formal risk management process that includes the ma…"
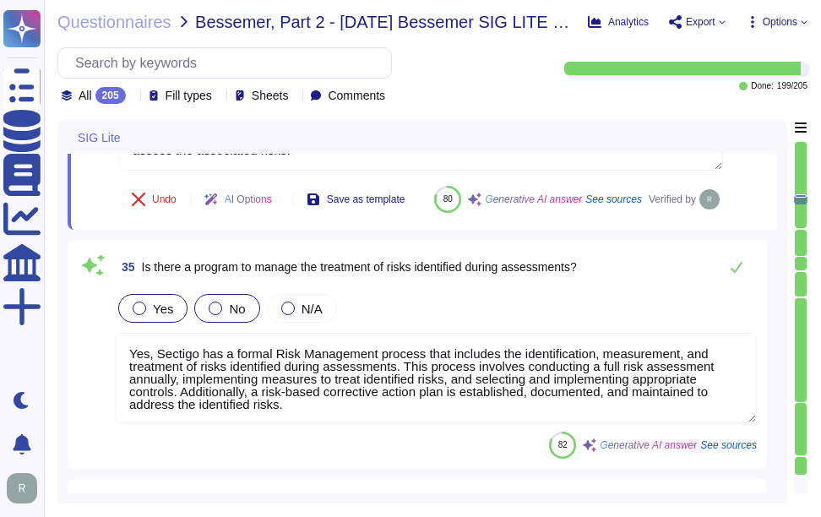
scroll to position [5849, 0]
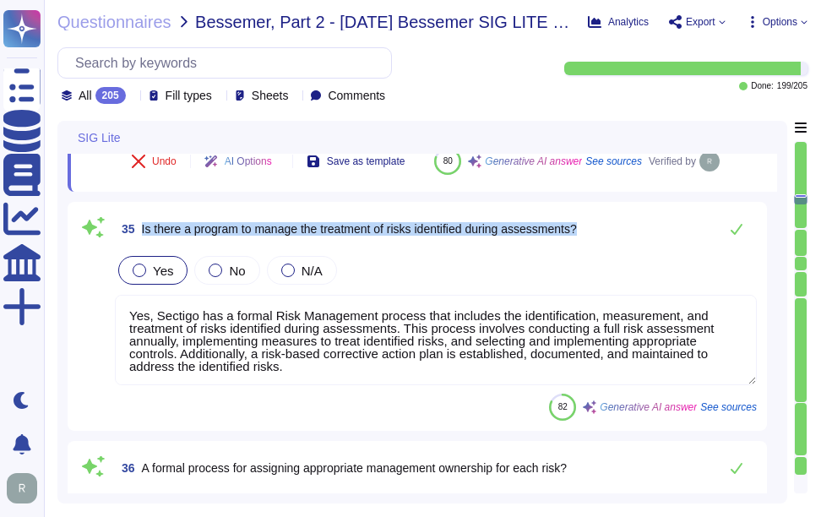
drag, startPoint x: 141, startPoint y: 267, endPoint x: 604, endPoint y: 273, distance: 463.2
click at [604, 246] on div "35 Is there a program to manage the treatment of risks identified during assess…" at bounding box center [436, 229] width 642 height 34
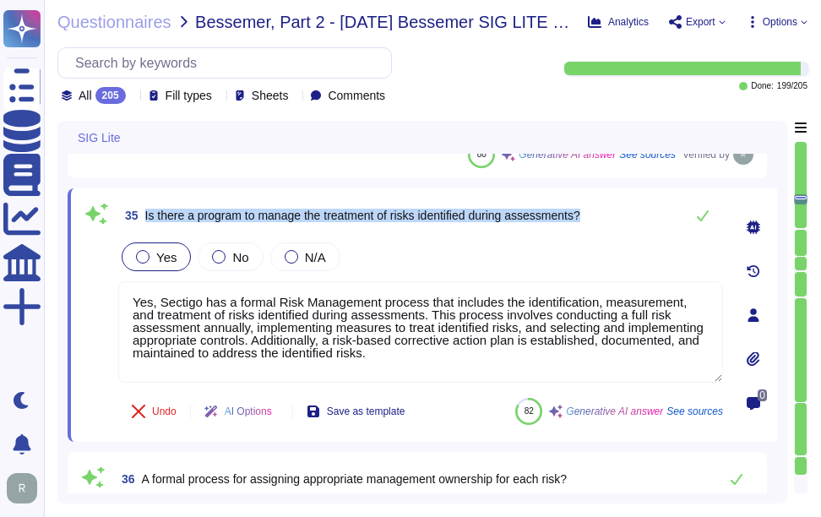
drag, startPoint x: 146, startPoint y: 215, endPoint x: 656, endPoint y: 219, distance: 509.6
click at [656, 219] on div "35 Is there a program to manage the treatment of risks identified during assess…" at bounding box center [420, 216] width 605 height 34
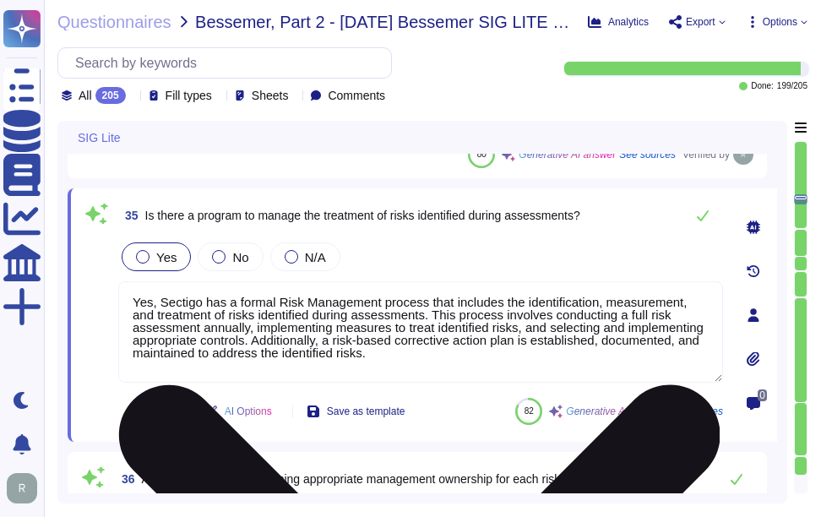
click at [431, 344] on textarea "Yes, Sectigo has a formal Risk Management process that includes the identificat…" at bounding box center [420, 331] width 605 height 101
paste textarea "The organization has a defined process to manage risk response and treatment, e…"
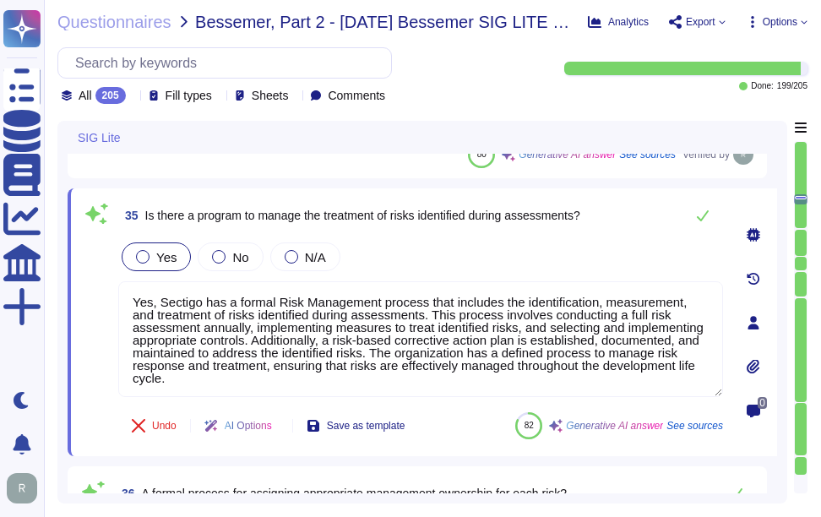
click at [490, 248] on div "Yes No N/A" at bounding box center [420, 256] width 605 height 35
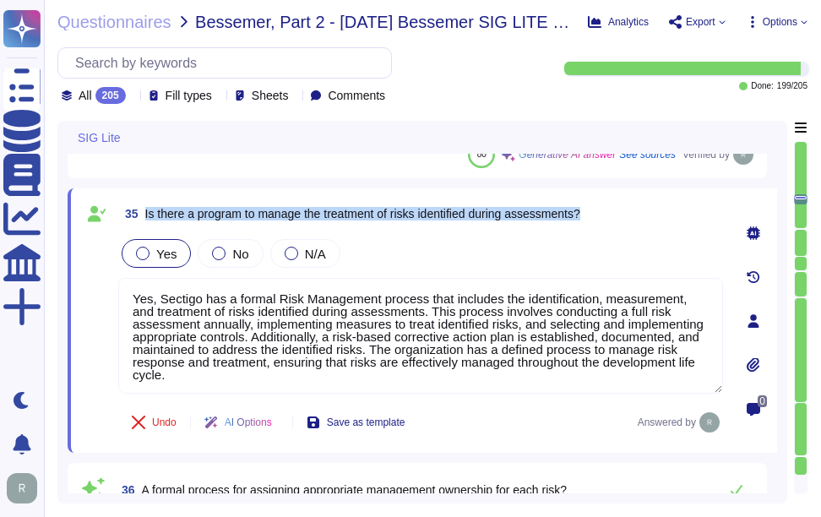
drag, startPoint x: 145, startPoint y: 214, endPoint x: 633, endPoint y: 206, distance: 487.7
click at [633, 206] on div "35 Is there a program to manage the treatment of risks identified during assess…" at bounding box center [420, 214] width 605 height 30
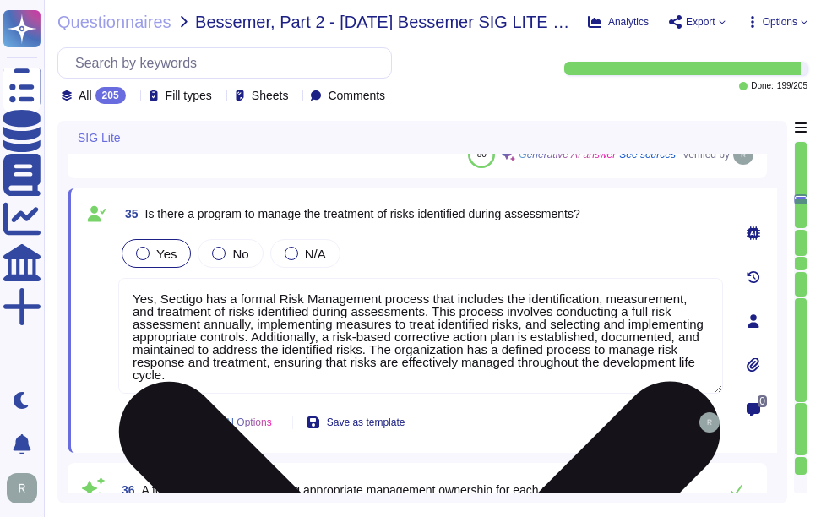
click at [451, 367] on textarea "Yes, Sectigo has a formal Risk Management process that includes the identificat…" at bounding box center [420, 336] width 605 height 116
paste textarea "program ensures"
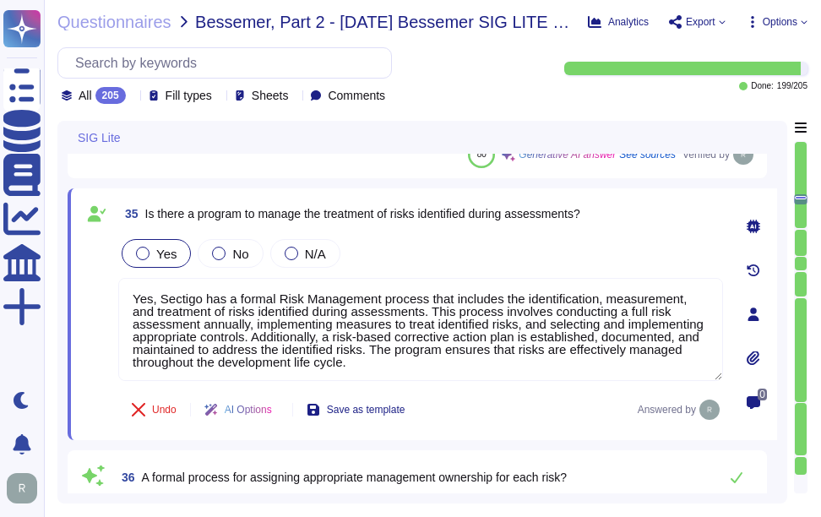
type textarea "Yes, Sectigo has a formal Risk Management process that includes the identificat…"
click at [475, 265] on div "Yes No N/A" at bounding box center [420, 253] width 605 height 35
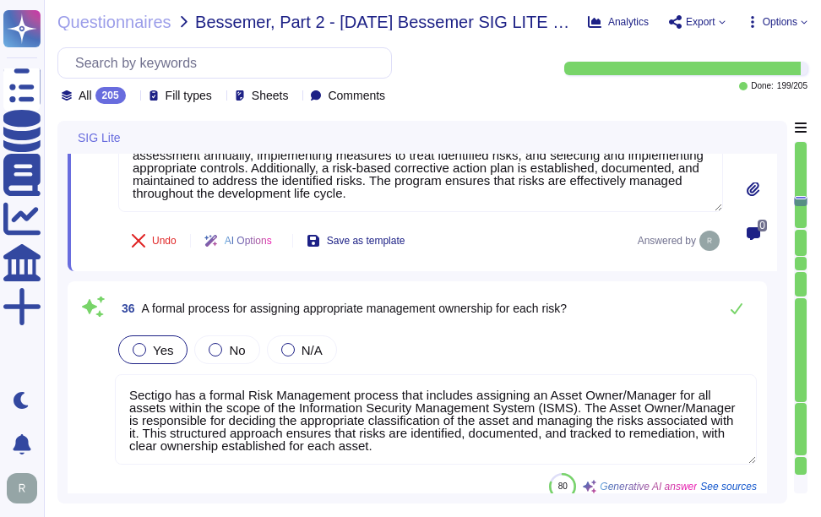
type textarea "Yes, we have a formal process and procedures in place for tracking the status o…"
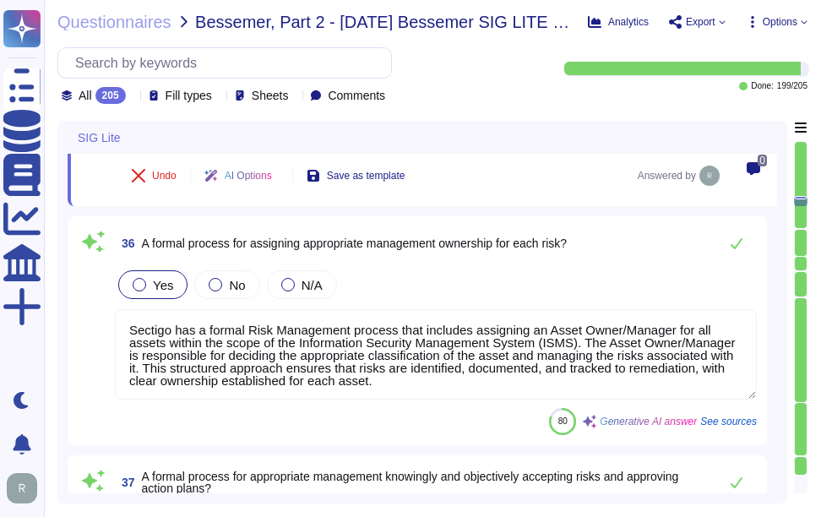
scroll to position [6103, 0]
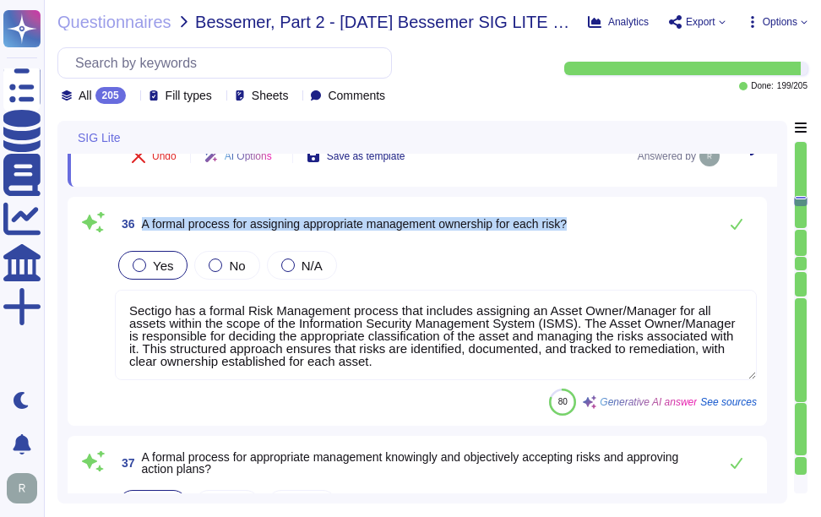
drag, startPoint x: 142, startPoint y: 221, endPoint x: 585, endPoint y: 229, distance: 442.9
click at [585, 229] on div "36 A formal process for assigning appropriate management ownership for each ris…" at bounding box center [436, 224] width 642 height 34
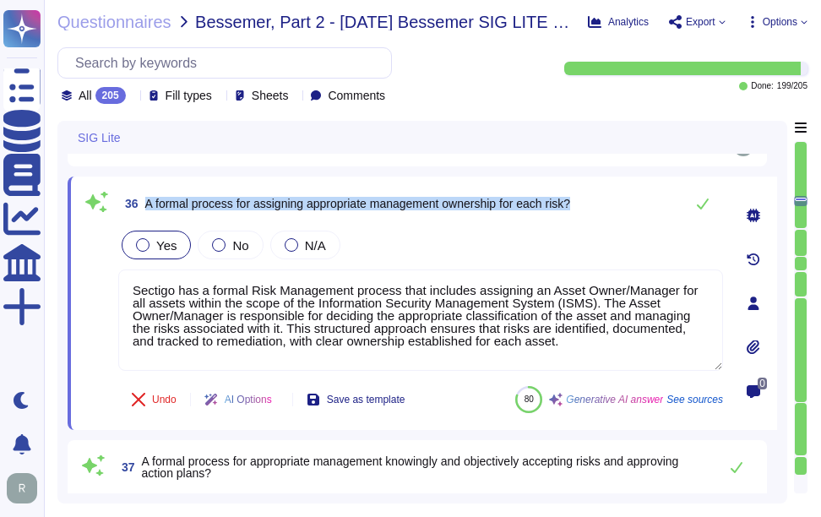
type textarea "Yes, we have a formal process and procedures in place for tracking the status o…"
drag, startPoint x: 144, startPoint y: 204, endPoint x: 548, endPoint y: 224, distance: 404.5
click at [548, 224] on div "36 A formal process for assigning appropriate management ownership for each ris…" at bounding box center [402, 303] width 642 height 233
click at [330, 216] on span "36 A formal process for assigning appropriate management ownership for each ris…" at bounding box center [344, 203] width 452 height 30
drag, startPoint x: 148, startPoint y: 205, endPoint x: 591, endPoint y: 213, distance: 442.9
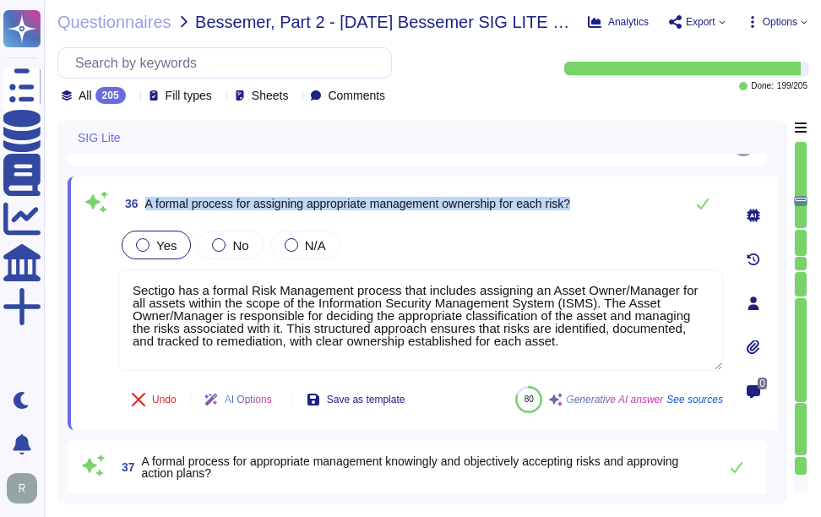
click at [591, 213] on div "36 A formal process for assigning appropriate management ownership for each ris…" at bounding box center [420, 204] width 605 height 34
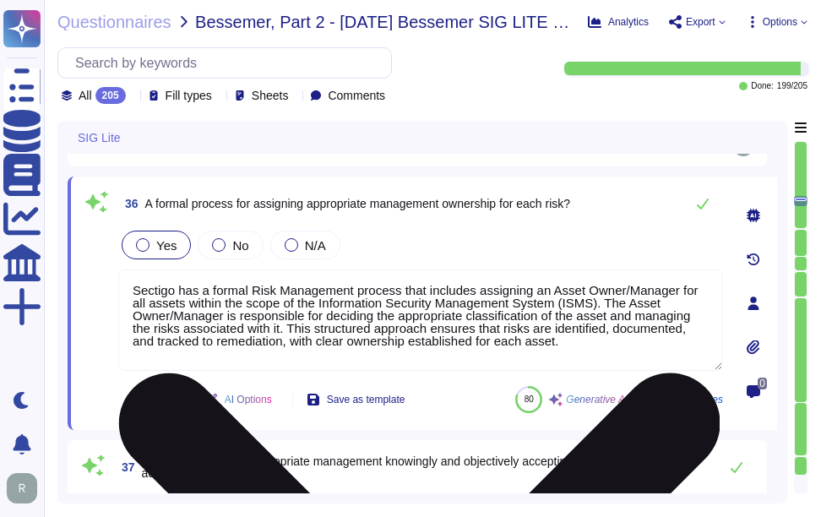
click at [434, 352] on textarea "Sectigo has a formal Risk Management process that includes assigning an Asset O…" at bounding box center [420, 320] width 605 height 101
paste textarea "ized risk governance plan that includes a comprehensive risk management program…"
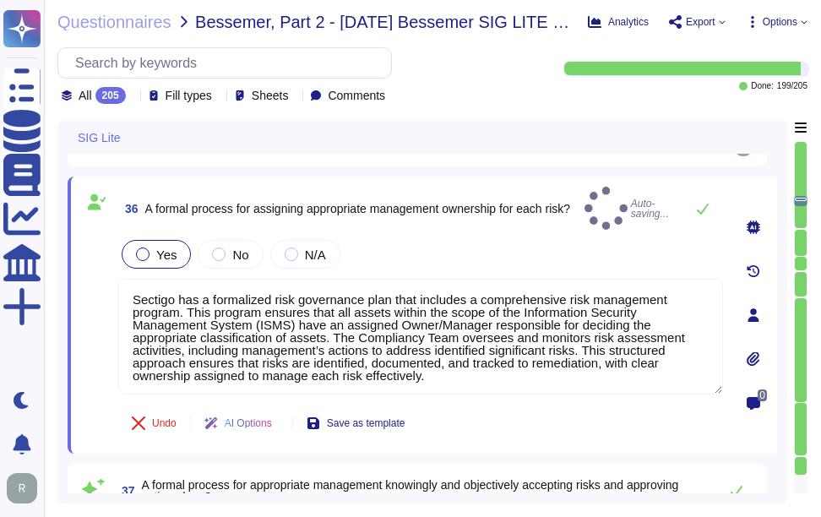
type textarea "Sectigo has a formalized risk governance plan that includes a comprehensive ris…"
click at [475, 237] on div "Yes No N/A" at bounding box center [420, 254] width 605 height 35
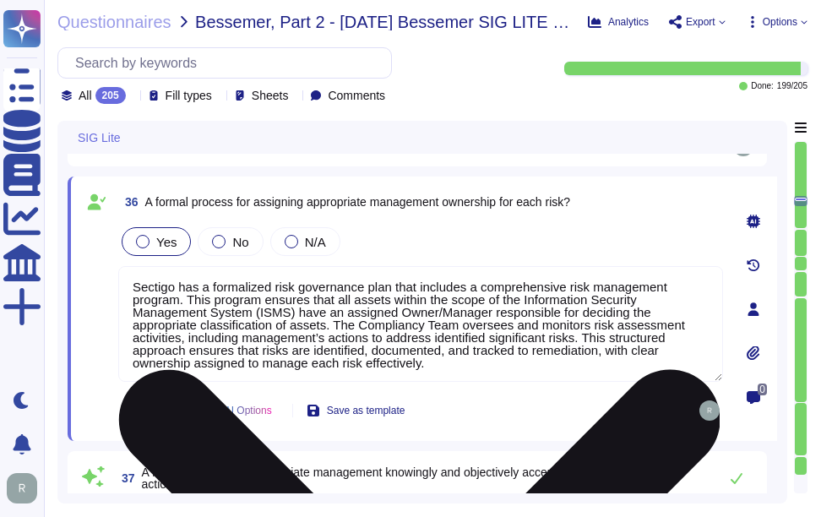
scroll to position [2, 0]
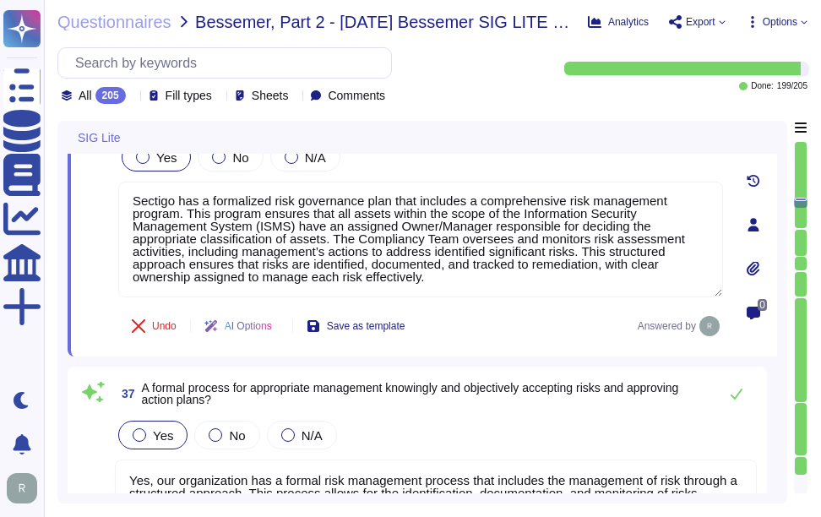
type textarea "Our organization has established a comprehensive risk management program that i…"
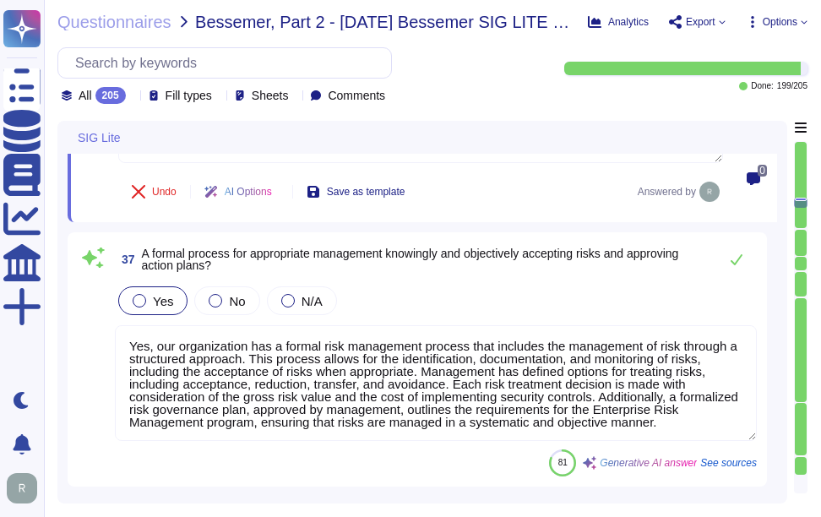
scroll to position [6356, 0]
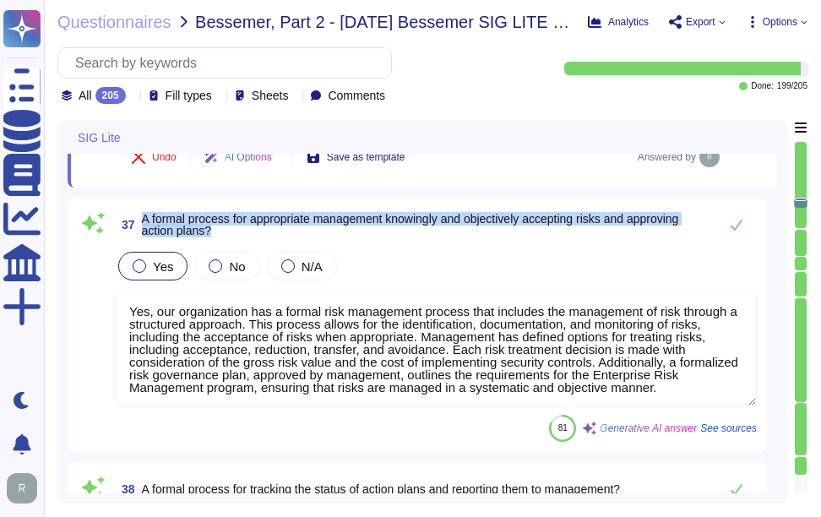
drag, startPoint x: 142, startPoint y: 217, endPoint x: 253, endPoint y: 238, distance: 112.7
click at [253, 237] on span "A formal process for appropriate management knowingly and objectively accepting…" at bounding box center [426, 225] width 568 height 24
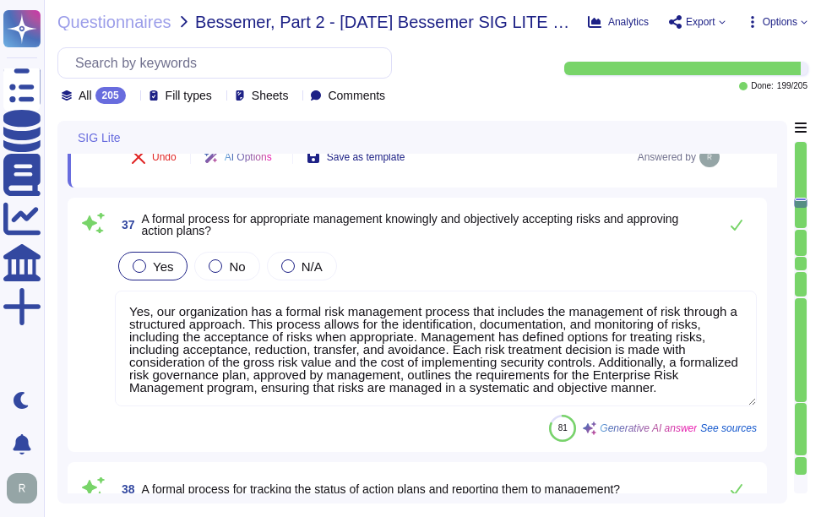
scroll to position [0, 0]
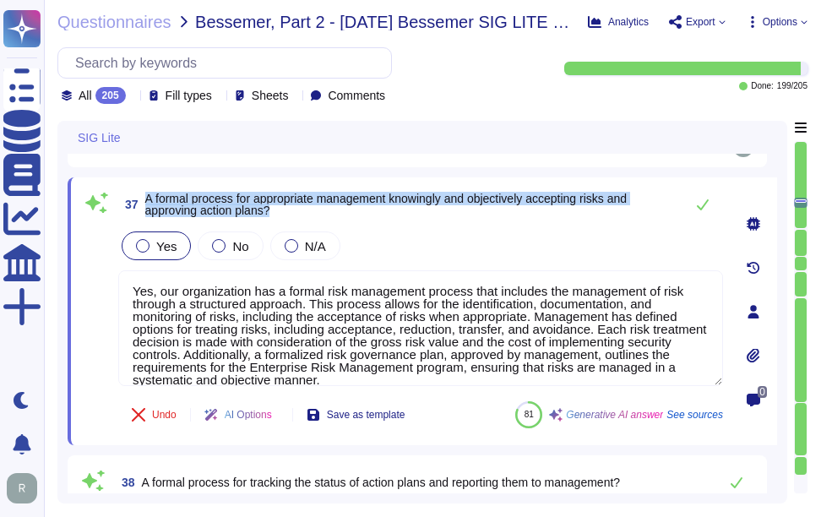
drag, startPoint x: 146, startPoint y: 205, endPoint x: 297, endPoint y: 224, distance: 151.6
click at [297, 220] on span "37 A formal process for appropriate management knowingly and objectively accept…" at bounding box center [397, 204] width 558 height 30
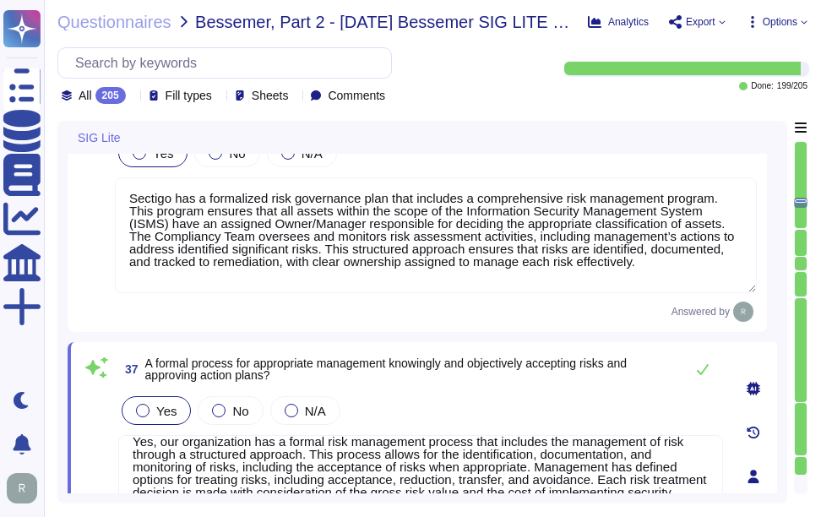
scroll to position [6095, 0]
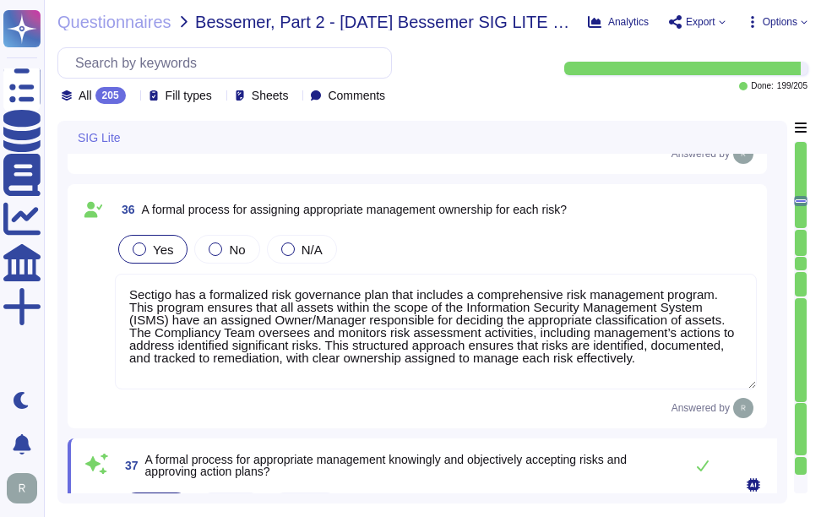
click at [498, 230] on div "36 A formal process for assigning appropriate management ownership for each ris…" at bounding box center [417, 306] width 679 height 224
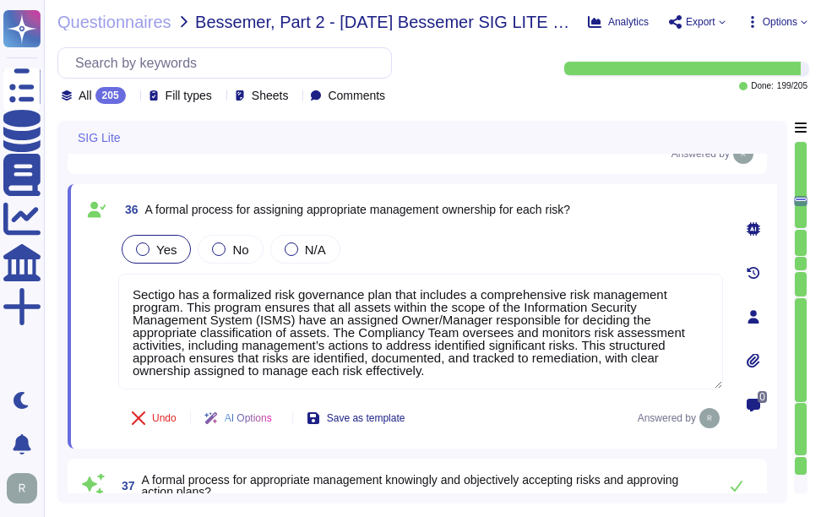
click at [452, 243] on div "Yes No N/A" at bounding box center [420, 249] width 605 height 35
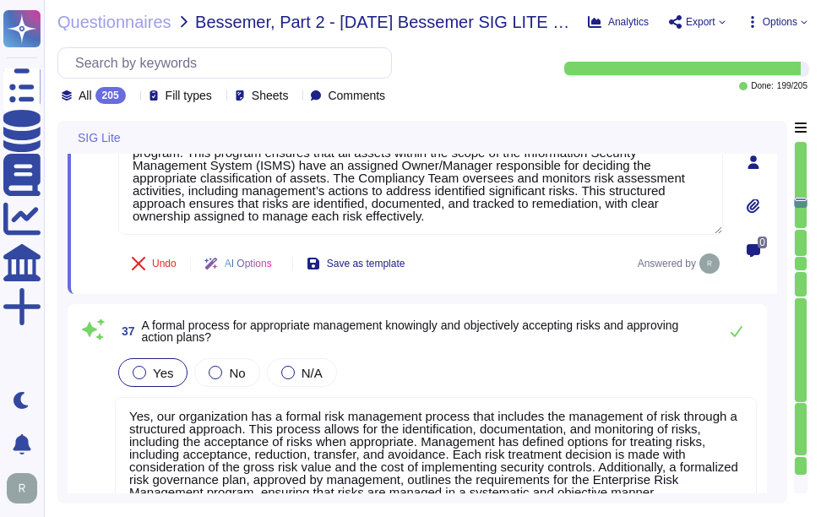
scroll to position [6264, 0]
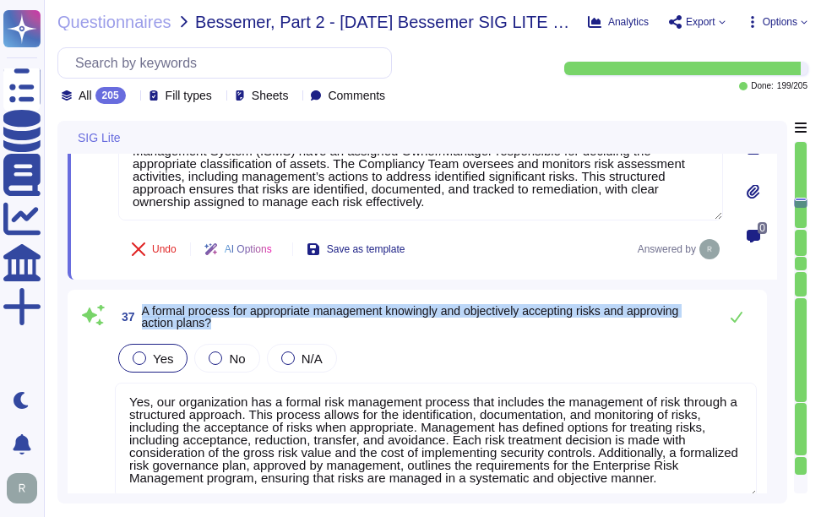
drag, startPoint x: 144, startPoint y: 312, endPoint x: 224, endPoint y: 327, distance: 81.7
click at [224, 327] on span "A formal process for appropriate management knowingly and objectively accepting…" at bounding box center [426, 317] width 568 height 24
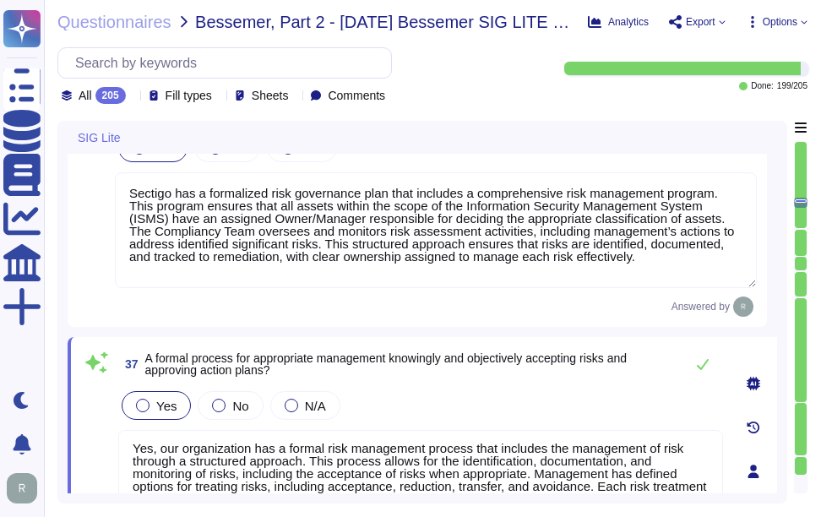
scroll to position [6095, 0]
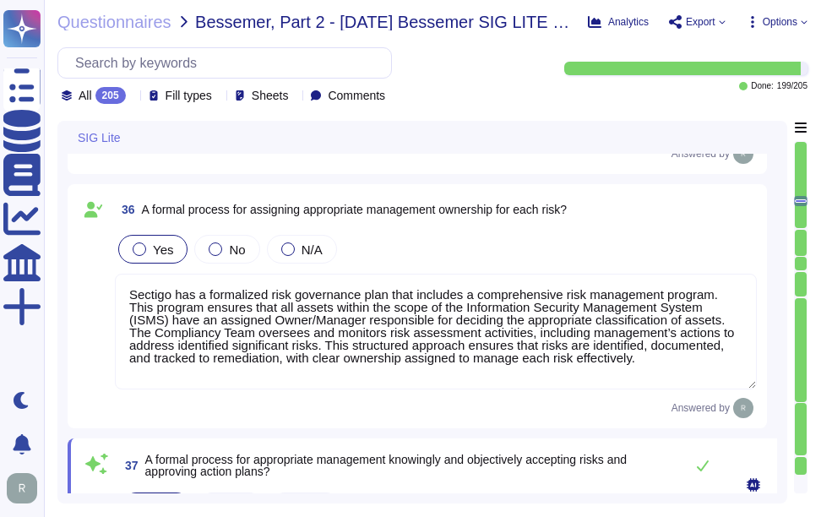
click at [570, 242] on div "Yes No N/A" at bounding box center [436, 249] width 642 height 35
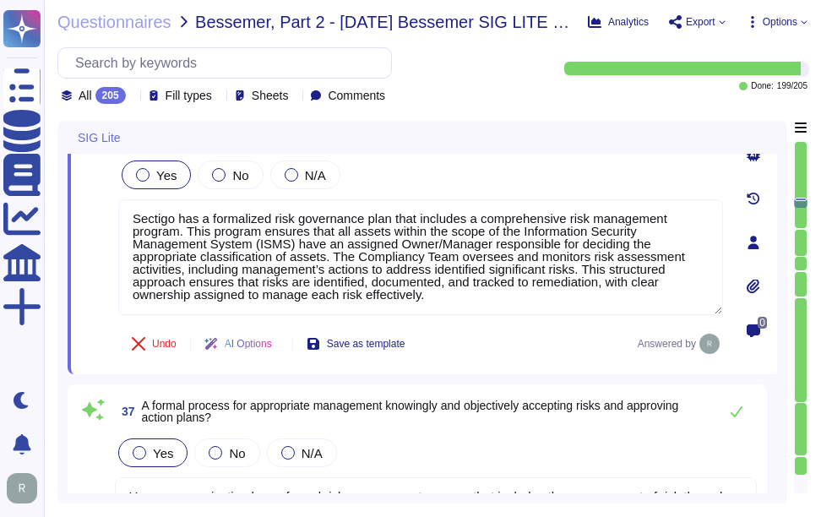
scroll to position [6264, 0]
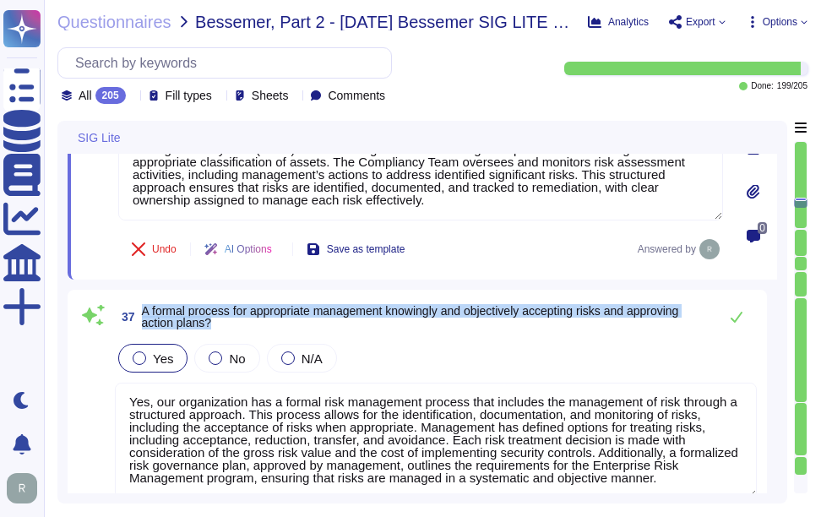
drag, startPoint x: 143, startPoint y: 313, endPoint x: 233, endPoint y: 323, distance: 91.0
click at [233, 323] on span "A formal process for appropriate management knowingly and objectively accepting…" at bounding box center [426, 317] width 568 height 24
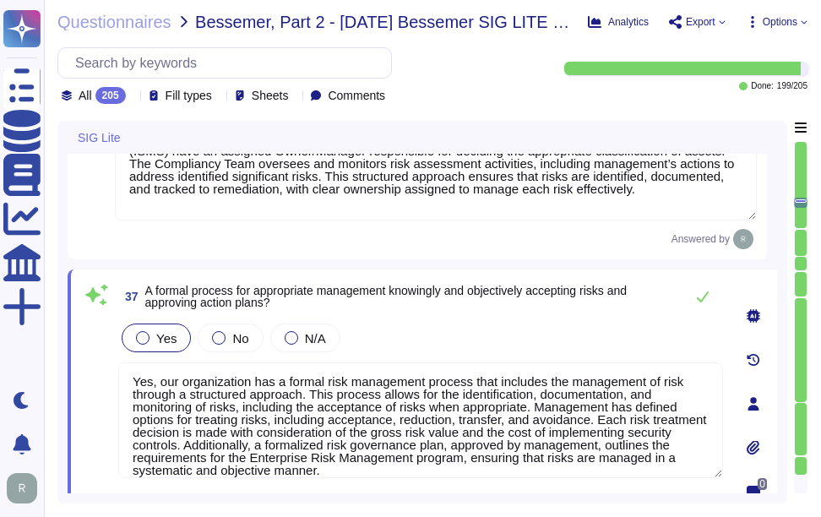
scroll to position [0, 0]
click at [143, 296] on span "37 A formal process for appropriate management knowingly and objectively accept…" at bounding box center [397, 296] width 558 height 30
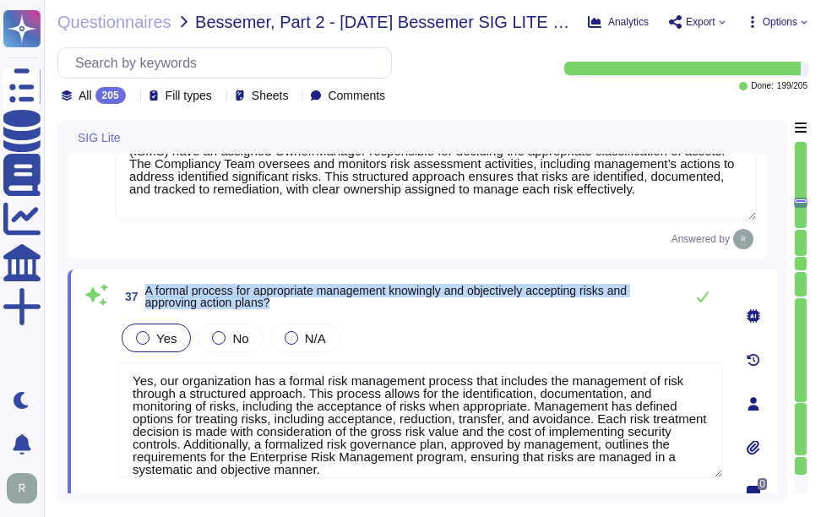
drag, startPoint x: 144, startPoint y: 294, endPoint x: 297, endPoint y: 306, distance: 153.4
click at [297, 306] on span "37 A formal process for appropriate management knowingly and objectively accept…" at bounding box center [397, 296] width 558 height 30
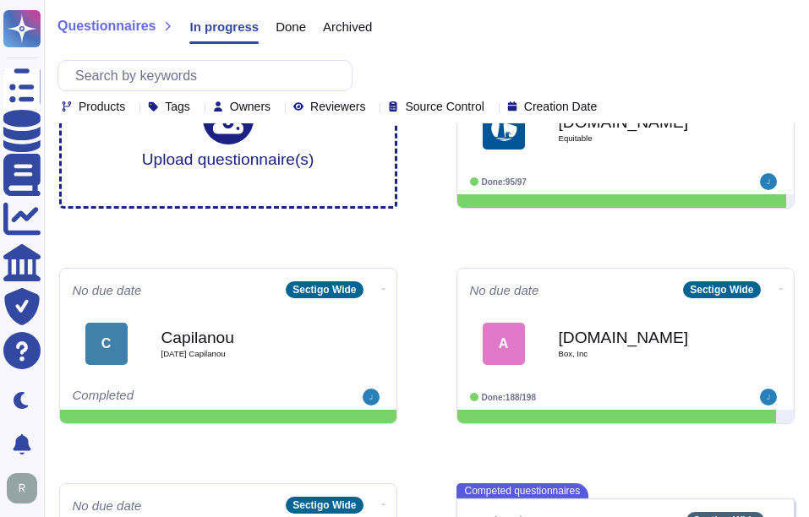
scroll to position [221, 0]
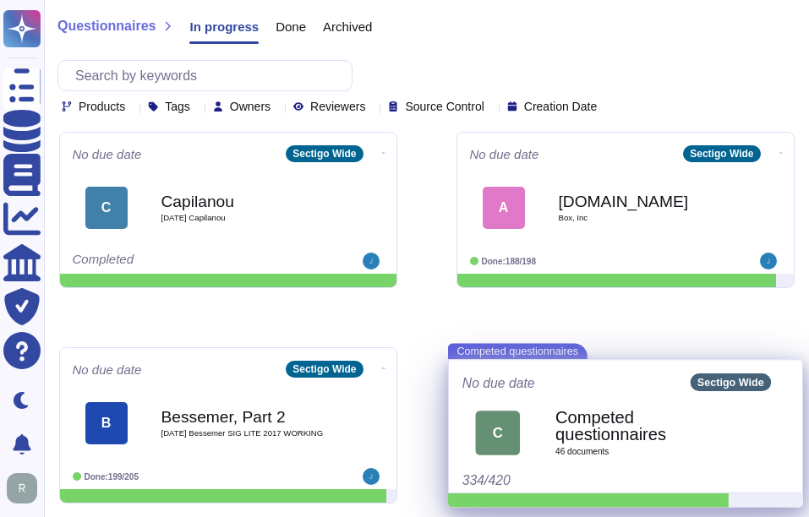
click at [634, 435] on b "Competed questionnaires" at bounding box center [643, 426] width 177 height 34
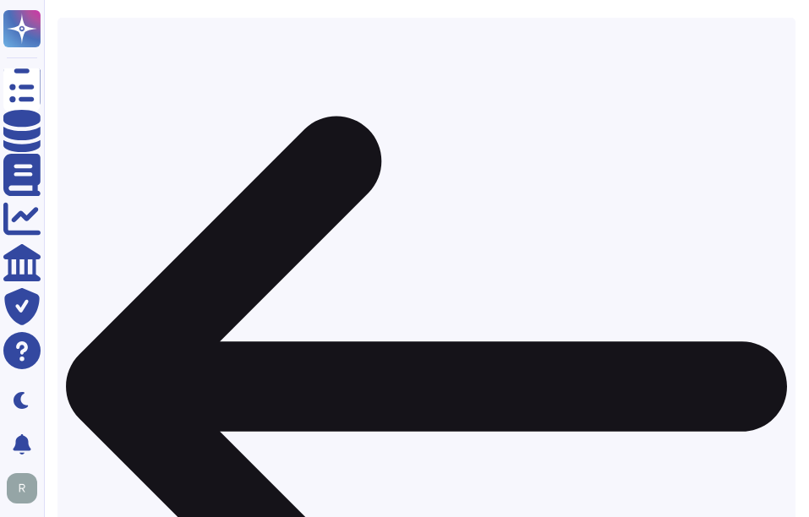
scroll to position [229, 0]
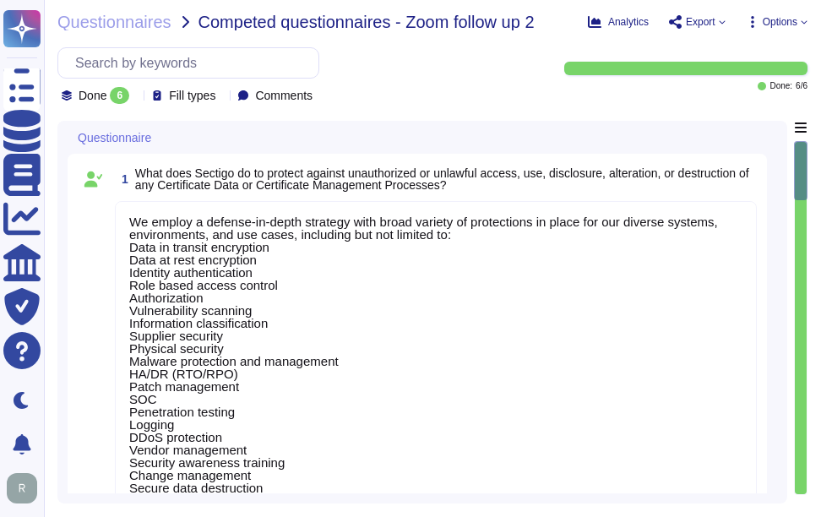
type textarea "We employ a defense-in-depth strategy with broad variety of protections in plac…"
type textarea "For our corporate environment we use Office 365 Defender. We are expanding SIEM…"
type textarea "We stream data out of the CA environment into our secondary data center. We hav…"
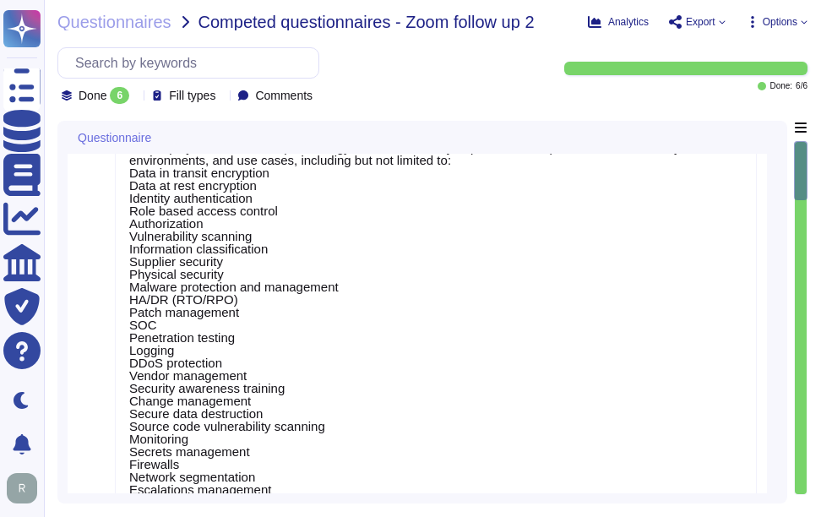
type textarea "We conduct risk assessments across all aspects of our business, covering a grea…"
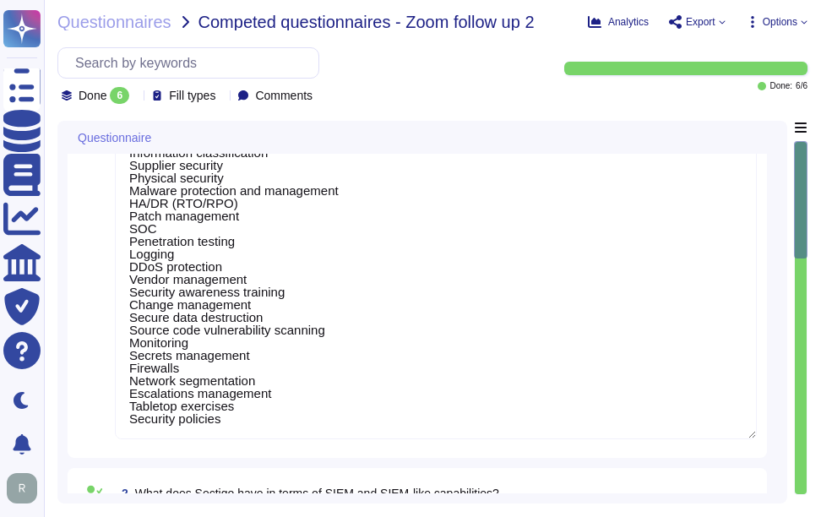
type textarea "Yes."
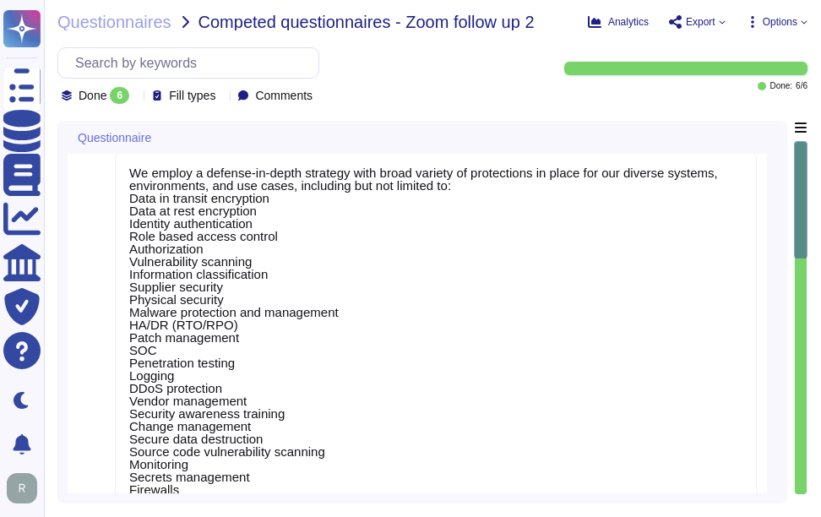
scroll to position [0, 0]
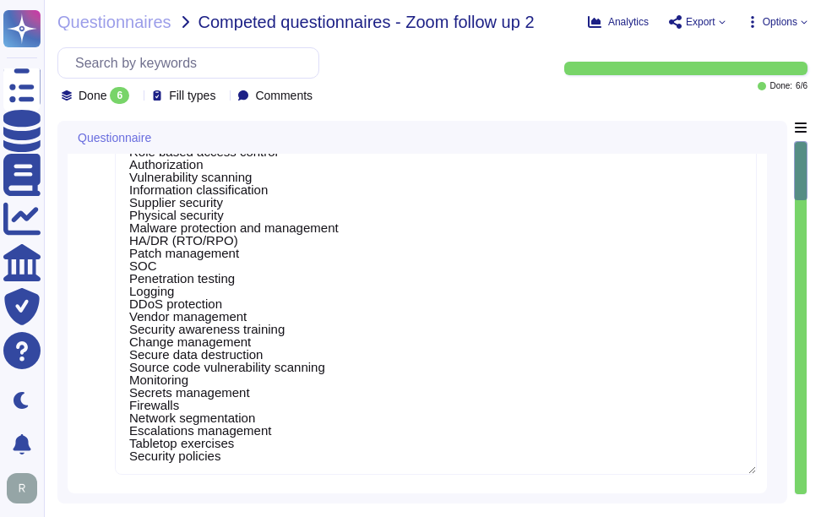
type textarea "We conduct risk assessments across all aspects of our business, covering a grea…"
type textarea "Yes."
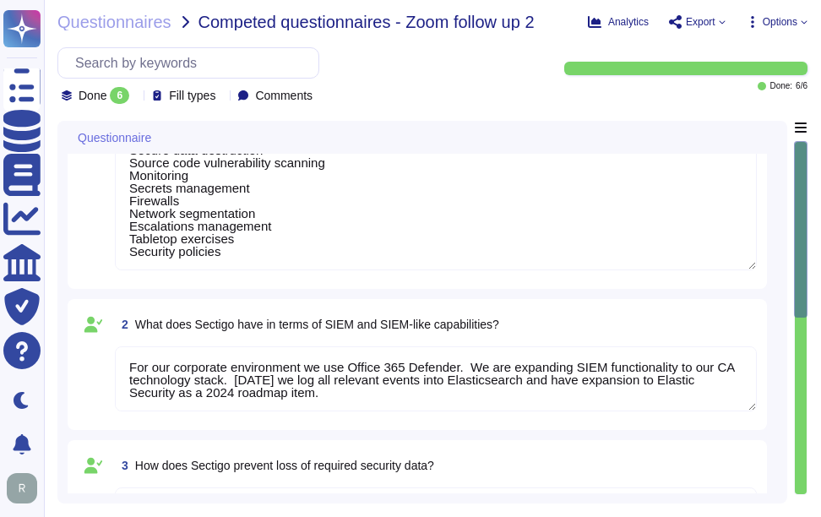
type textarea "Yes."
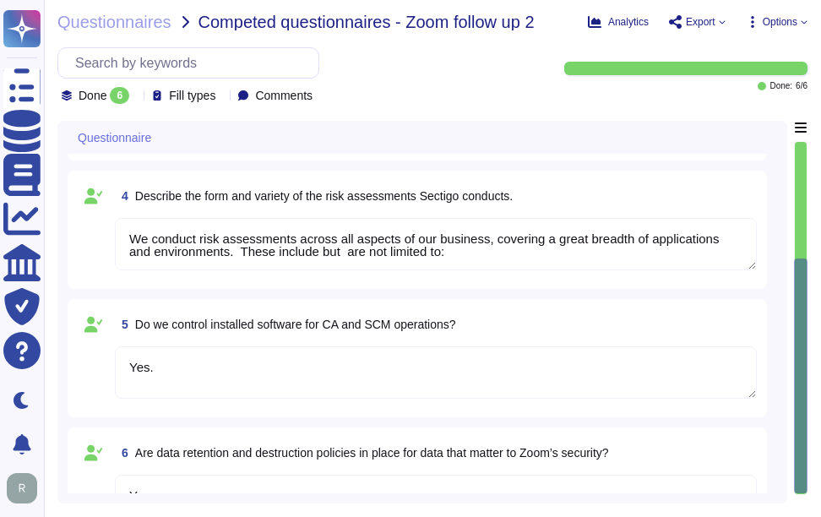
scroll to position [789, 0]
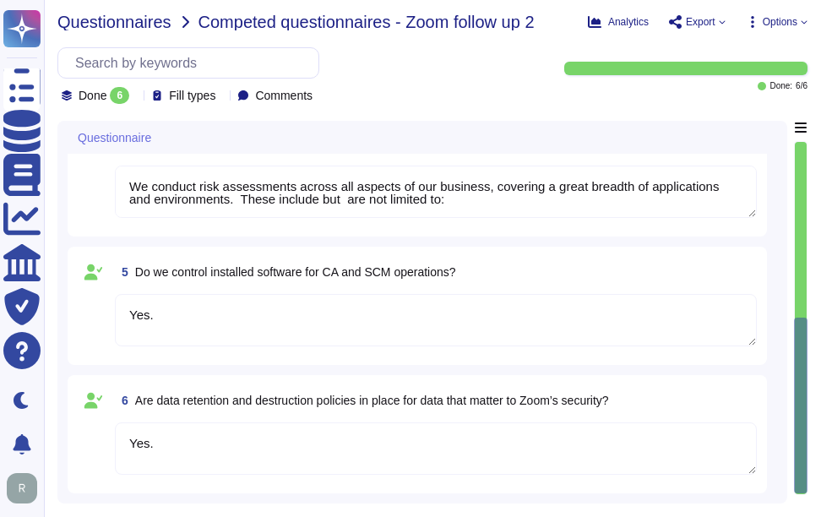
click at [126, 24] on span "Questionnaires" at bounding box center [114, 22] width 114 height 17
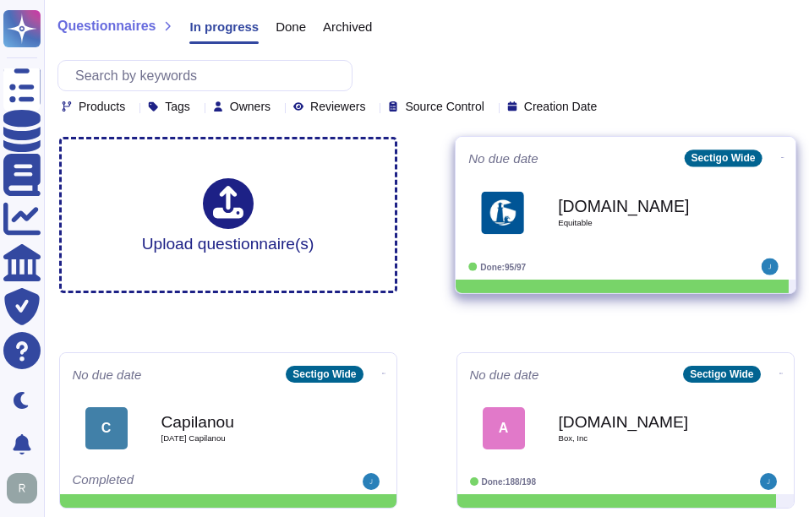
click at [618, 223] on span "Equitable" at bounding box center [643, 223] width 171 height 8
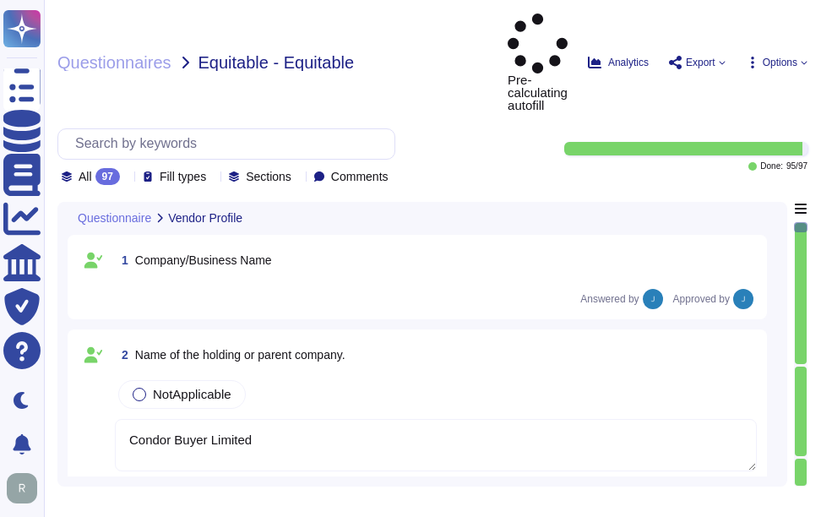
type textarea "Condor Buyer Limited"
type textarea "Sectigo is a leading provider of digital identity solutions and automated Certi…"
type textarea "Since 1998"
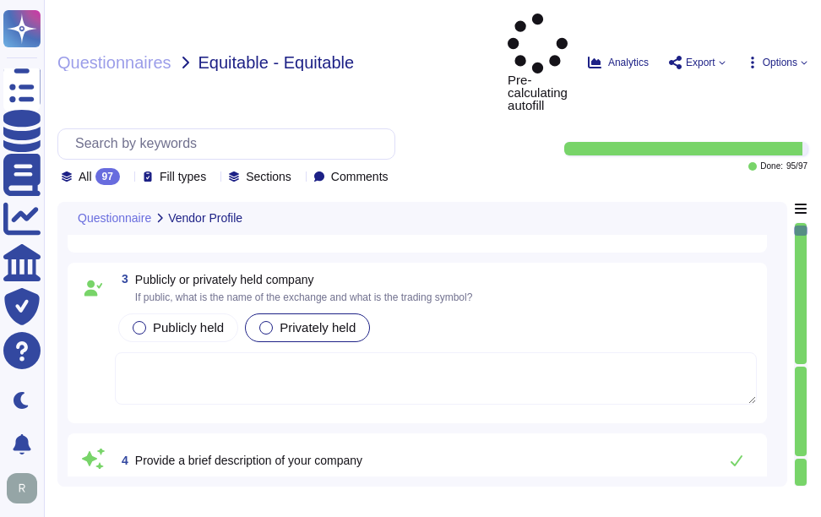
type textarea "Our organization currently has over 500 employees. We have more than 700,000 cu…"
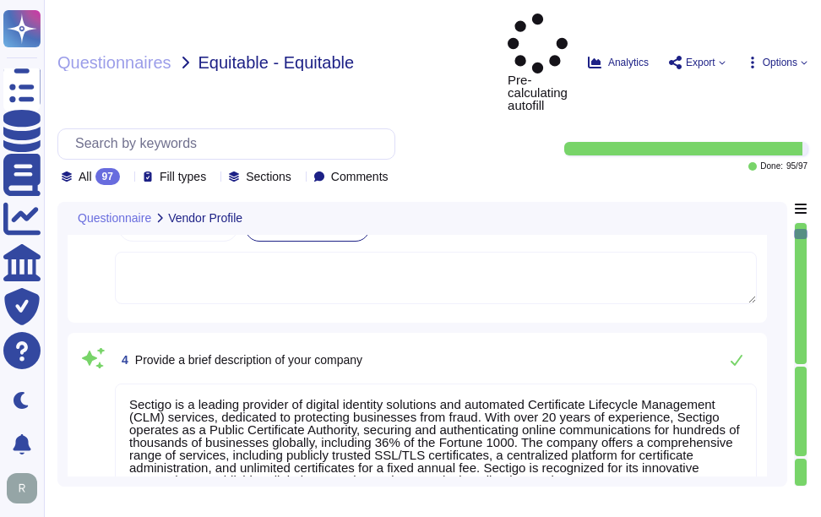
type textarea "The DUN & BRADSTREET (D&B) Number for Sectigo is 220567130."
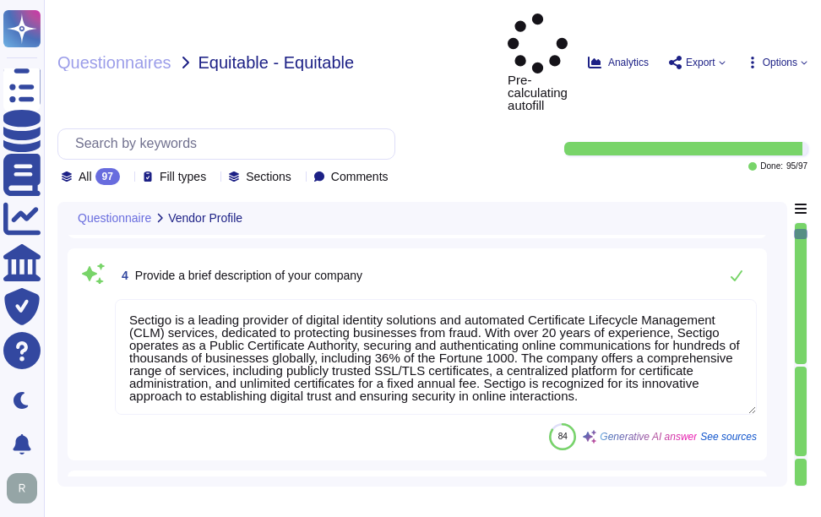
type textarea "Our organization currently has over 500 employees. We have more than 700,000 cu…"
type textarea "The DUN & BRADSTREET (D&B) Number for Sectigo is 220567130."
type textarea "Our organization currently has over 500 employees. We have more than 700,000 cu…"
type textarea "The DUN & BRADSTREET (D&B) Number for Sectigo is 220567130."
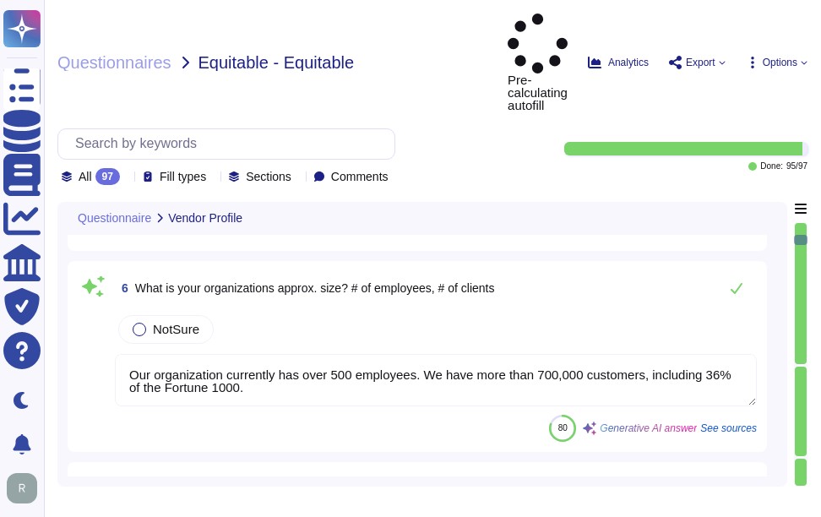
scroll to position [2, 0]
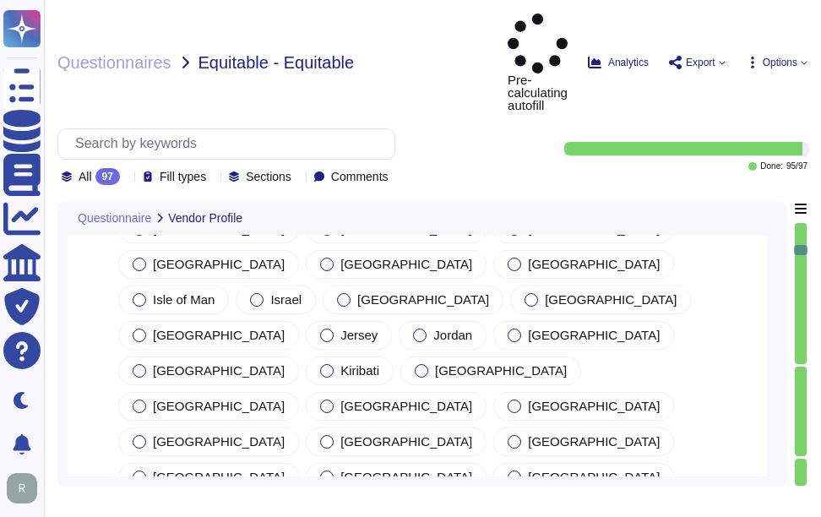
type textarea "The corporate headquarters full address is 8800 E. Raintree Drive, Suite 110, S…"
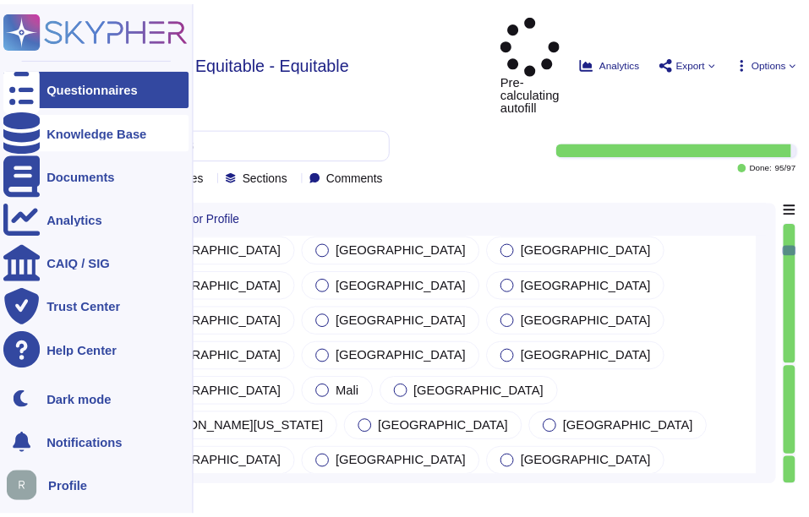
scroll to position [3043, 0]
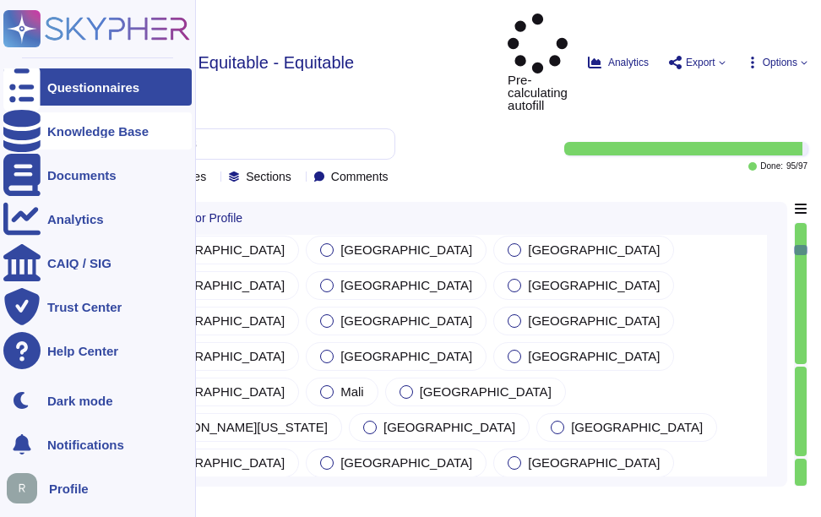
type textarea "Services will be performed in colocation centers located in Secaucus, New Jerse…"
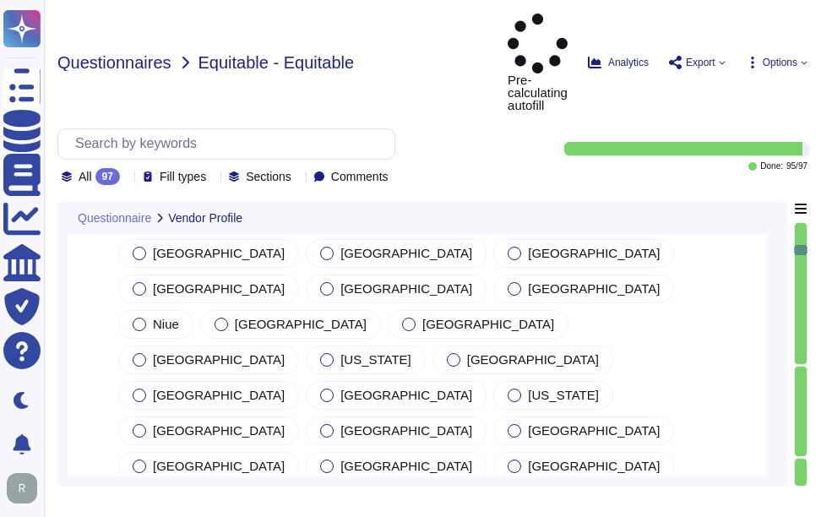
click at [108, 54] on span "Questionnaires" at bounding box center [114, 62] width 114 height 17
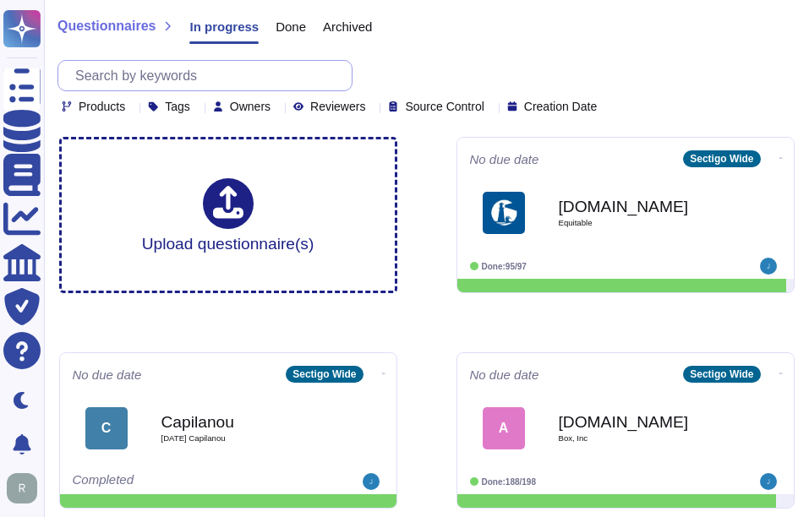
click at [251, 72] on input "text" at bounding box center [209, 76] width 285 height 30
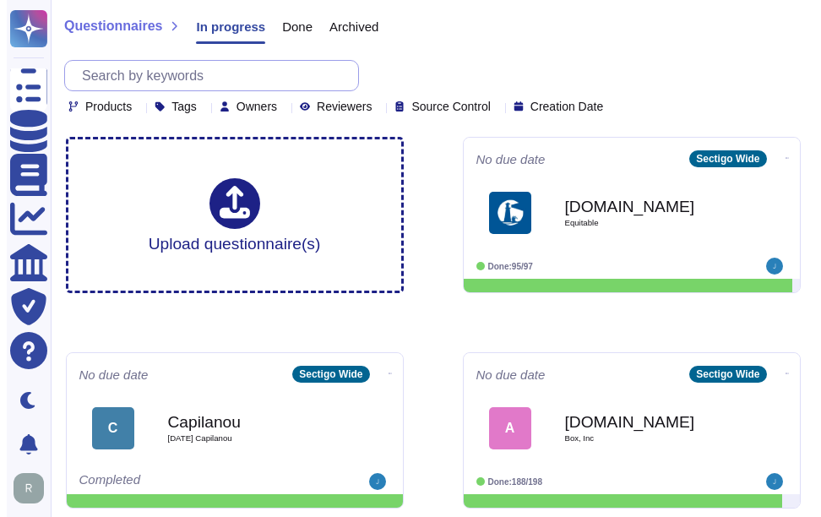
paste input "LFAB"
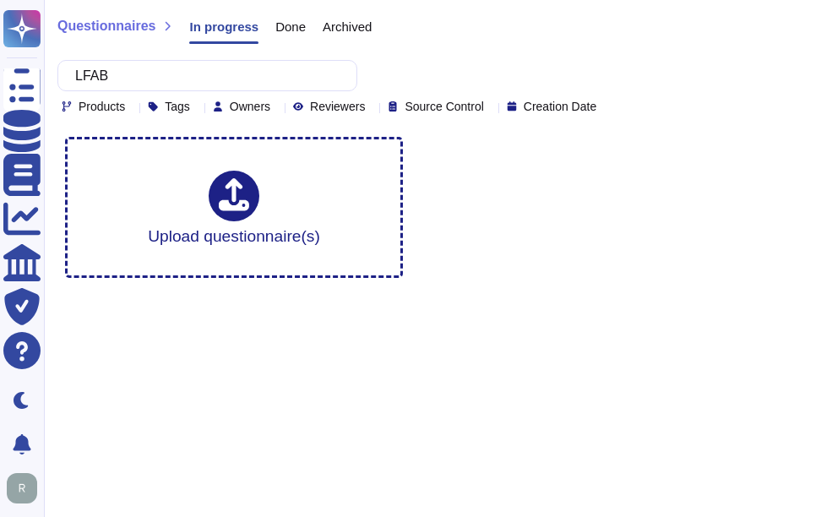
click at [292, 33] on span "Done" at bounding box center [291, 26] width 30 height 13
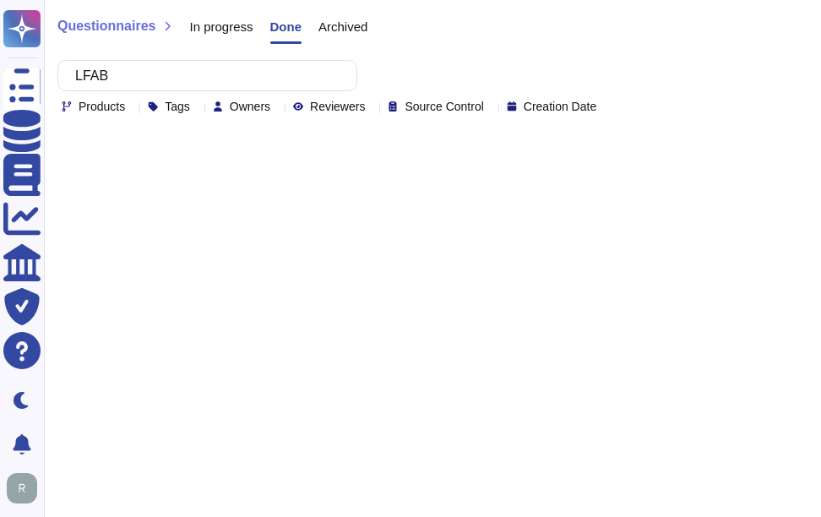
click at [344, 25] on span "Archived" at bounding box center [343, 26] width 49 height 13
click at [281, 26] on span "Done" at bounding box center [285, 26] width 30 height 13
click at [127, 22] on span "Questionnaires" at bounding box center [106, 26] width 98 height 14
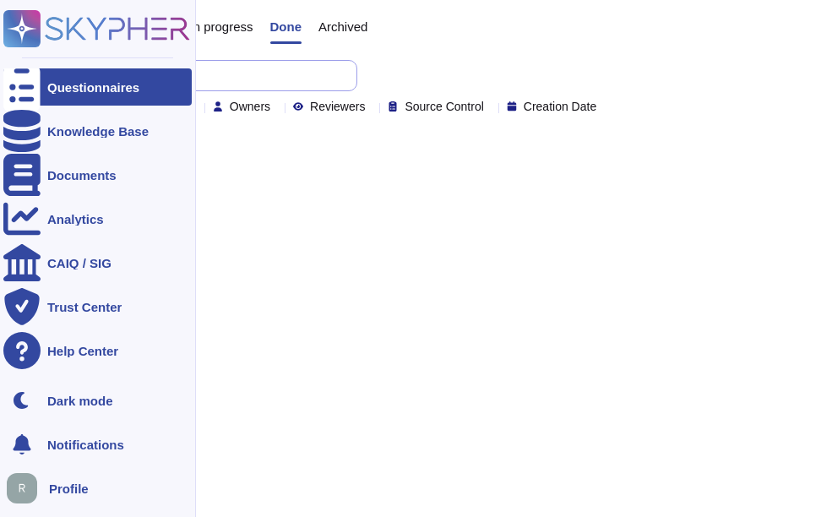
drag, startPoint x: 139, startPoint y: 80, endPoint x: 28, endPoint y: 77, distance: 111.6
click at [28, 77] on div "Questionnaires Knowledge Base Documents Analytics CAIQ / SIG Trust Center Help …" at bounding box center [410, 75] width 821 height 150
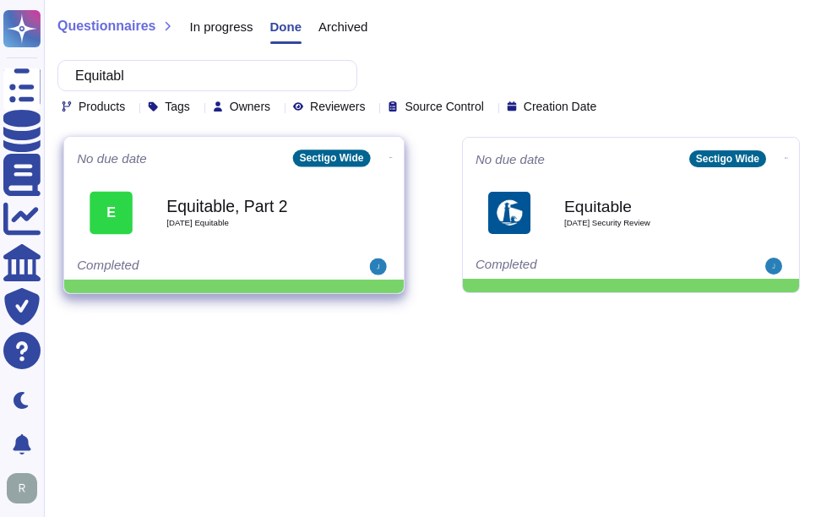
type input "Equitabl"
click at [225, 210] on b "Equitable, Part 2" at bounding box center [251, 206] width 171 height 16
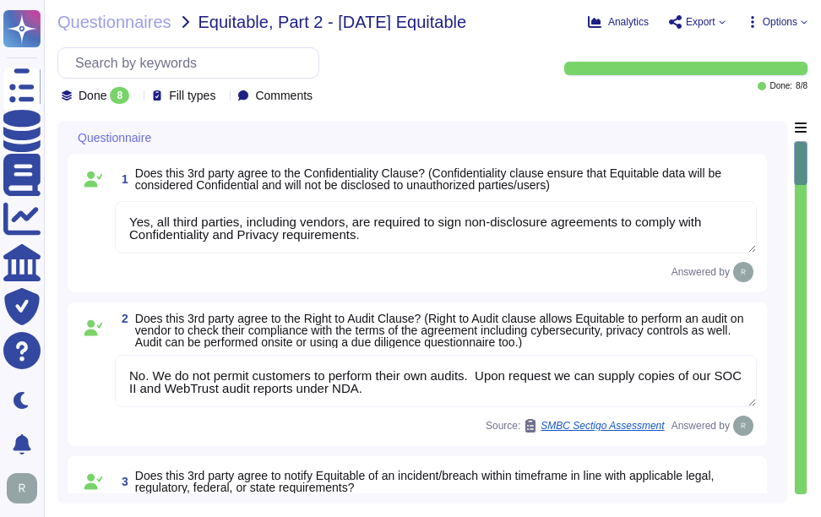
type textarea "Yes, all third parties, including vendors, are required to sign non-disclosure …"
type textarea "No. We do not permit customers to perform their own audits. Upon request we can…"
type textarea "Sectigo is committed to notifying incidents or breaches within the timeframe es…"
type textarea "Yes, a penetration test was performed by an independent third party. Penetratio…"
type textarea "The retention periods for data are not fixed and will vary based on factors suc…"
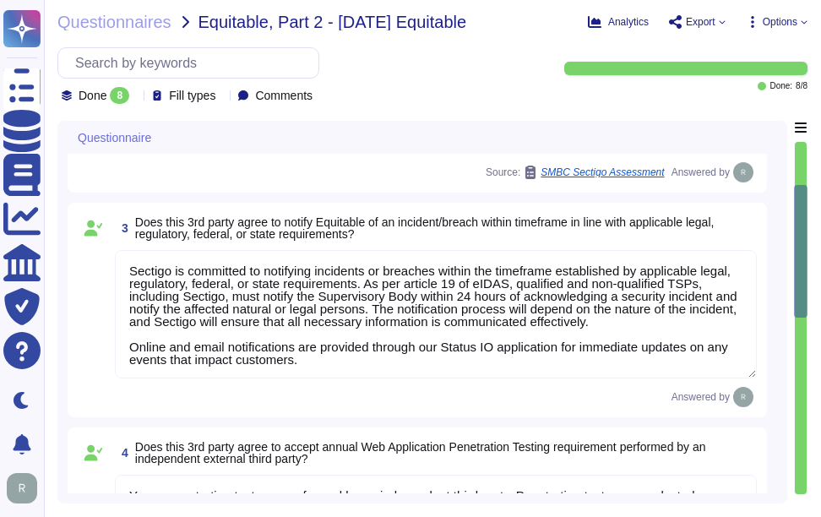
type textarea "Yes, third-party service providers of secure disposal services shall provide ce…"
type textarea "The Disaster Recovery Time Objective (RTO) target for the service is 12 hours."
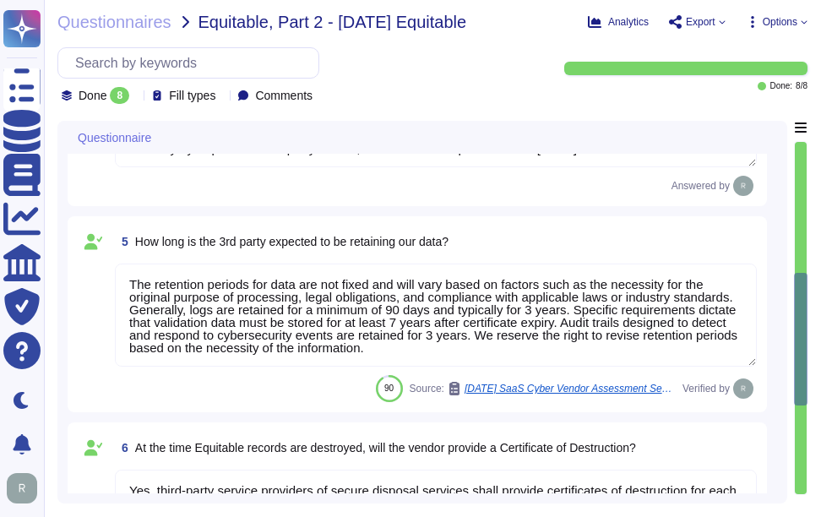
type textarea "Yes, the organization has established a Business Resilience Program that has an…"
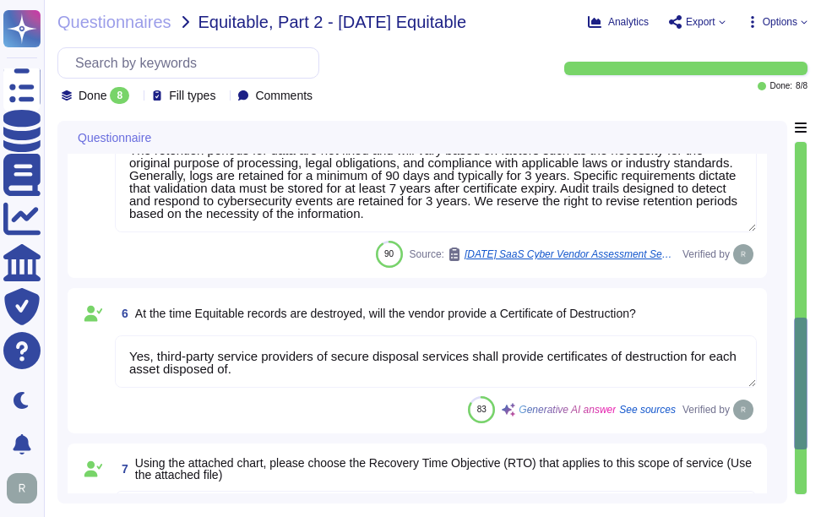
type textarea "Sectigo is committed to notifying incidents or breaches within the timeframe es…"
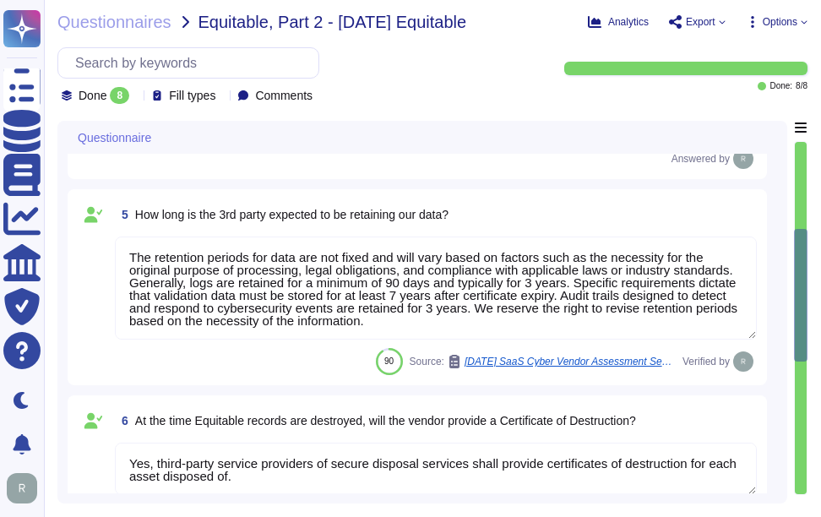
type textarea "Yes, all third parties, including vendors, are required to sign non-disclosure …"
type textarea "No. We do not permit customers to perform their own audits. Upon request we can…"
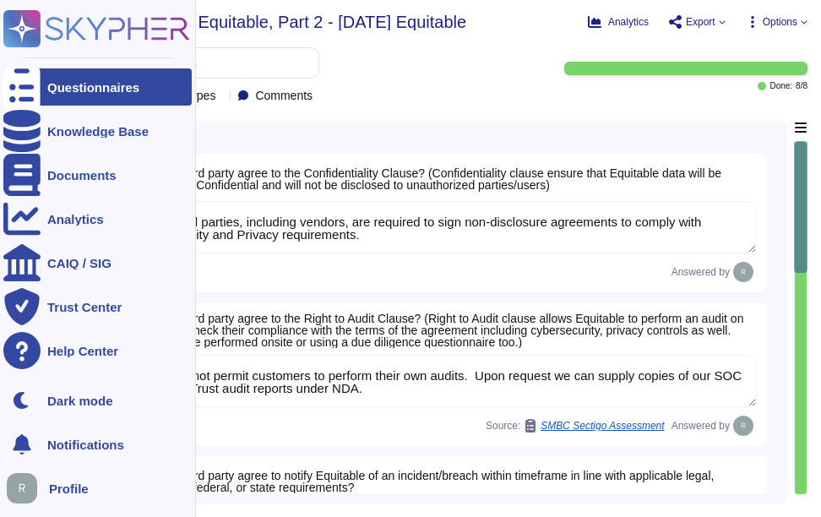
click at [74, 87] on div "Questionnaires" at bounding box center [93, 87] width 92 height 13
